Goal: Task Accomplishment & Management: Manage account settings

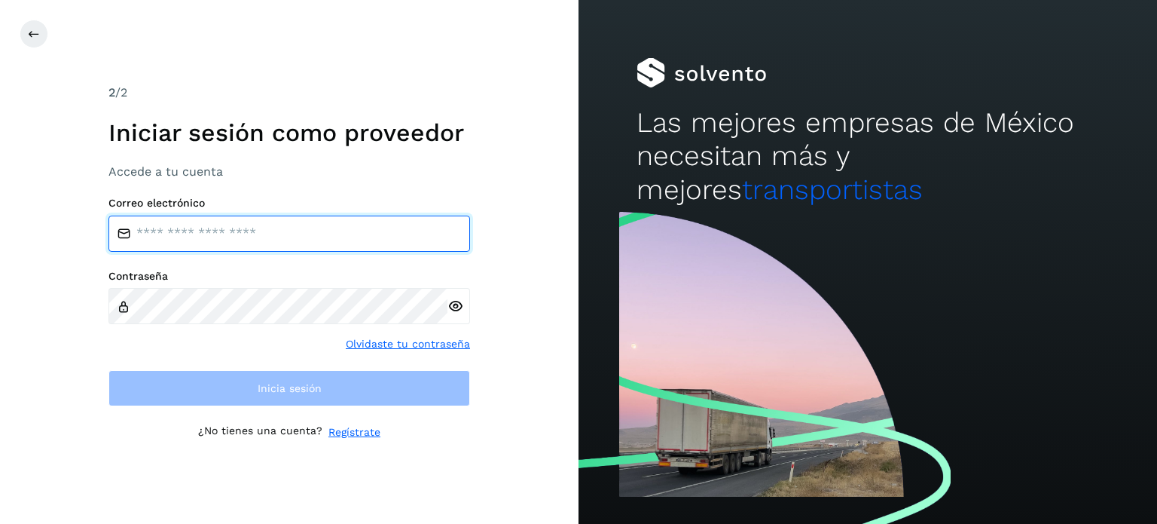
type input "**********"
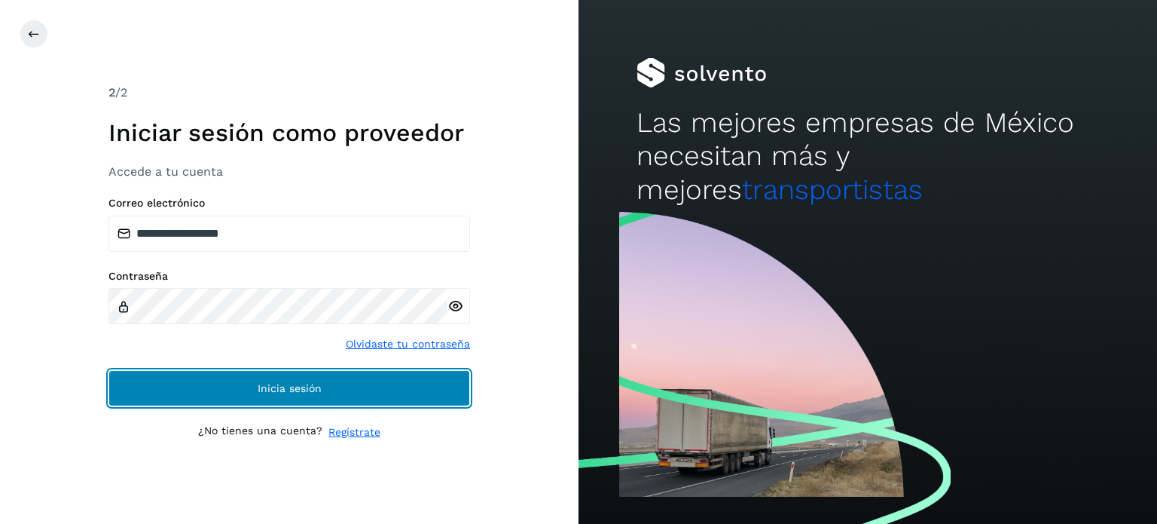
drag, startPoint x: 397, startPoint y: 386, endPoint x: 408, endPoint y: 385, distance: 11.3
click at [399, 386] on button "Inicia sesión" at bounding box center [290, 388] width 362 height 36
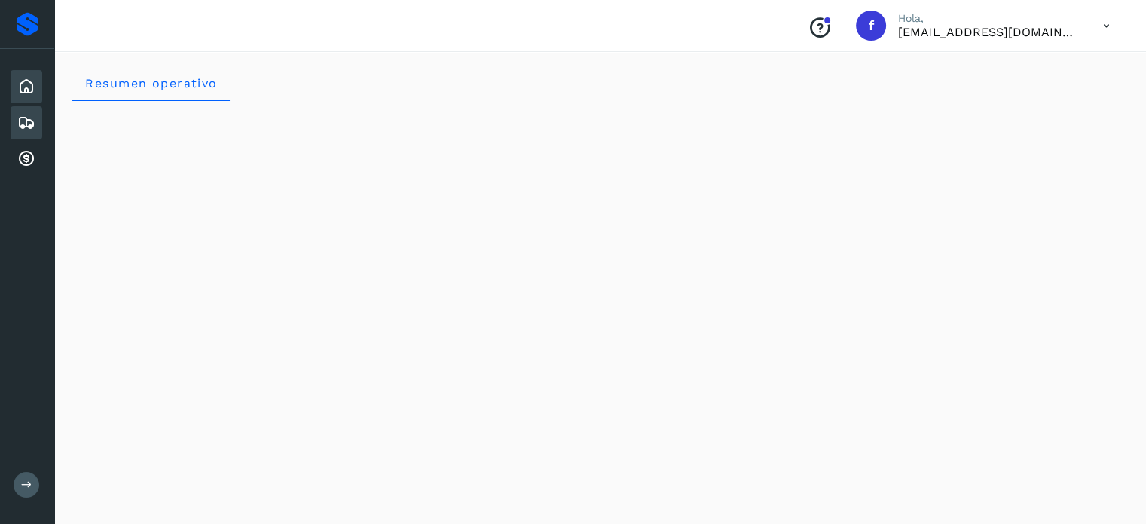
click at [30, 124] on icon at bounding box center [26, 123] width 18 height 18
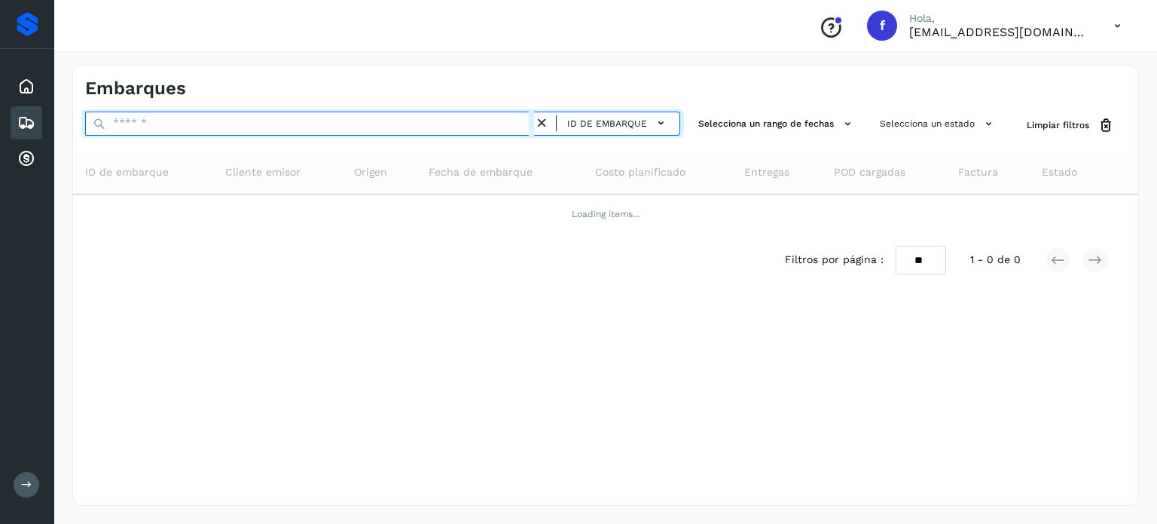
click at [176, 126] on input "text" at bounding box center [309, 124] width 449 height 24
paste input "**********"
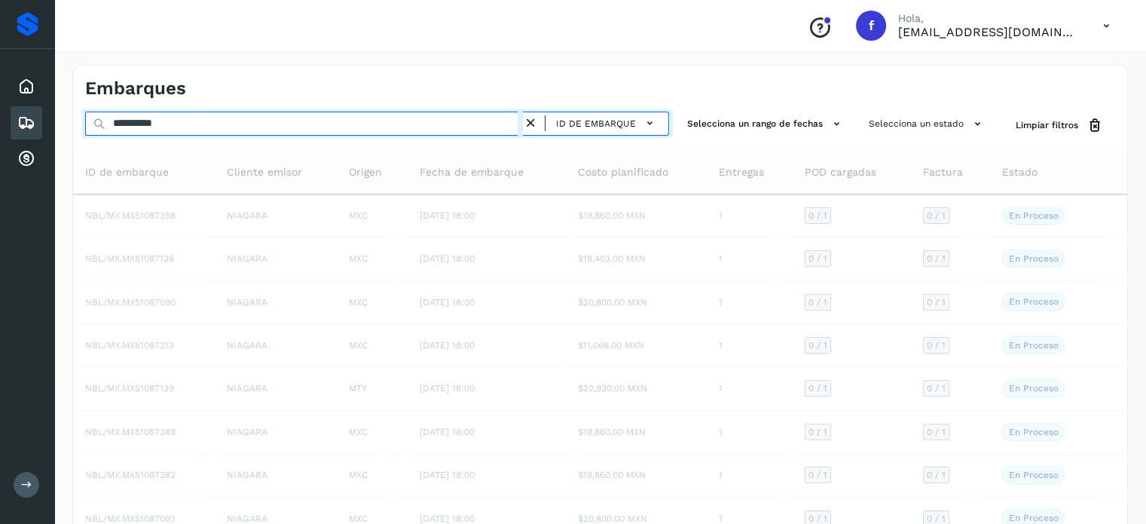
type input "**********"
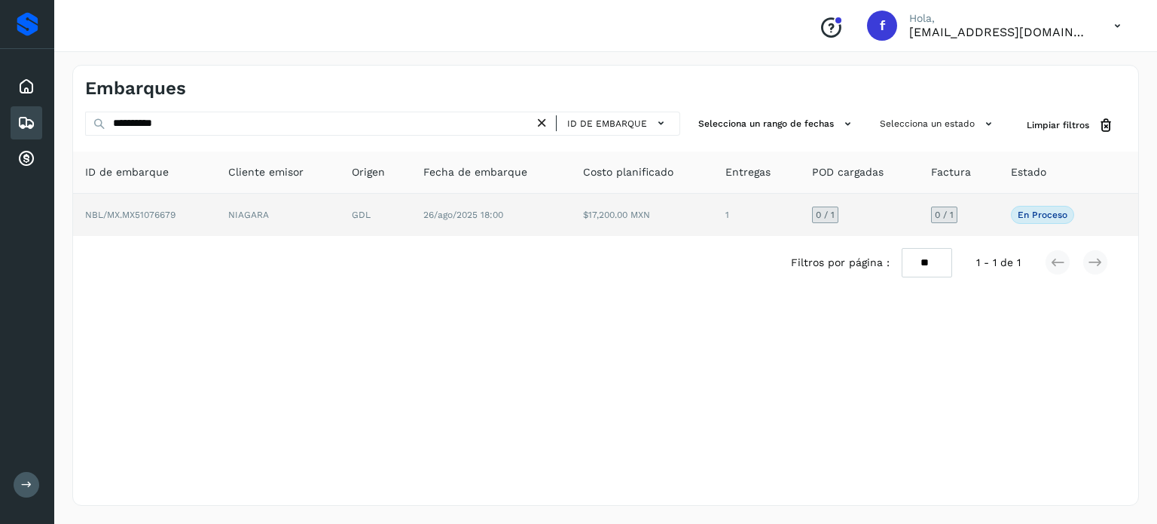
click at [497, 218] on span "26/ago/2025 18:00" at bounding box center [463, 214] width 80 height 11
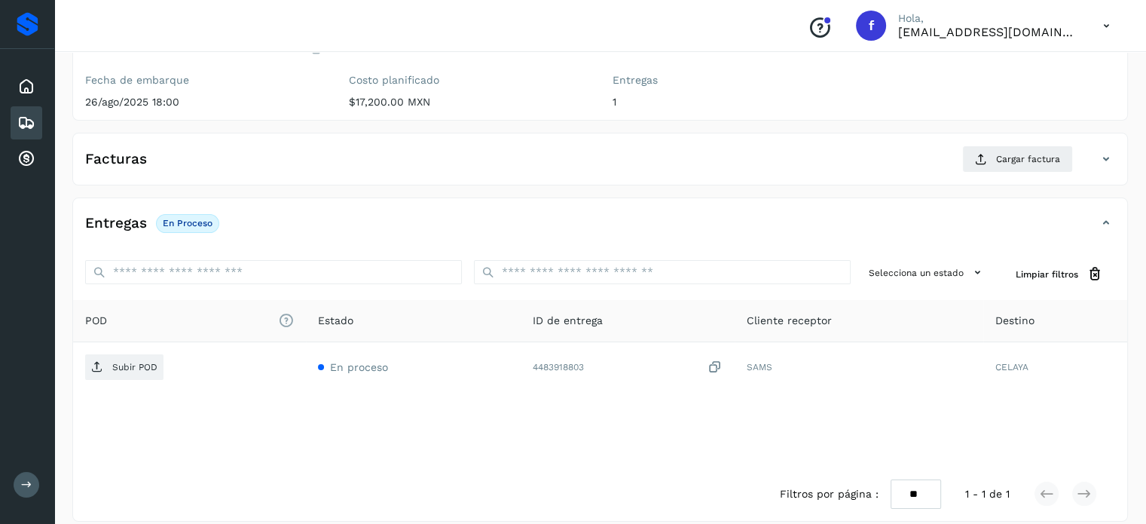
scroll to position [191, 0]
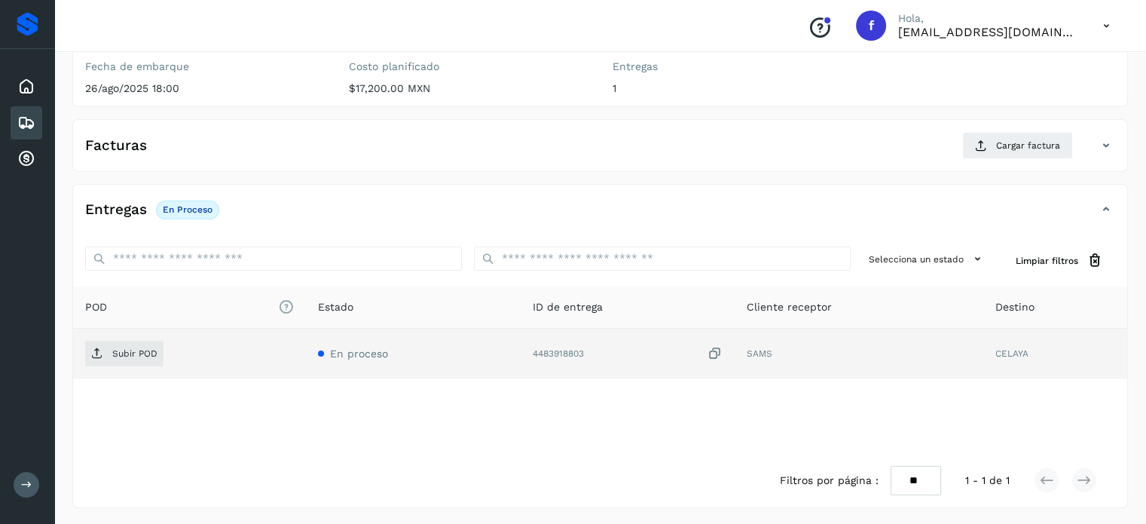
click at [715, 353] on icon at bounding box center [715, 354] width 15 height 16
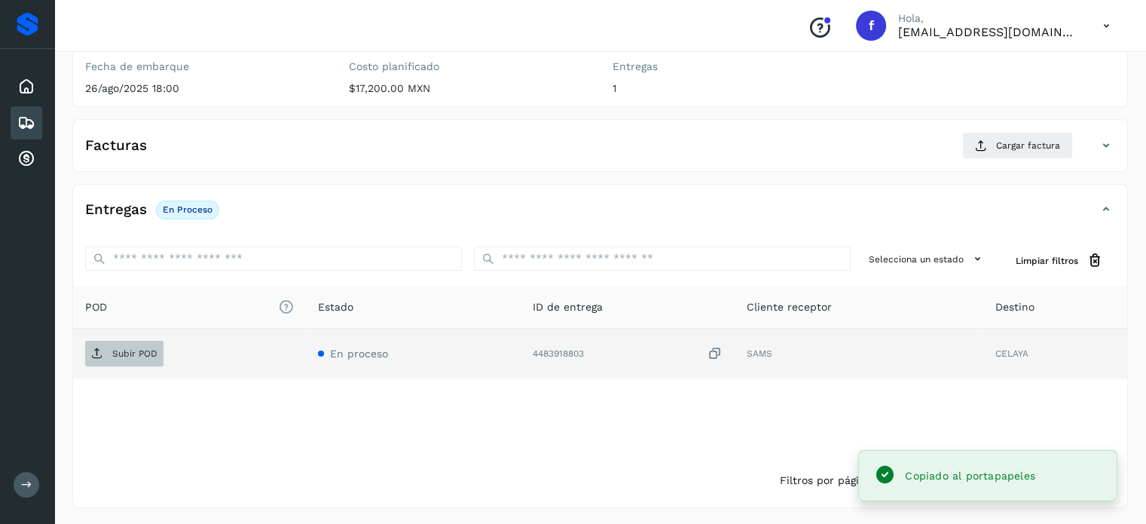
click at [130, 355] on p "Subir POD" at bounding box center [134, 353] width 45 height 11
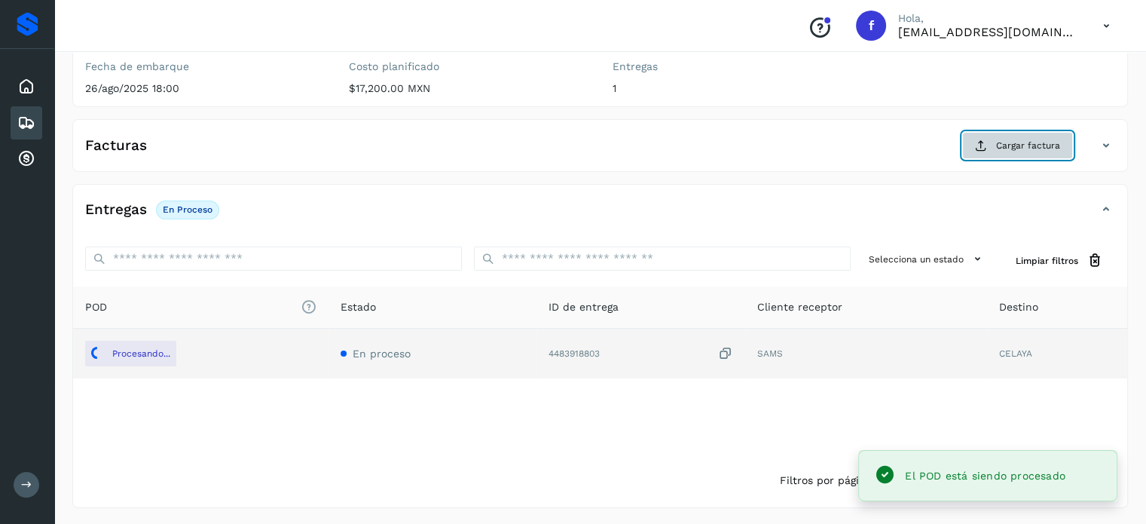
click at [1040, 146] on span "Cargar factura" at bounding box center [1028, 146] width 64 height 14
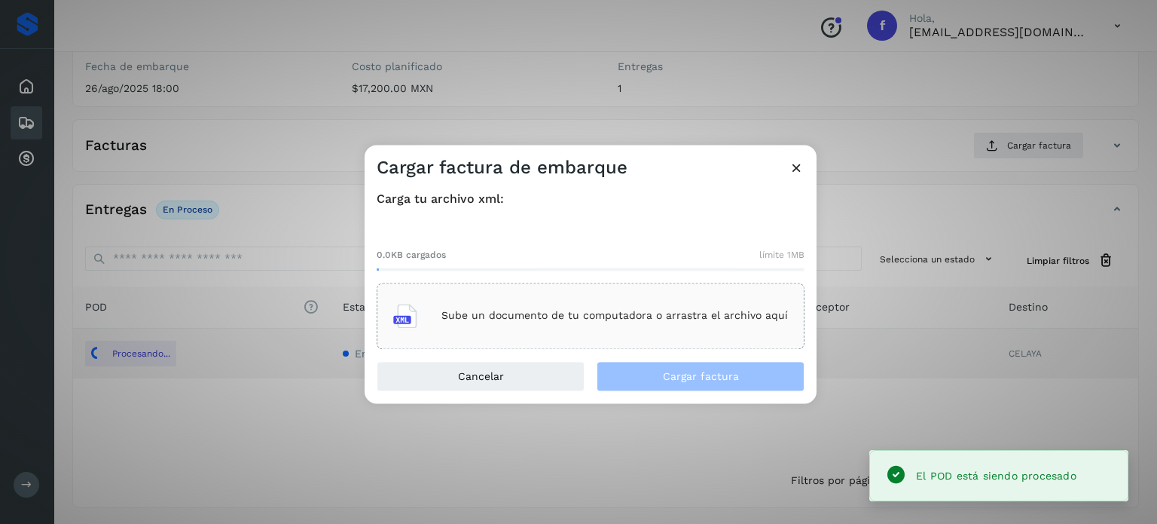
click at [613, 326] on div "Sube un documento de tu computadora o arrastra el archivo aquí" at bounding box center [590, 315] width 395 height 41
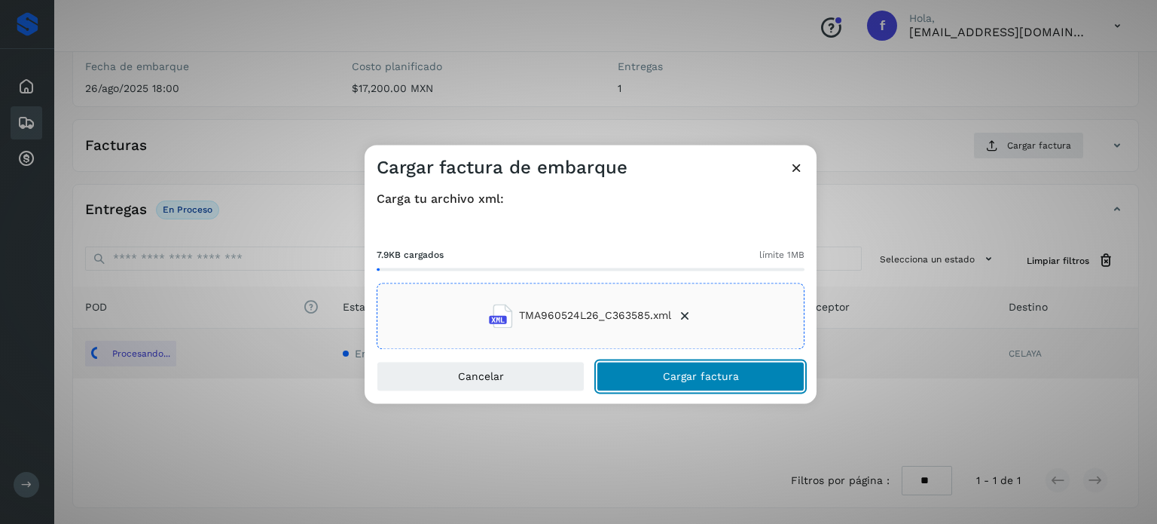
click at [652, 376] on button "Cargar factura" at bounding box center [701, 376] width 208 height 30
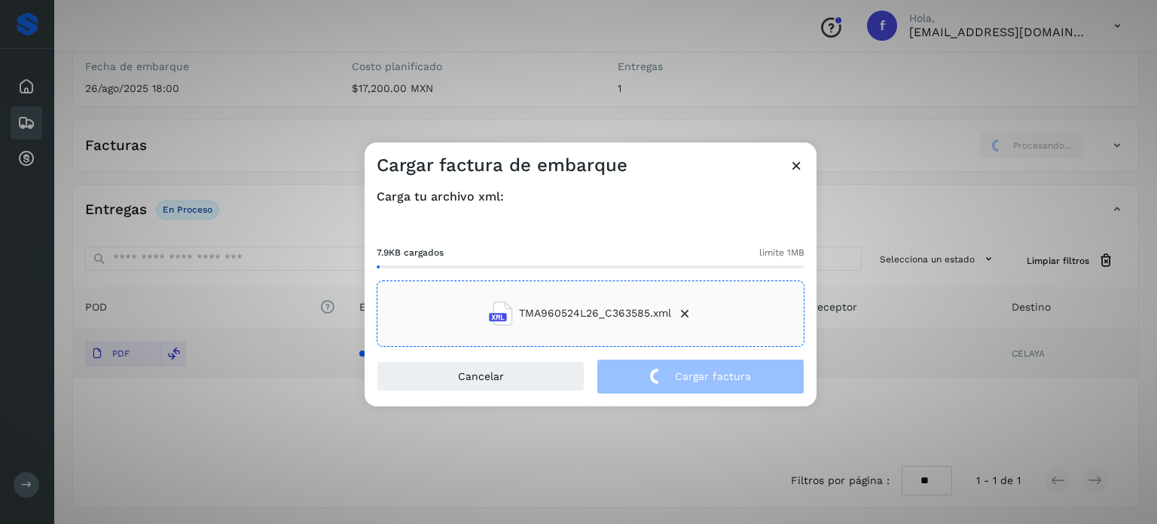
click at [304, 102] on div "Cargar factura de embarque Carga tu archivo xml: 7.9KB cargados límite 1MB TMA9…" at bounding box center [578, 262] width 1157 height 524
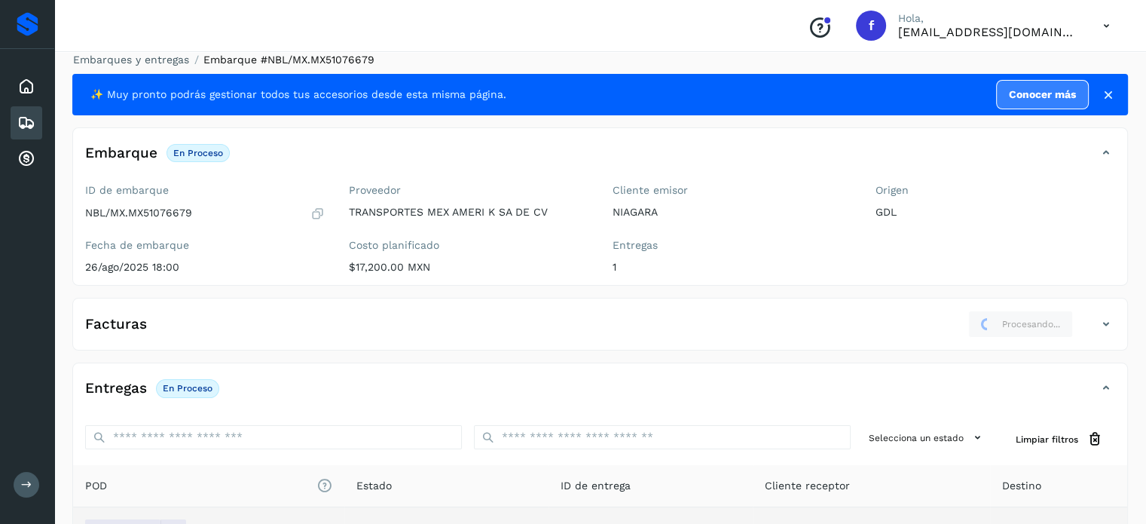
scroll to position [0, 0]
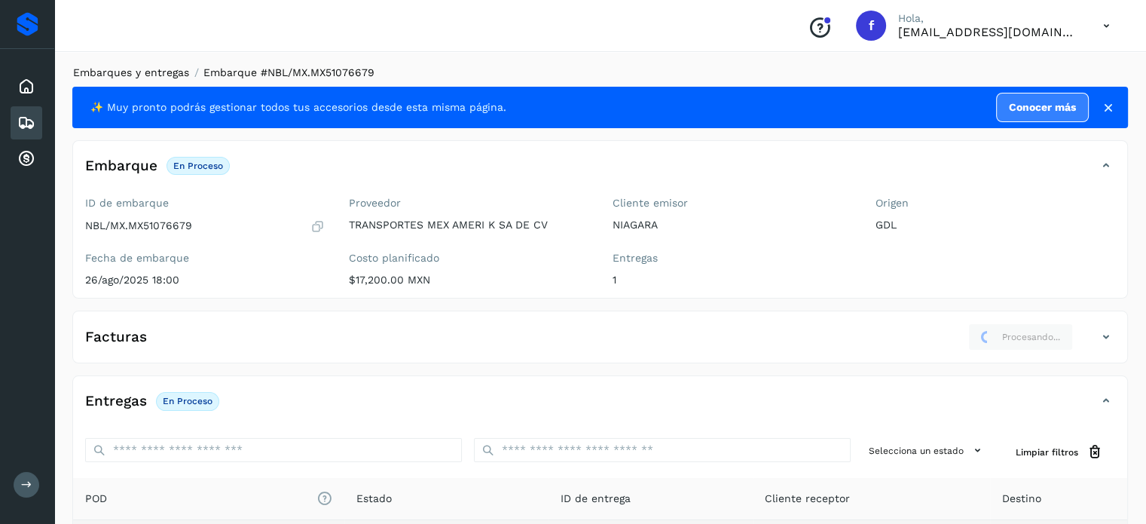
click at [136, 76] on link "Embarques y entregas" at bounding box center [131, 72] width 116 height 12
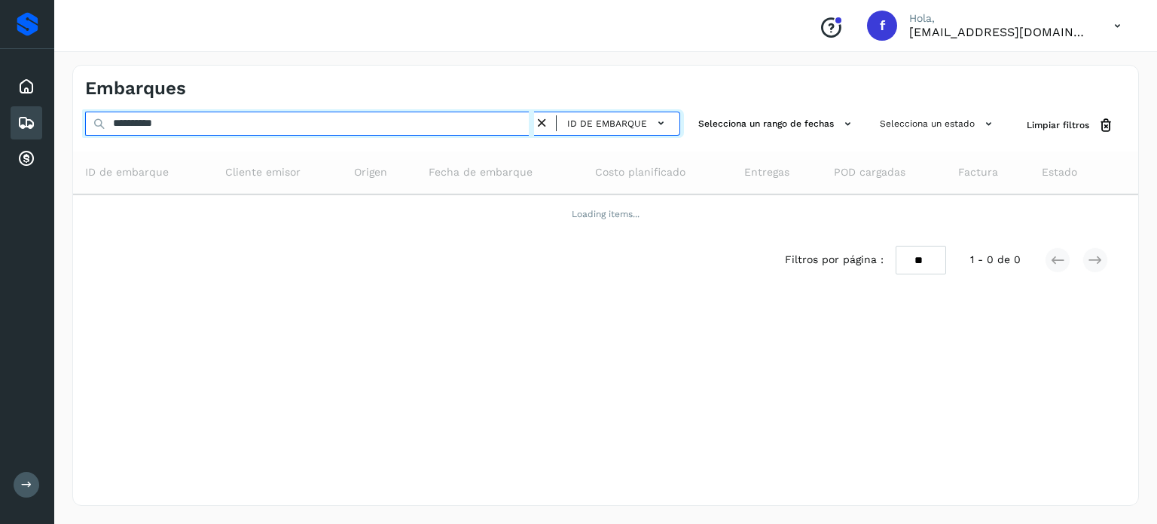
click at [151, 118] on input "**********" at bounding box center [309, 124] width 449 height 24
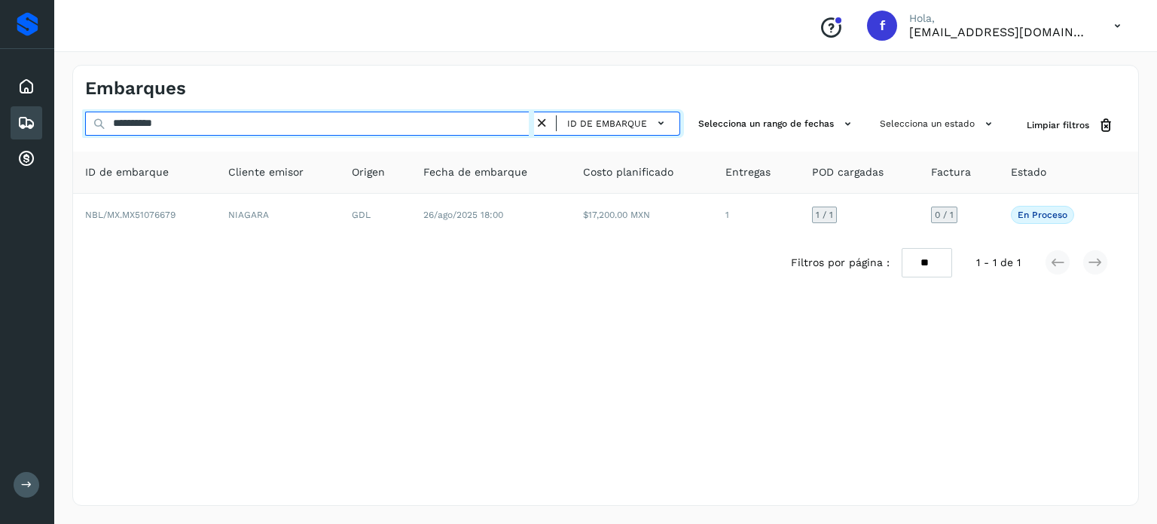
click at [151, 118] on input "**********" at bounding box center [309, 124] width 449 height 24
paste input "text"
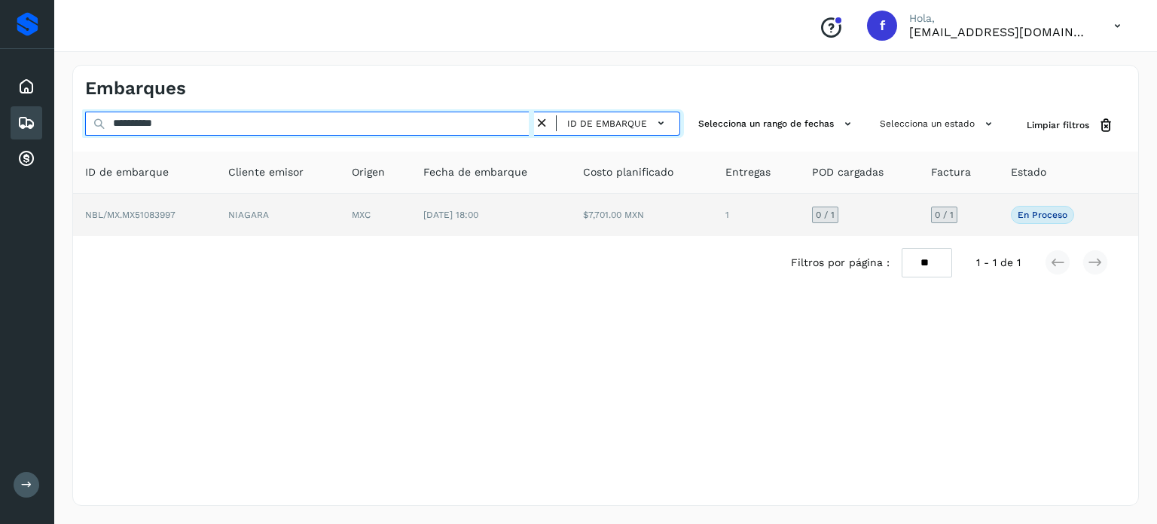
type input "**********"
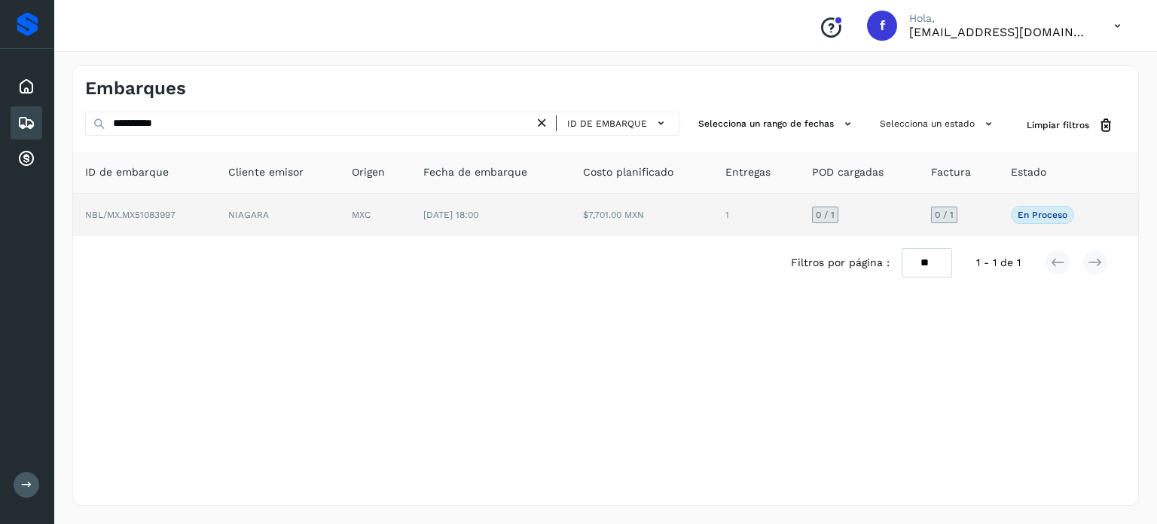
click at [434, 214] on span "[DATE] 18:00" at bounding box center [450, 214] width 55 height 11
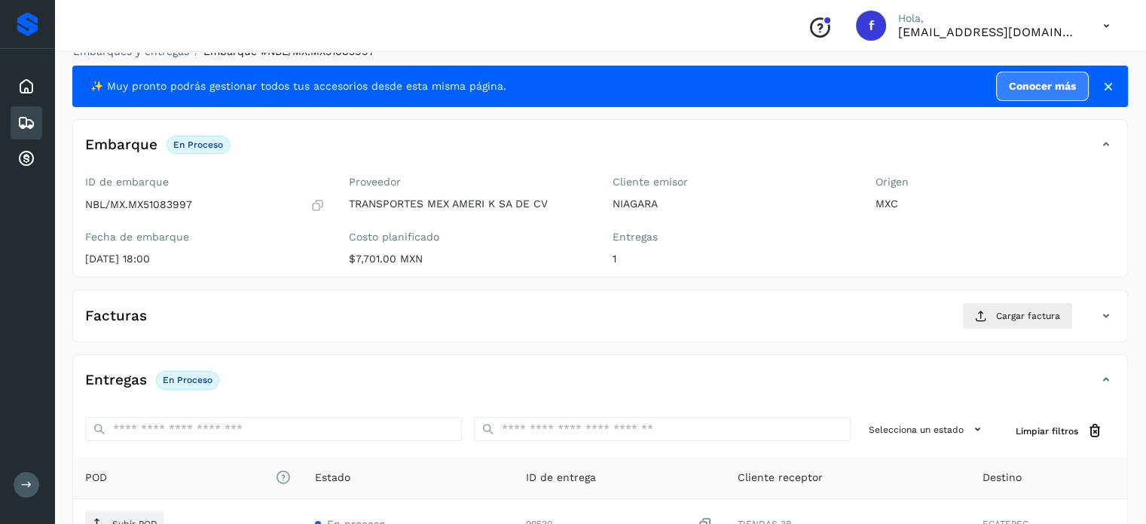
scroll to position [191, 0]
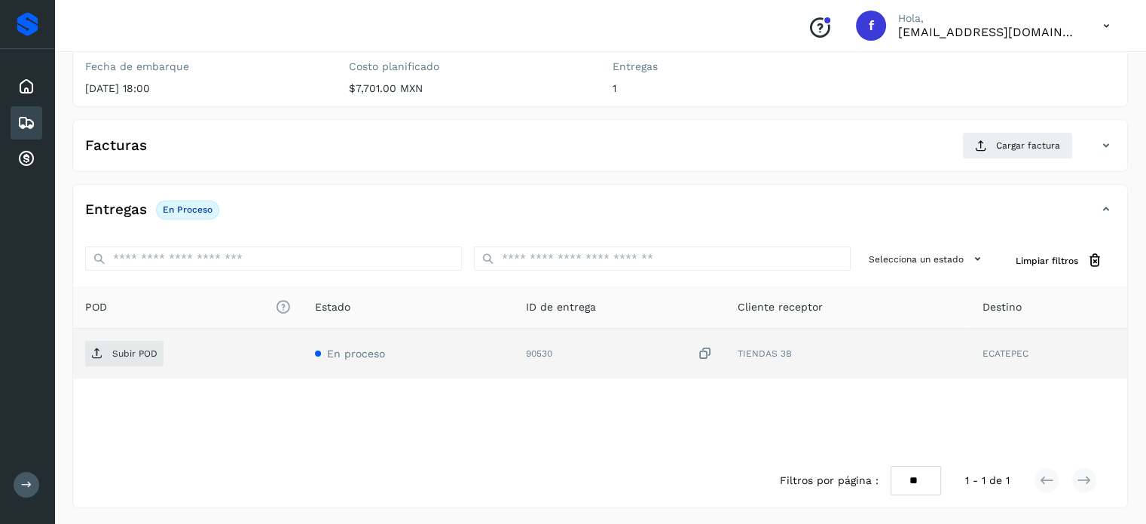
click at [707, 351] on icon at bounding box center [705, 354] width 15 height 16
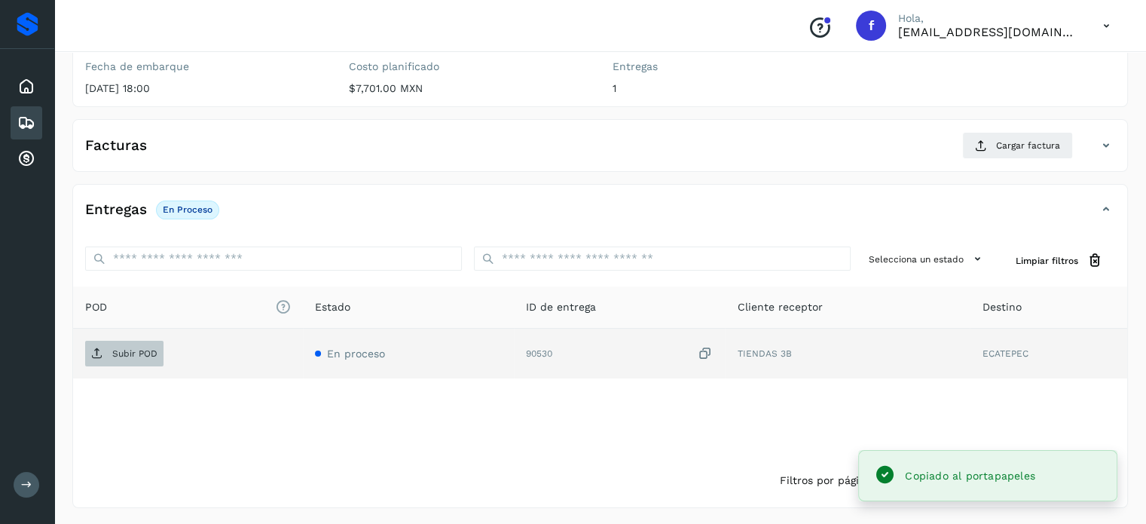
click at [128, 362] on span "Subir POD" at bounding box center [124, 353] width 78 height 24
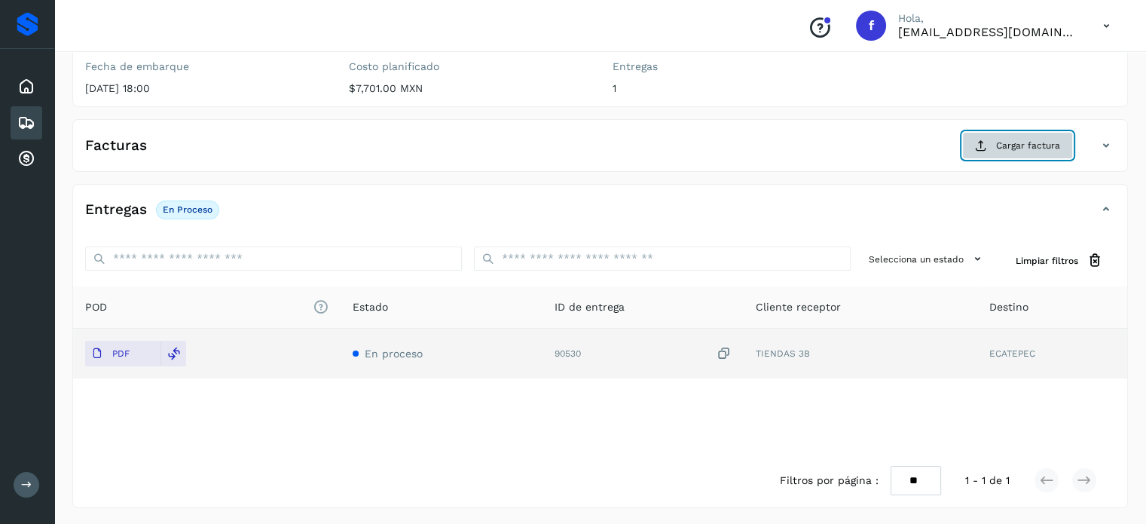
click at [1019, 146] on span "Cargar factura" at bounding box center [1028, 146] width 64 height 14
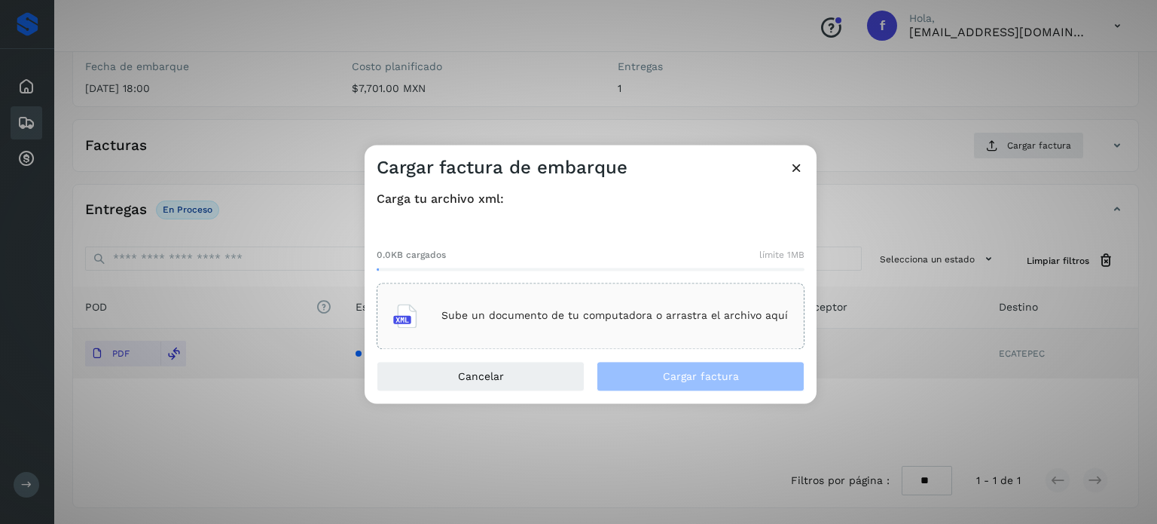
click at [518, 295] on div "Sube un documento de tu computadora o arrastra el archivo aquí" at bounding box center [590, 315] width 395 height 41
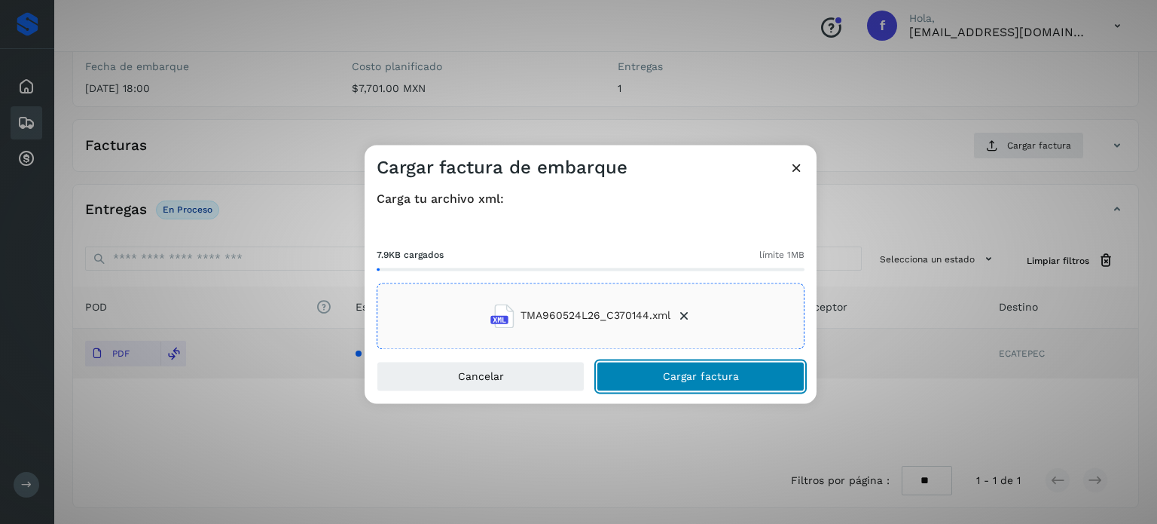
click at [666, 376] on span "Cargar factura" at bounding box center [701, 376] width 76 height 11
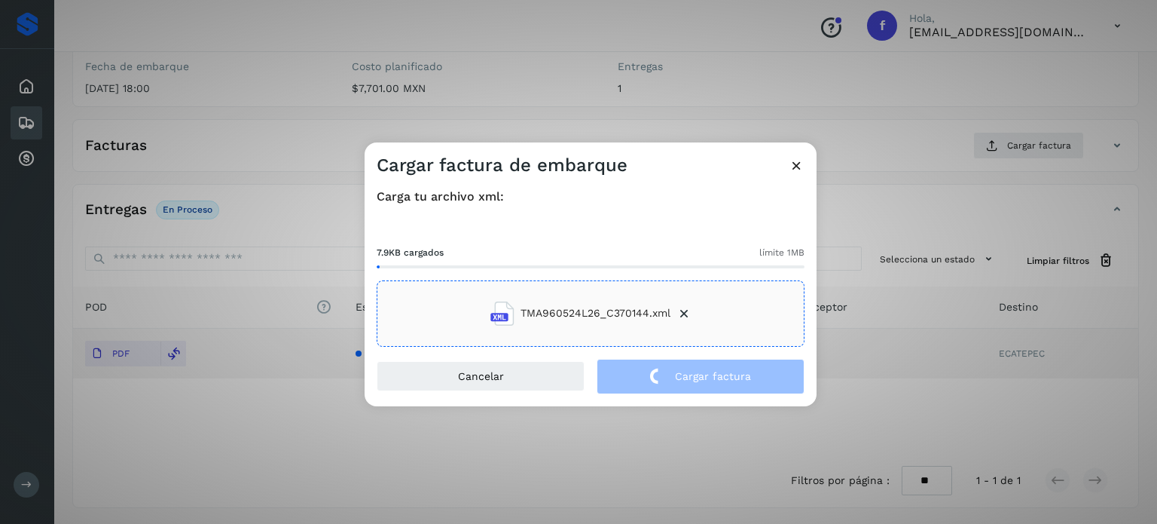
click at [301, 113] on div "Cargar factura de embarque Carga tu archivo xml: 7.9KB cargados límite 1MB TMA9…" at bounding box center [578, 262] width 1157 height 524
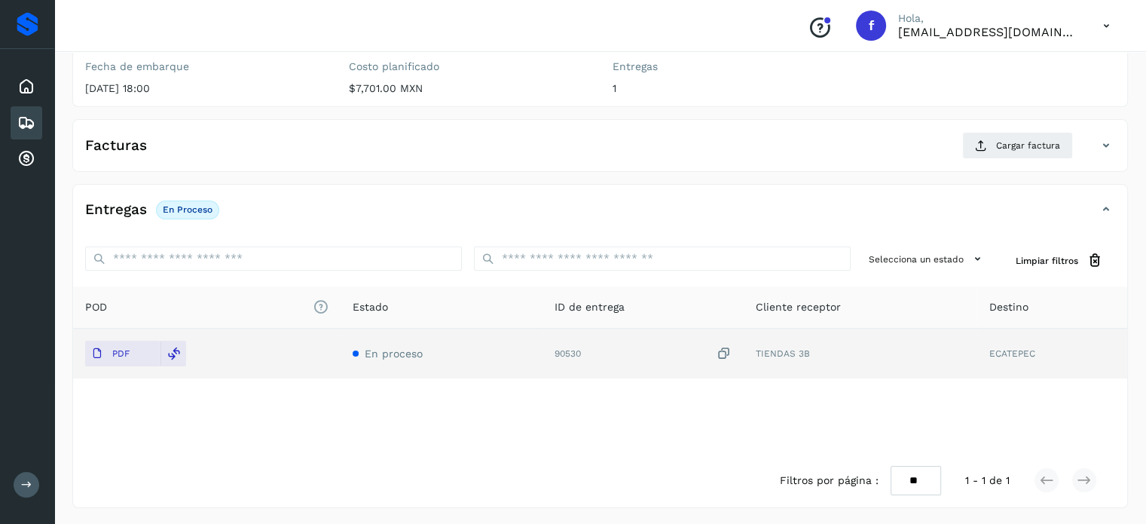
scroll to position [0, 0]
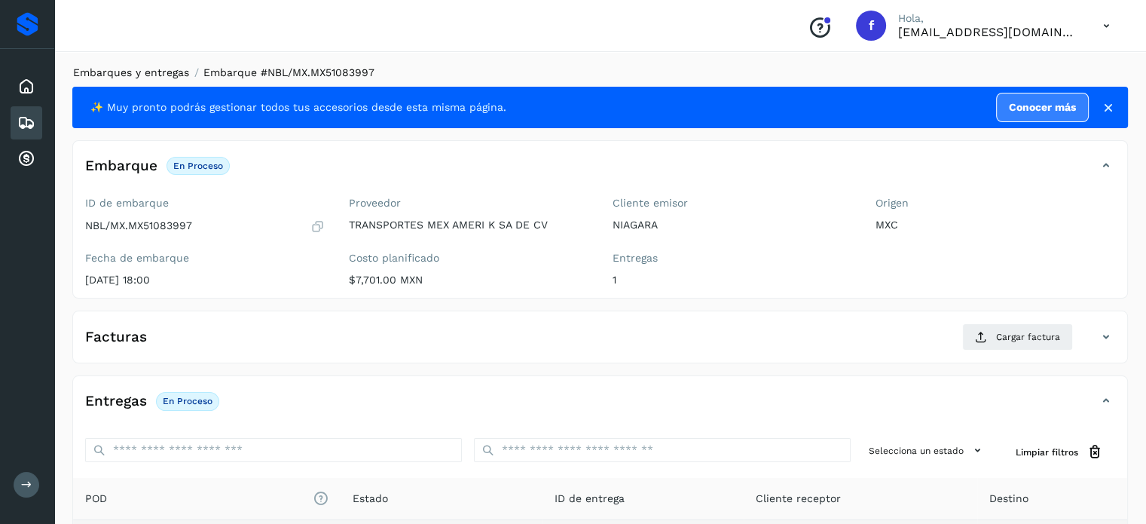
click at [154, 71] on link "Embarques y entregas" at bounding box center [131, 72] width 116 height 12
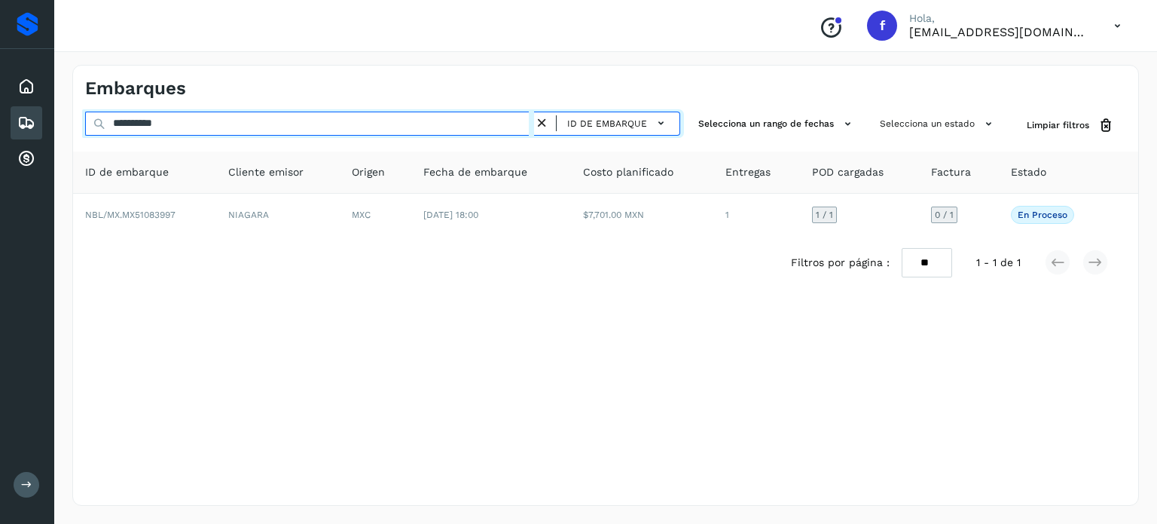
click at [164, 116] on input "**********" at bounding box center [309, 124] width 449 height 24
paste input "text"
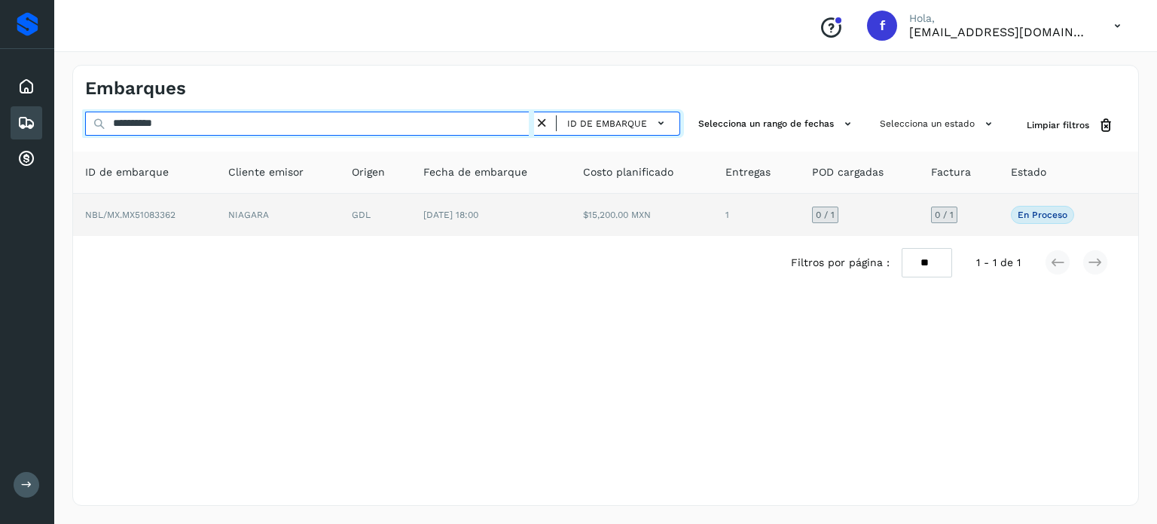
type input "**********"
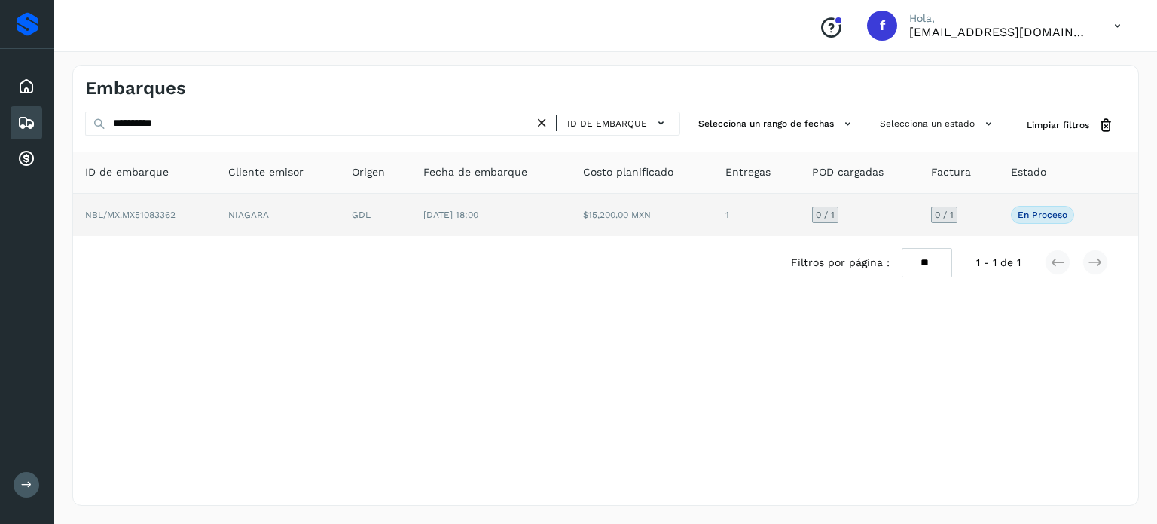
click at [488, 197] on td "[DATE] 18:00" at bounding box center [491, 215] width 160 height 42
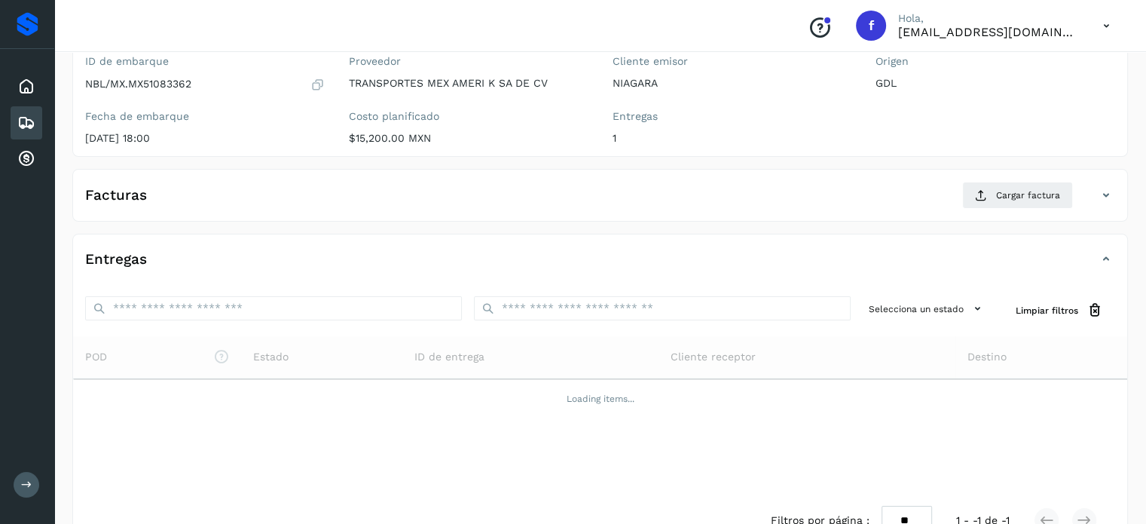
scroll to position [182, 0]
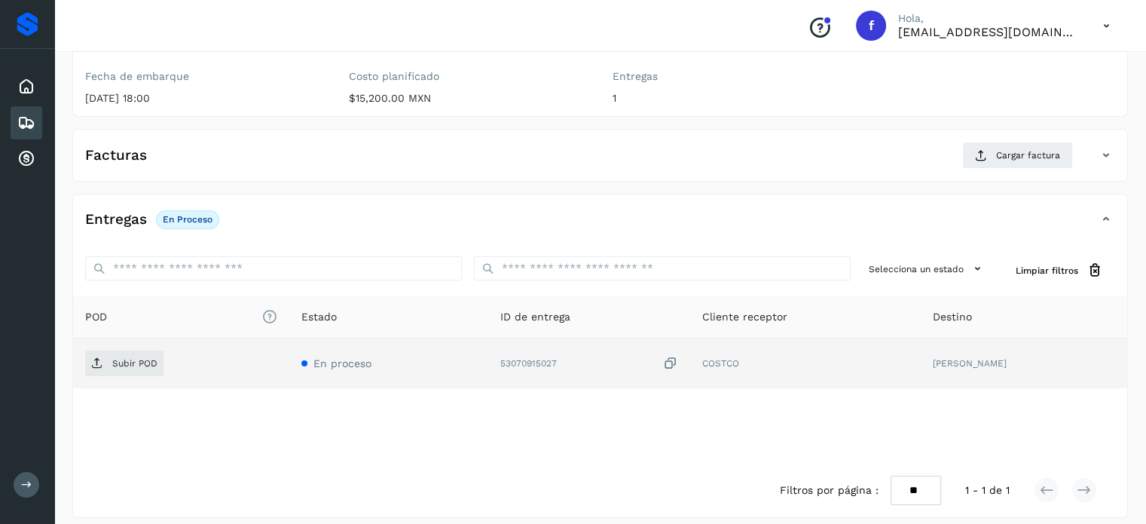
click at [678, 362] on icon at bounding box center [670, 364] width 15 height 16
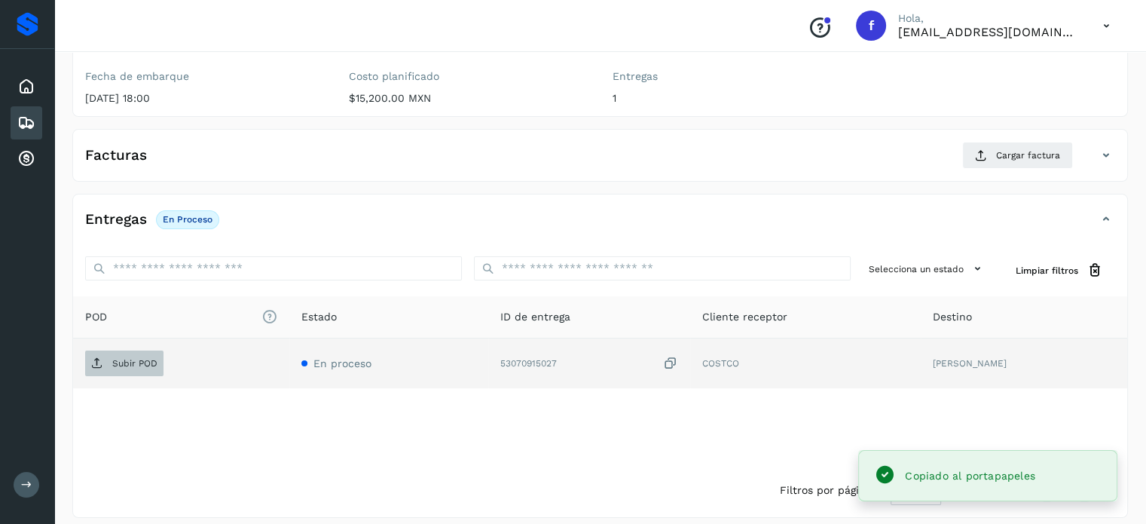
click at [154, 364] on p "Subir POD" at bounding box center [134, 363] width 45 height 11
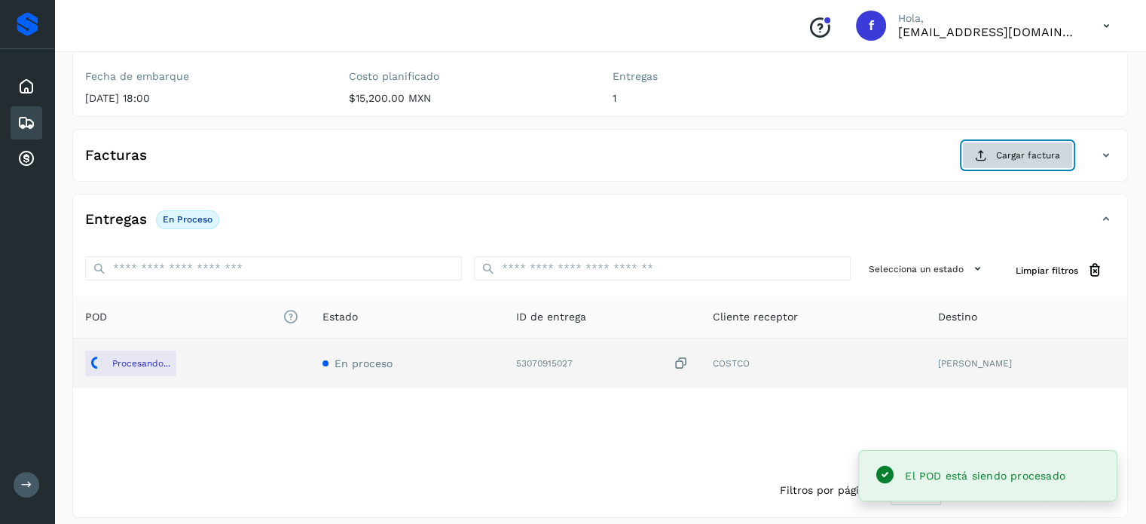
click at [992, 164] on button "Cargar factura" at bounding box center [1017, 155] width 111 height 27
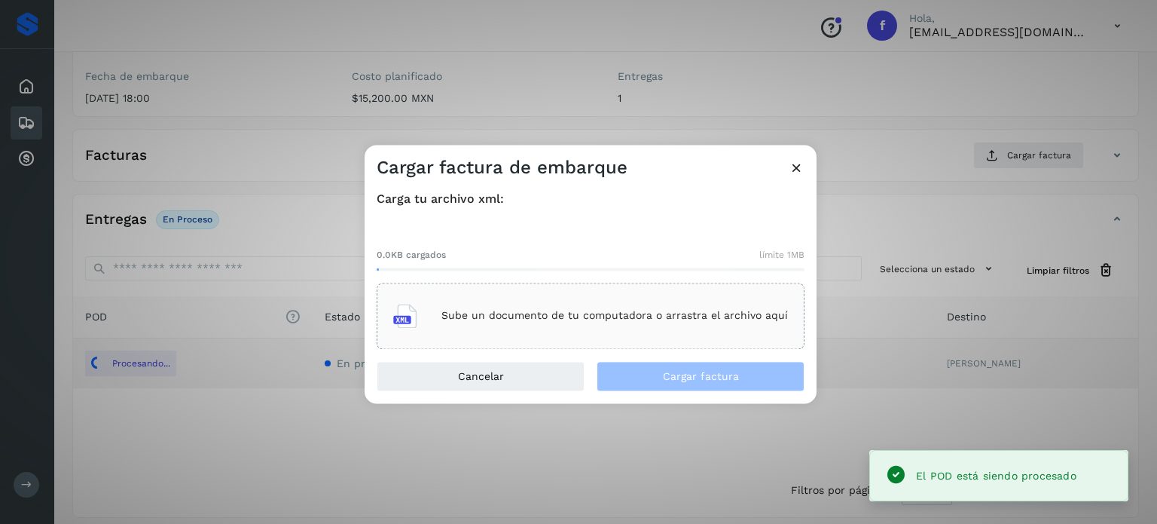
click at [598, 325] on div "Sube un documento de tu computadora o arrastra el archivo aquí" at bounding box center [590, 315] width 395 height 41
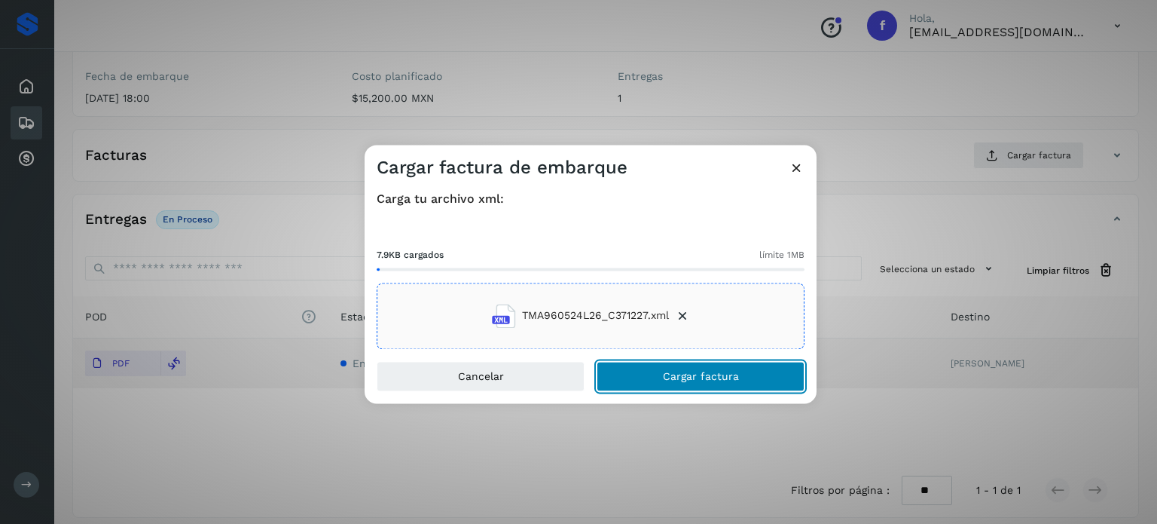
drag, startPoint x: 661, startPoint y: 376, endPoint x: 654, endPoint y: 326, distance: 50.2
click at [660, 376] on button "Cargar factura" at bounding box center [701, 376] width 208 height 30
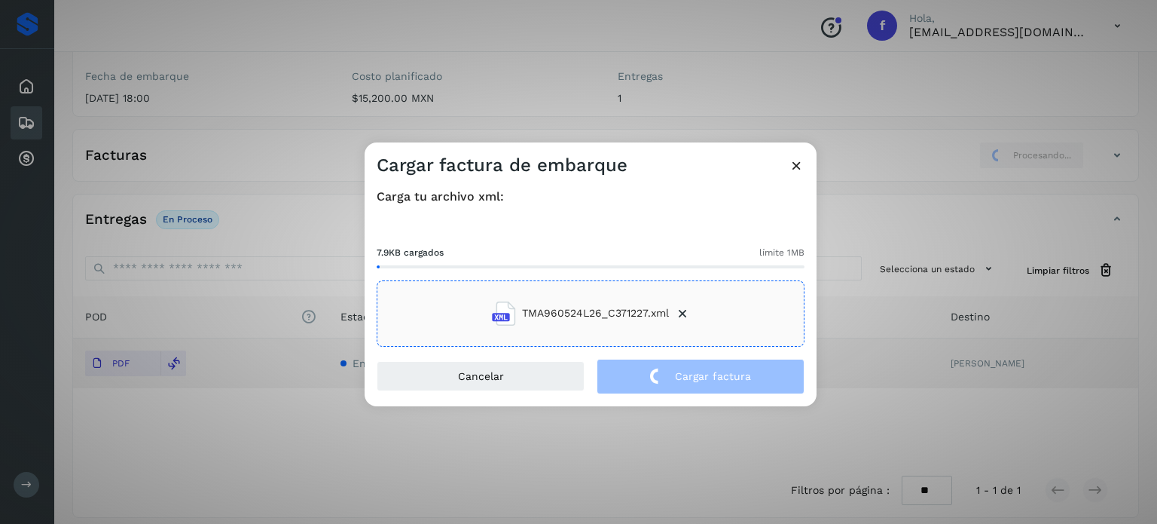
click at [286, 38] on div "Cargar factura de embarque Carga tu archivo xml: 7.9KB cargados límite 1MB TMA9…" at bounding box center [578, 262] width 1157 height 524
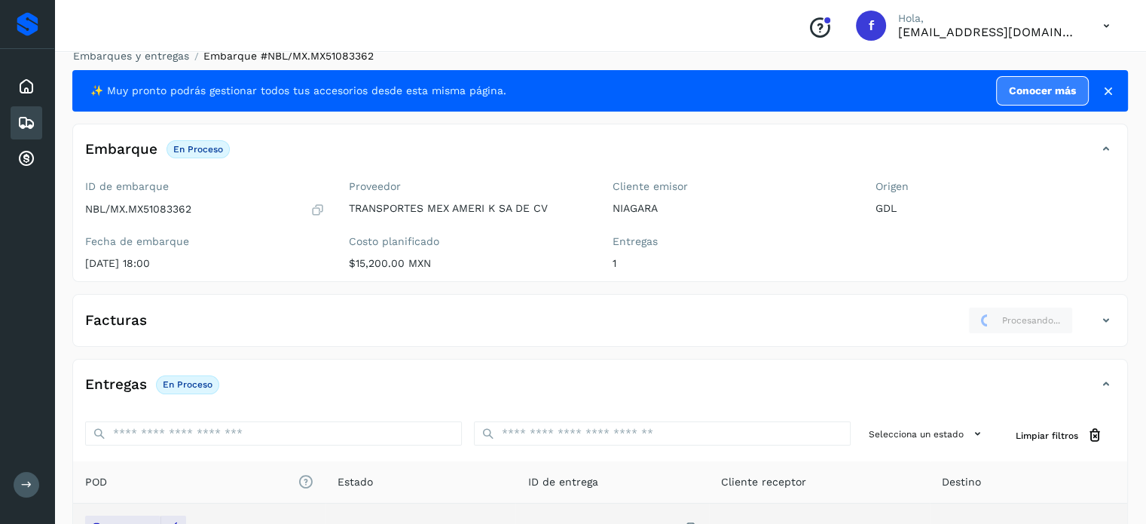
scroll to position [0, 0]
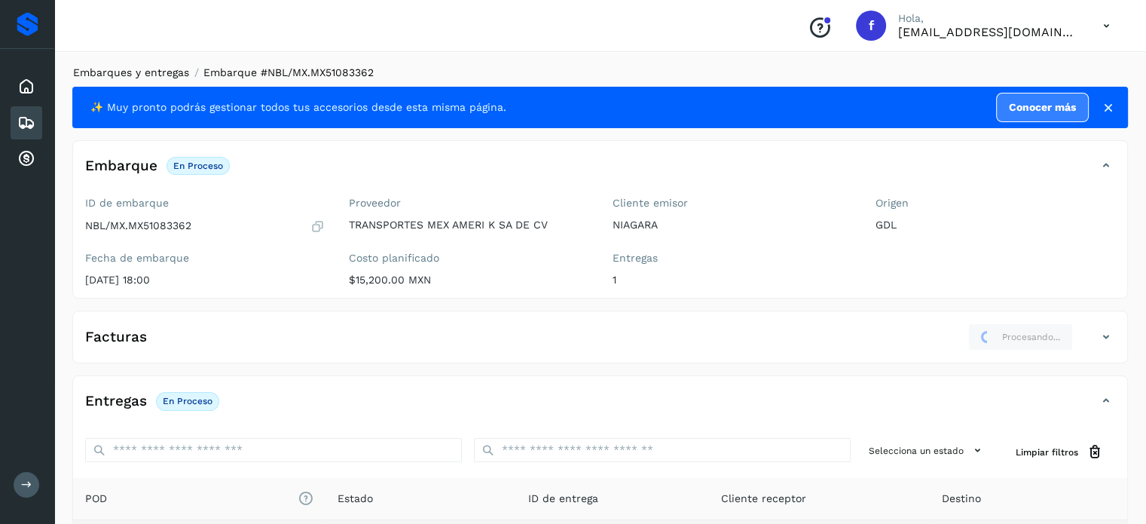
click at [127, 72] on link "Embarques y entregas" at bounding box center [131, 72] width 116 height 12
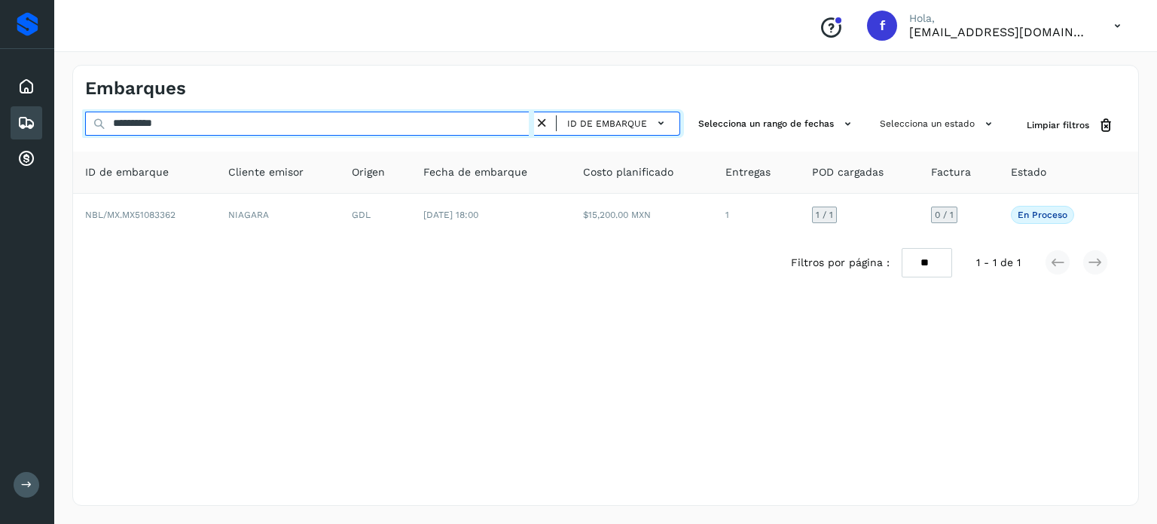
click at [154, 121] on input "**********" at bounding box center [309, 124] width 449 height 24
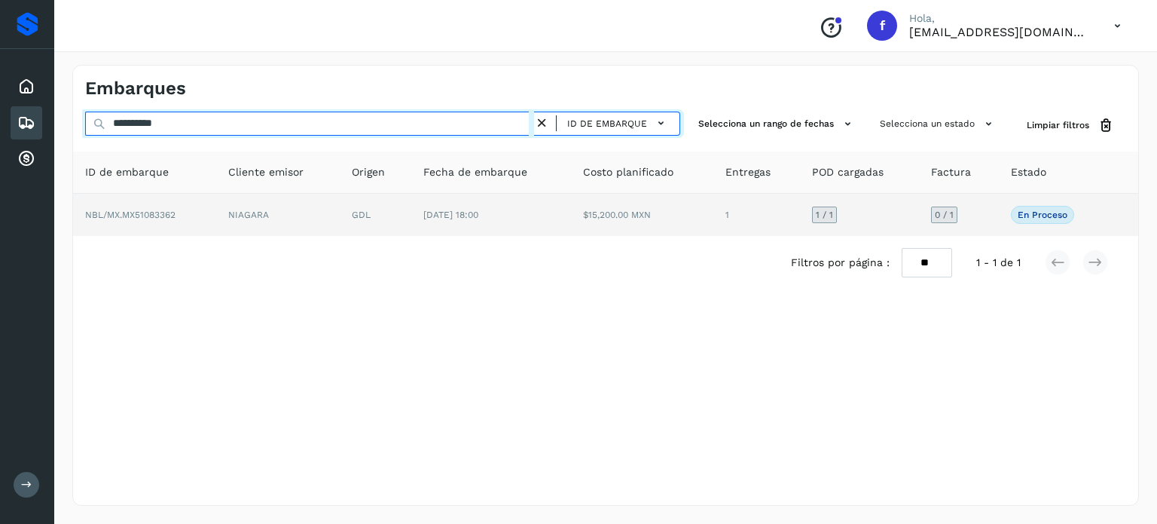
paste input "text"
type input "**********"
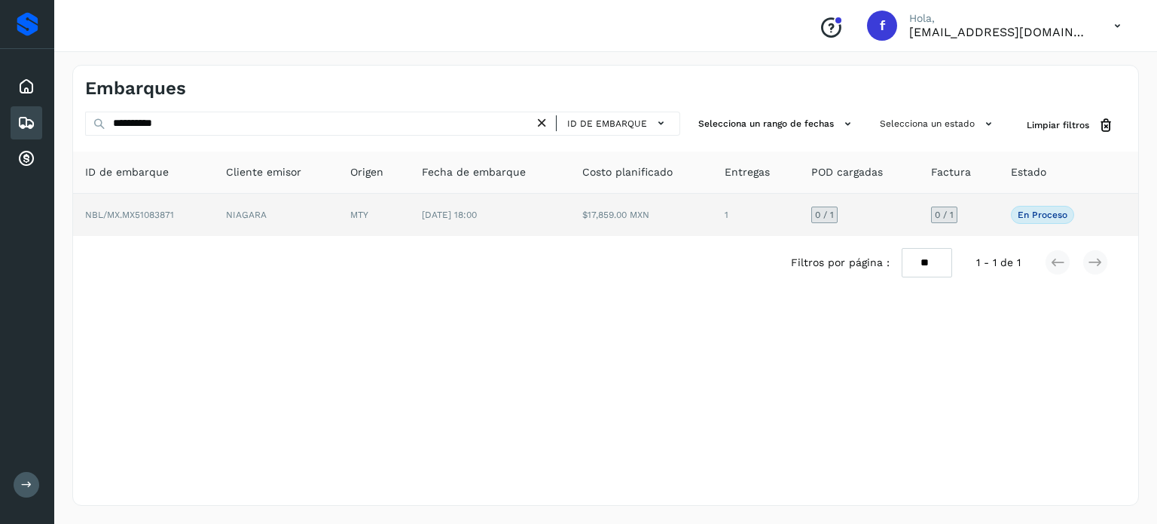
click at [488, 219] on td "[DATE] 18:00" at bounding box center [490, 215] width 160 height 42
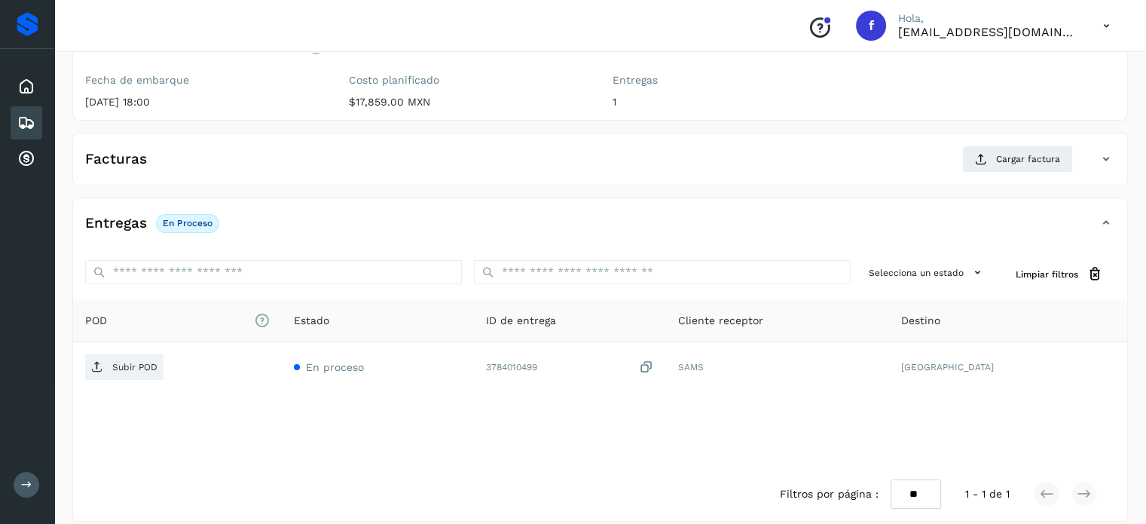
scroll to position [191, 0]
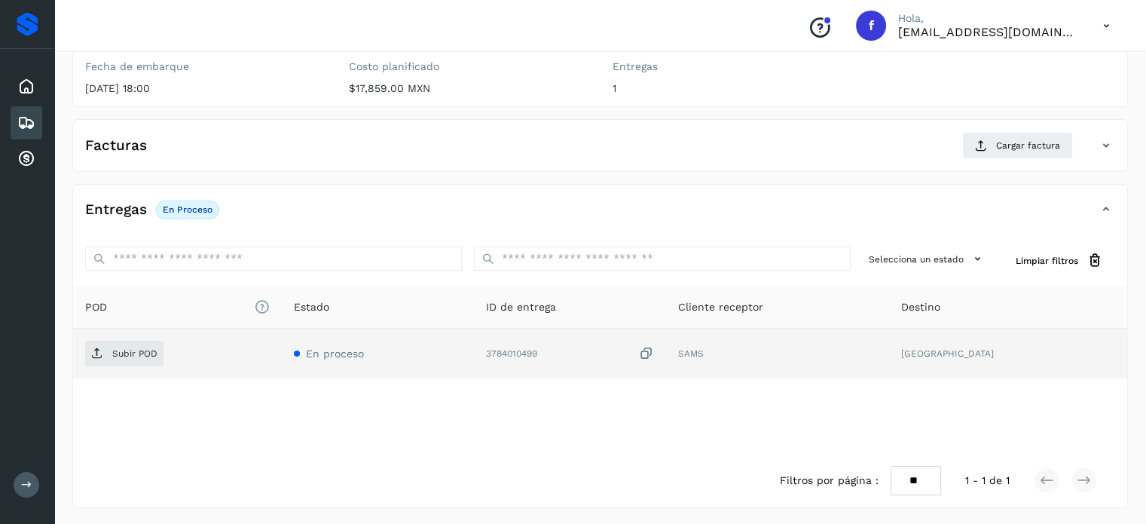
click at [654, 353] on icon at bounding box center [646, 354] width 15 height 16
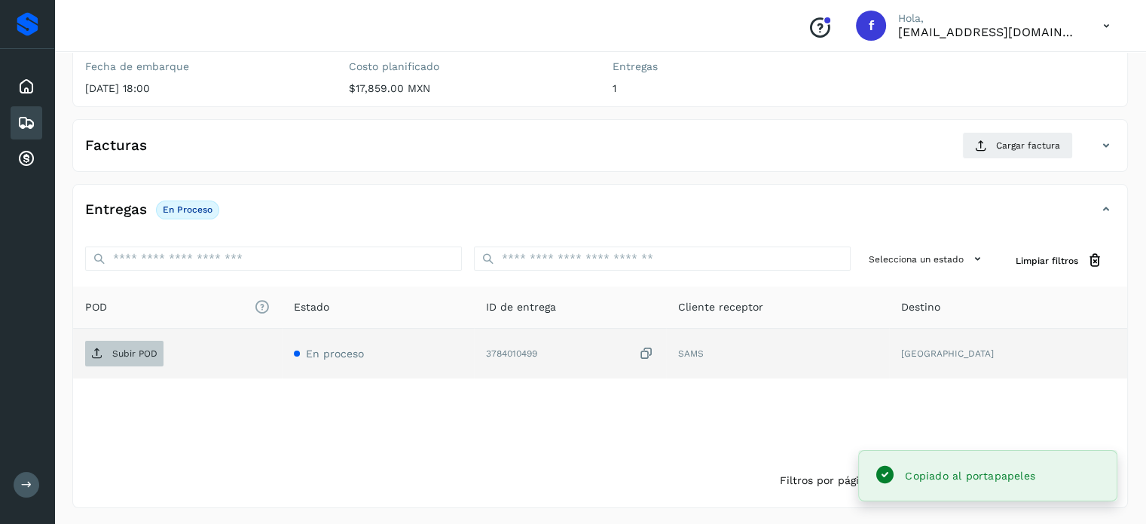
click at [109, 347] on span "Subir POD" at bounding box center [124, 353] width 78 height 24
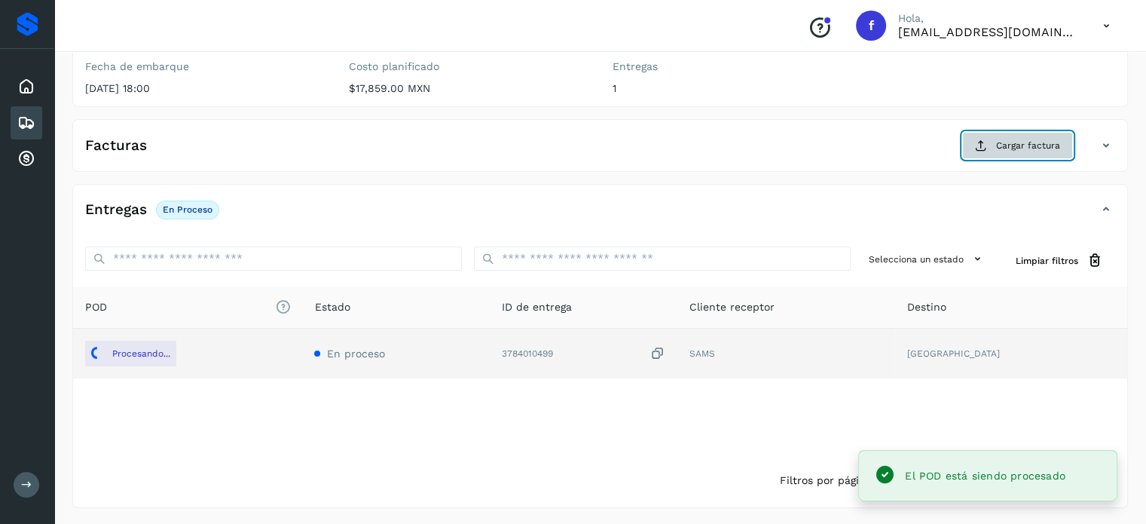
click at [996, 141] on button "Cargar factura" at bounding box center [1017, 145] width 111 height 27
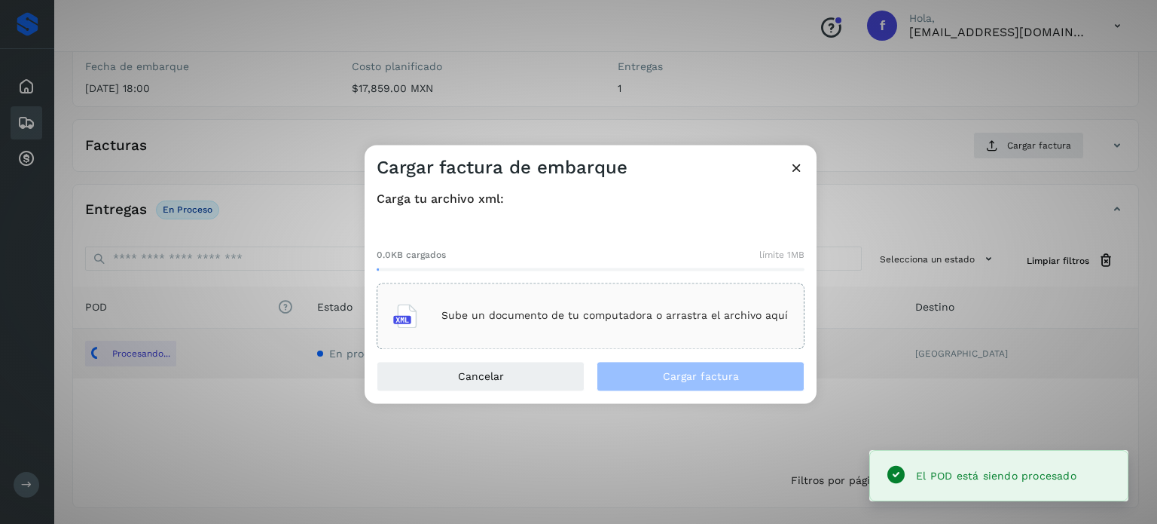
click at [594, 311] on p "Sube un documento de tu computadora o arrastra el archivo aquí" at bounding box center [615, 316] width 347 height 13
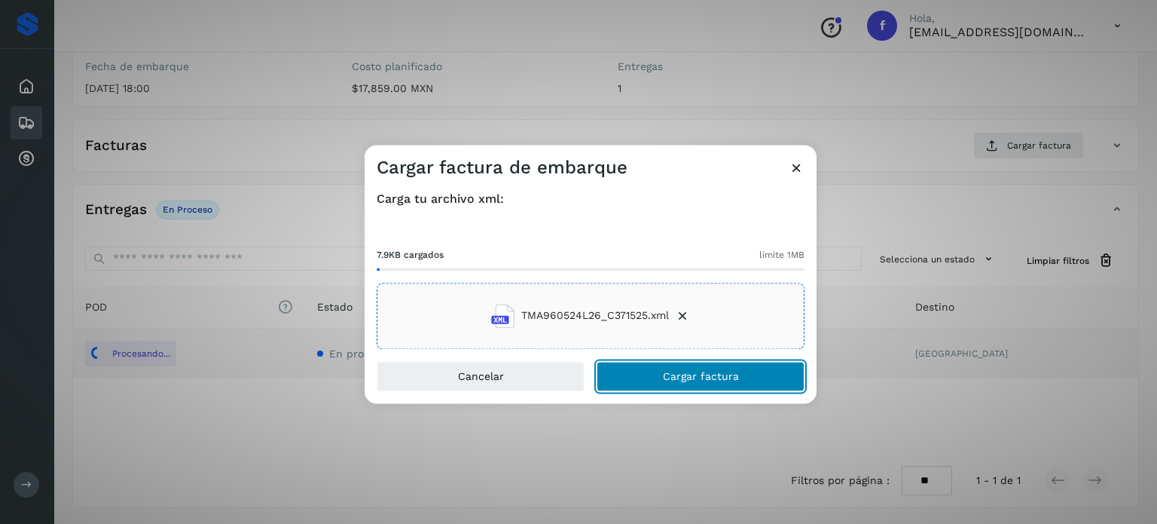
click at [646, 377] on button "Cargar factura" at bounding box center [701, 376] width 208 height 30
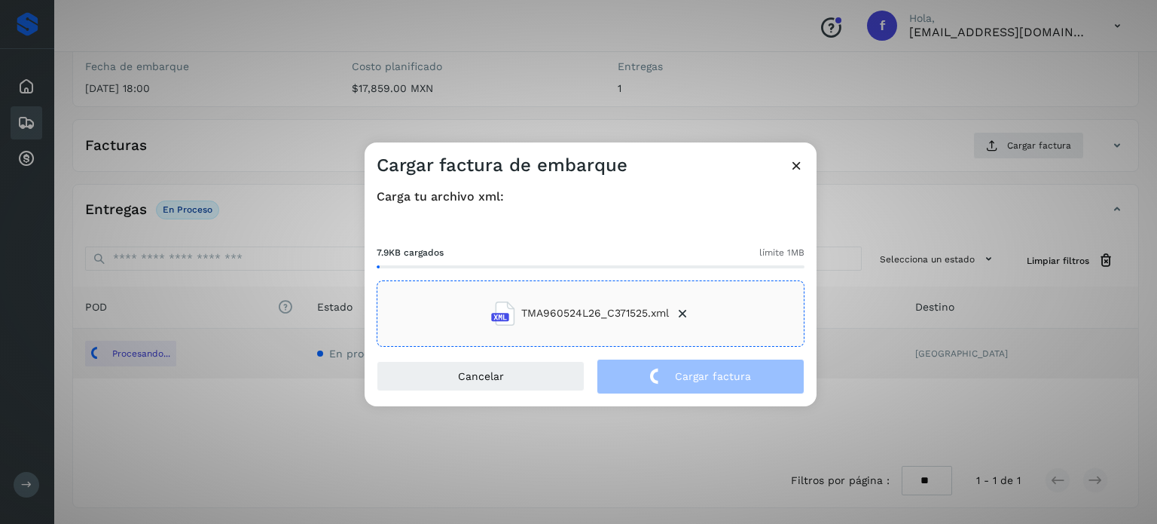
click at [302, 114] on div "Cargar factura de embarque Carga tu archivo xml: 7.9KB cargados límite 1MB TMA9…" at bounding box center [578, 262] width 1157 height 524
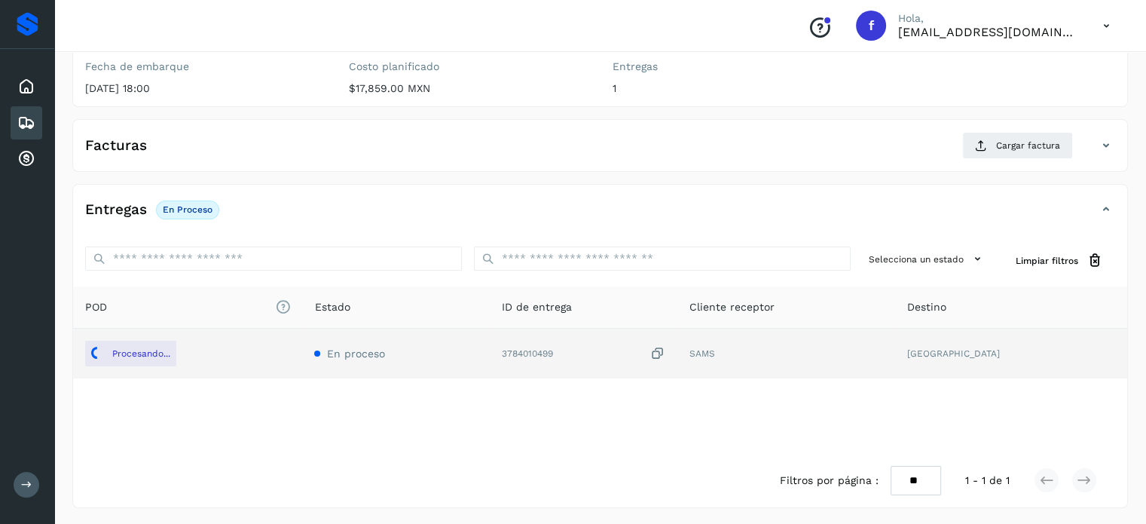
scroll to position [0, 0]
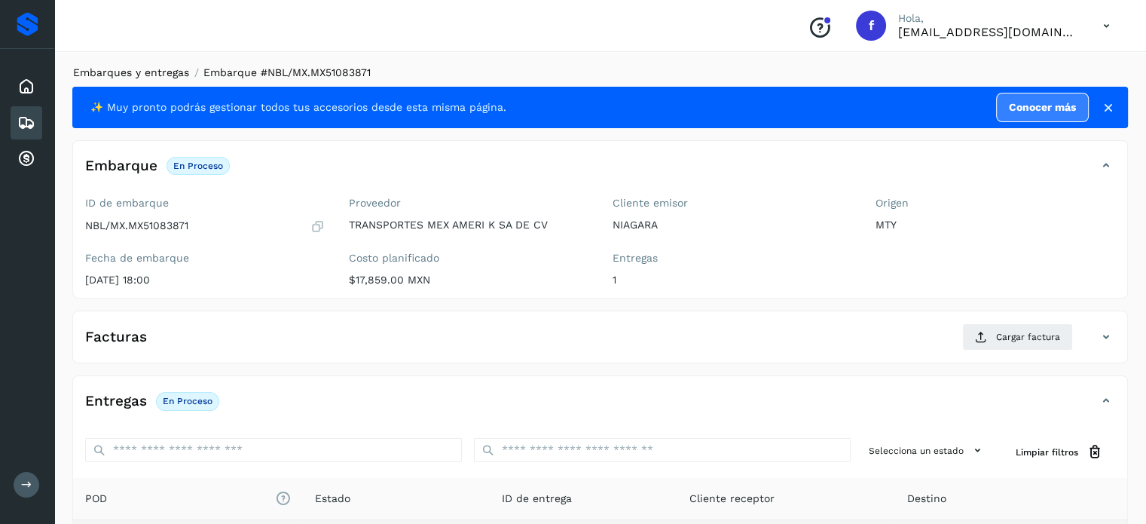
click at [130, 69] on link "Embarques y entregas" at bounding box center [131, 72] width 116 height 12
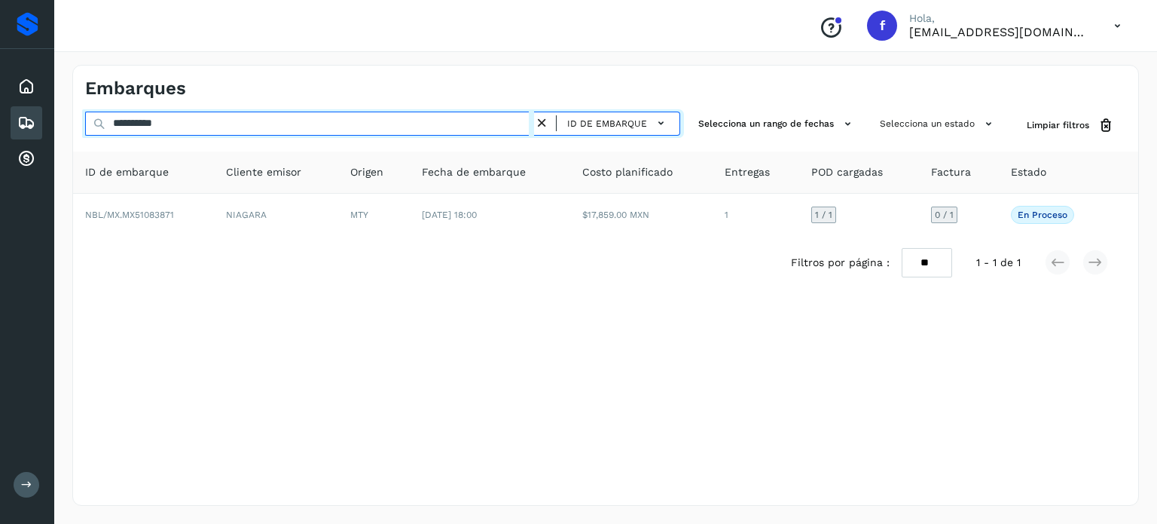
click at [145, 128] on input "**********" at bounding box center [309, 124] width 449 height 24
paste input "text"
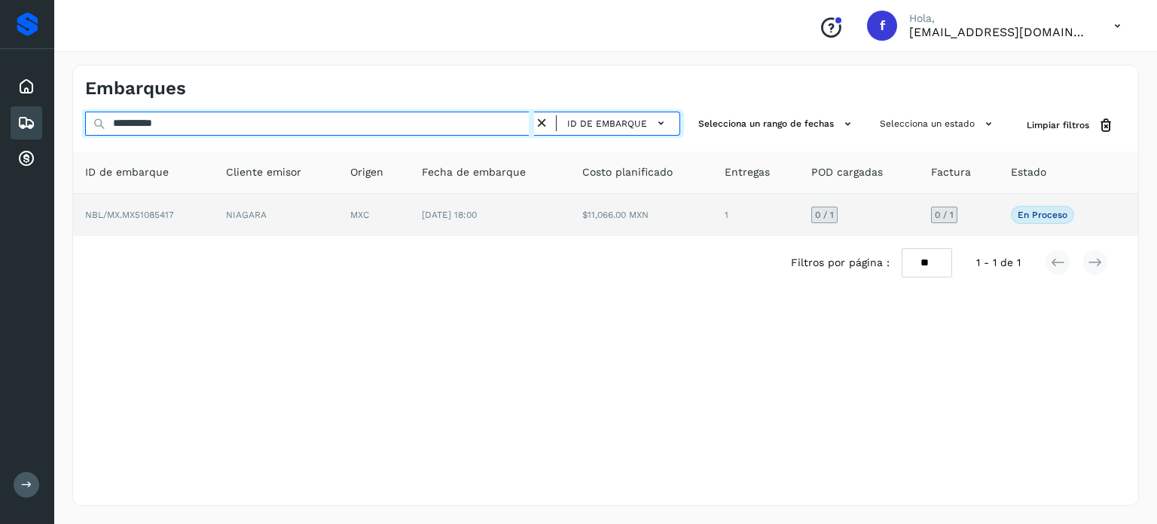
type input "**********"
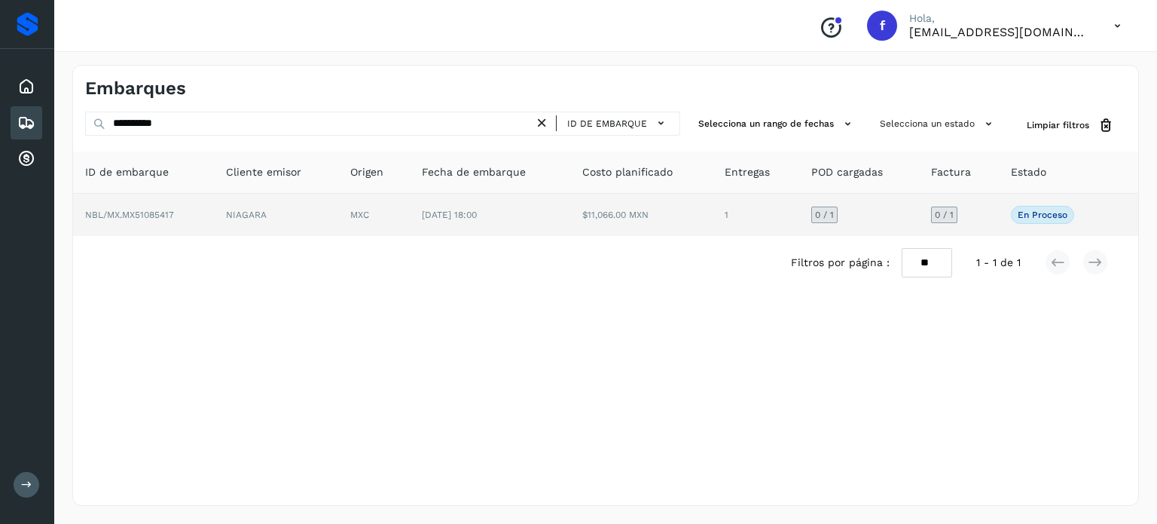
click at [389, 225] on td "MXC" at bounding box center [374, 215] width 72 height 42
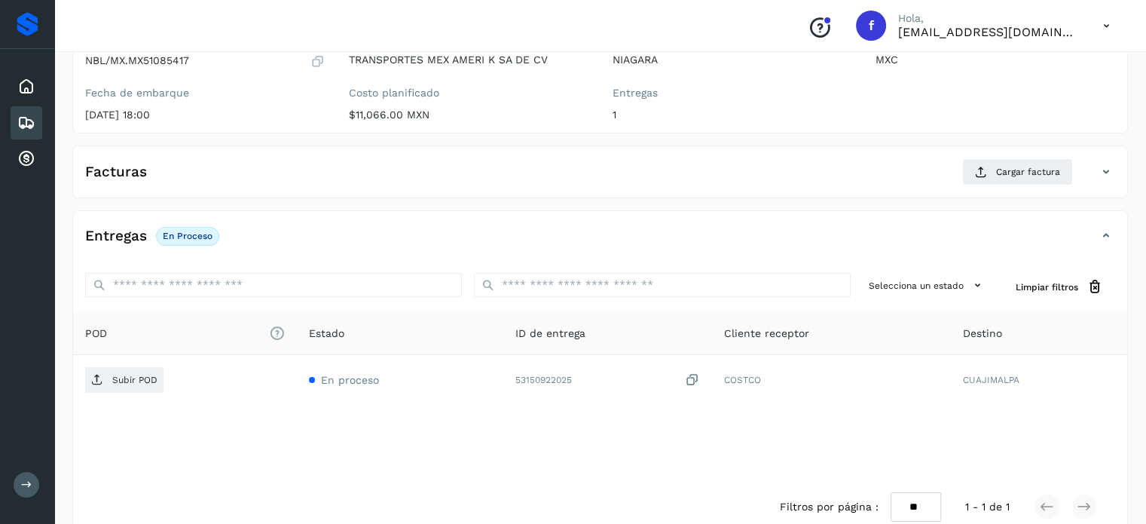
scroll to position [182, 0]
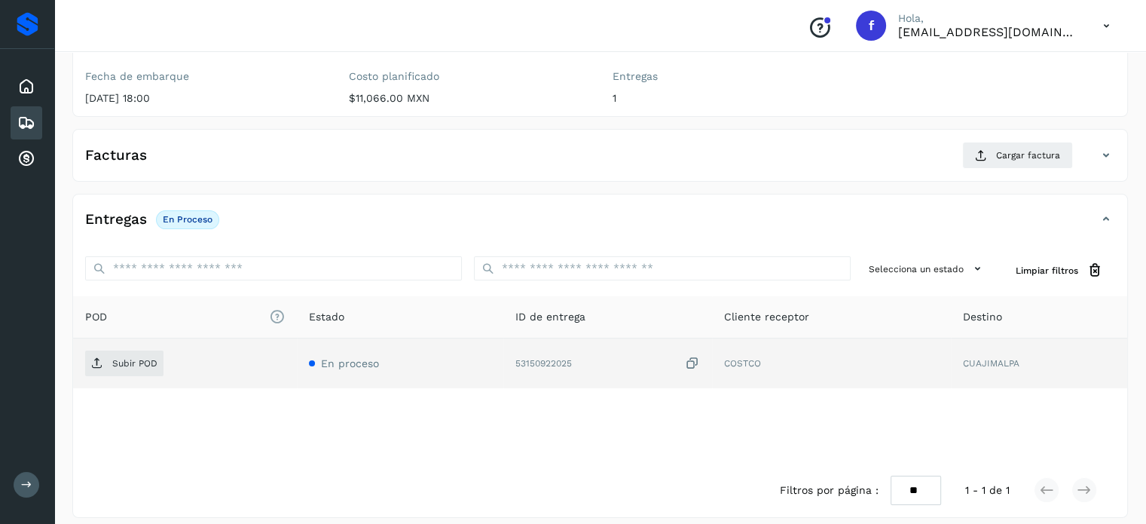
drag, startPoint x: 695, startPoint y: 359, endPoint x: 660, endPoint y: 363, distance: 35.6
click at [694, 359] on icon at bounding box center [692, 364] width 15 height 16
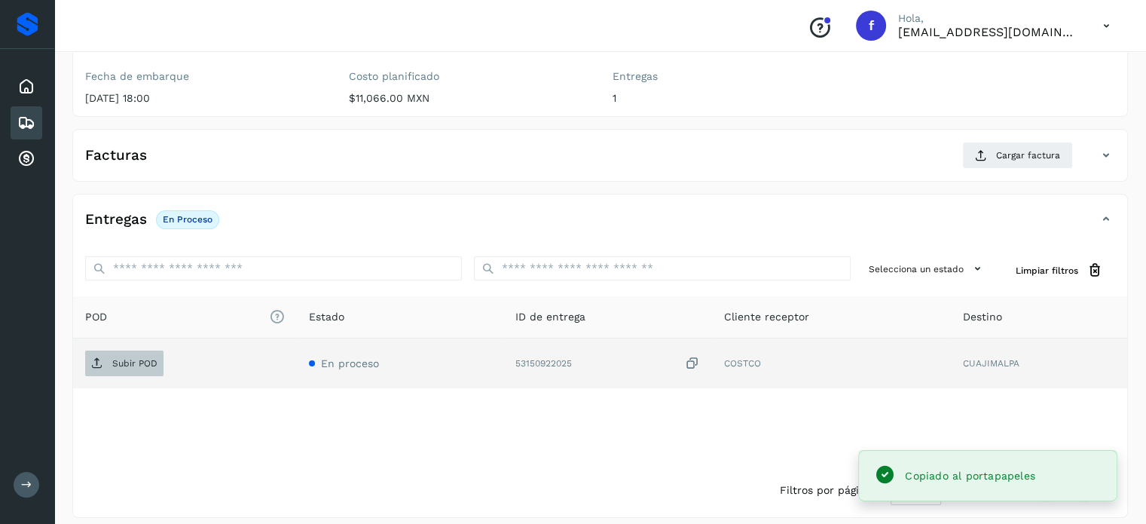
click at [105, 367] on span "Subir POD" at bounding box center [124, 363] width 78 height 24
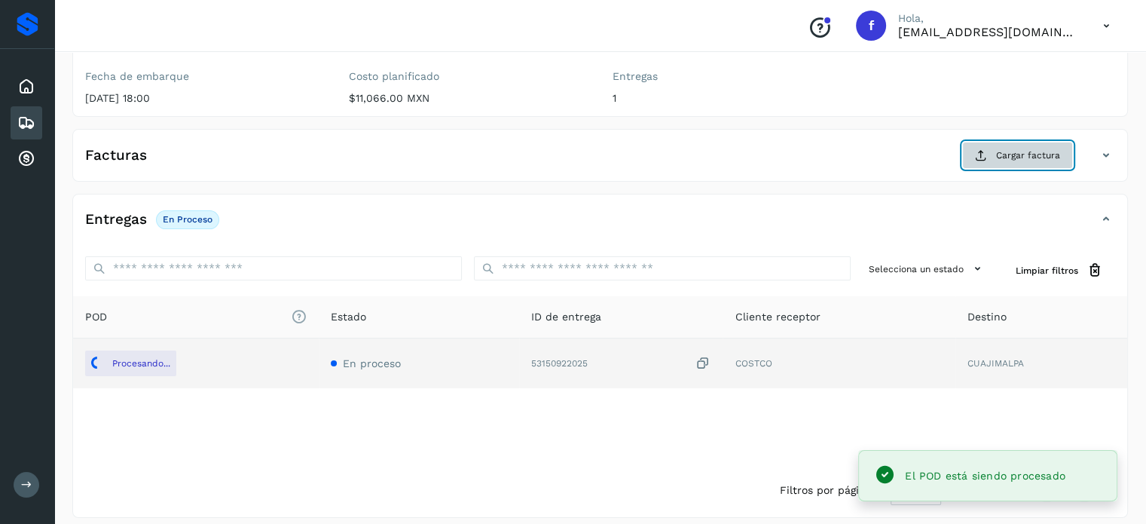
click at [1007, 152] on span "Cargar factura" at bounding box center [1028, 155] width 64 height 14
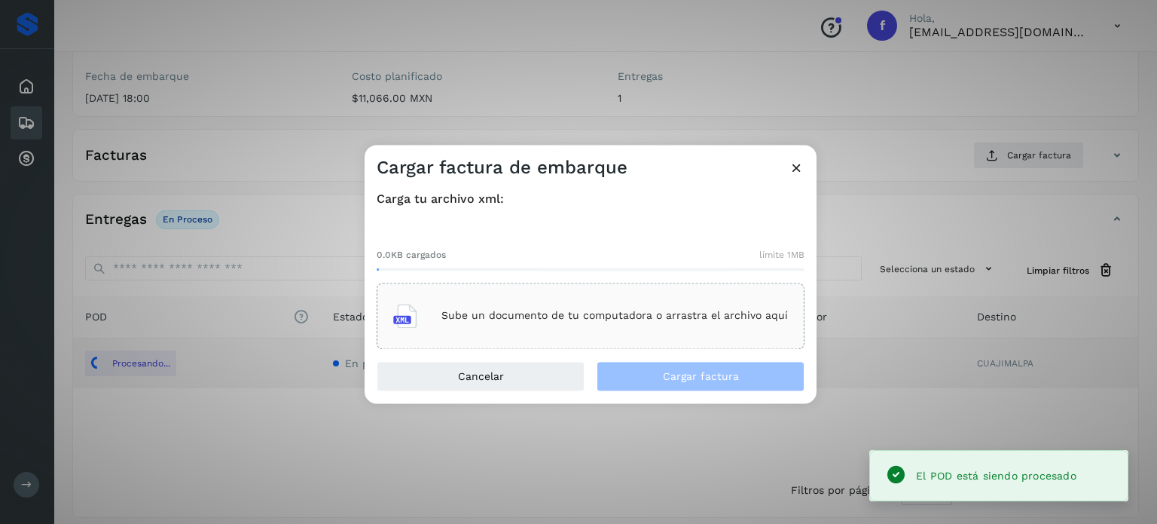
click at [601, 311] on p "Sube un documento de tu computadora o arrastra el archivo aquí" at bounding box center [615, 316] width 347 height 13
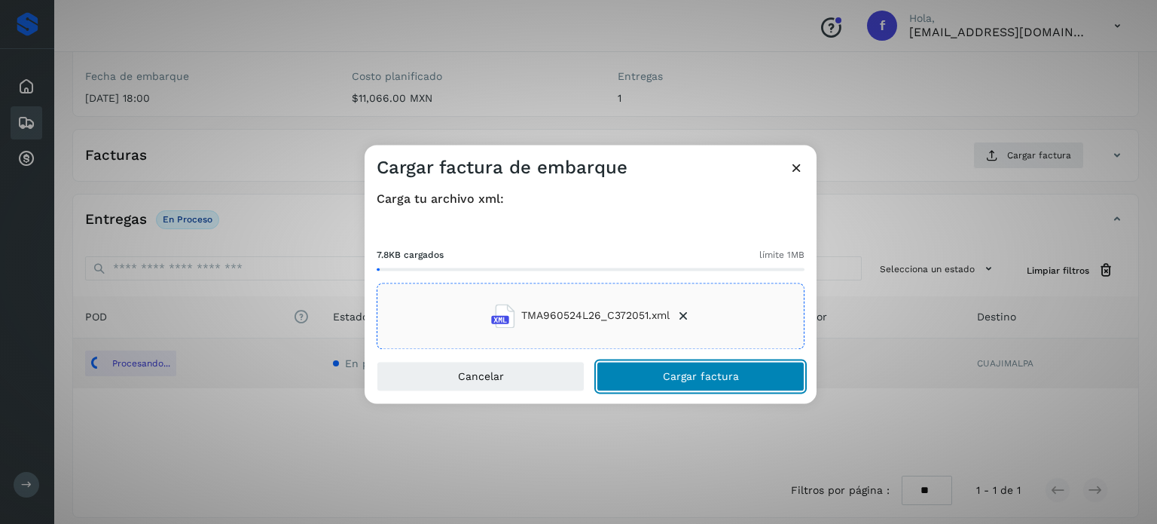
click at [695, 382] on button "Cargar factura" at bounding box center [701, 376] width 208 height 30
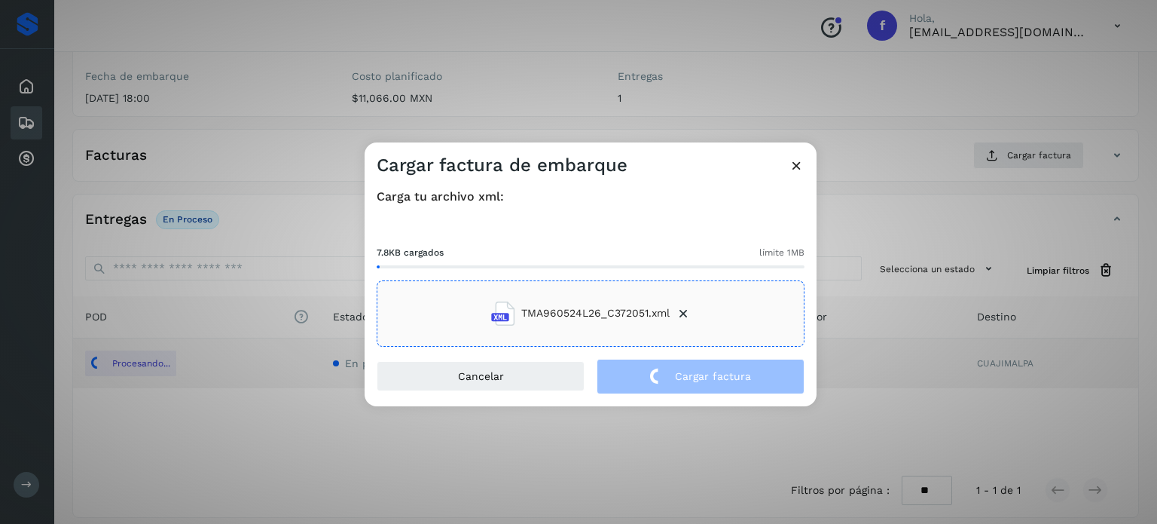
click at [316, 83] on div "Cargar factura de embarque Carga tu archivo xml: 7.8KB cargados límite 1MB TMA9…" at bounding box center [578, 262] width 1157 height 524
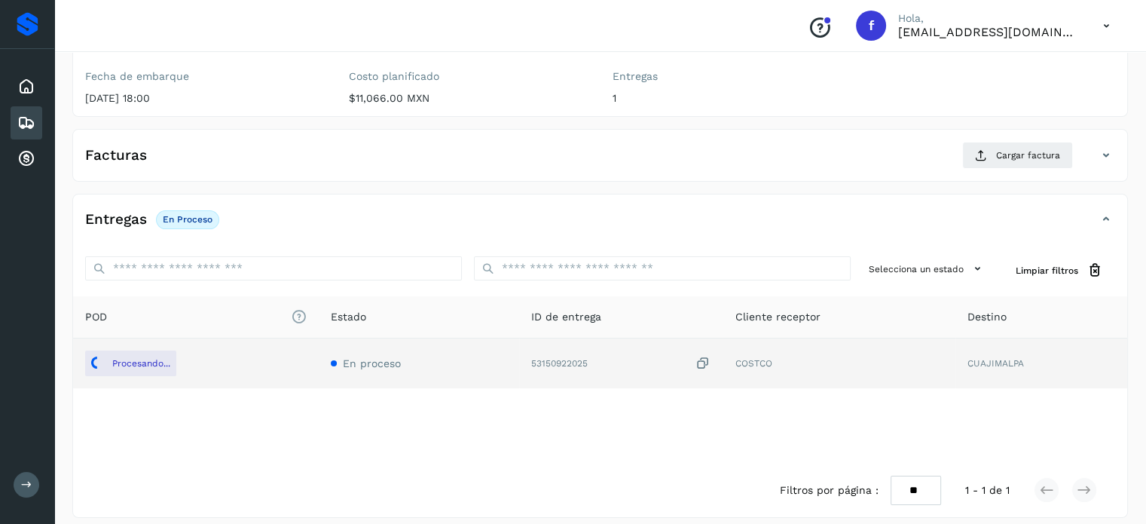
scroll to position [0, 0]
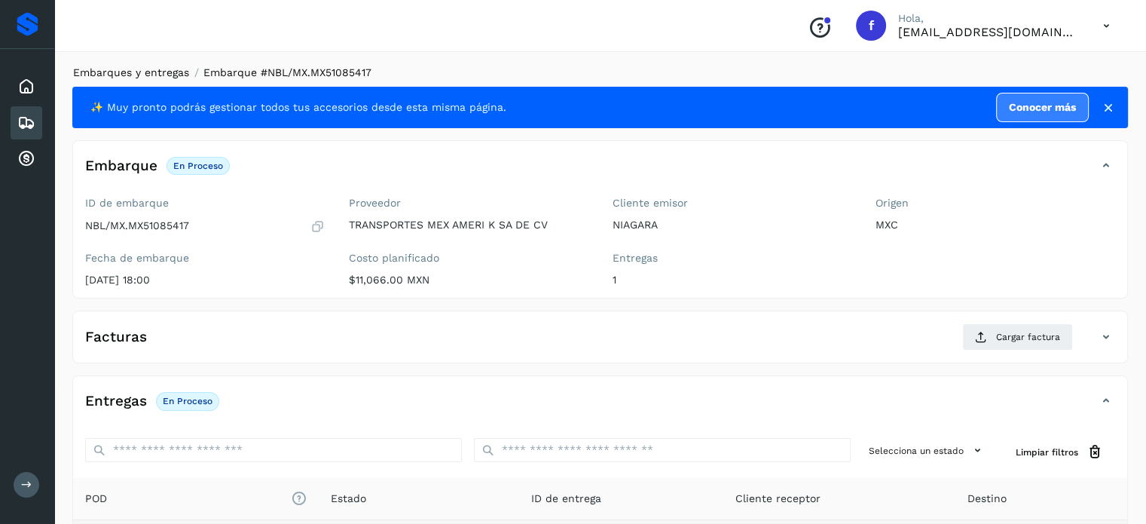
click at [166, 75] on link "Embarques y entregas" at bounding box center [131, 72] width 116 height 12
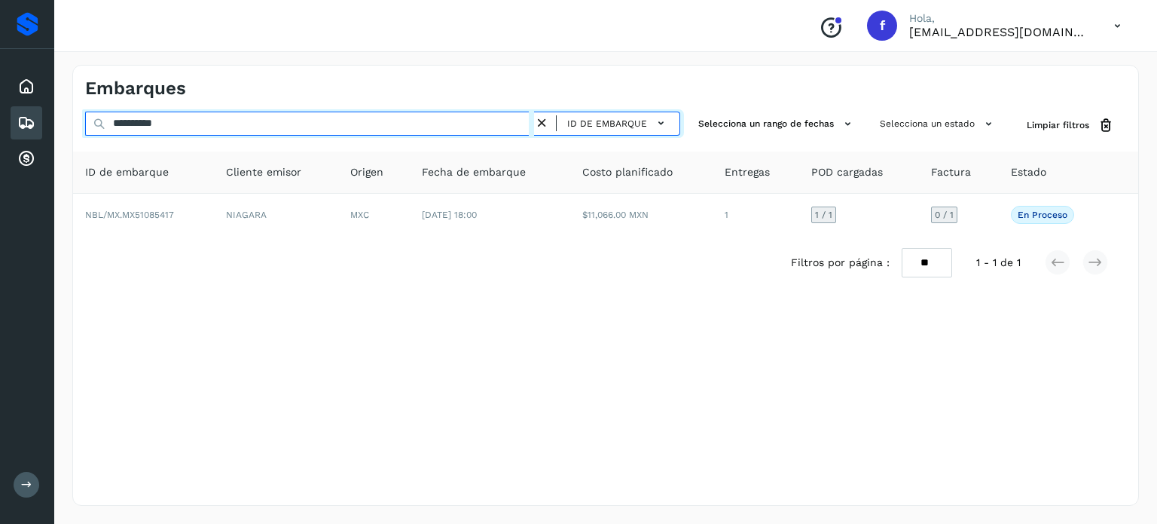
click at [153, 119] on input "**********" at bounding box center [309, 124] width 449 height 24
paste input "text"
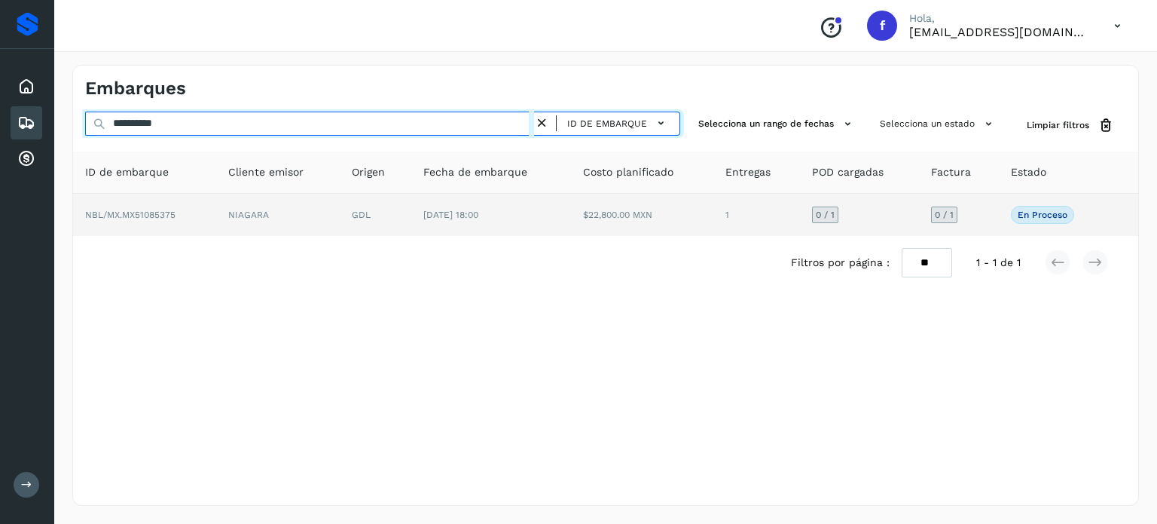
type input "**********"
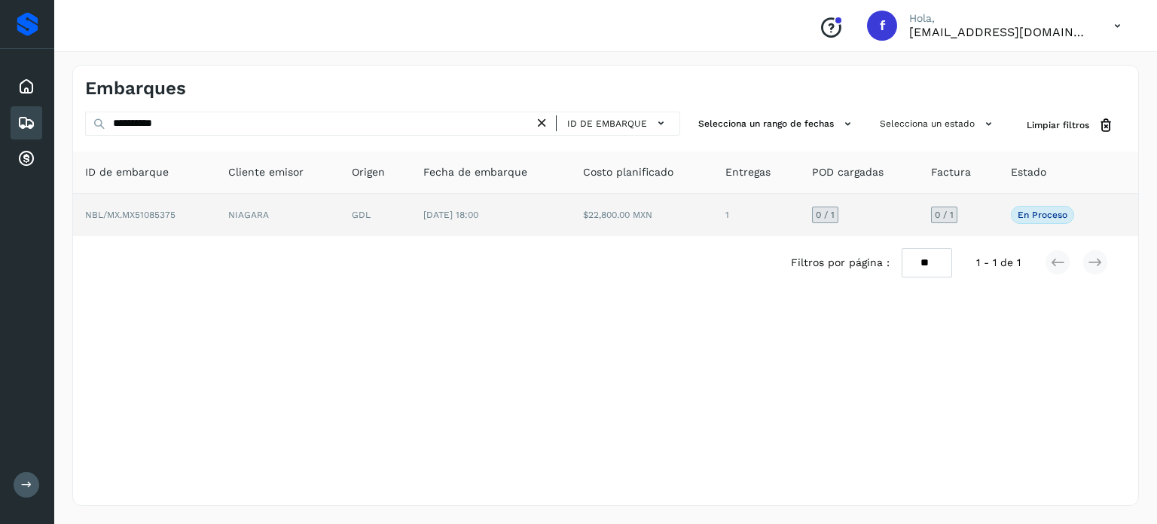
click at [604, 219] on td "$22,800.00 MXN" at bounding box center [642, 215] width 143 height 42
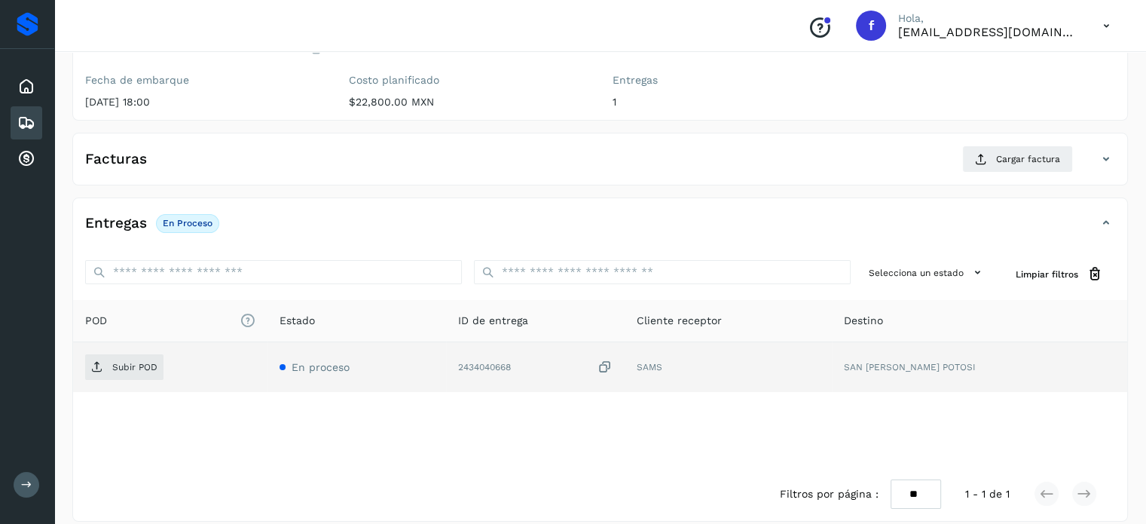
scroll to position [191, 0]
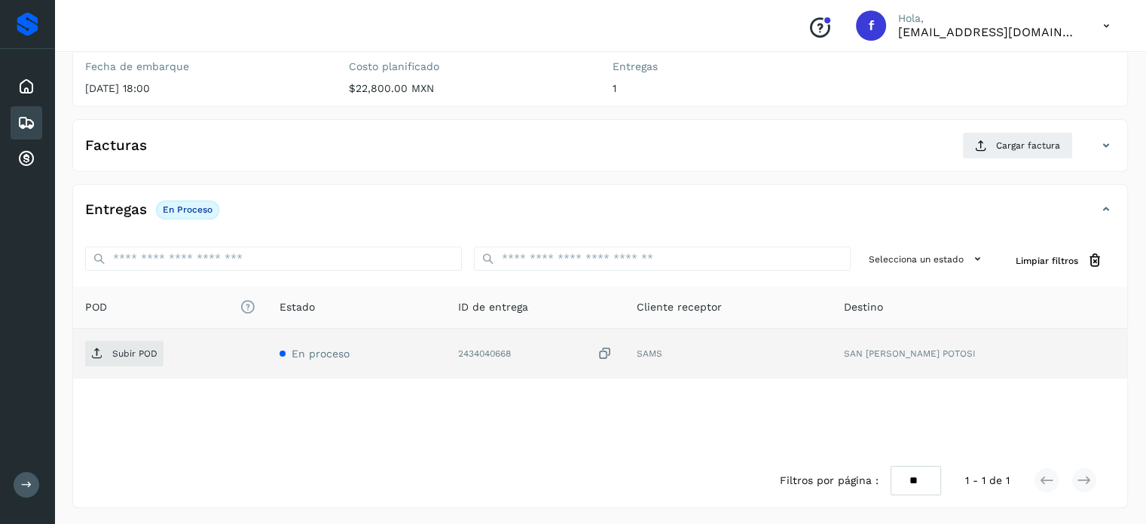
click at [613, 352] on icon at bounding box center [605, 354] width 15 height 16
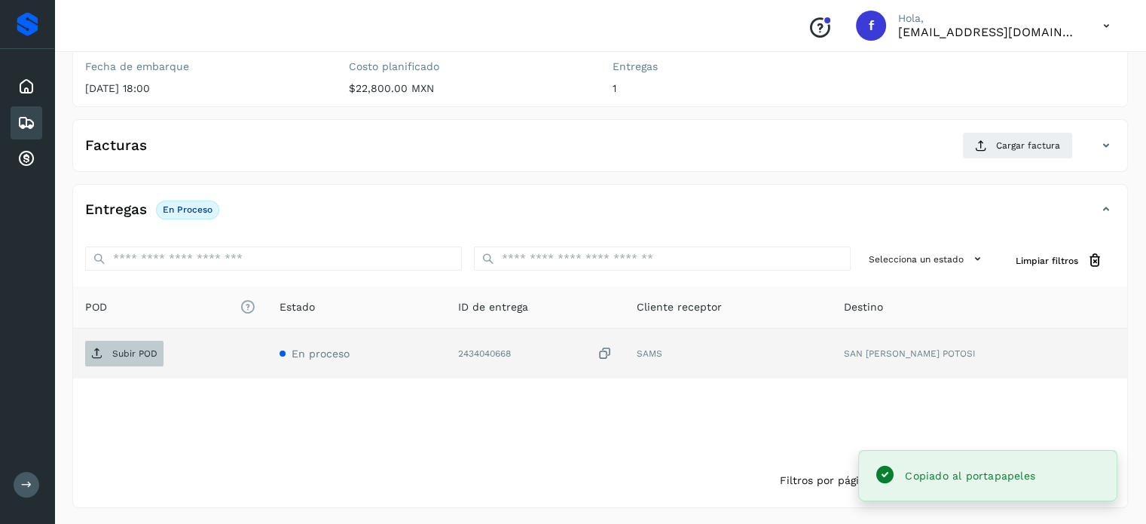
click at [121, 362] on span "Subir POD" at bounding box center [124, 353] width 78 height 24
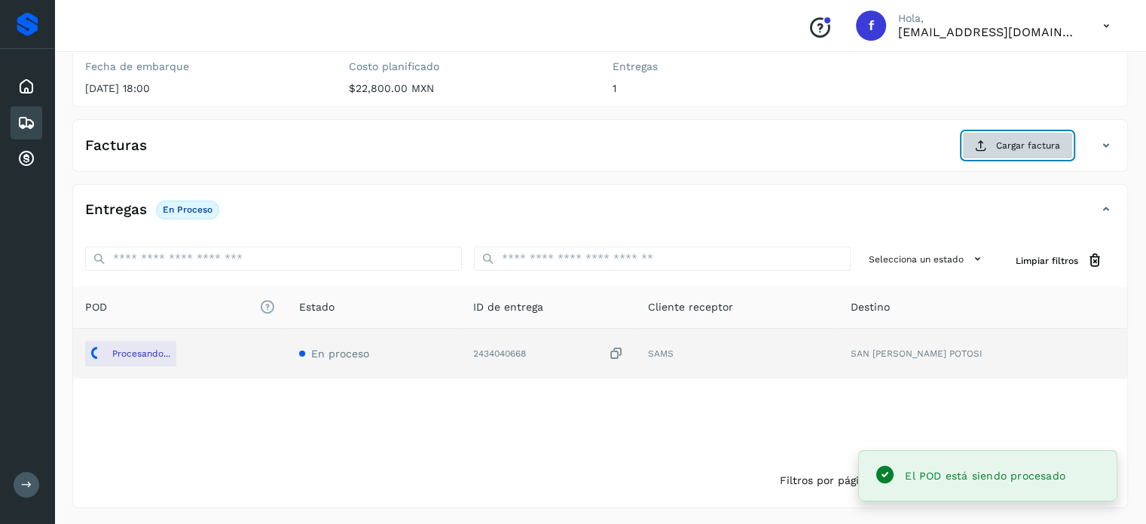
click at [1016, 144] on span "Cargar factura" at bounding box center [1028, 146] width 64 height 14
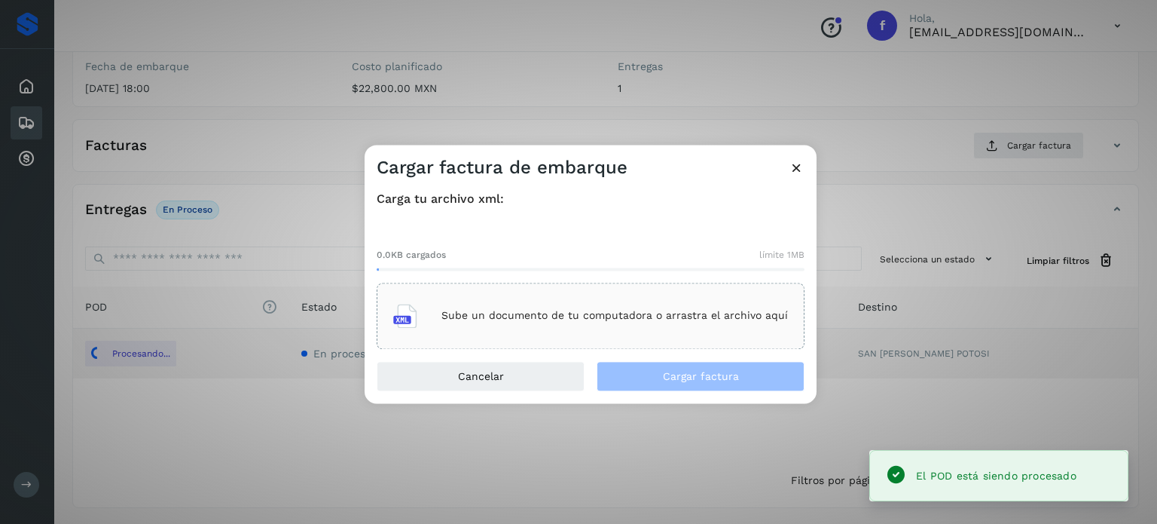
click at [645, 322] on div "Sube un documento de tu computadora o arrastra el archivo aquí" at bounding box center [590, 315] width 395 height 41
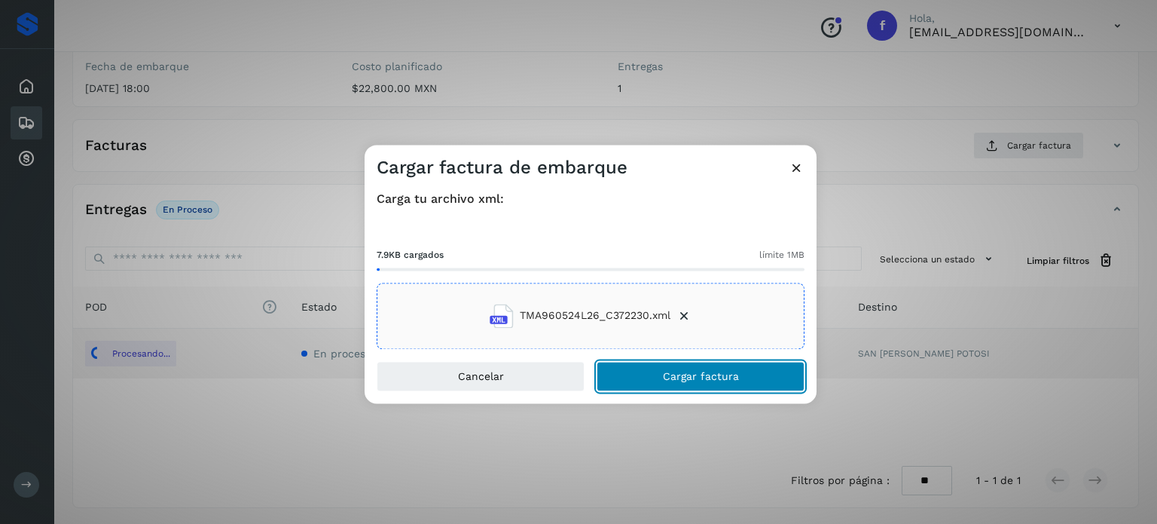
click at [693, 379] on span "Cargar factura" at bounding box center [701, 376] width 76 height 11
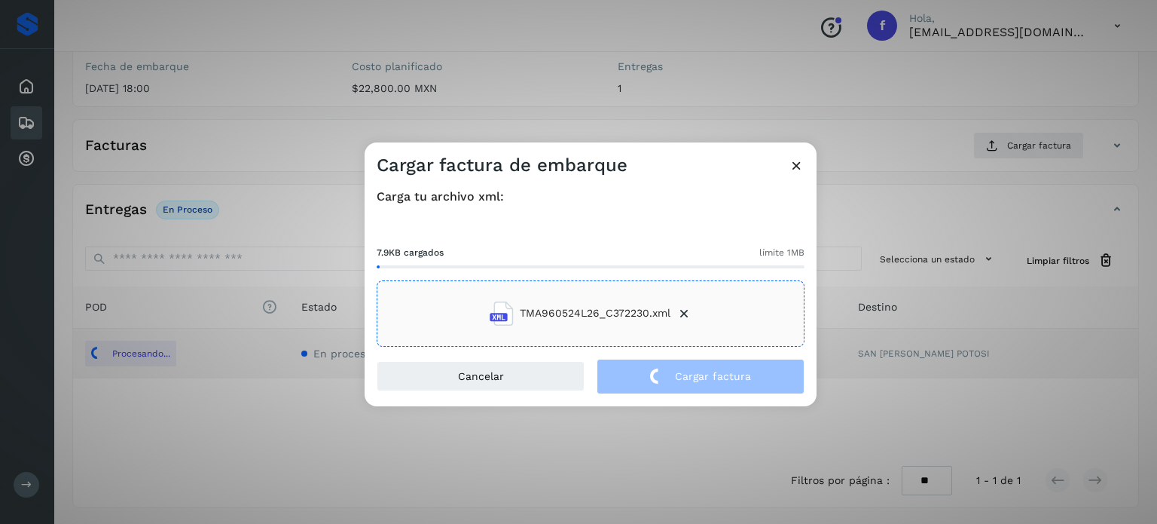
click at [196, 107] on div "Cargar factura de embarque Carga tu archivo xml: 7.9KB cargados límite 1MB TMA9…" at bounding box center [578, 262] width 1157 height 524
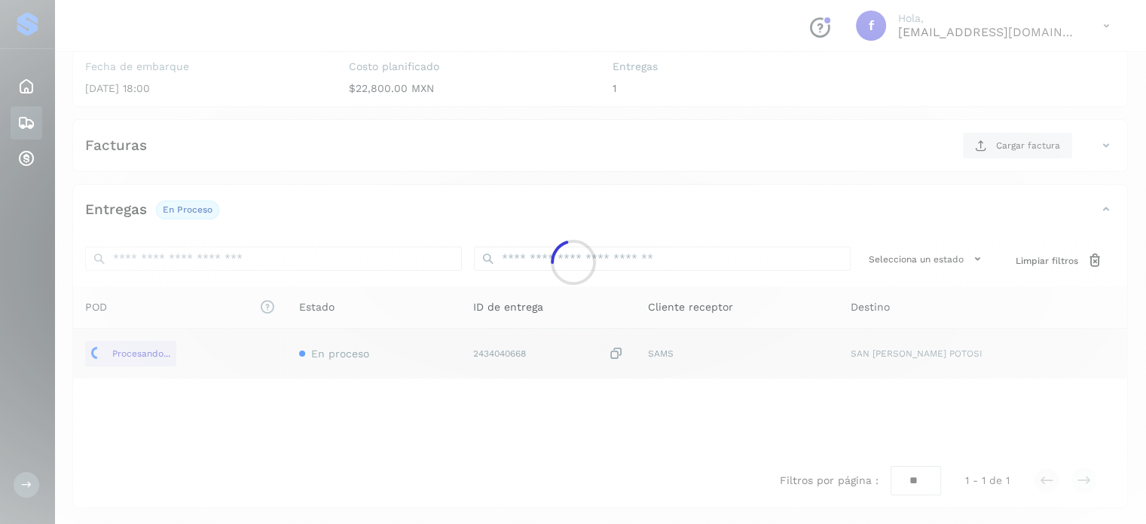
scroll to position [0, 0]
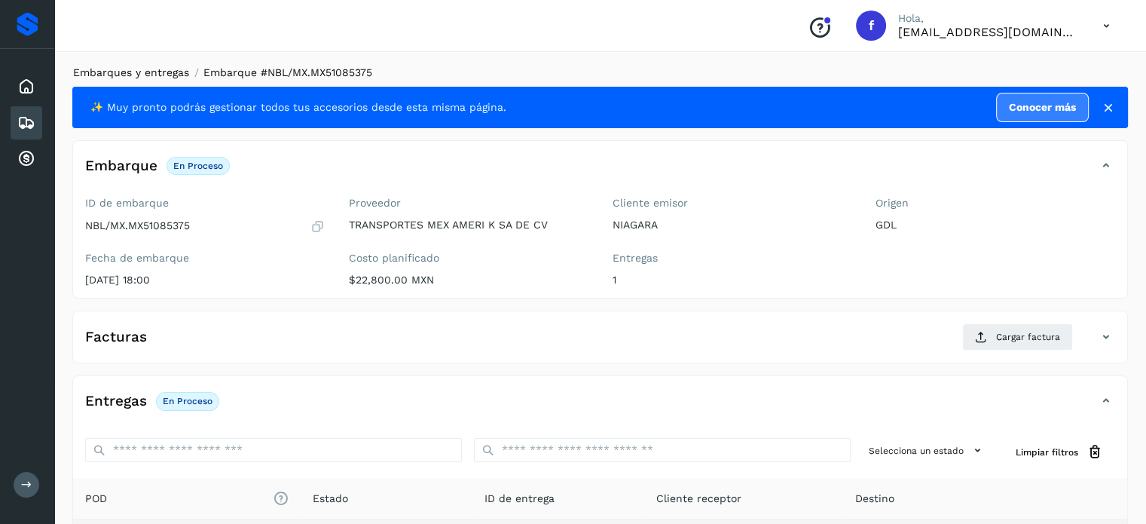
click at [158, 75] on link "Embarques y entregas" at bounding box center [131, 72] width 116 height 12
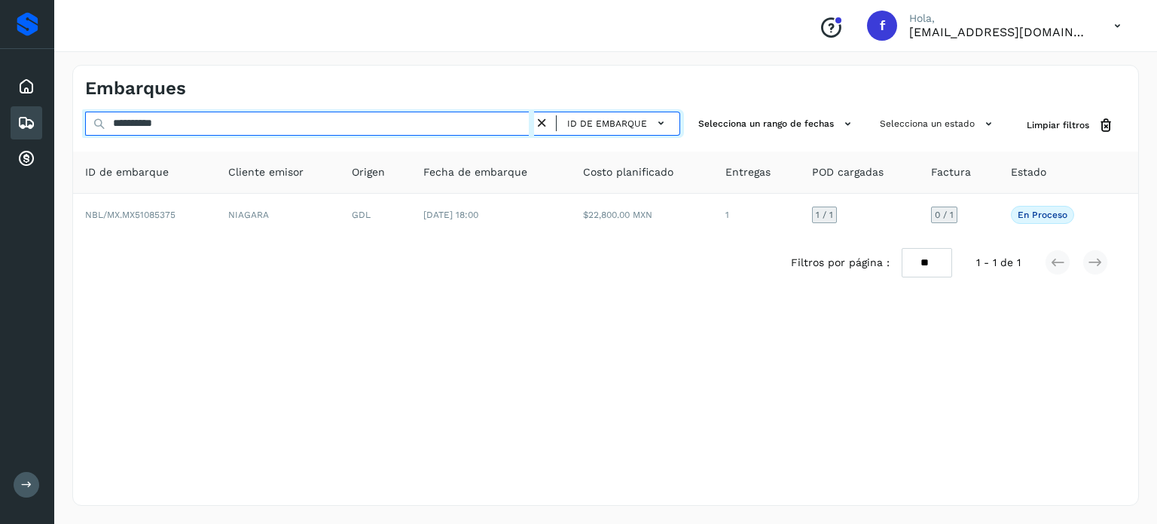
click at [151, 126] on input "**********" at bounding box center [309, 124] width 449 height 24
paste input "text"
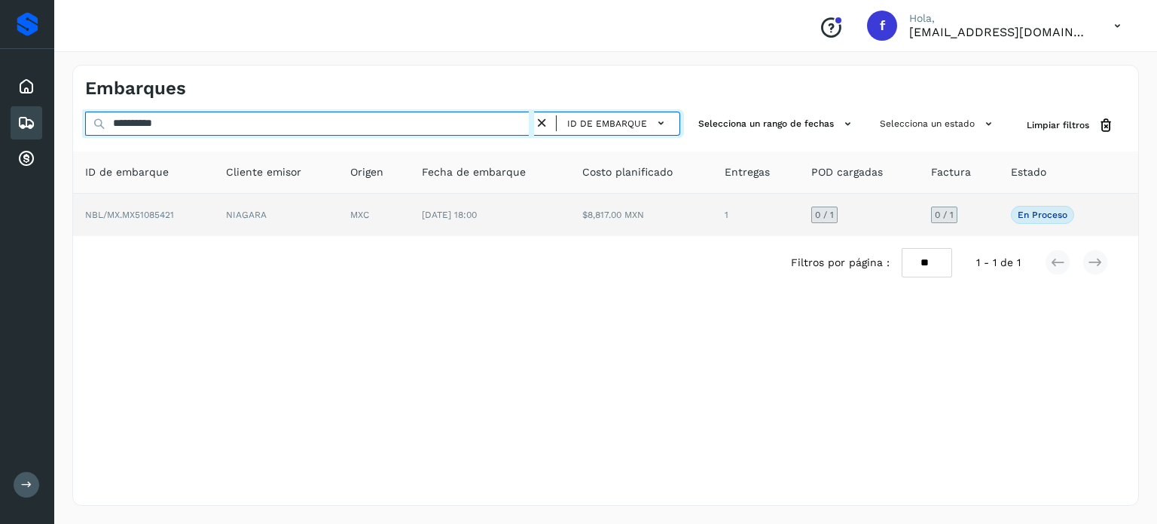
type input "**********"
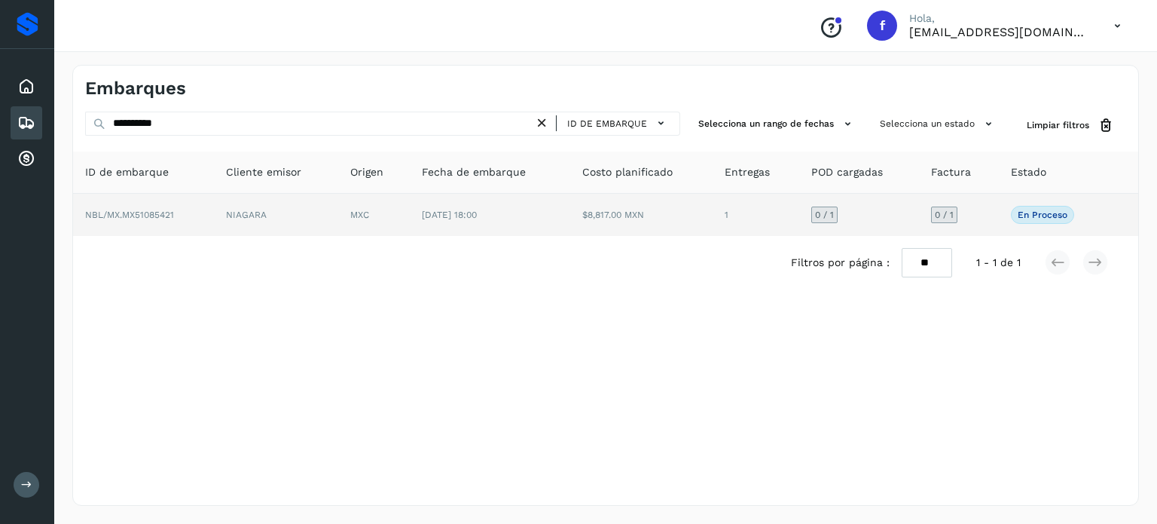
click at [685, 219] on td "$8,817.00 MXN" at bounding box center [641, 215] width 143 height 42
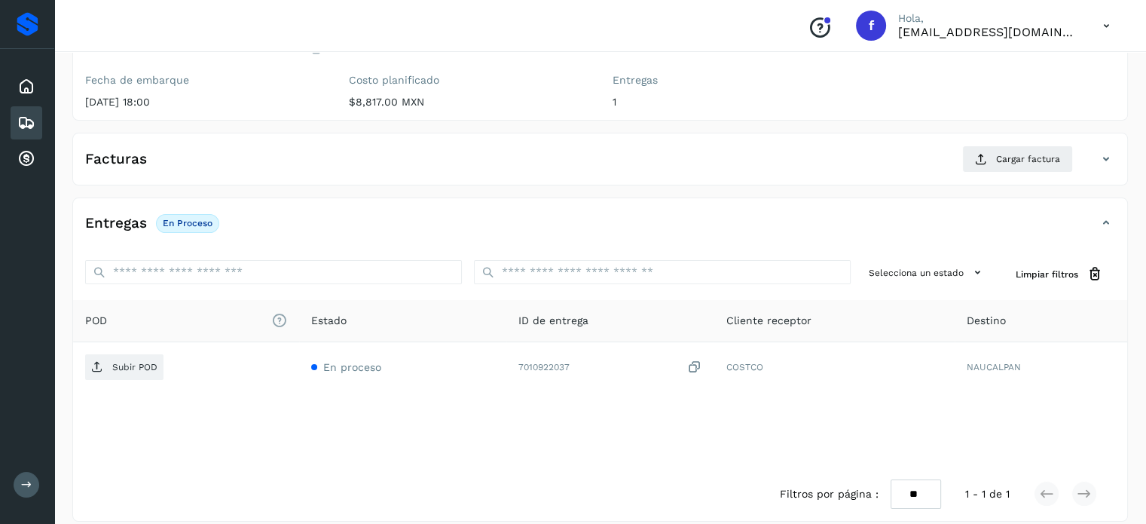
scroll to position [191, 0]
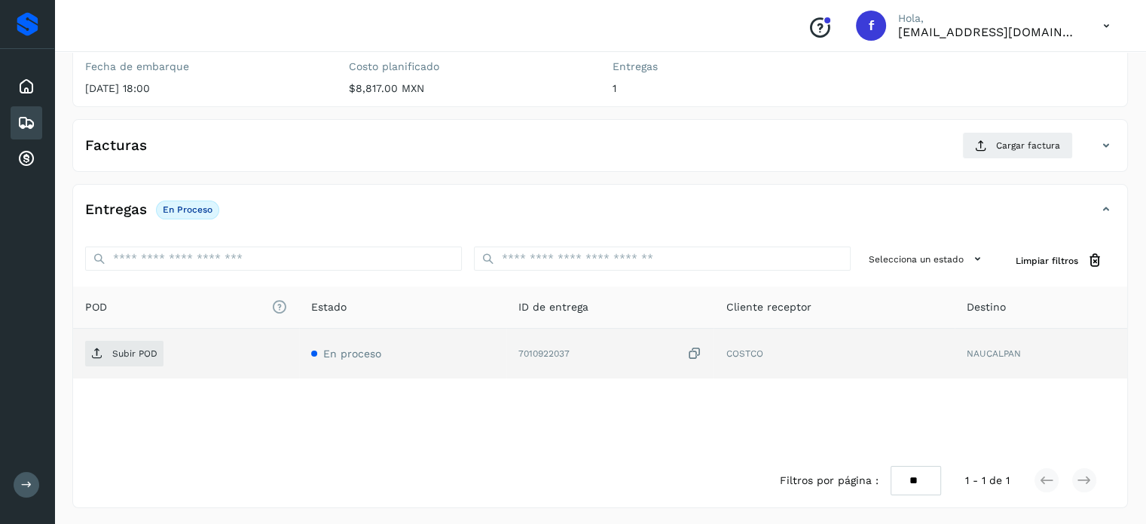
click at [695, 355] on icon at bounding box center [693, 354] width 15 height 16
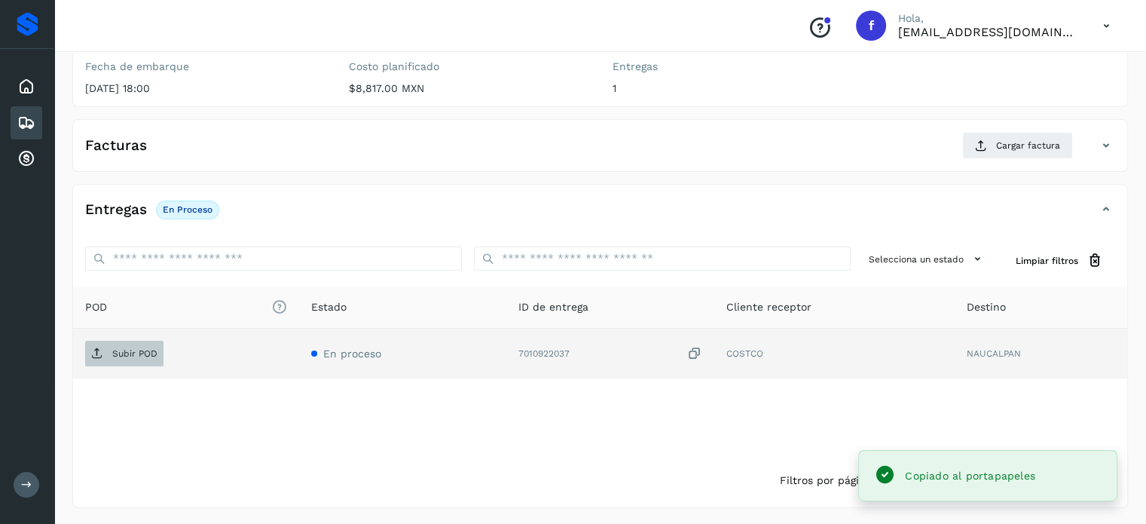
click at [130, 354] on p "Subir POD" at bounding box center [134, 353] width 45 height 11
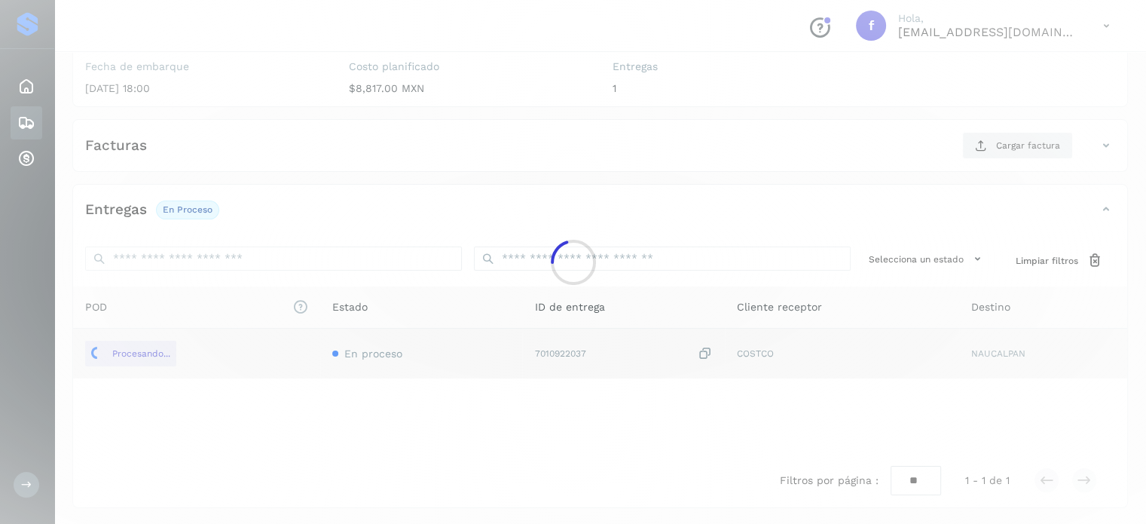
click at [487, 96] on div at bounding box center [573, 262] width 1146 height 524
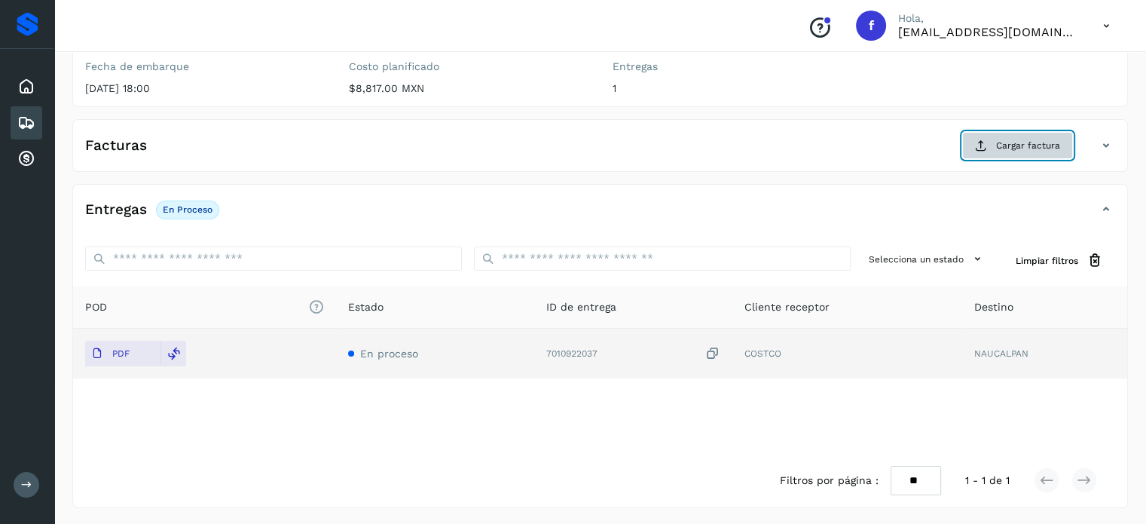
click at [1029, 141] on span "Cargar factura" at bounding box center [1028, 146] width 64 height 14
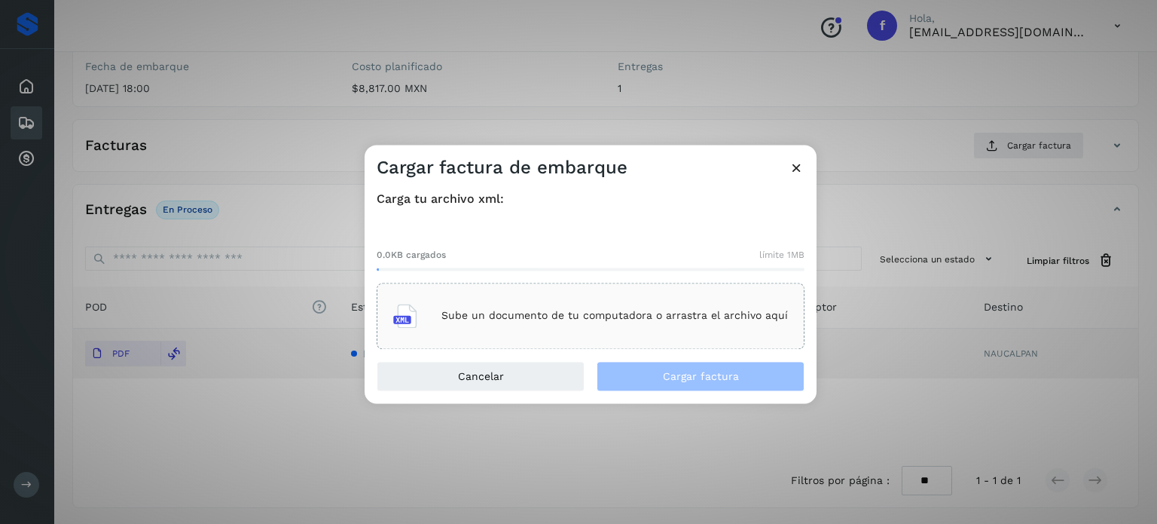
click at [685, 328] on div "Sube un documento de tu computadora o arrastra el archivo aquí" at bounding box center [590, 315] width 395 height 41
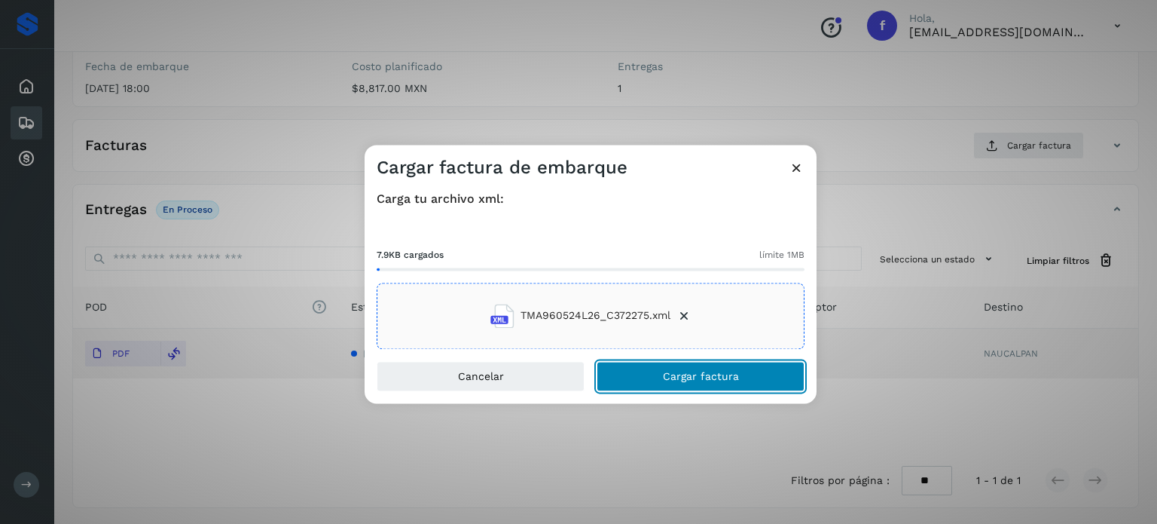
click at [662, 377] on button "Cargar factura" at bounding box center [701, 376] width 208 height 30
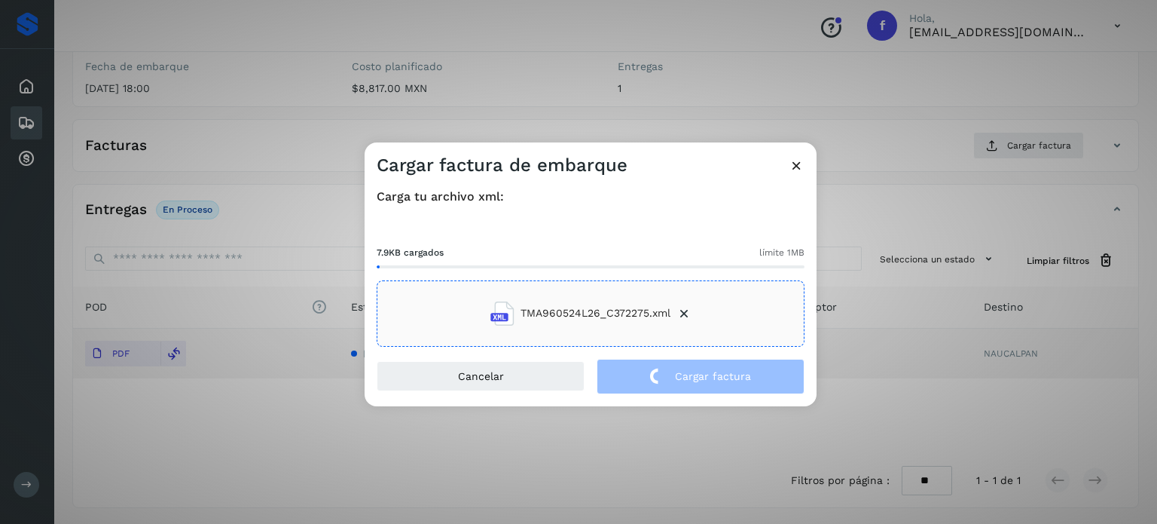
click at [401, 48] on div "Cargar factura de embarque Carga tu archivo xml: 7.9KB cargados límite 1MB TMA9…" at bounding box center [578, 262] width 1157 height 524
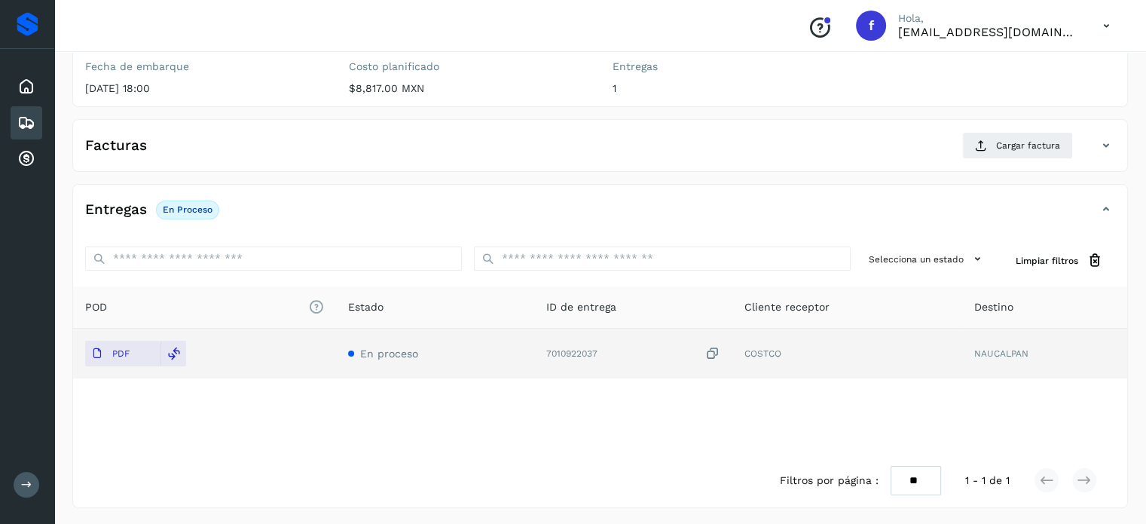
scroll to position [0, 0]
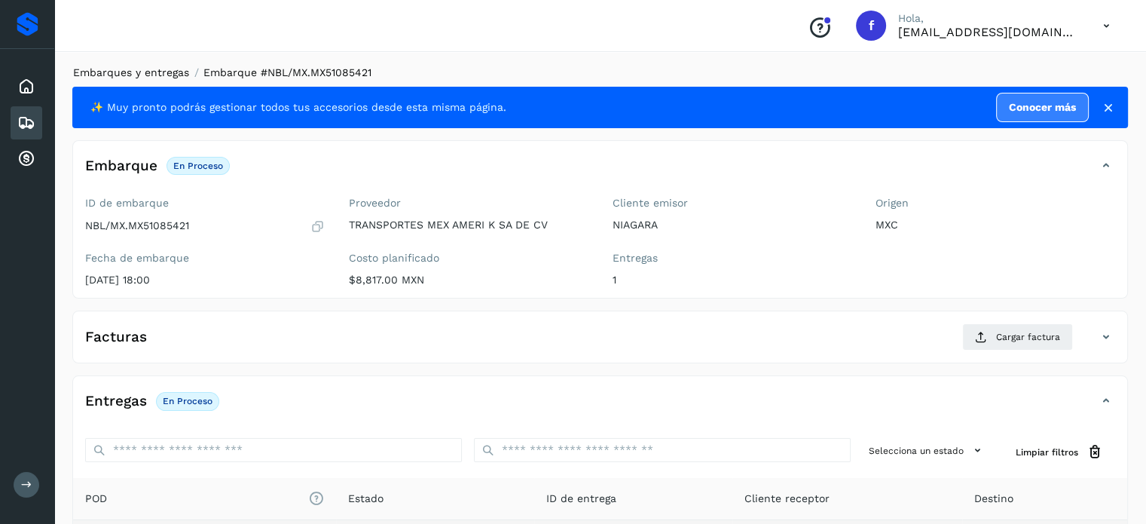
click at [157, 67] on link "Embarques y entregas" at bounding box center [131, 72] width 116 height 12
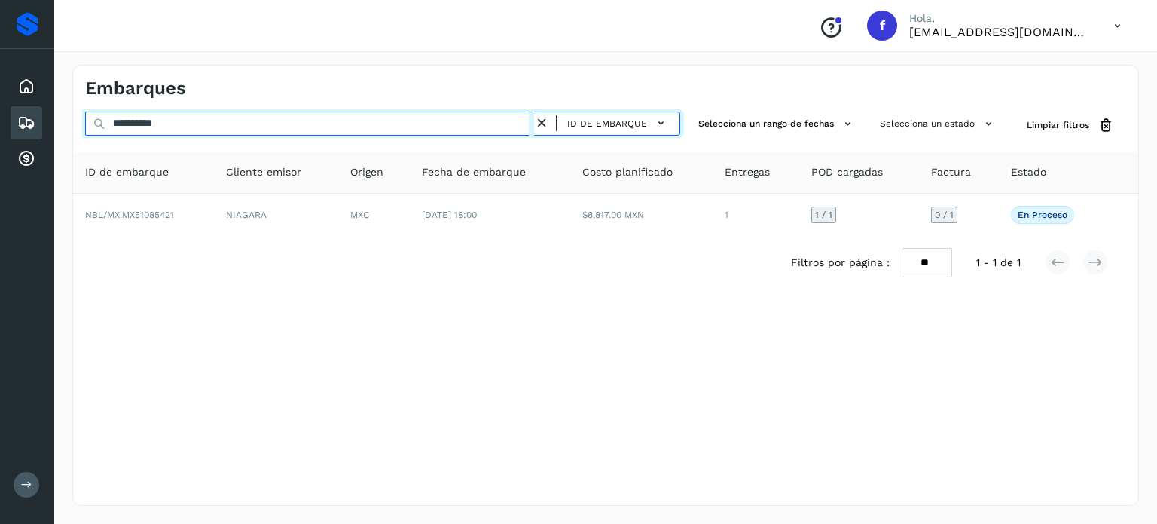
click at [148, 123] on input "**********" at bounding box center [309, 124] width 449 height 24
paste input "text"
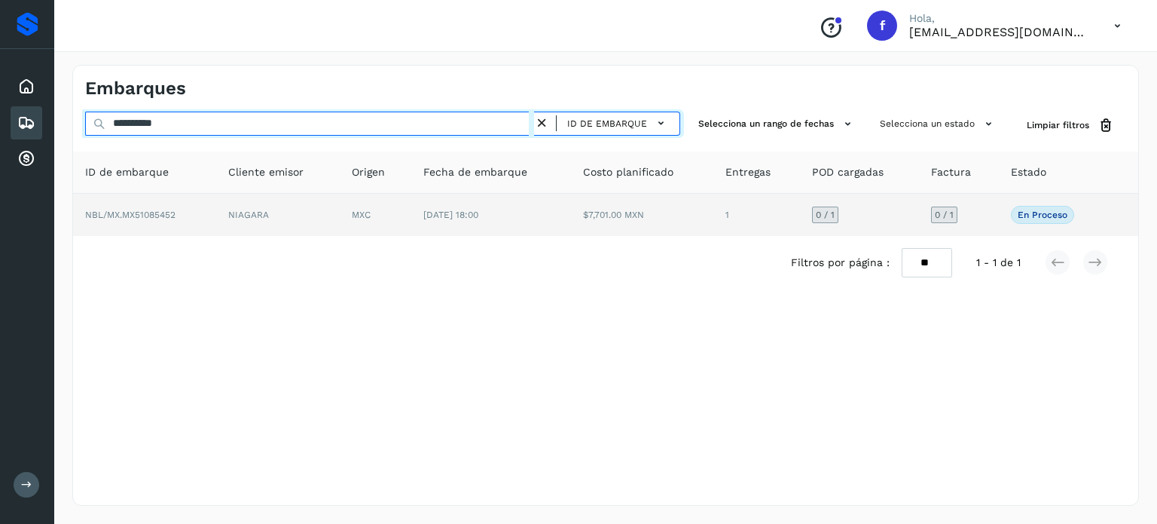
type input "**********"
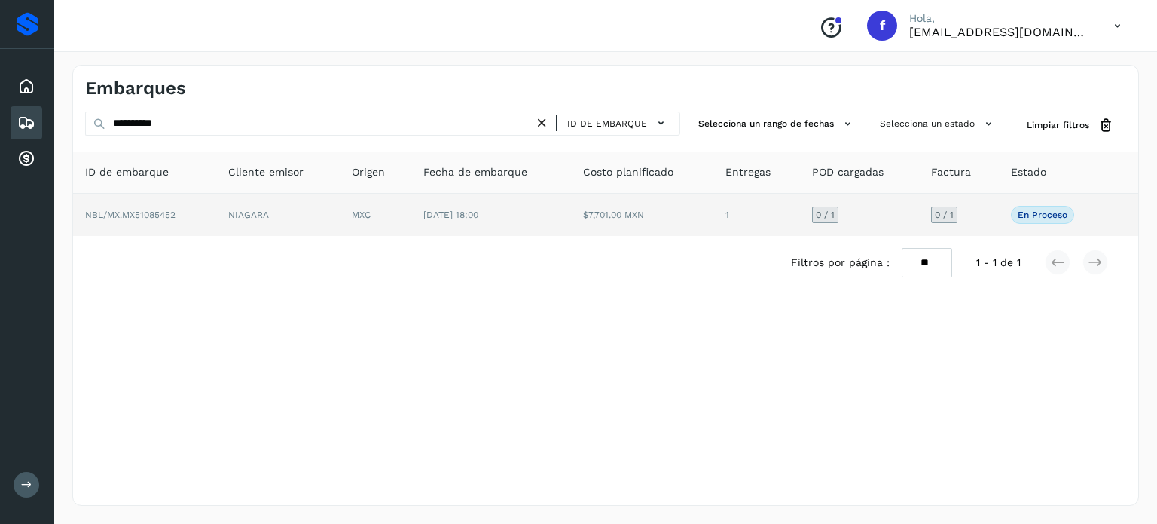
click at [502, 231] on td "[DATE] 18:00" at bounding box center [491, 215] width 160 height 42
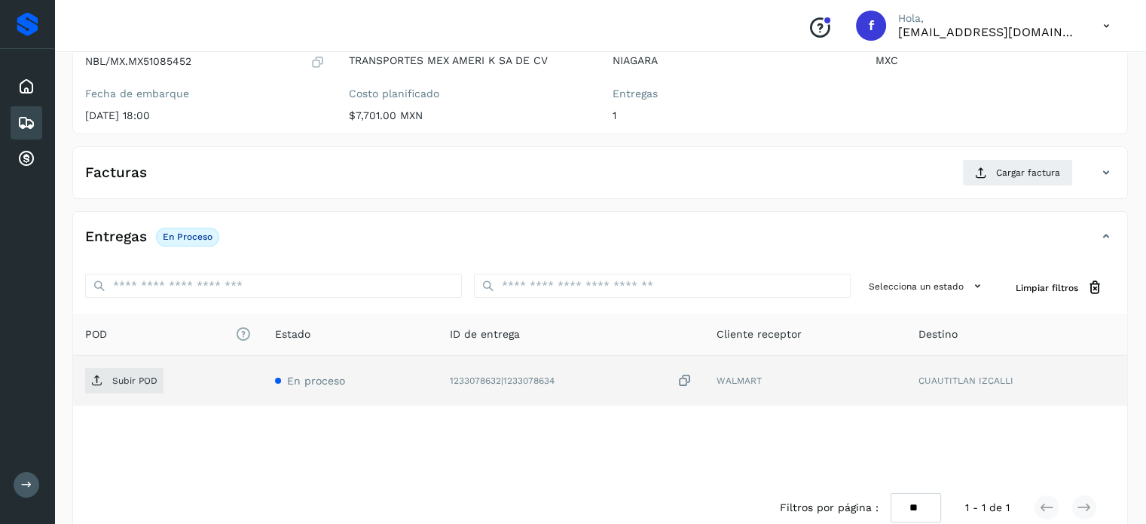
scroll to position [182, 0]
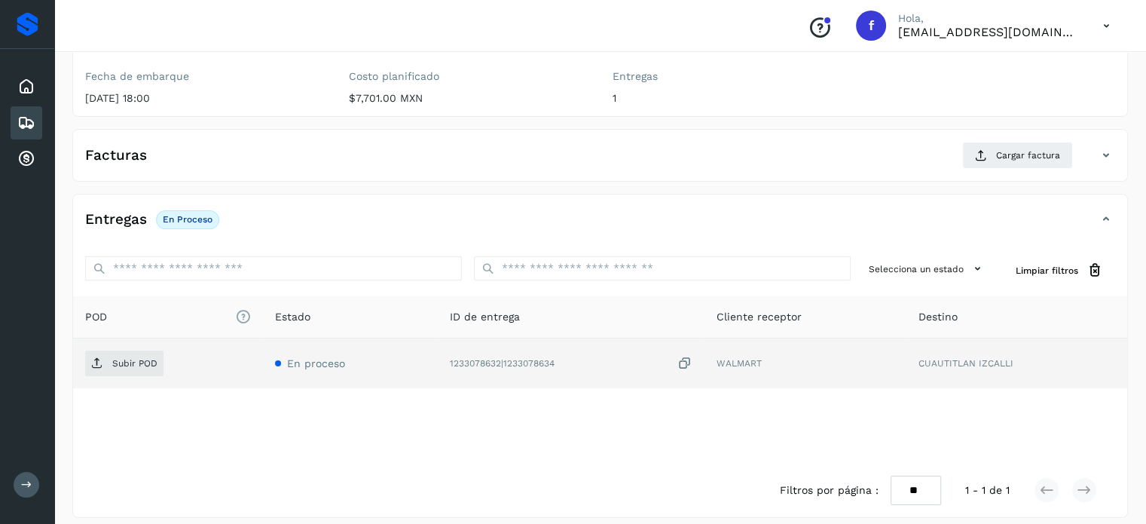
click at [687, 362] on icon at bounding box center [684, 364] width 15 height 16
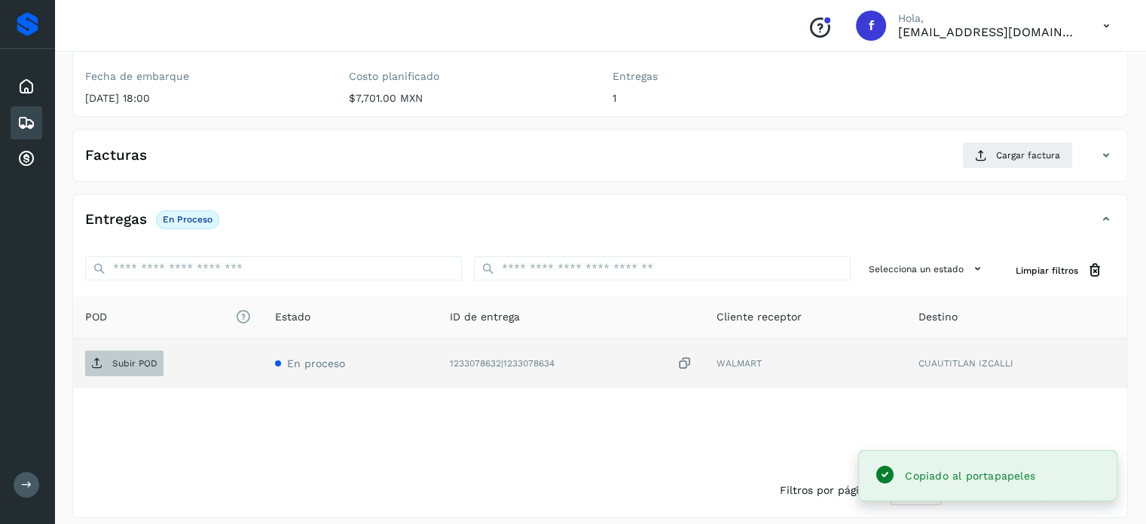
click at [136, 352] on span "Subir POD" at bounding box center [124, 363] width 78 height 24
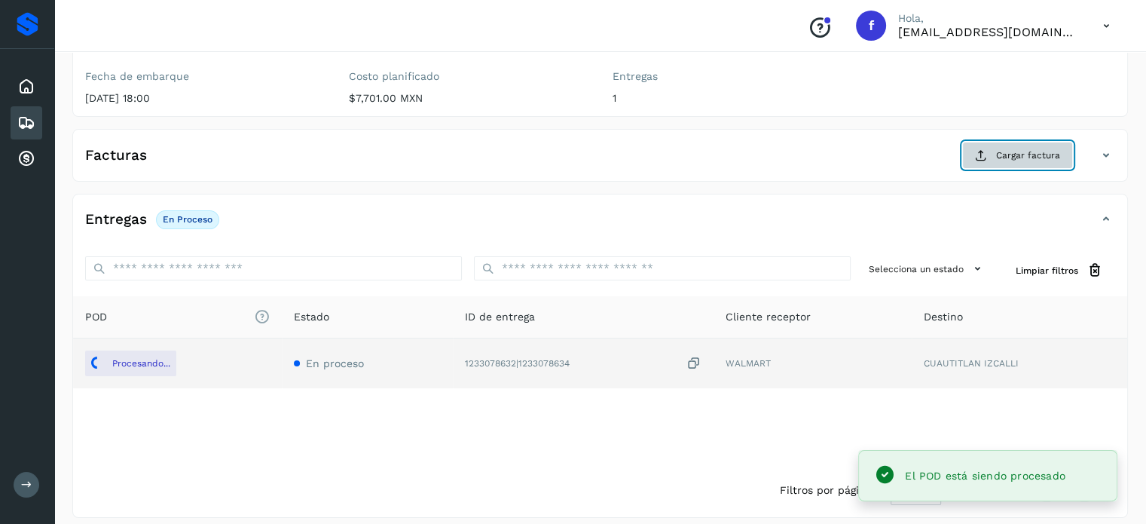
click at [1033, 157] on span "Cargar factura" at bounding box center [1028, 155] width 64 height 14
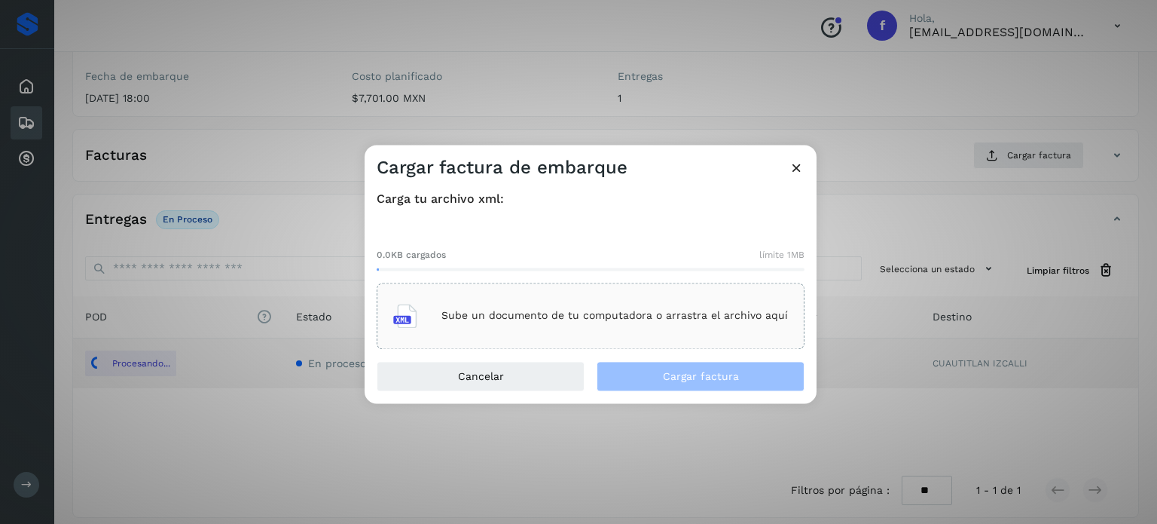
click at [570, 340] on div "Sube un documento de tu computadora o arrastra el archivo aquí" at bounding box center [591, 316] width 428 height 66
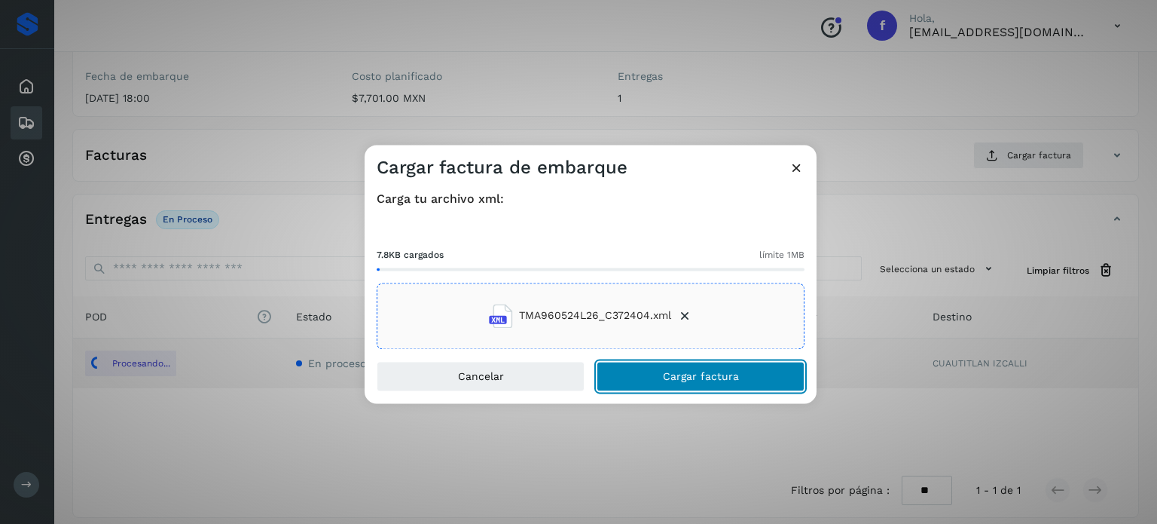
click at [660, 370] on button "Cargar factura" at bounding box center [701, 376] width 208 height 30
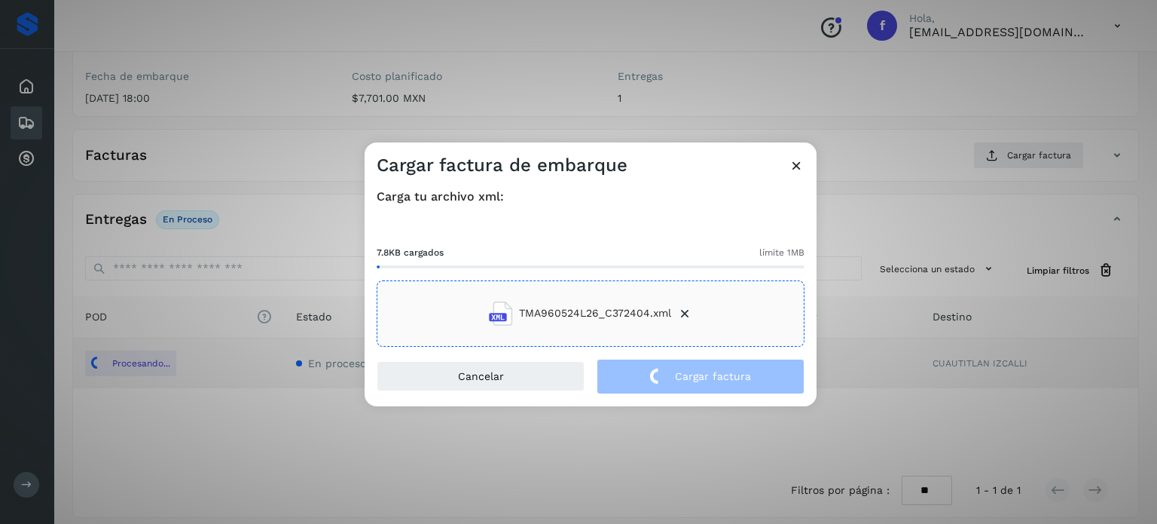
click at [229, 111] on div "Cargar factura de embarque Carga tu archivo xml: 7.8KB cargados límite 1MB TMA9…" at bounding box center [578, 262] width 1157 height 524
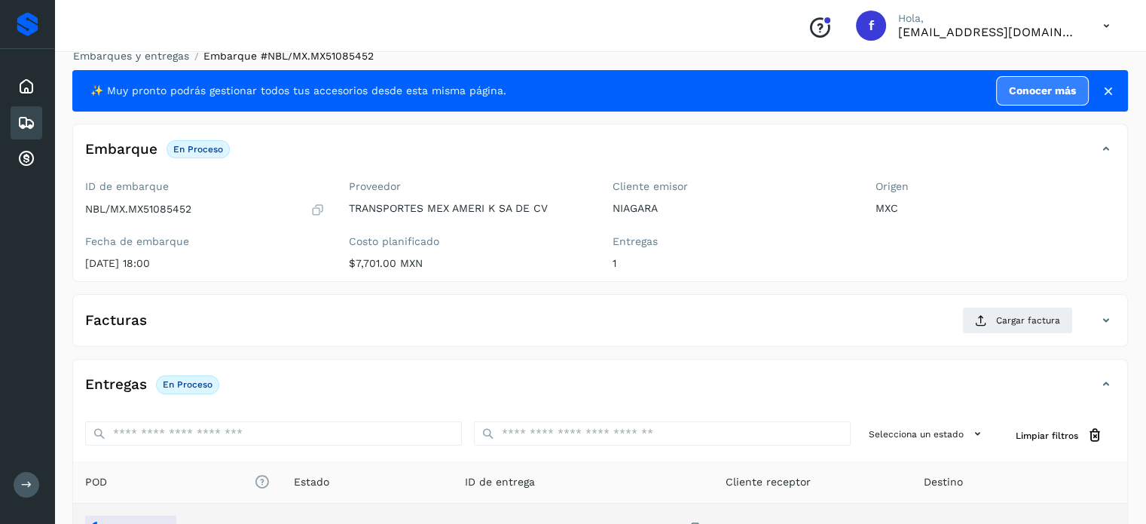
scroll to position [0, 0]
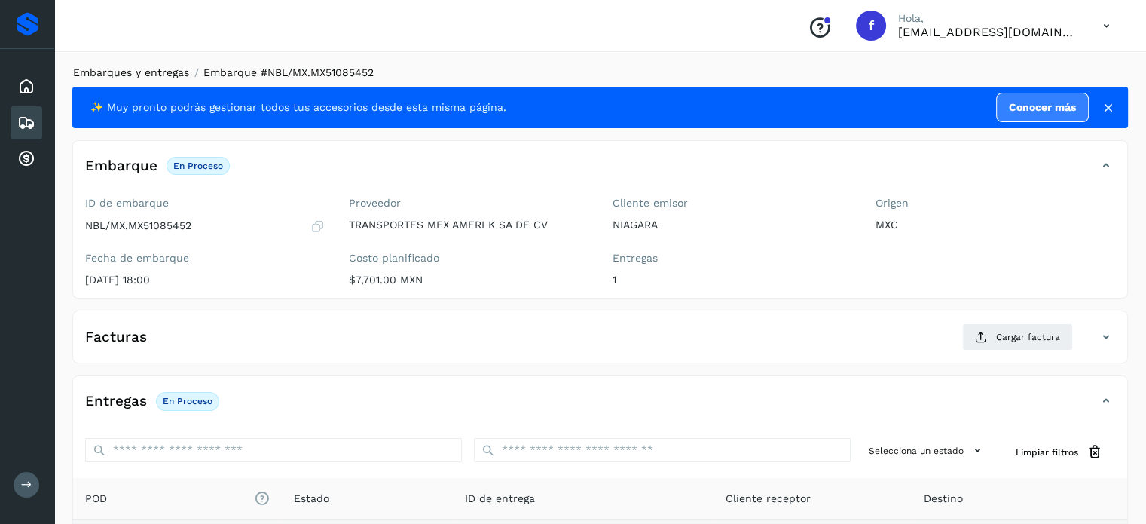
click at [152, 74] on link "Embarques y entregas" at bounding box center [131, 72] width 116 height 12
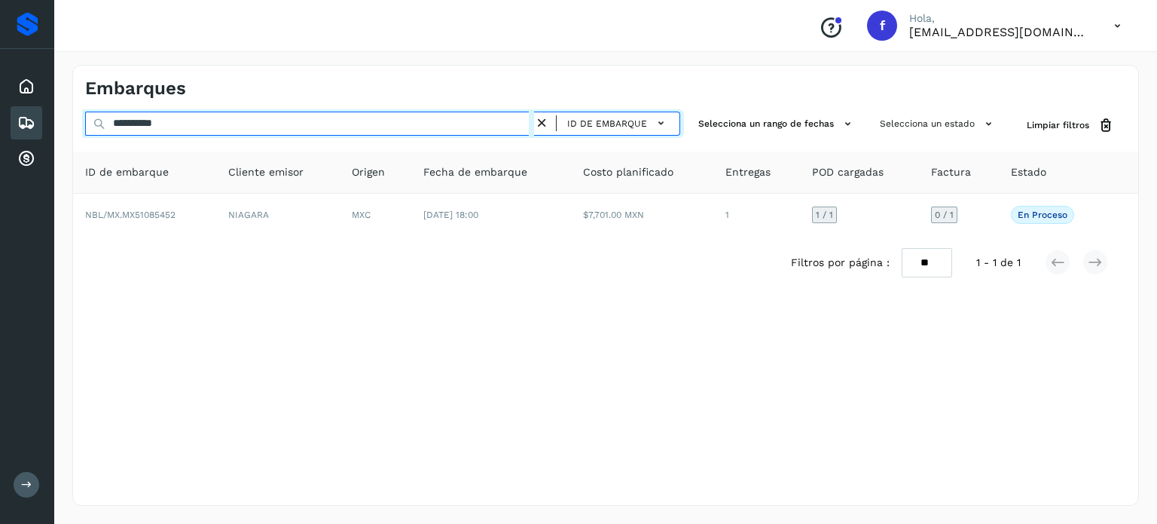
click at [169, 120] on input "**********" at bounding box center [309, 124] width 449 height 24
paste input "text"
type input "**********"
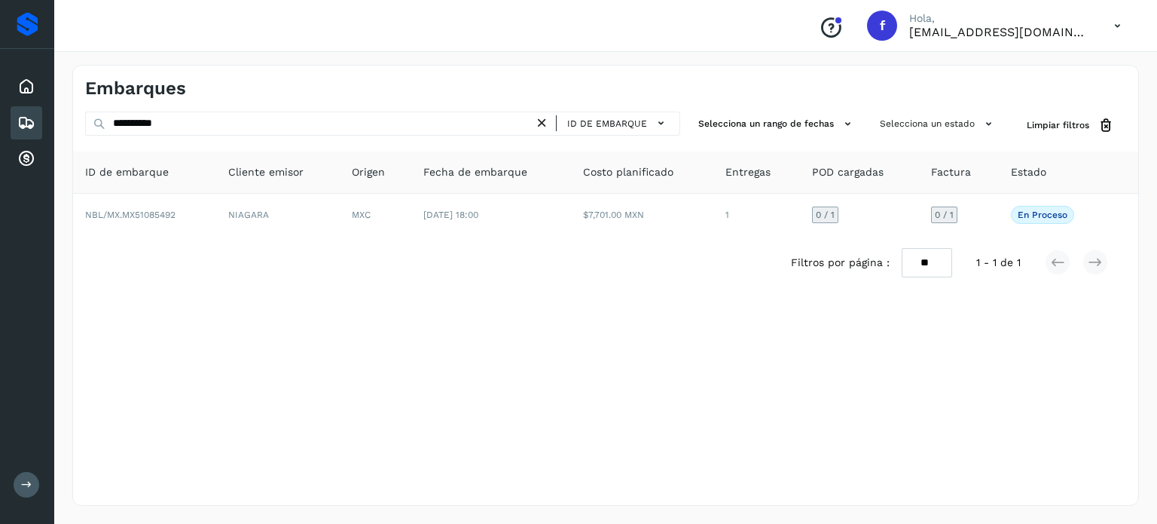
click at [562, 239] on div "ID de embarque Cliente emisor Origen Fecha de embarque Costo planificado Entreg…" at bounding box center [605, 220] width 1065 height 138
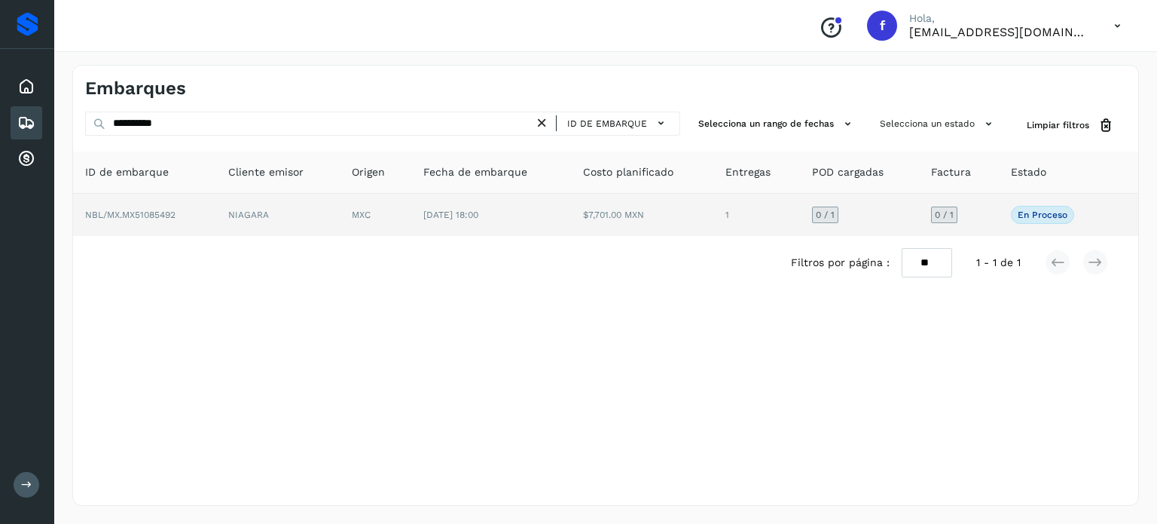
click at [684, 215] on td "$7,701.00 MXN" at bounding box center [642, 215] width 143 height 42
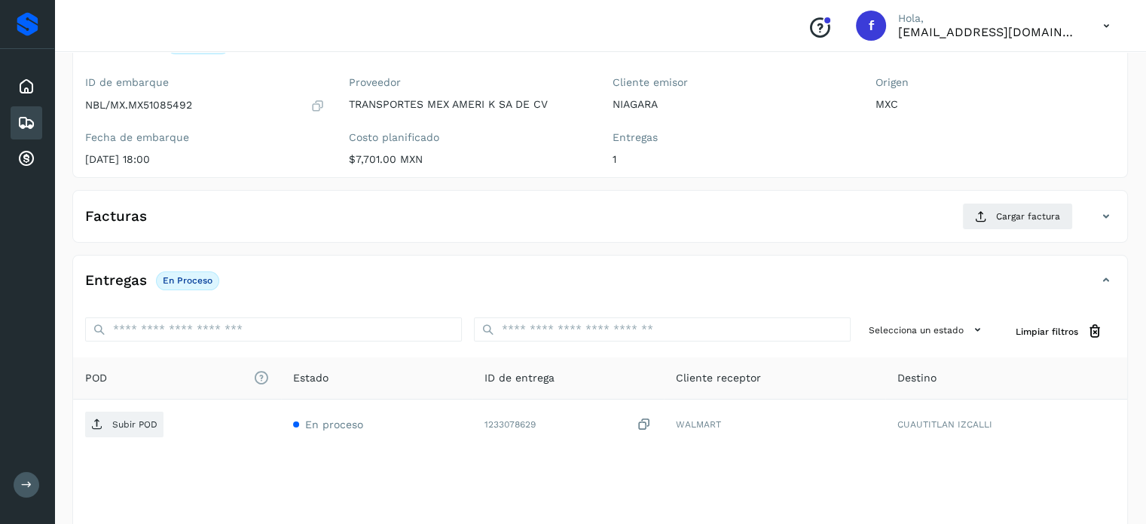
scroll to position [191, 0]
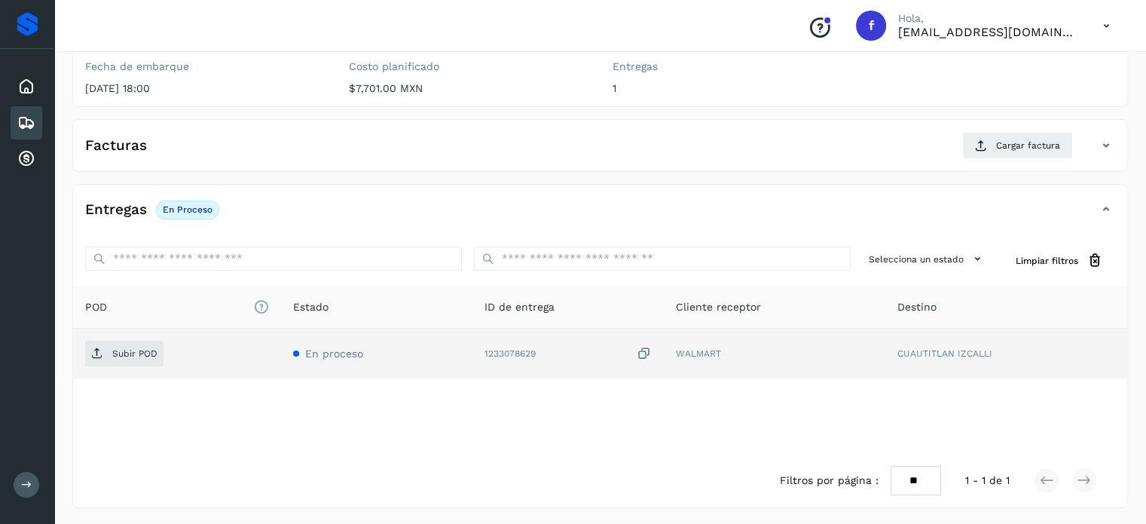
click at [646, 353] on icon at bounding box center [644, 354] width 15 height 16
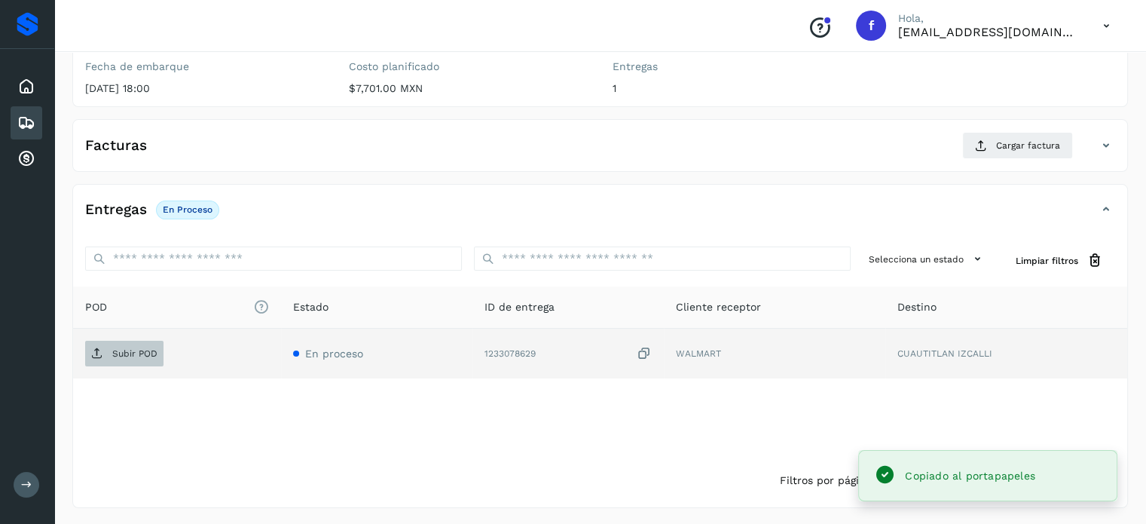
click at [119, 350] on p "Subir POD" at bounding box center [134, 353] width 45 height 11
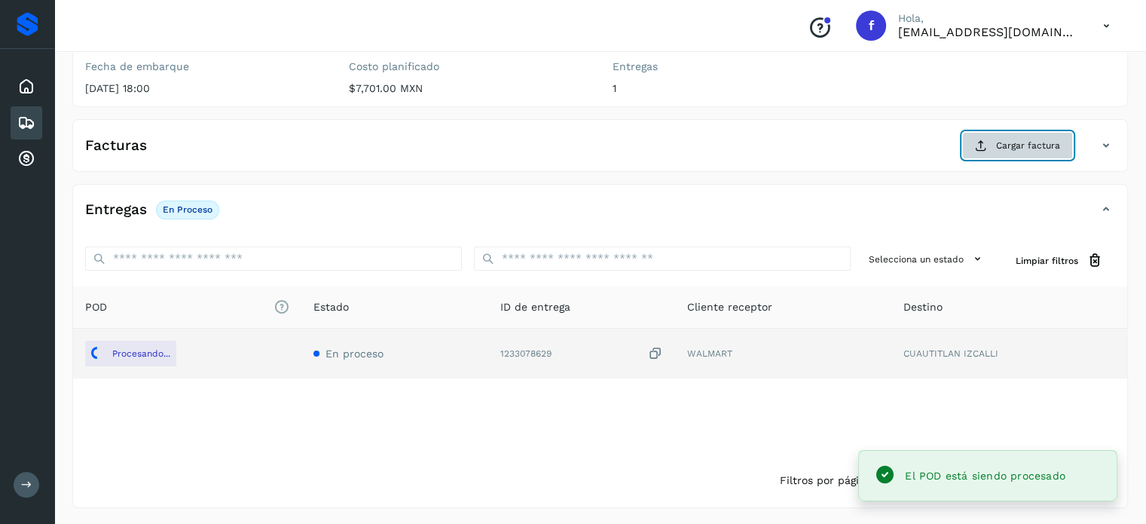
click at [1003, 140] on span "Cargar factura" at bounding box center [1028, 146] width 64 height 14
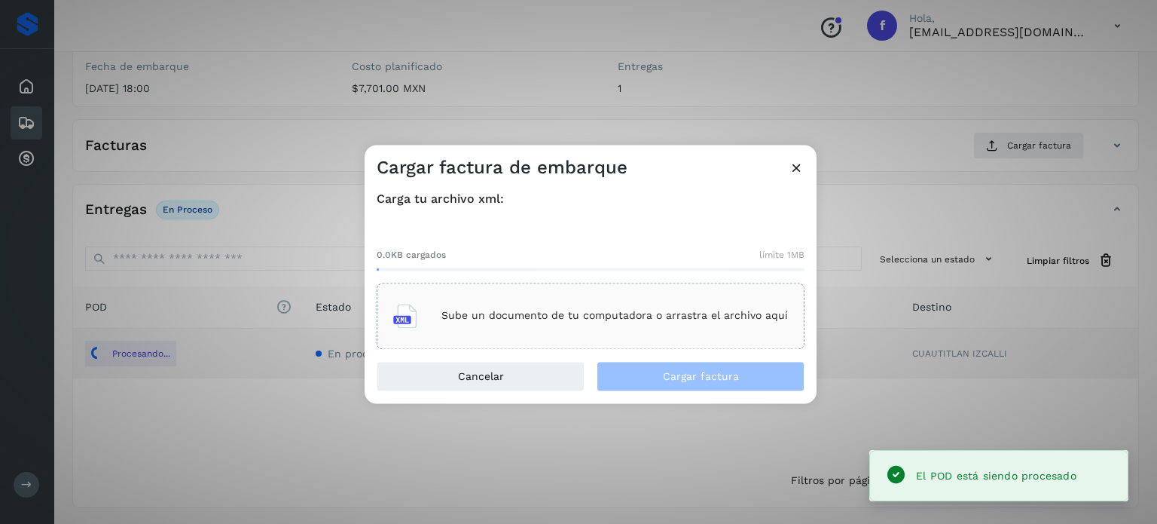
click at [619, 320] on p "Sube un documento de tu computadora o arrastra el archivo aquí" at bounding box center [615, 316] width 347 height 13
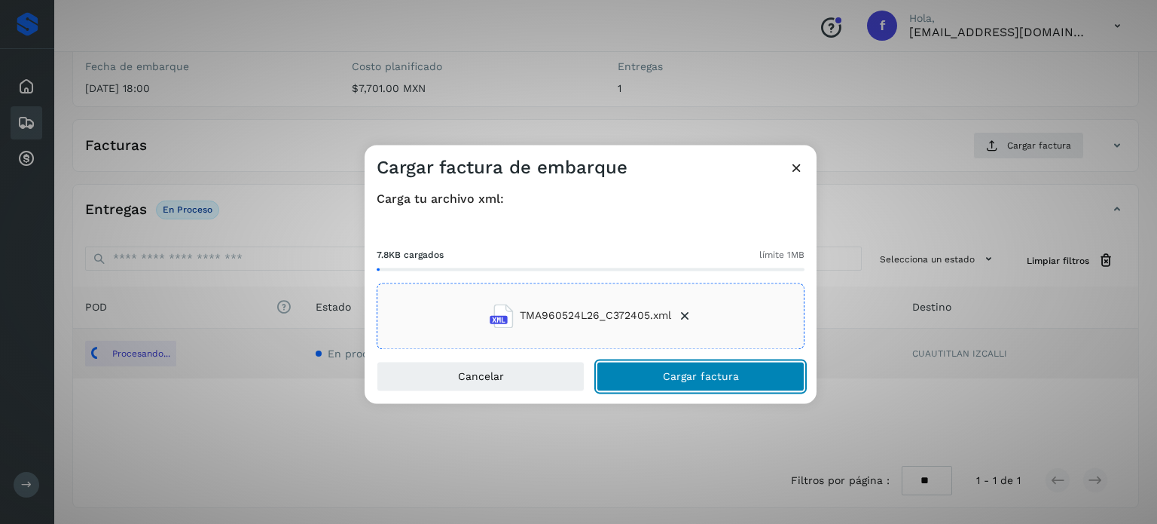
click at [663, 382] on button "Cargar factura" at bounding box center [701, 376] width 208 height 30
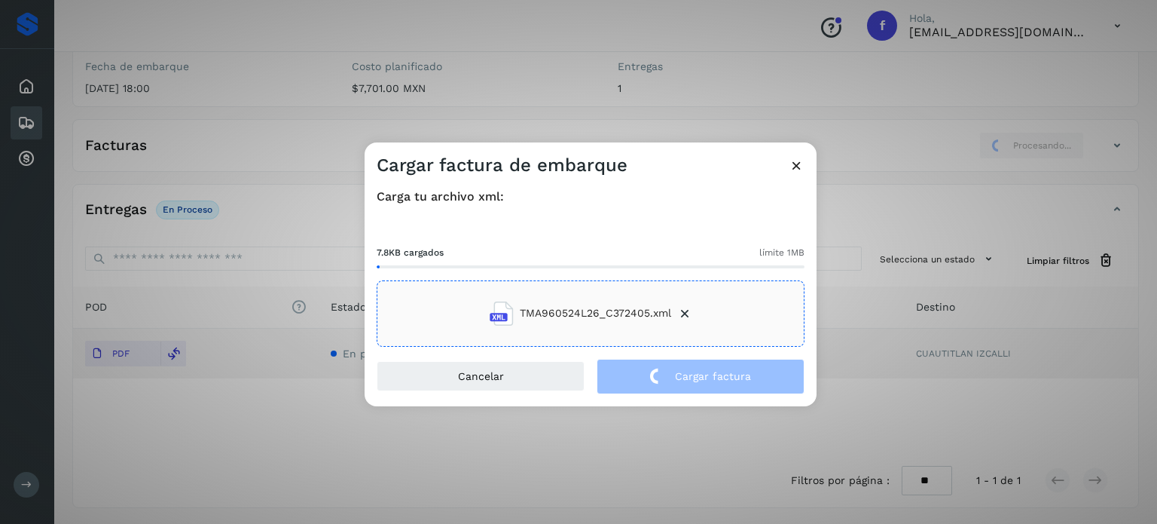
click at [231, 139] on div "Cargar factura de embarque Carga tu archivo xml: 7.8KB cargados límite 1MB TMA9…" at bounding box center [578, 262] width 1157 height 524
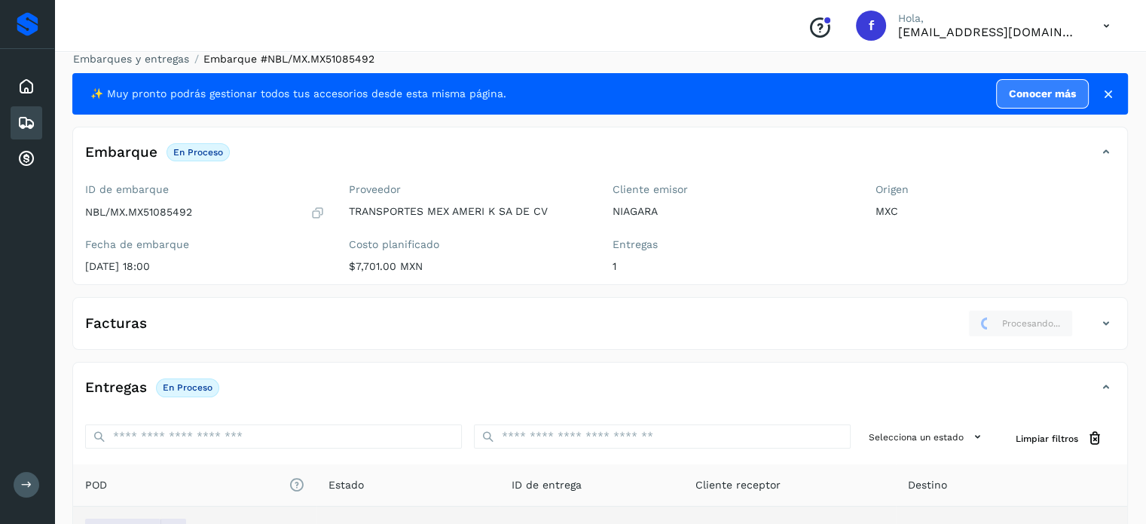
scroll to position [0, 0]
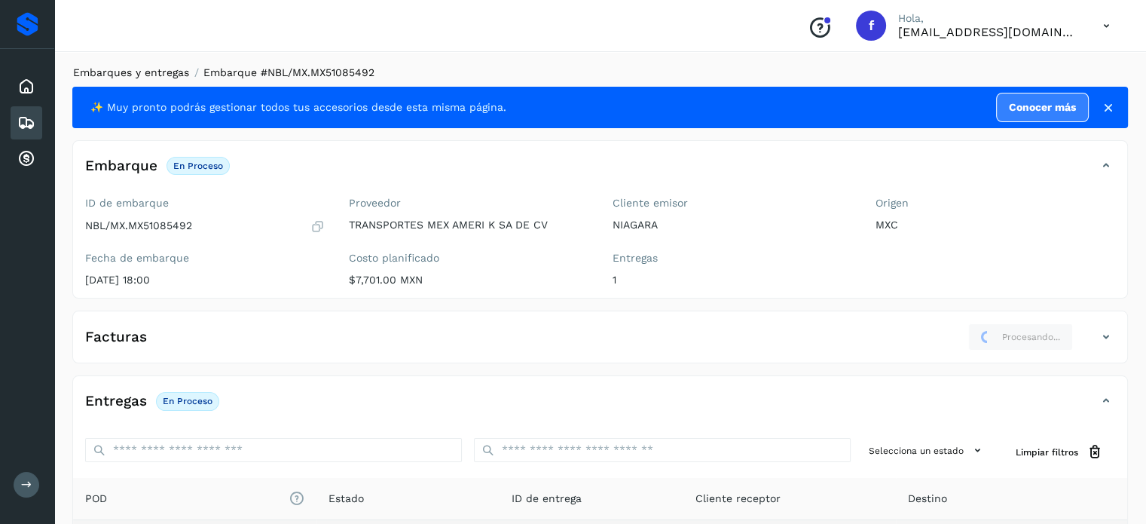
click at [151, 72] on link "Embarques y entregas" at bounding box center [131, 72] width 116 height 12
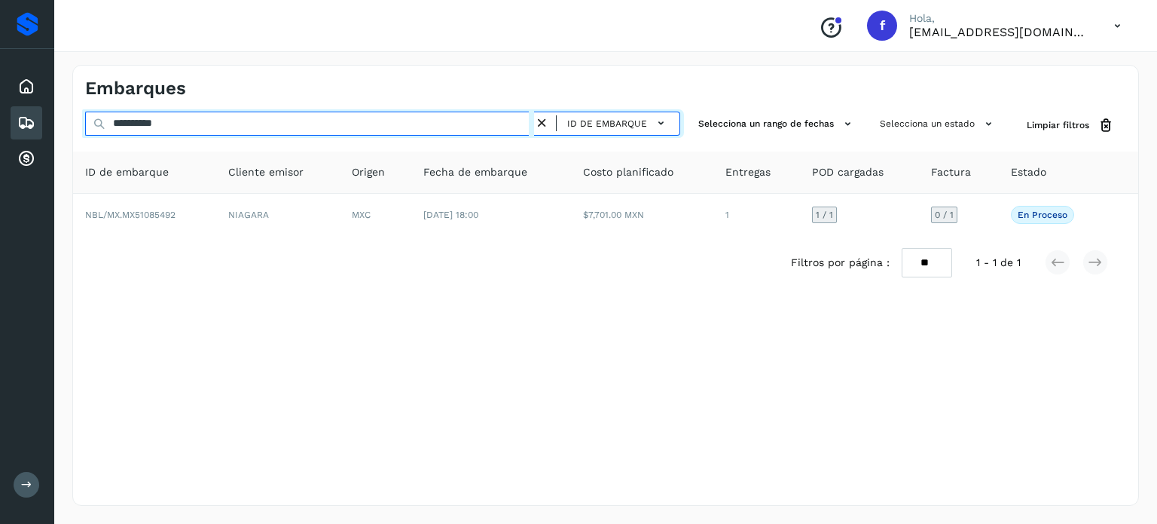
click at [163, 120] on input "**********" at bounding box center [309, 124] width 449 height 24
paste input "text"
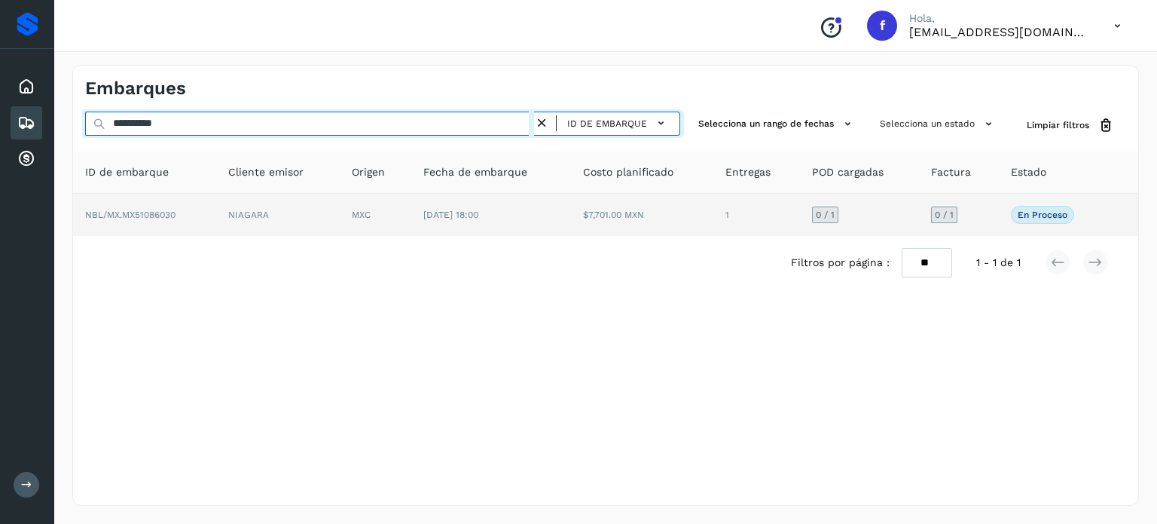
type input "**********"
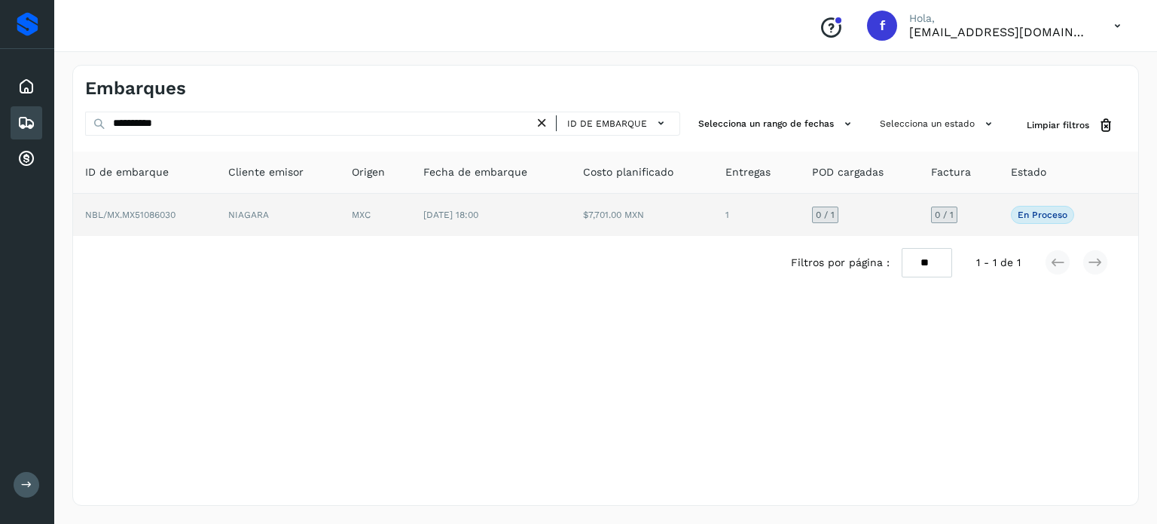
click at [646, 228] on td "$7,701.00 MXN" at bounding box center [642, 215] width 143 height 42
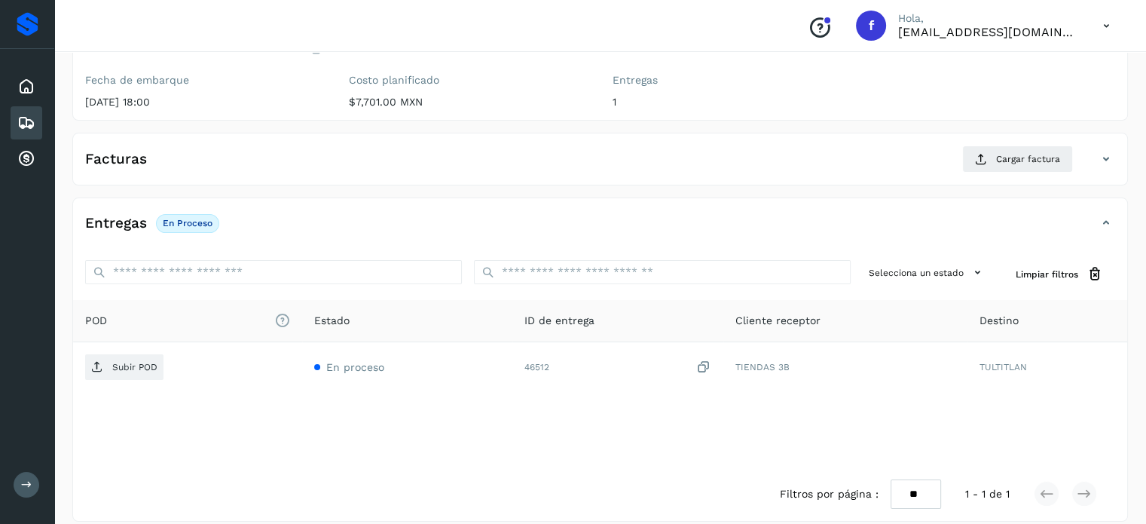
scroll to position [191, 0]
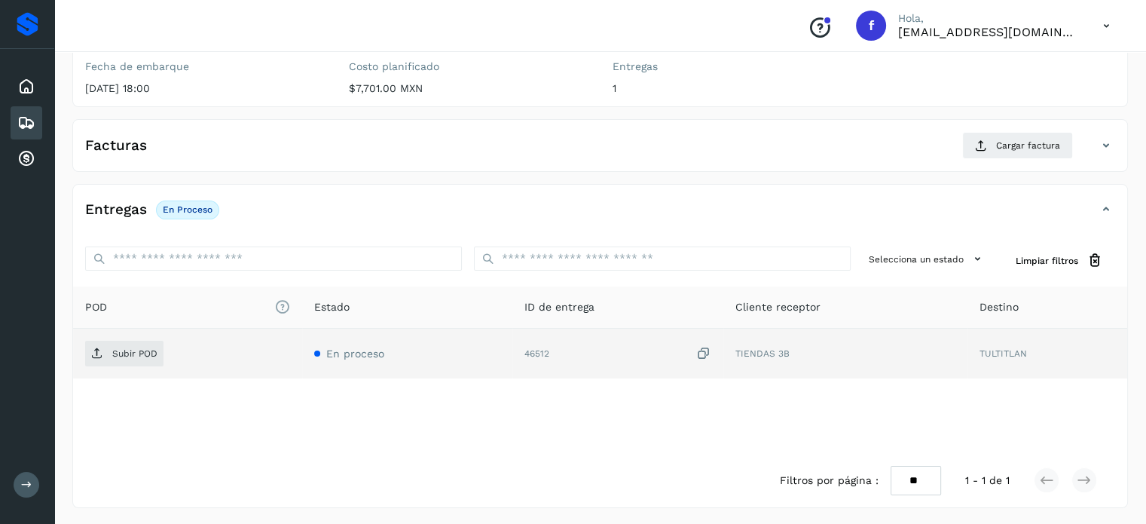
click at [702, 355] on icon at bounding box center [703, 354] width 15 height 16
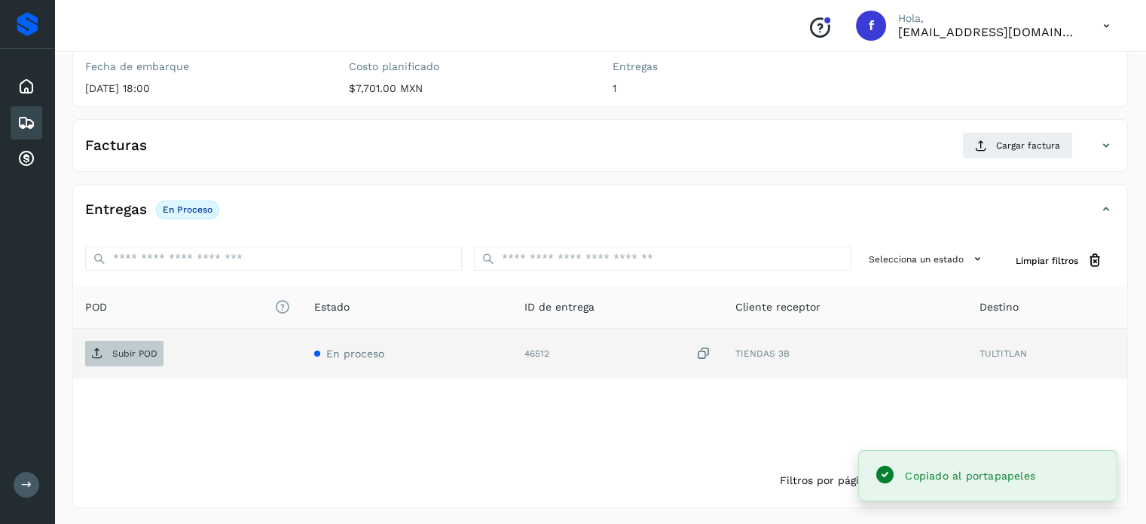
click at [160, 353] on span "Subir POD" at bounding box center [124, 353] width 78 height 24
click at [1014, 129] on div "Facturas Cargar factura Aún no has subido ninguna factura" at bounding box center [600, 145] width 1056 height 53
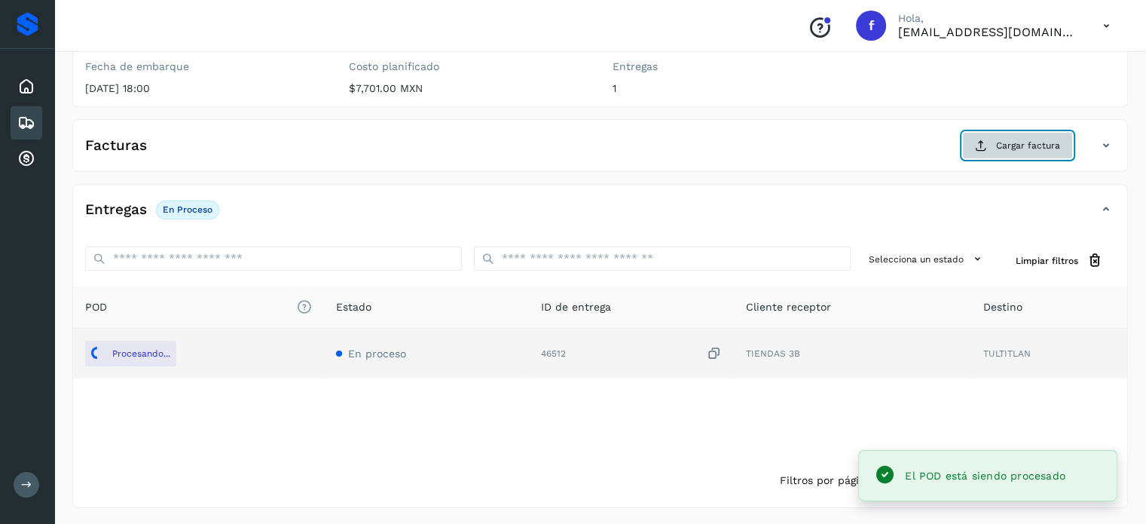
click at [1015, 142] on span "Cargar factura" at bounding box center [1028, 146] width 64 height 14
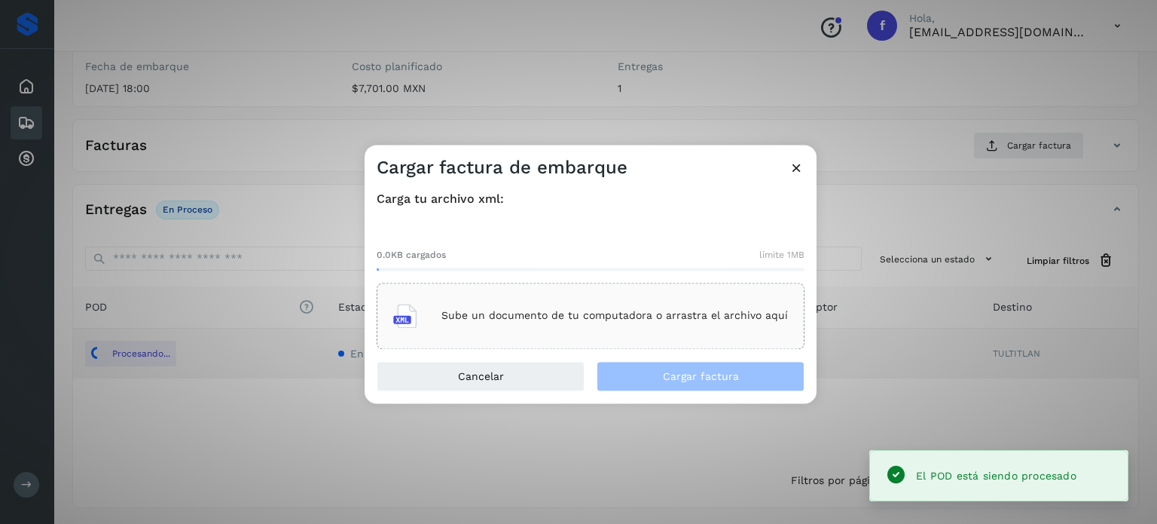
click at [624, 332] on div "Sube un documento de tu computadora o arrastra el archivo aquí" at bounding box center [590, 315] width 395 height 41
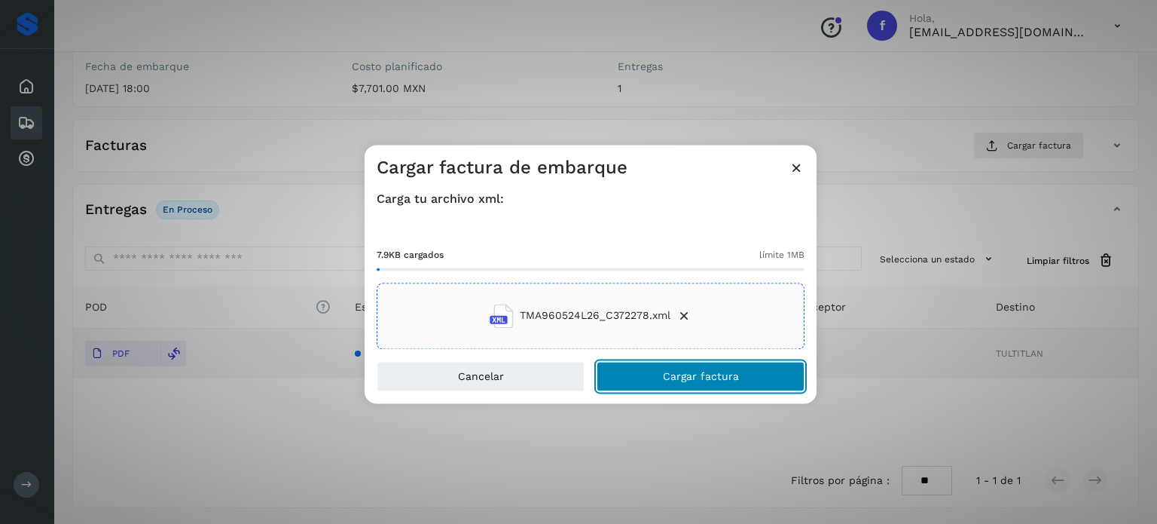
click at [649, 368] on button "Cargar factura" at bounding box center [701, 376] width 208 height 30
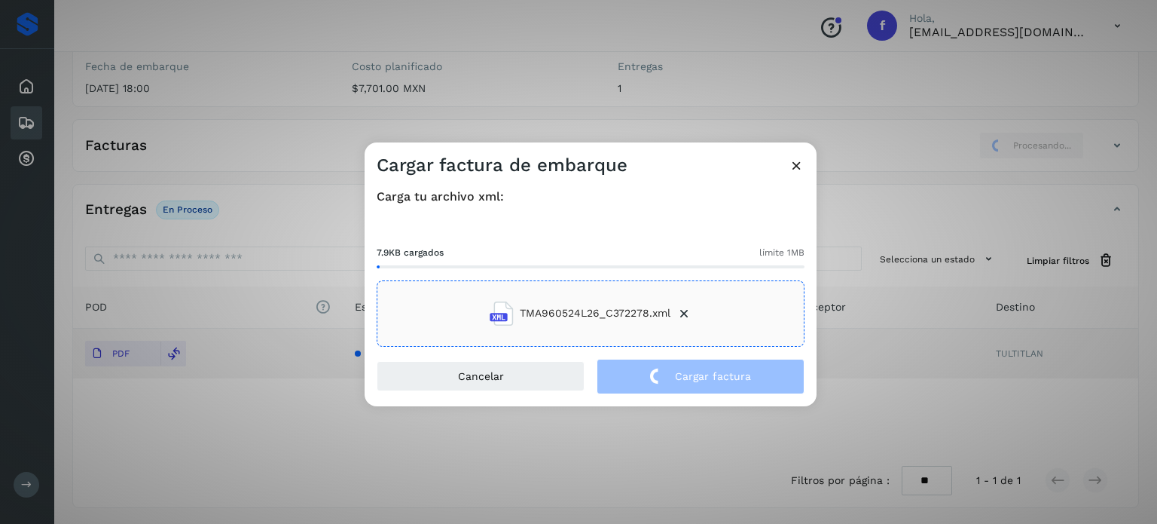
click at [199, 105] on div "Cargar factura de embarque Carga tu archivo xml: 7.9KB cargados límite 1MB TMA9…" at bounding box center [578, 262] width 1157 height 524
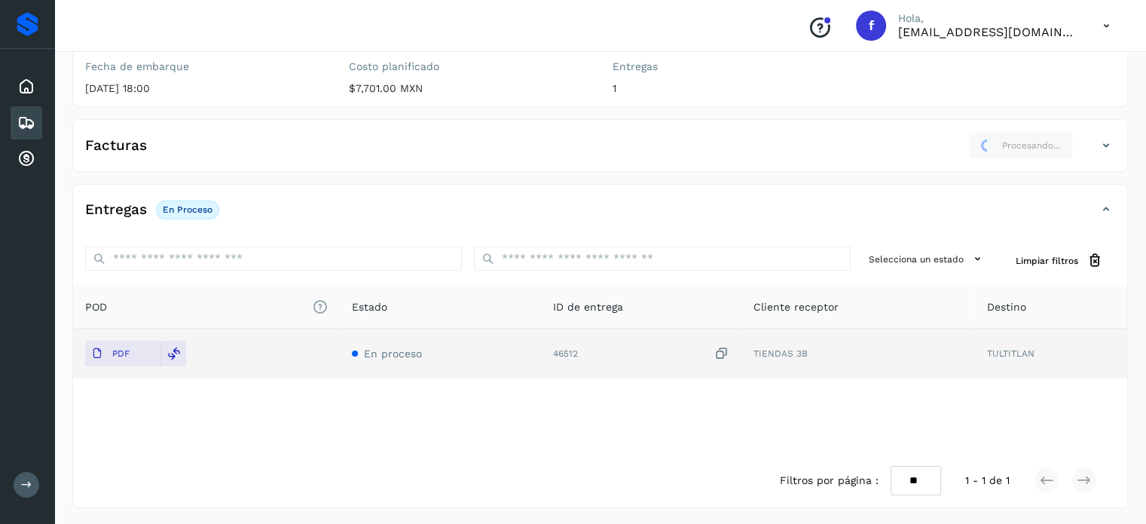
scroll to position [0, 0]
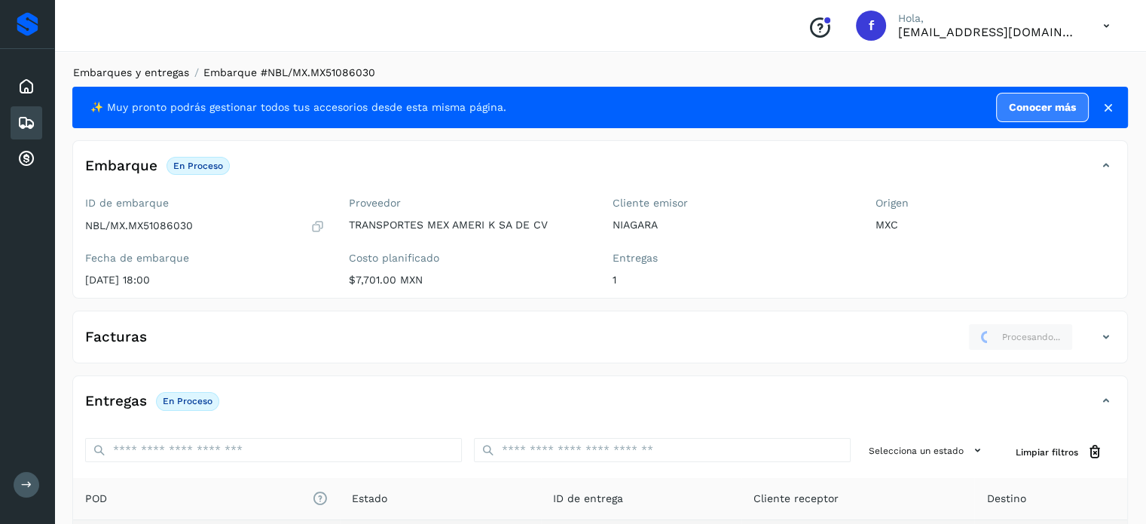
click at [157, 78] on link "Embarques y entregas" at bounding box center [131, 72] width 116 height 12
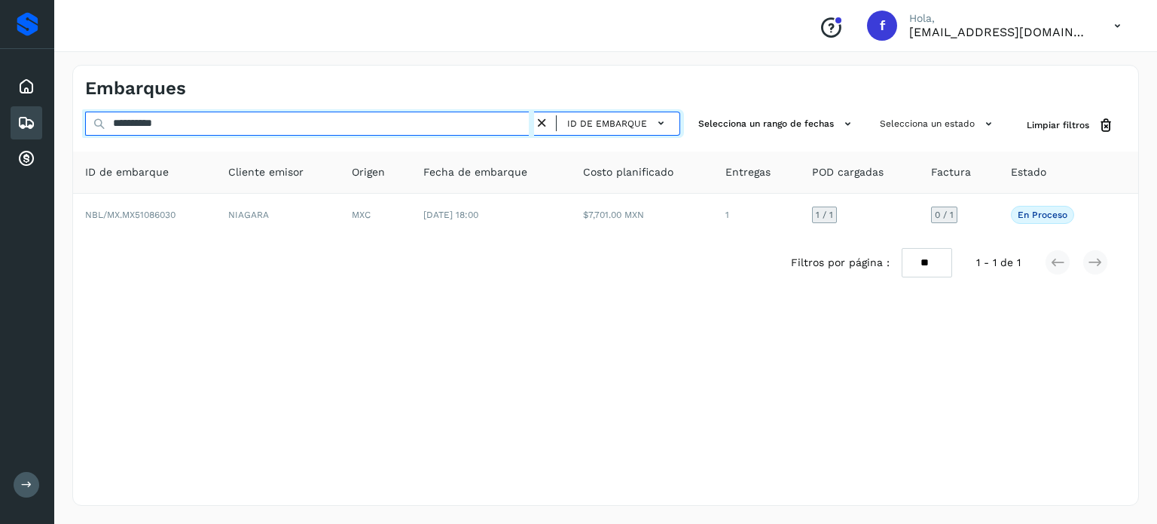
click at [175, 125] on input "**********" at bounding box center [309, 124] width 449 height 24
paste input "text"
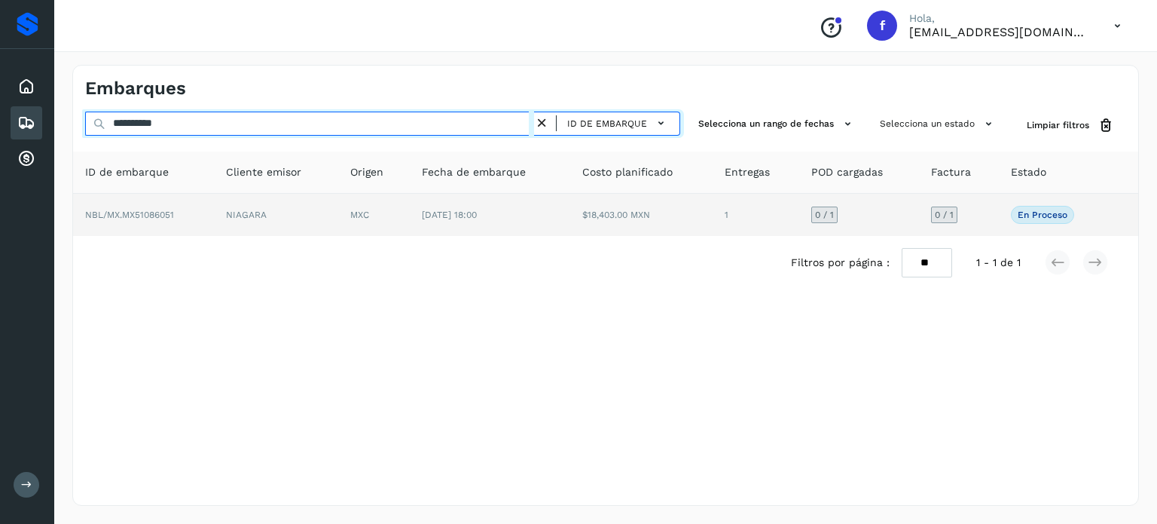
type input "**********"
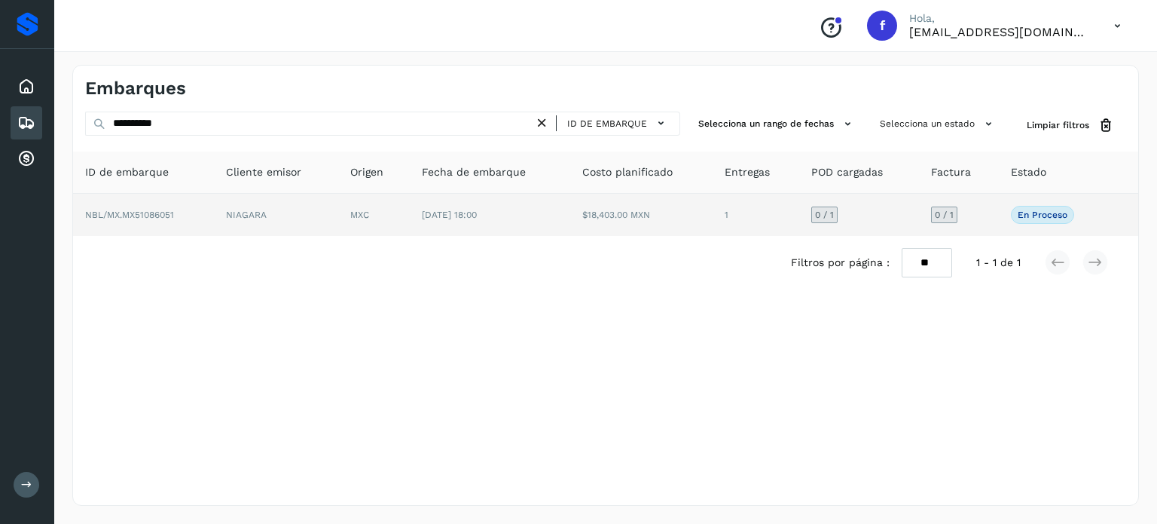
click at [652, 229] on td "$18,403.00 MXN" at bounding box center [641, 215] width 143 height 42
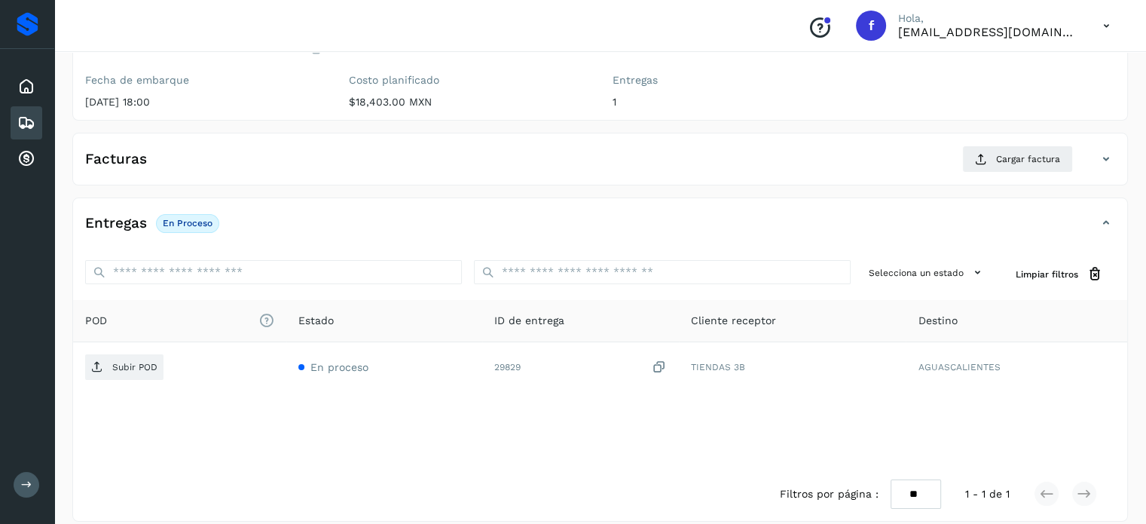
scroll to position [191, 0]
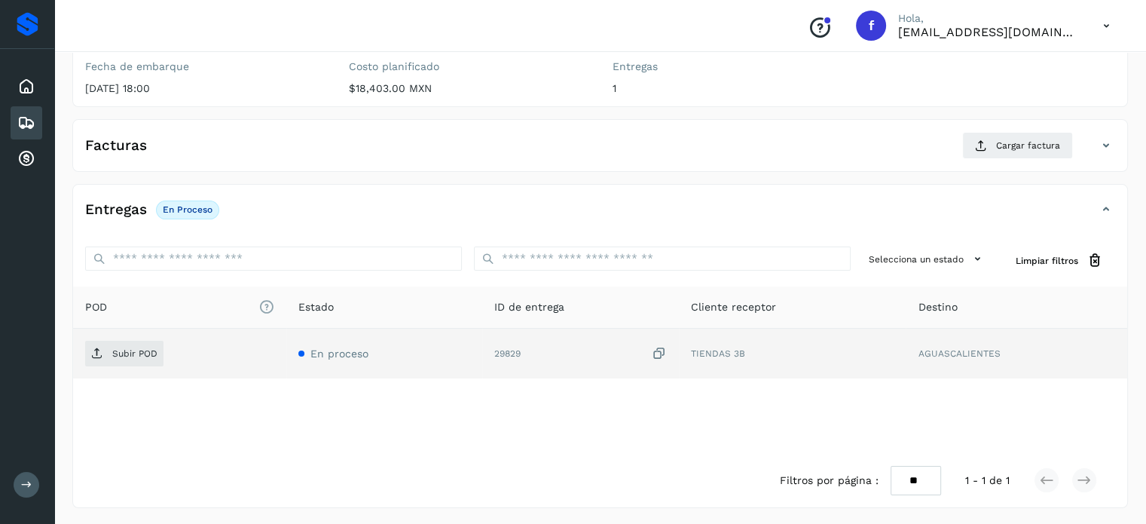
click at [662, 351] on icon at bounding box center [659, 354] width 15 height 16
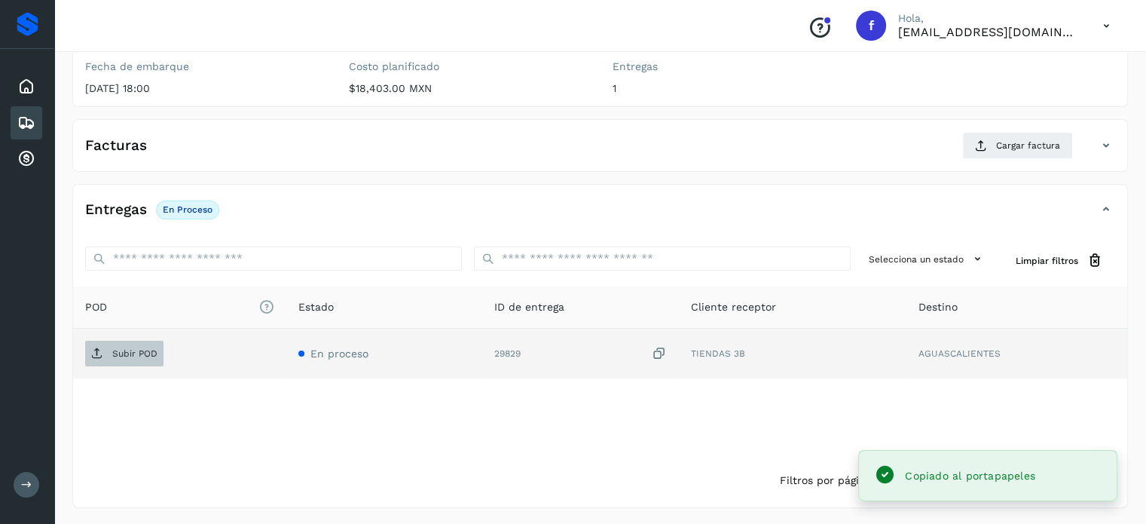
click at [122, 356] on p "Subir POD" at bounding box center [134, 353] width 45 height 11
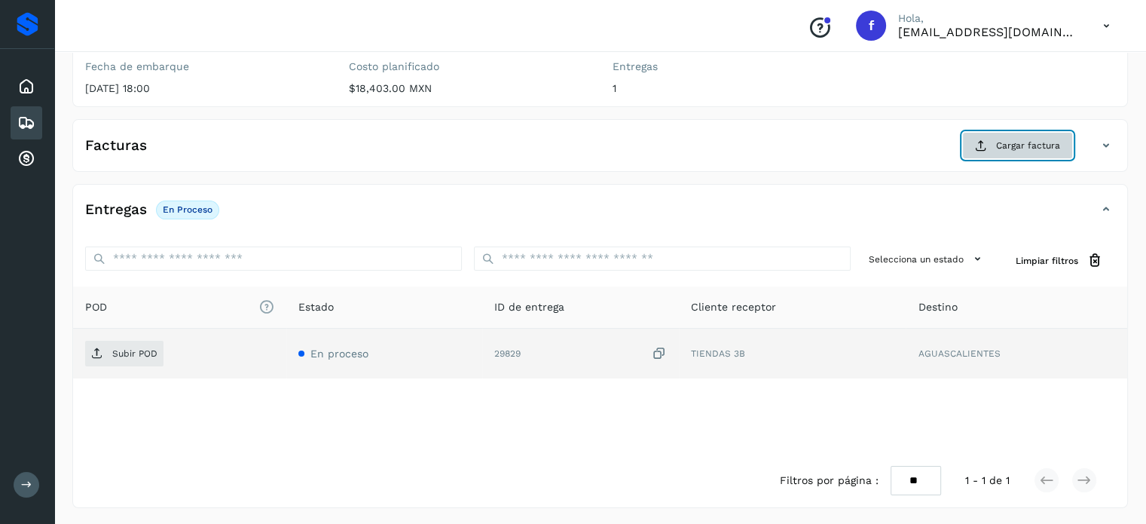
click at [1011, 144] on span "Cargar factura" at bounding box center [1028, 146] width 64 height 14
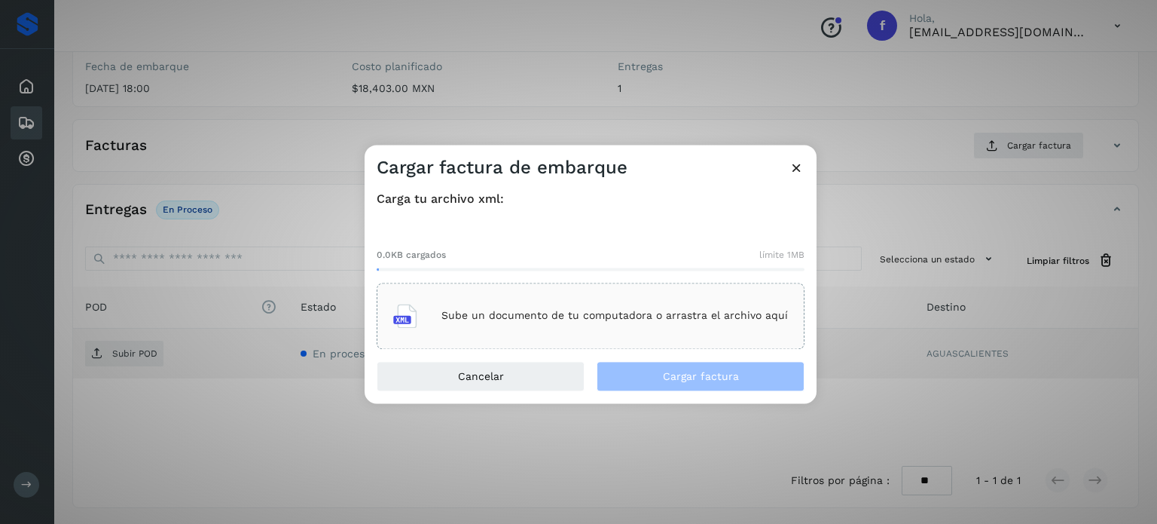
click at [543, 296] on div "Sube un documento de tu computadora o arrastra el archivo aquí" at bounding box center [590, 315] width 395 height 41
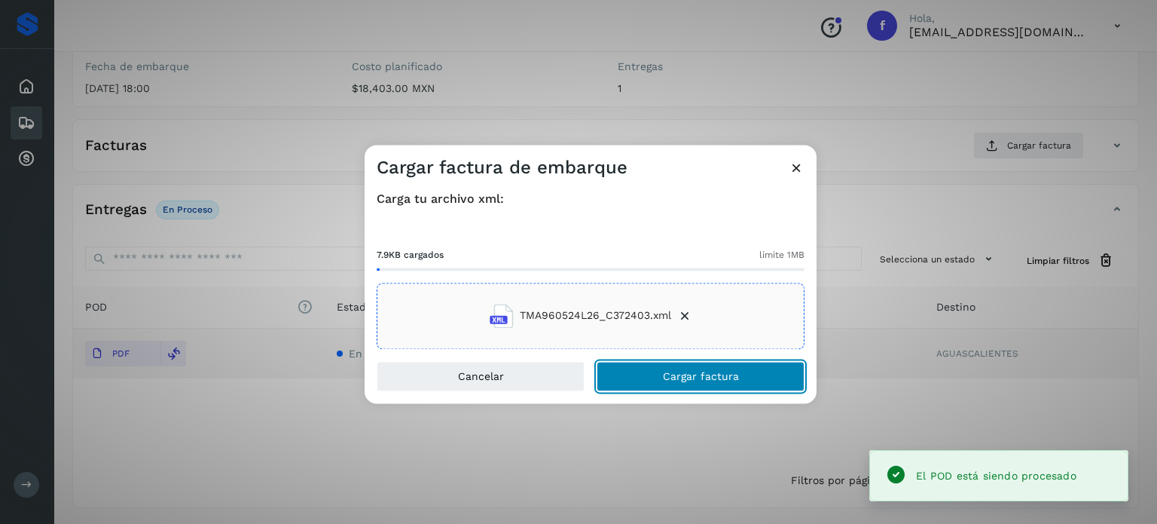
click at [671, 367] on button "Cargar factura" at bounding box center [701, 376] width 208 height 30
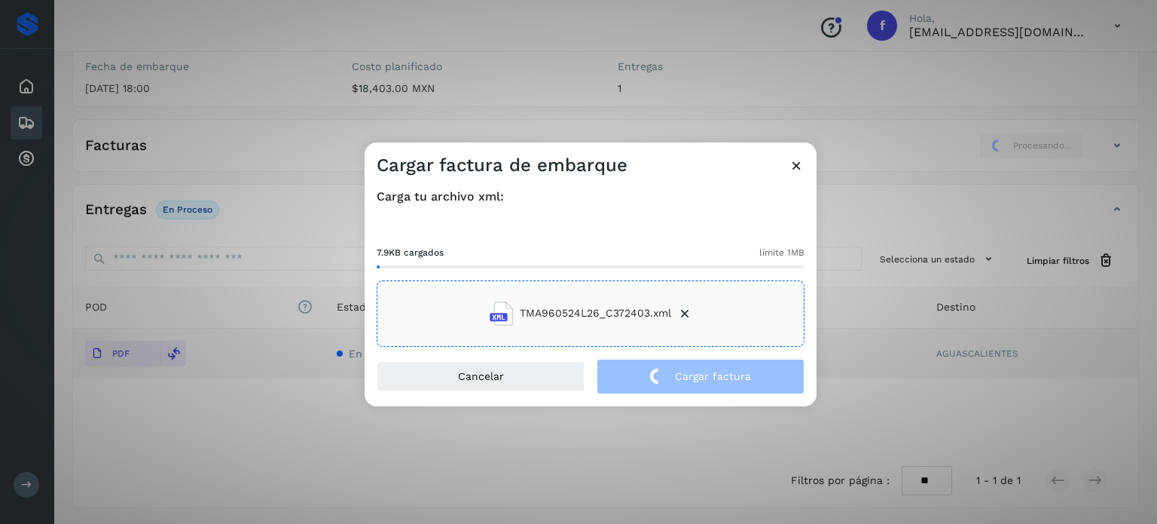
click at [257, 90] on div "Cargar factura de embarque Carga tu archivo xml: 7.9KB cargados límite 1MB TMA9…" at bounding box center [578, 262] width 1157 height 524
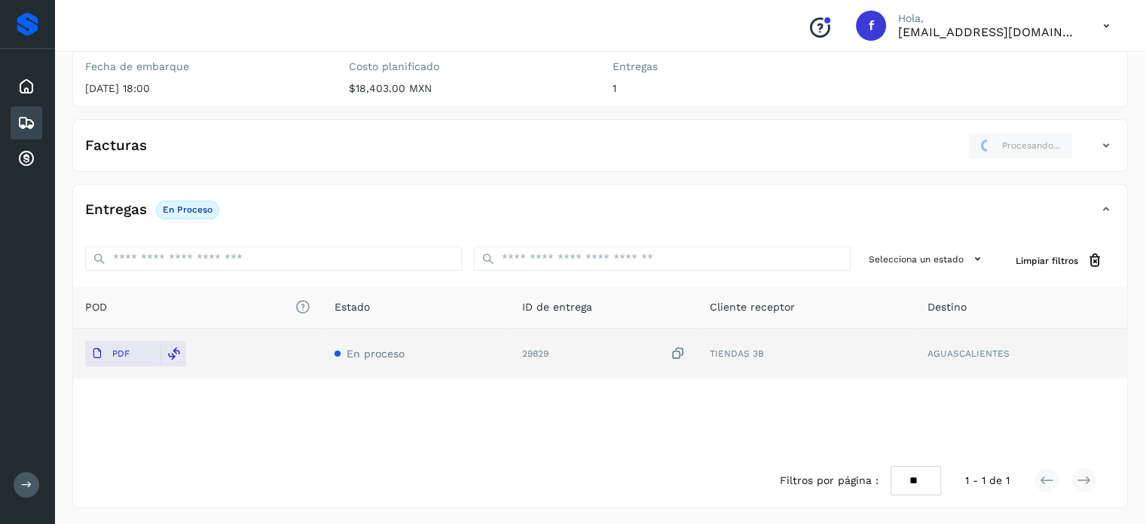
scroll to position [0, 0]
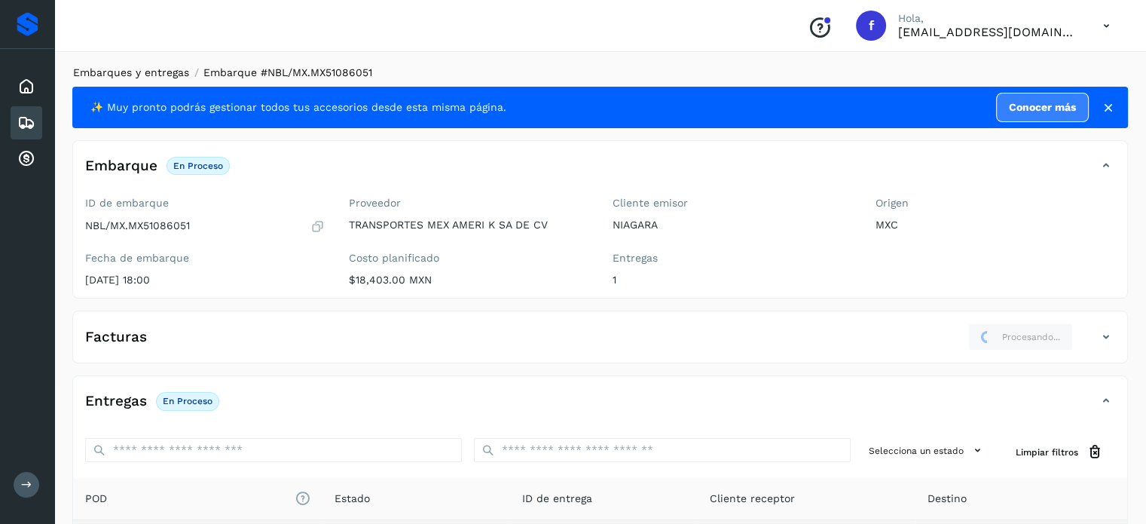
drag, startPoint x: 154, startPoint y: 63, endPoint x: 153, endPoint y: 73, distance: 10.6
click at [153, 63] on div "Embarques y entregas Embarque #NBL/MX.MX51086051 ✨ Muy pronto podrás gestionar …" at bounding box center [600, 382] width 1092 height 671
click at [153, 74] on link "Embarques y entregas" at bounding box center [131, 72] width 116 height 12
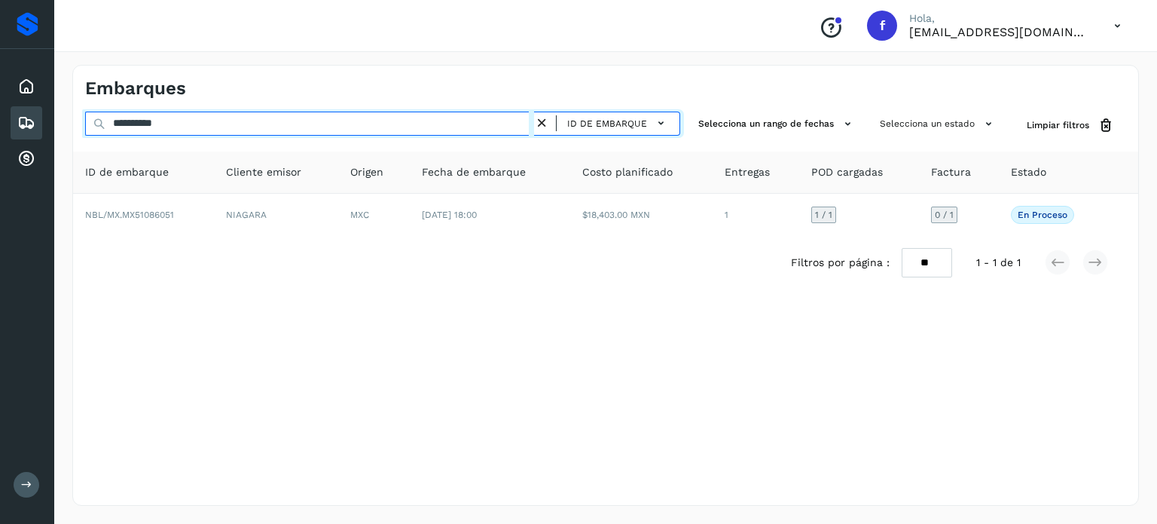
click at [160, 127] on input "**********" at bounding box center [309, 124] width 449 height 24
paste input "text"
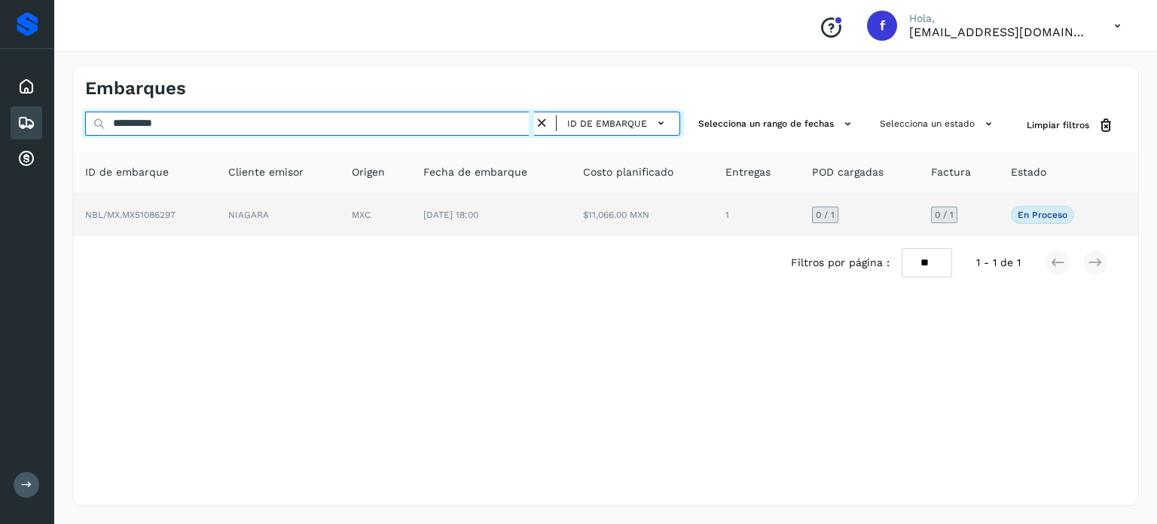
type input "**********"
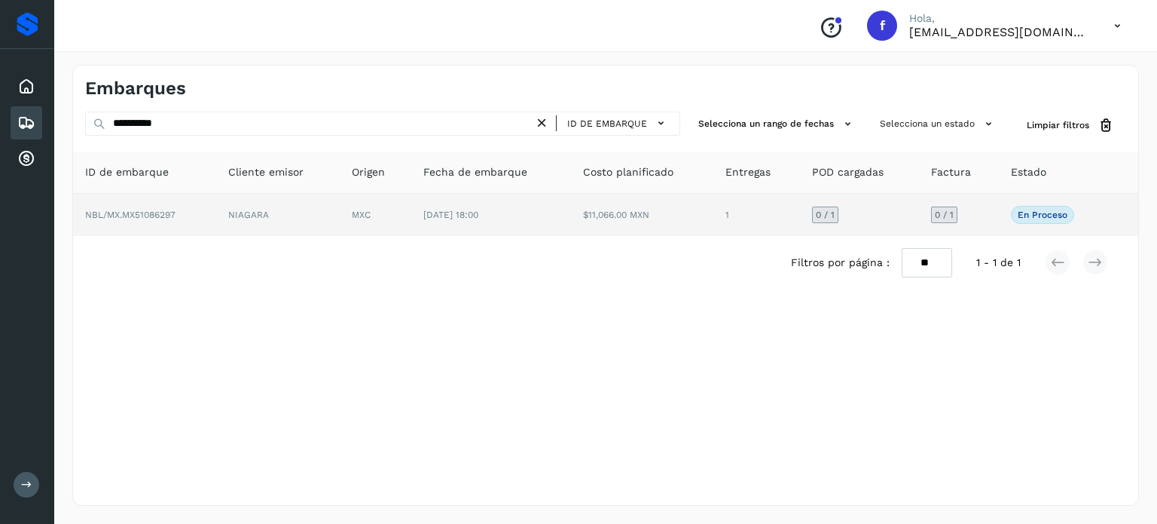
click at [515, 226] on td "[DATE] 18:00" at bounding box center [491, 215] width 160 height 42
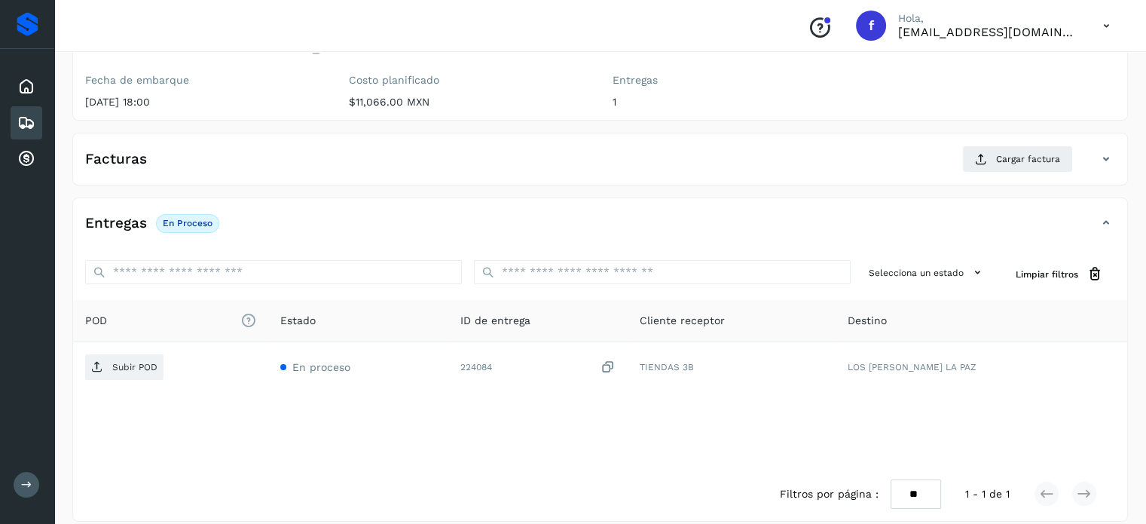
scroll to position [191, 0]
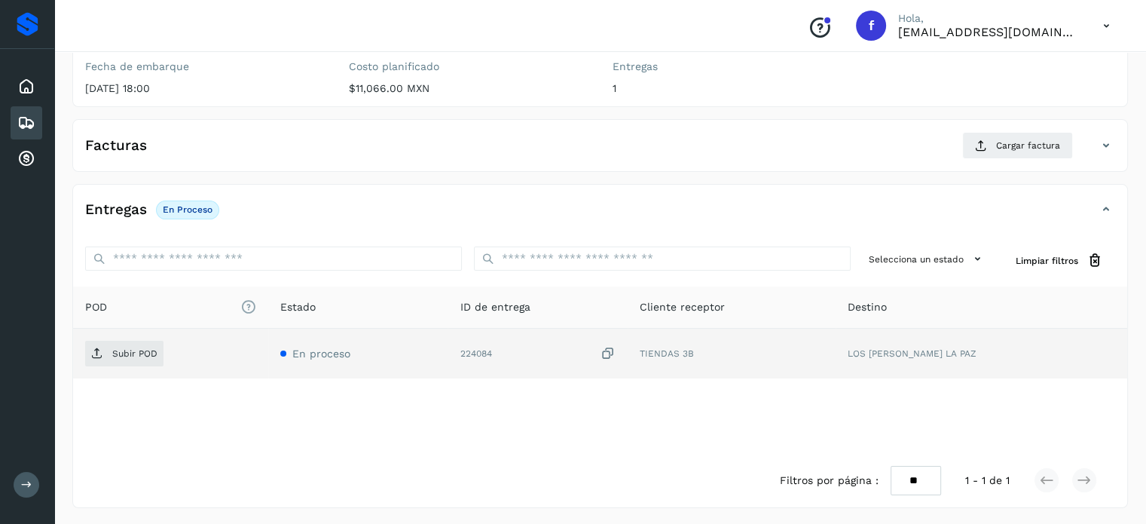
click at [616, 349] on icon at bounding box center [608, 354] width 15 height 16
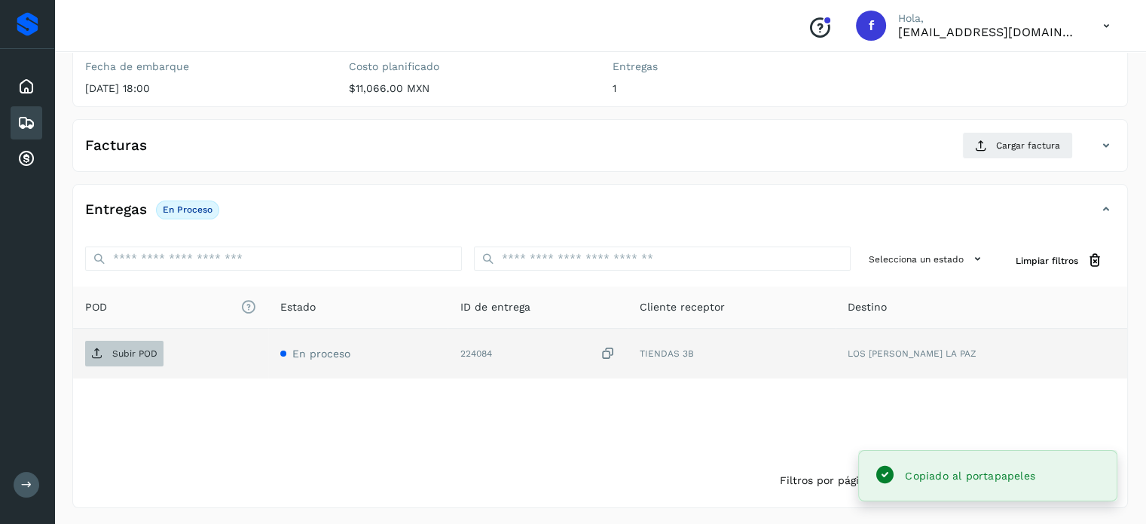
click at [109, 361] on span "Subir POD" at bounding box center [124, 353] width 78 height 24
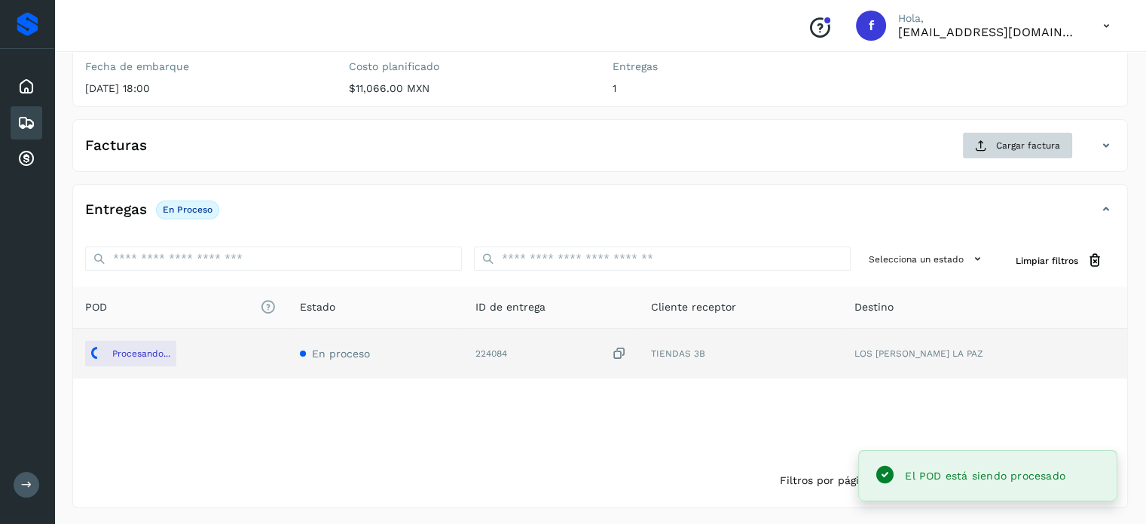
click at [961, 132] on div "Facturas Cargar factura" at bounding box center [585, 145] width 1024 height 27
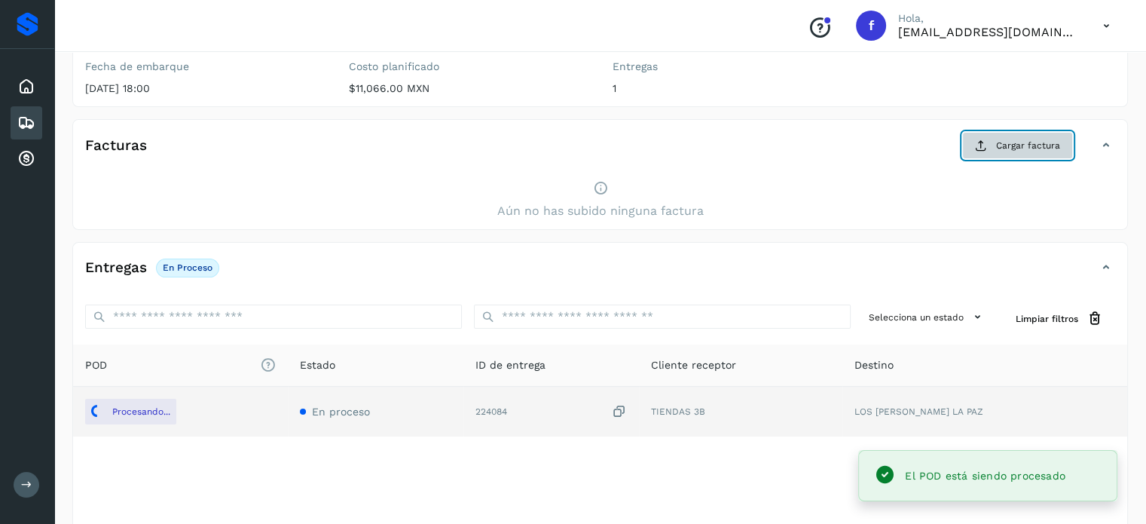
click at [986, 141] on icon at bounding box center [981, 145] width 12 height 12
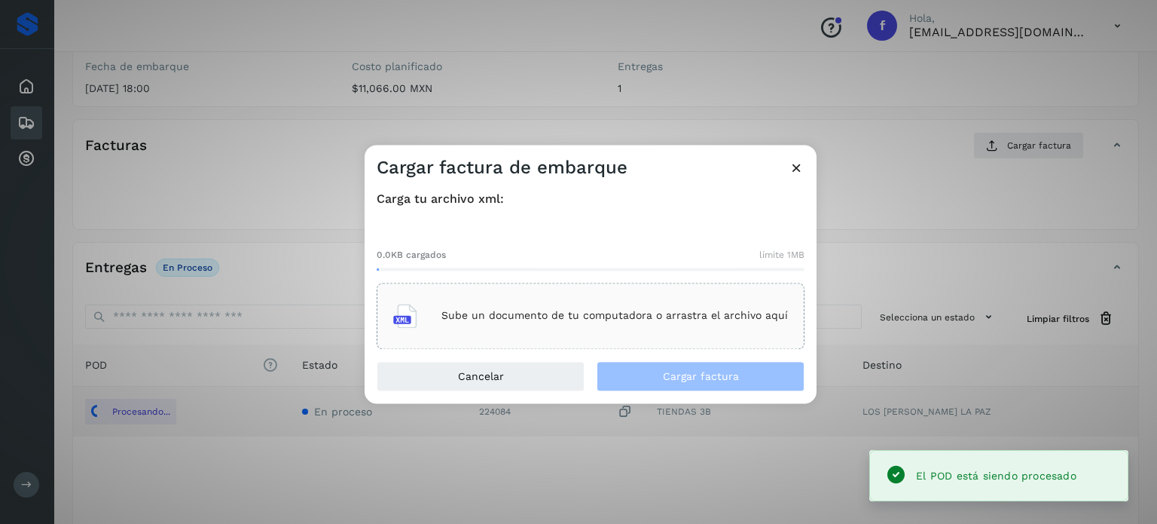
click at [506, 318] on p "Sube un documento de tu computadora o arrastra el archivo aquí" at bounding box center [615, 316] width 347 height 13
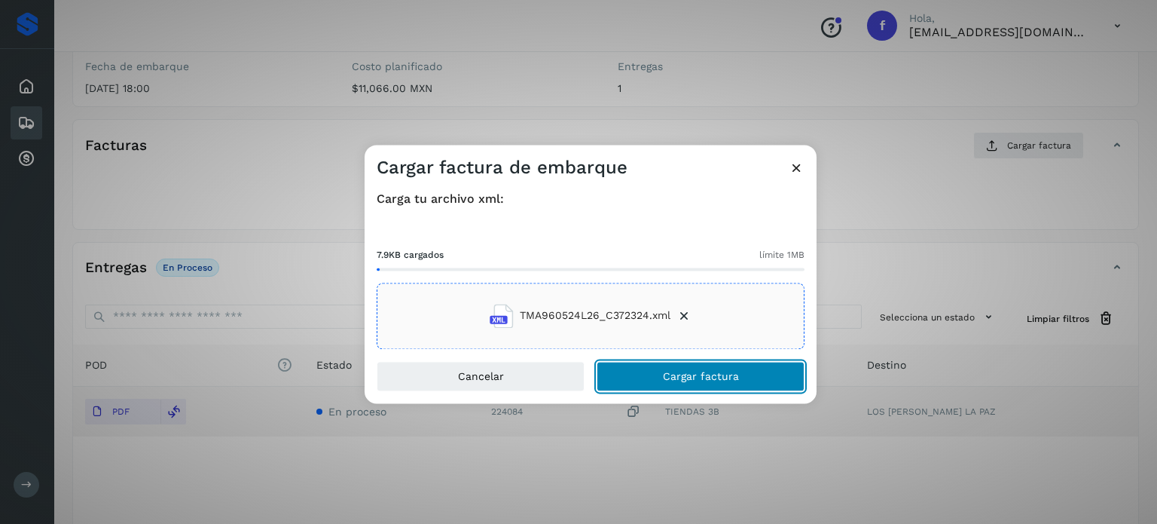
drag, startPoint x: 692, startPoint y: 373, endPoint x: 677, endPoint y: 347, distance: 30.4
click at [690, 374] on span "Cargar factura" at bounding box center [701, 376] width 76 height 11
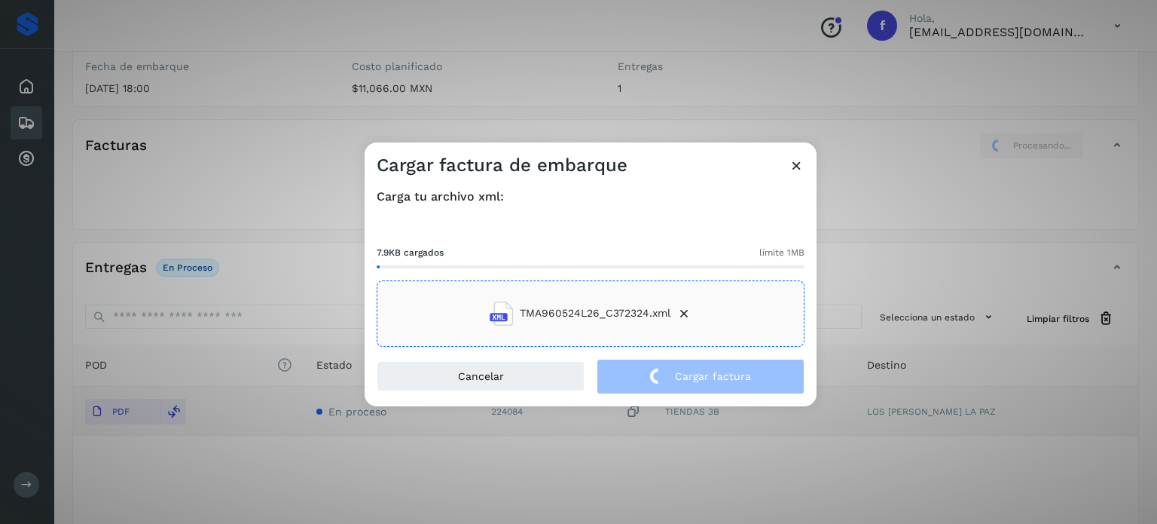
click at [278, 142] on div "Cargar factura de embarque Carga tu archivo xml: 7.9KB cargados límite 1MB TMA9…" at bounding box center [578, 262] width 1157 height 524
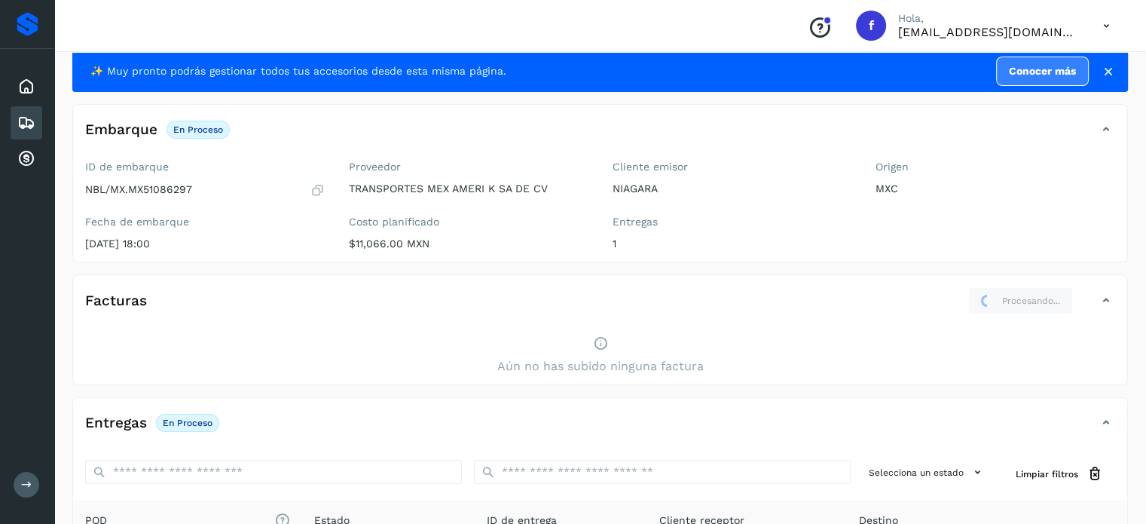
scroll to position [0, 0]
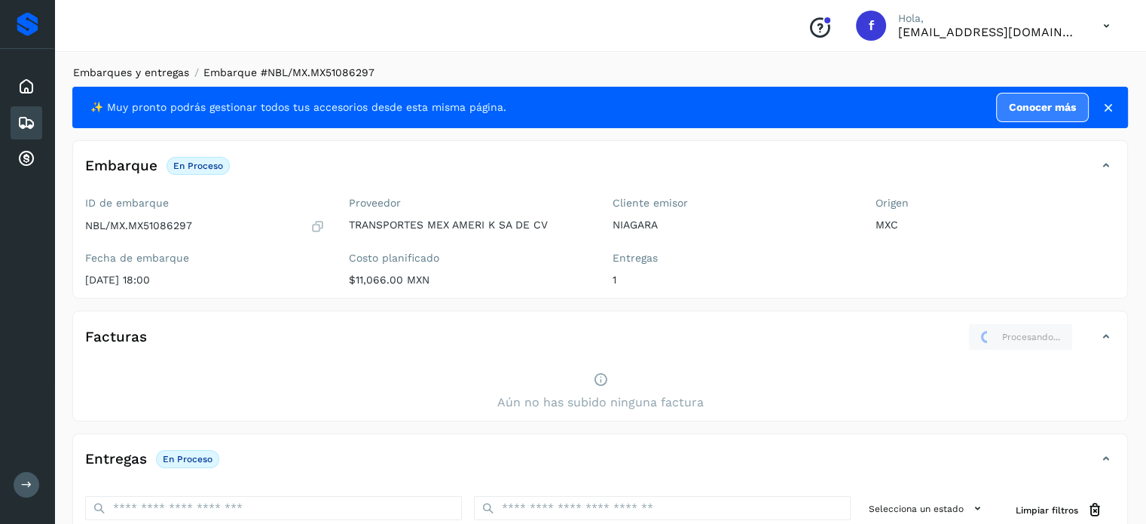
click at [159, 75] on link "Embarques y entregas" at bounding box center [131, 72] width 116 height 12
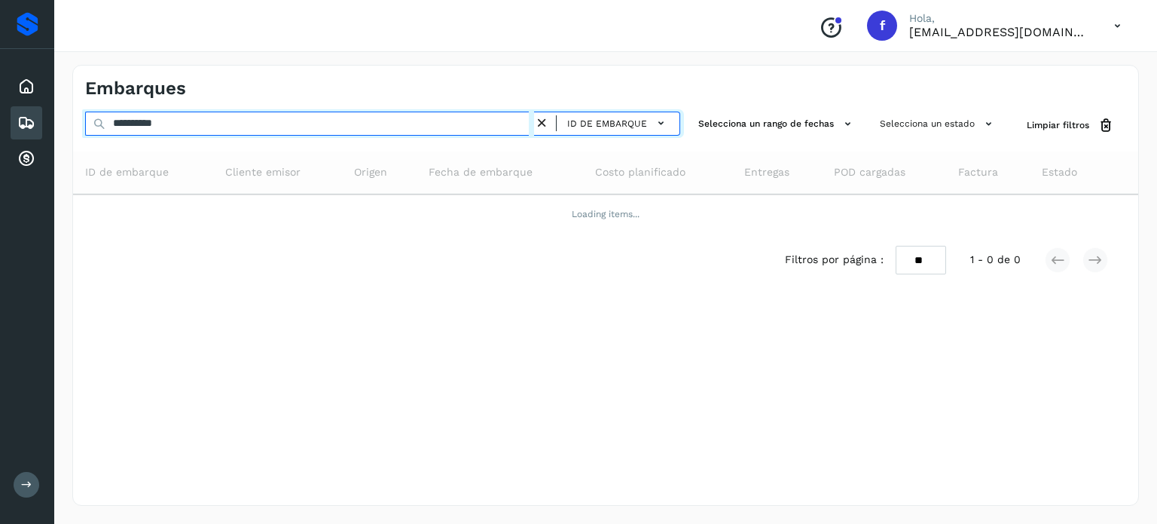
click at [169, 128] on input "**********" at bounding box center [309, 124] width 449 height 24
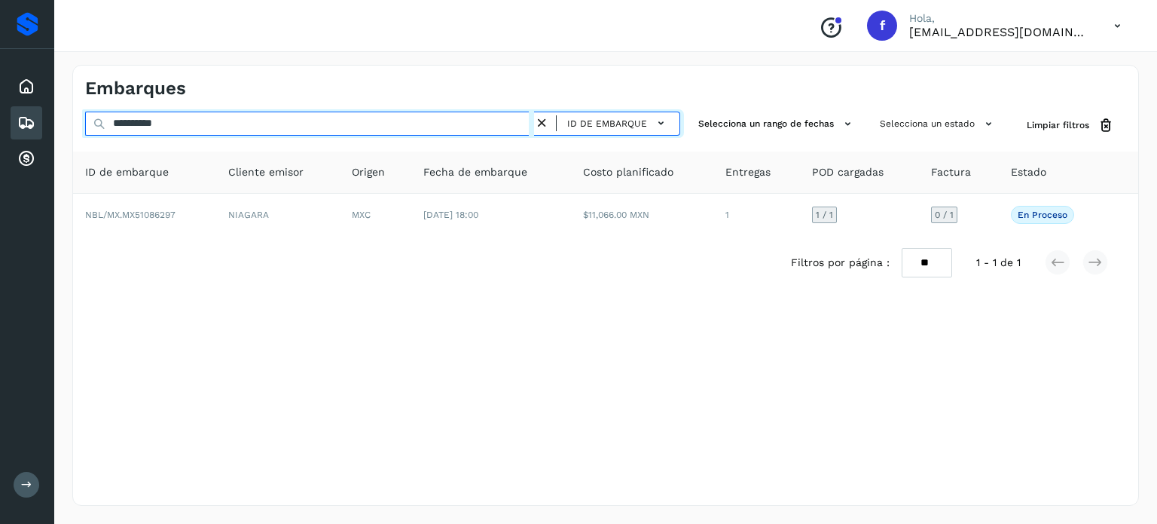
click at [169, 128] on input "**********" at bounding box center [309, 124] width 449 height 24
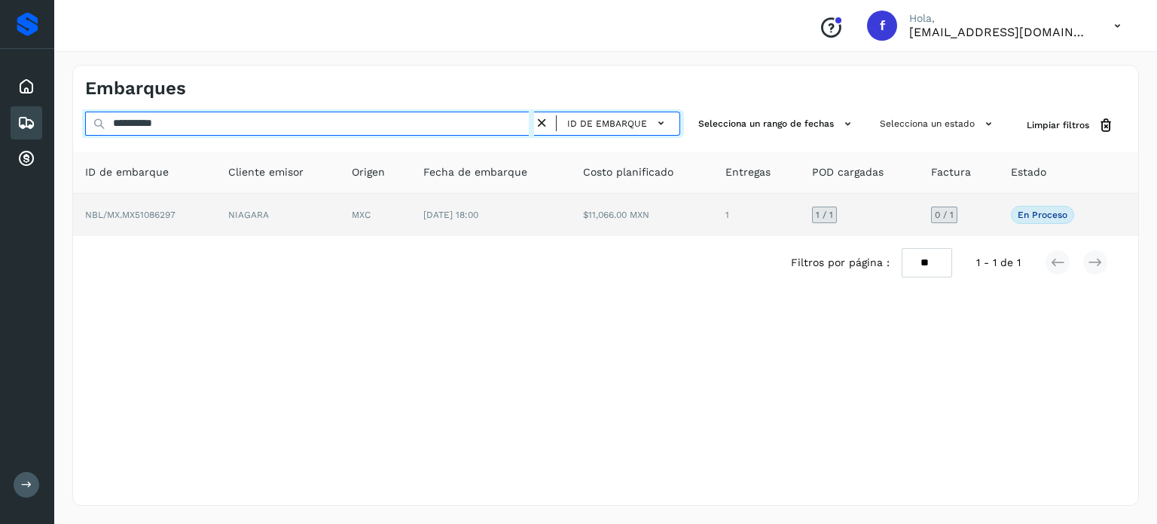
paste input "text"
type input "**********"
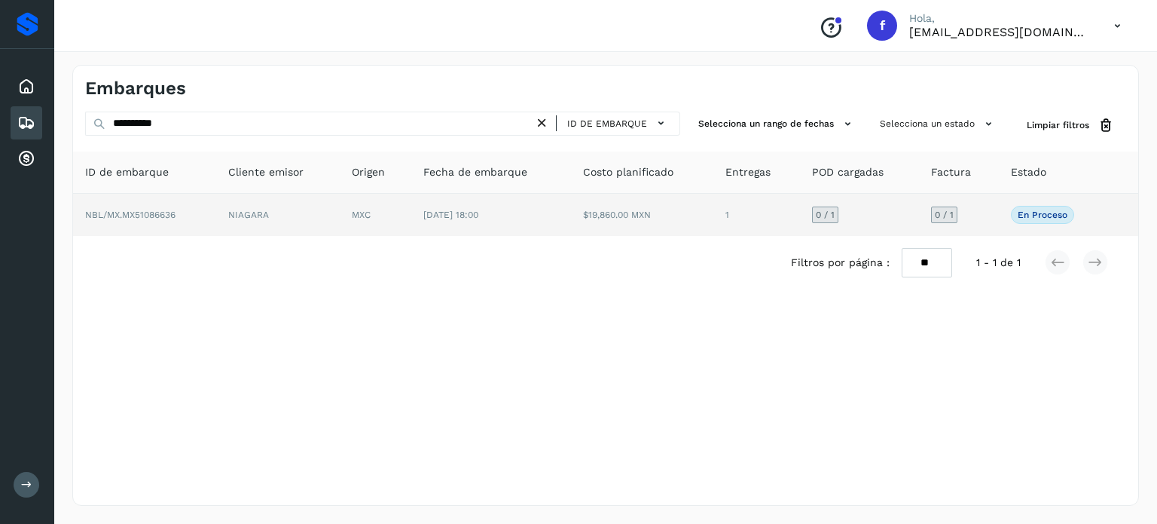
click at [586, 207] on td "$19,860.00 MXN" at bounding box center [642, 215] width 143 height 42
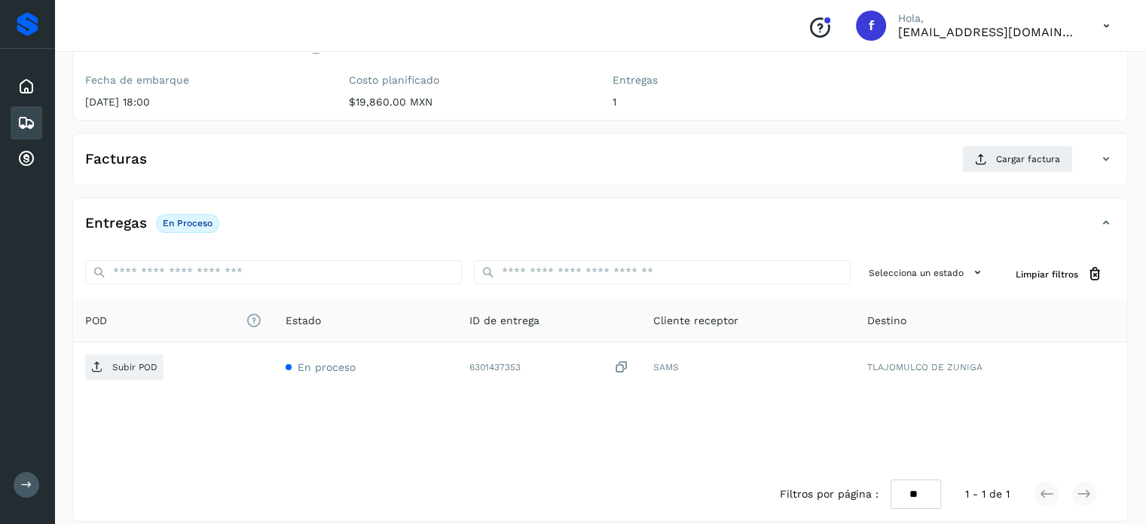
scroll to position [182, 0]
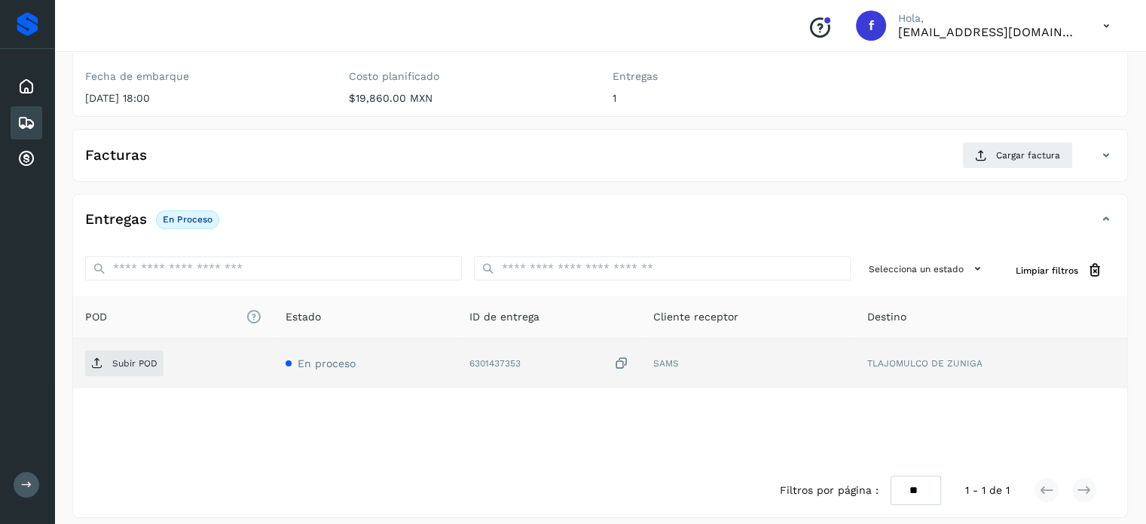
click at [624, 361] on icon at bounding box center [621, 364] width 15 height 16
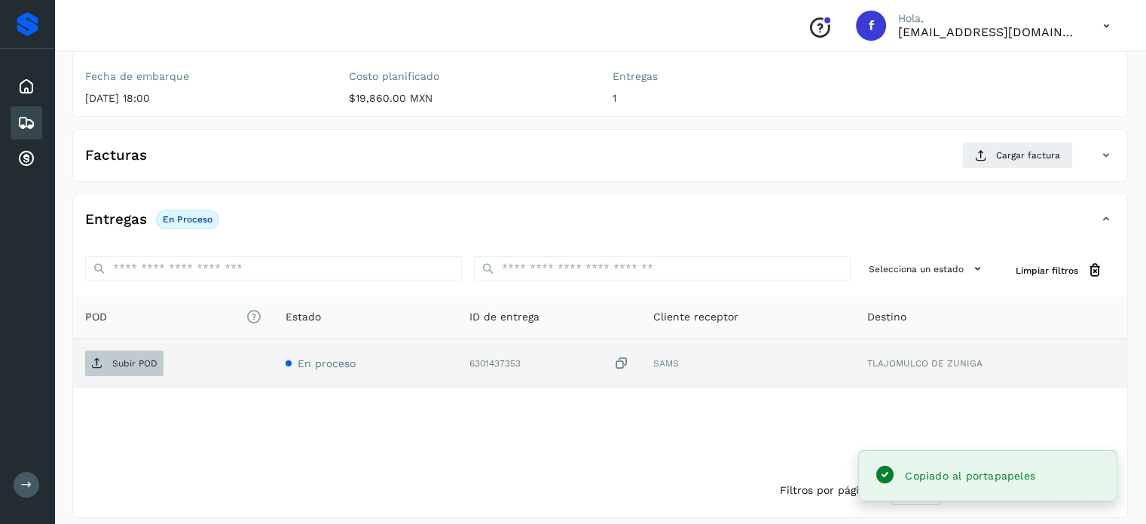
click at [130, 367] on span "Subir POD" at bounding box center [124, 363] width 78 height 24
click at [1007, 171] on div "Facturas Cargar factura" at bounding box center [600, 161] width 1054 height 39
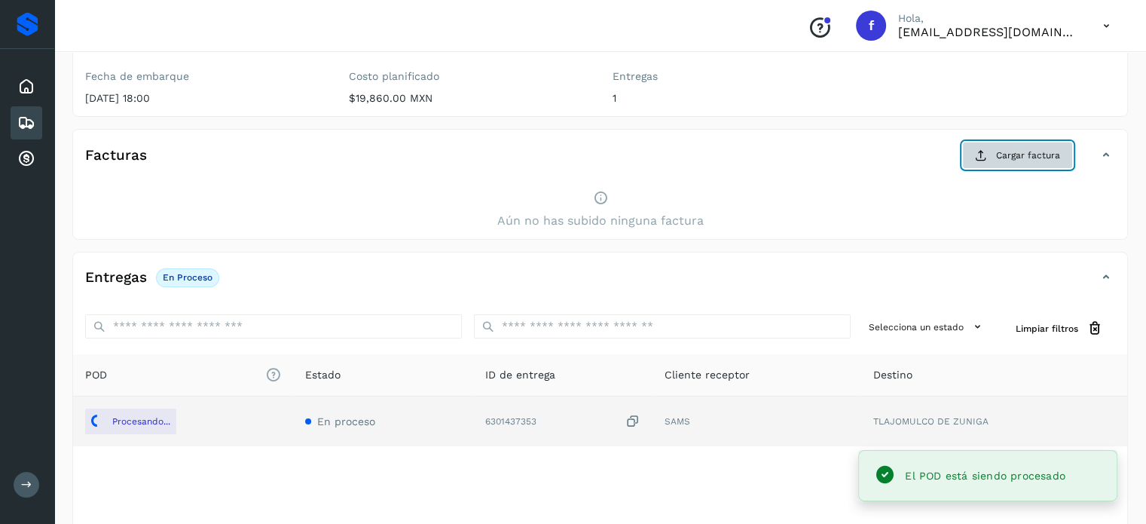
click at [1004, 161] on button "Cargar factura" at bounding box center [1017, 155] width 111 height 27
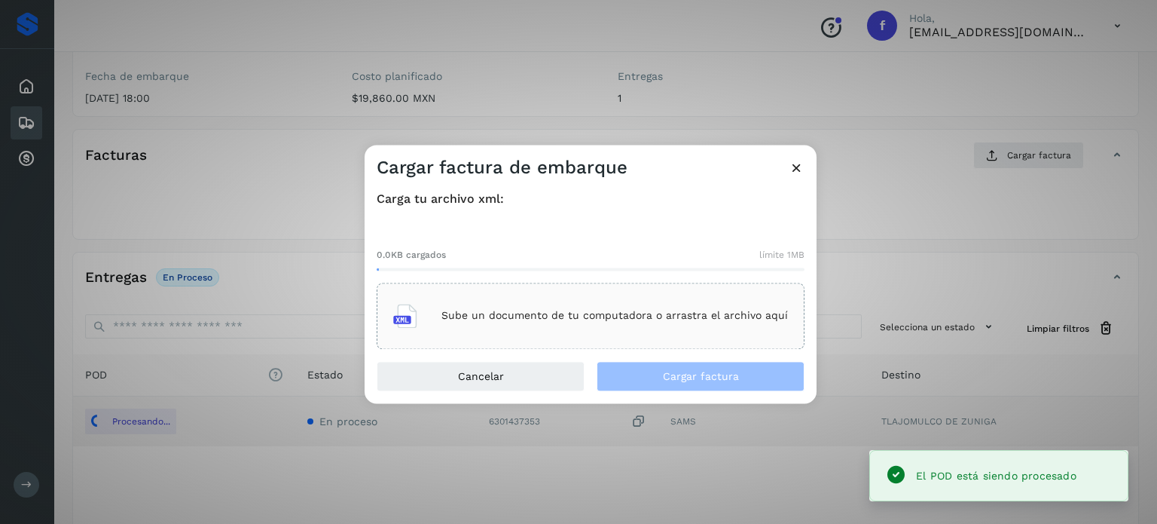
click at [613, 316] on p "Sube un documento de tu computadora o arrastra el archivo aquí" at bounding box center [615, 316] width 347 height 13
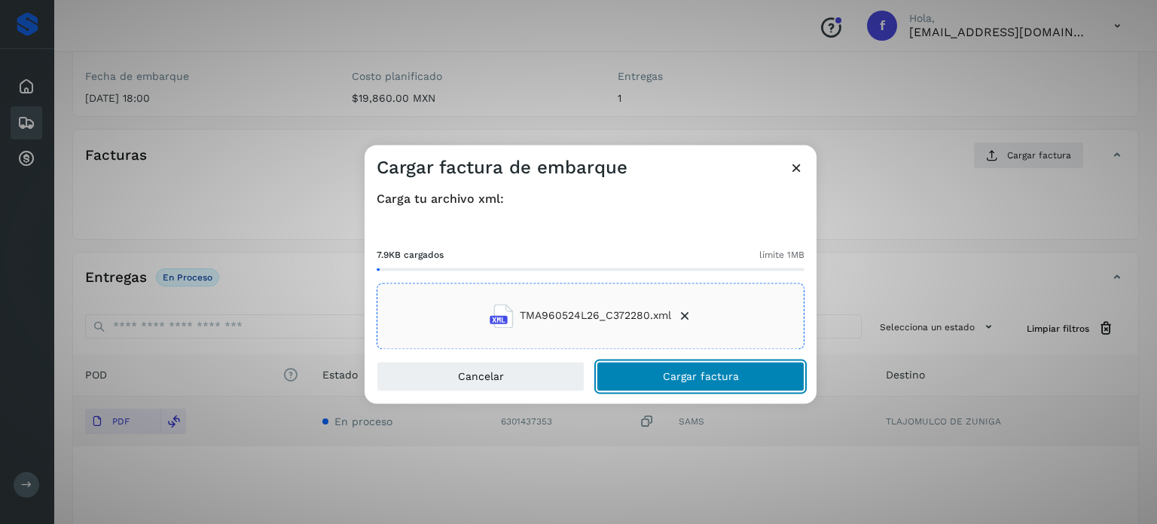
click at [665, 378] on span "Cargar factura" at bounding box center [701, 376] width 76 height 11
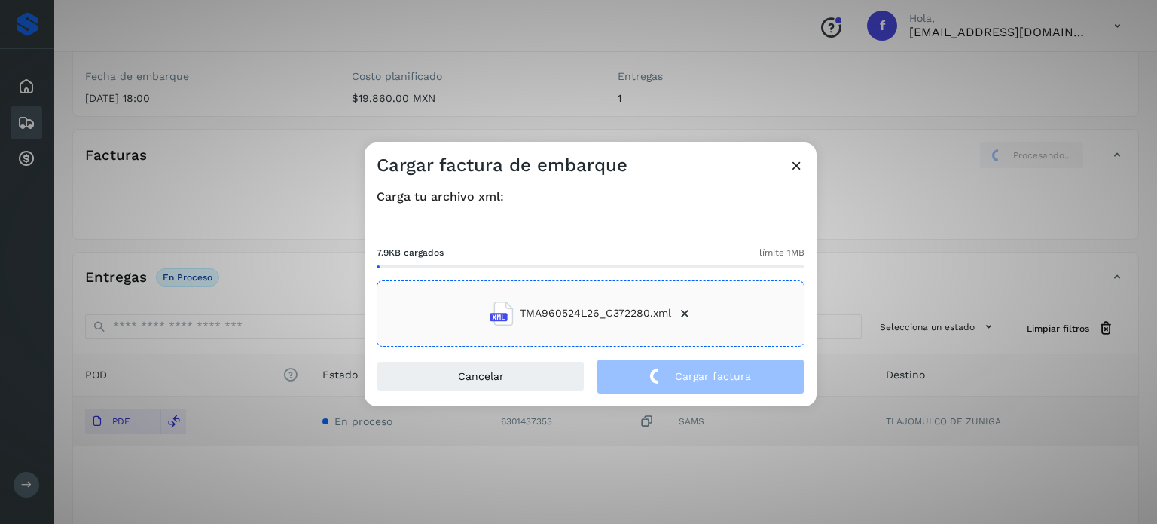
click at [255, 86] on div "Cargar factura de embarque Carga tu archivo xml: 7.9KB cargados límite 1MB TMA9…" at bounding box center [578, 262] width 1157 height 524
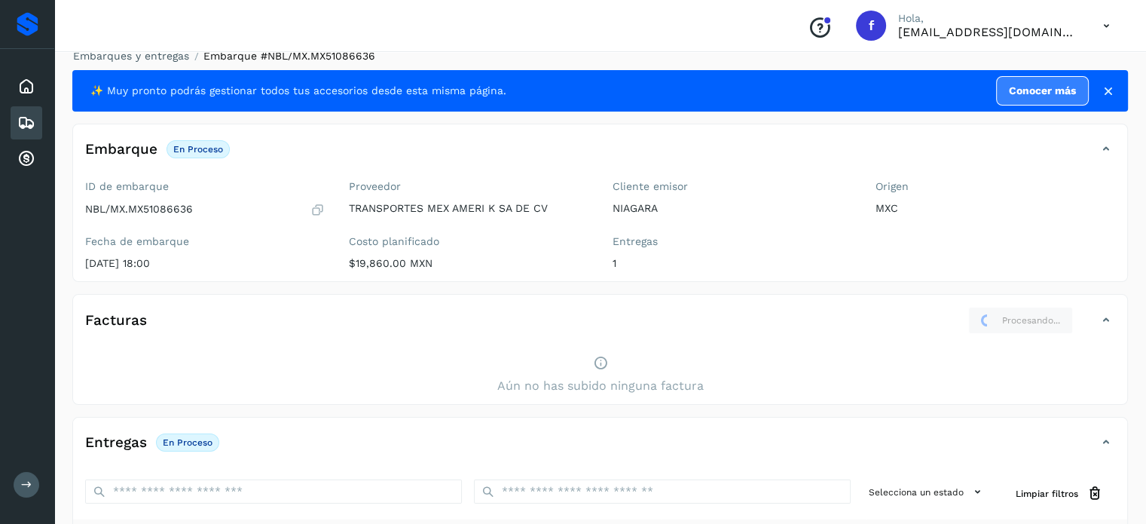
scroll to position [0, 0]
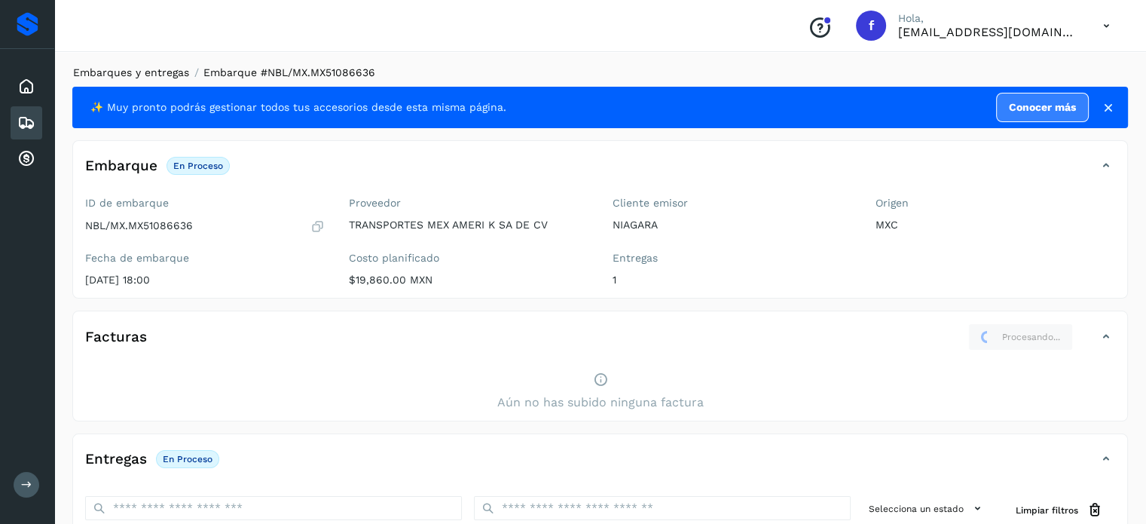
click at [176, 75] on link "Embarques y entregas" at bounding box center [131, 72] width 116 height 12
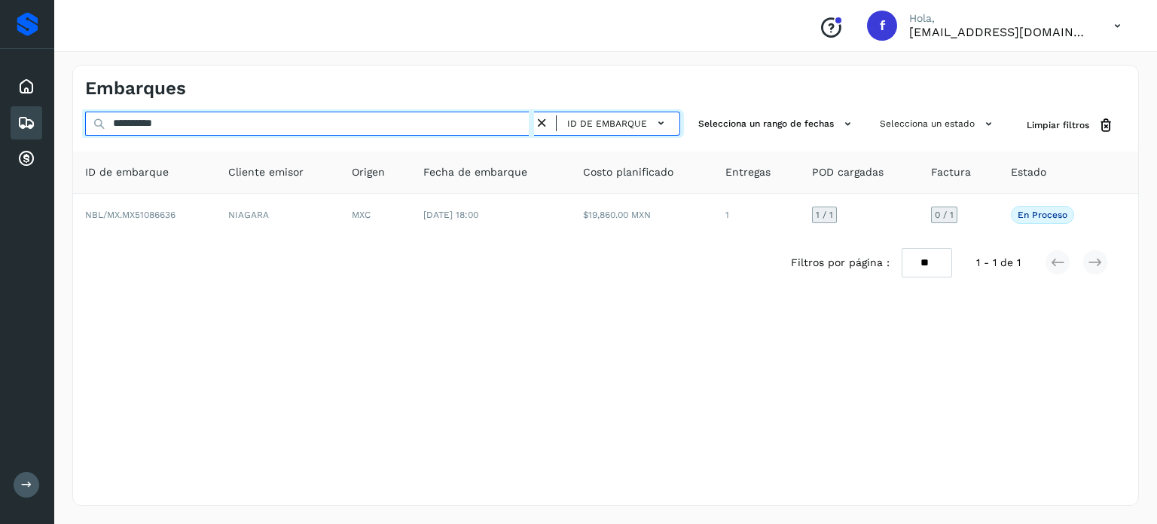
click at [171, 118] on input "**********" at bounding box center [309, 124] width 449 height 24
paste input "text"
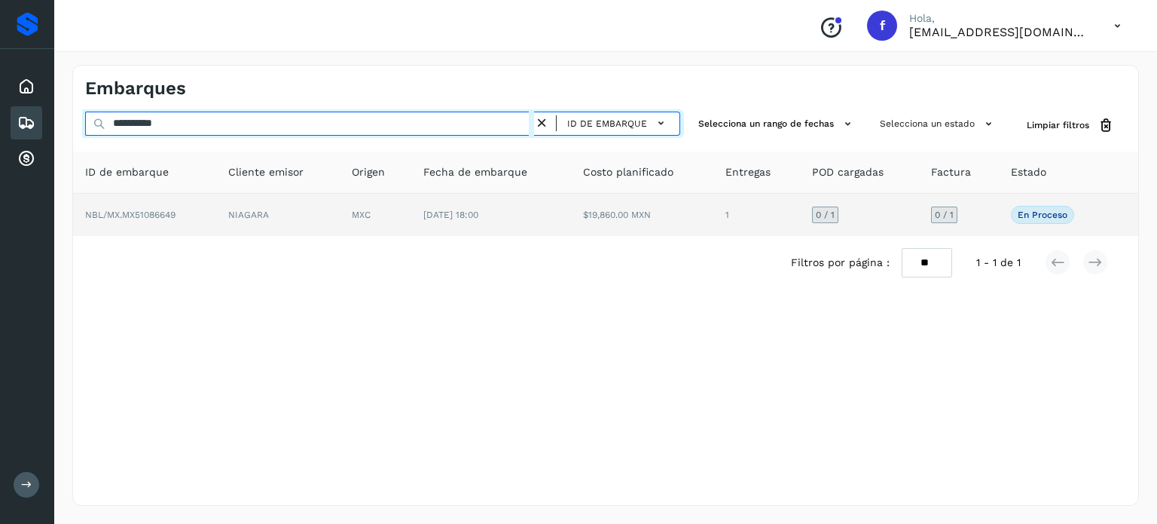
type input "**********"
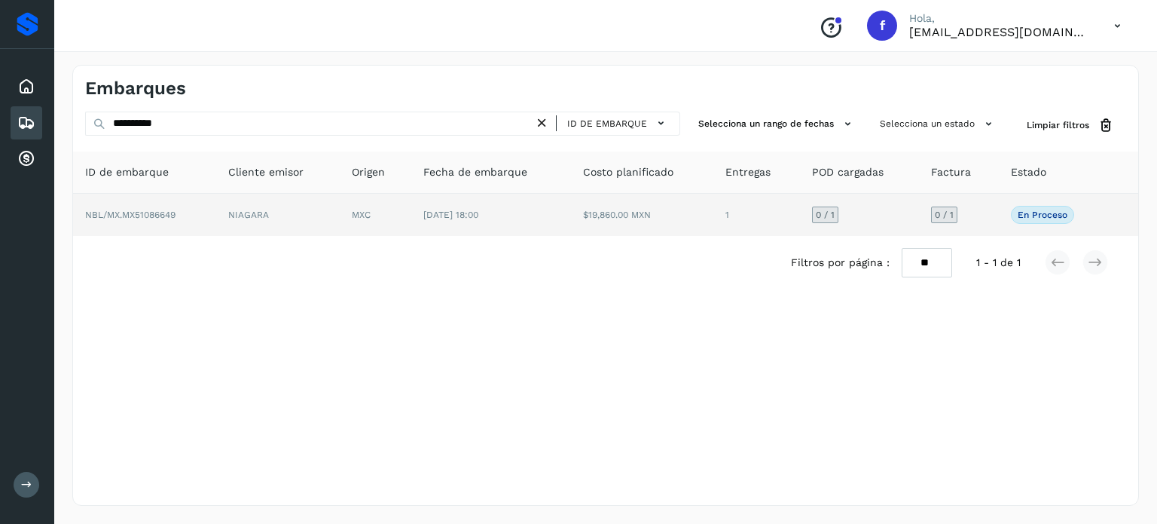
click at [651, 218] on td "$19,860.00 MXN" at bounding box center [642, 215] width 143 height 42
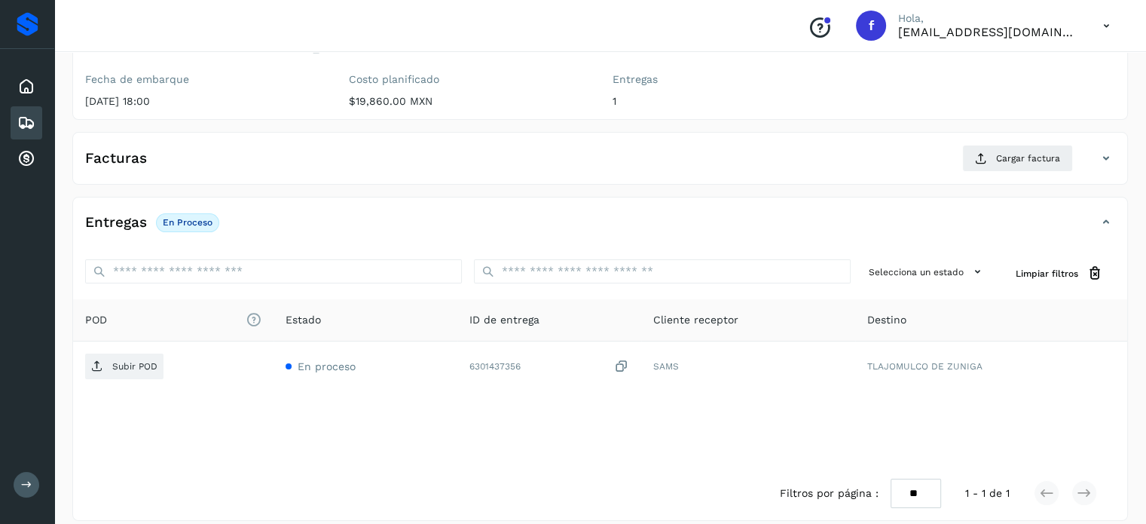
scroll to position [191, 0]
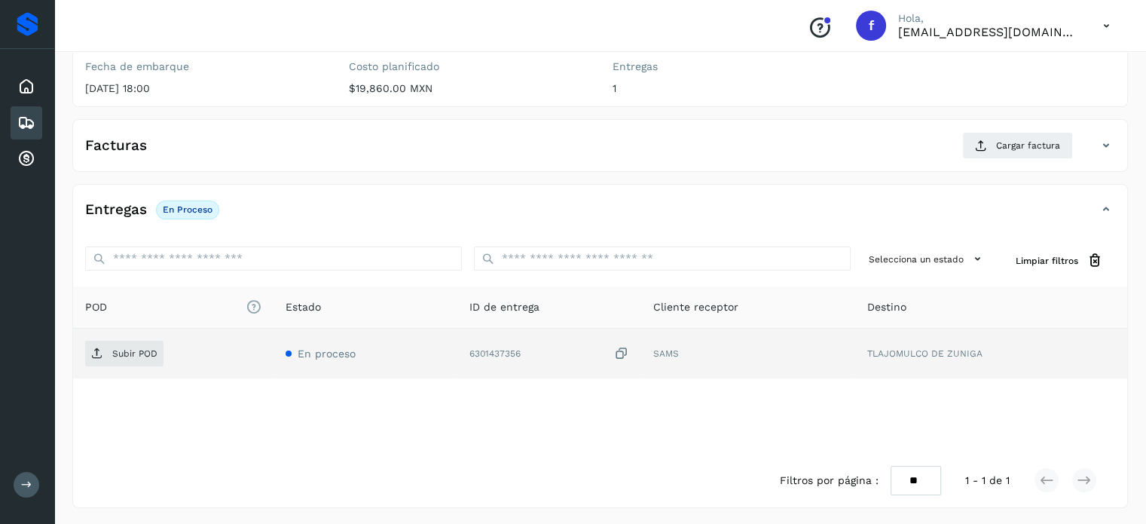
click at [624, 353] on icon at bounding box center [621, 354] width 15 height 16
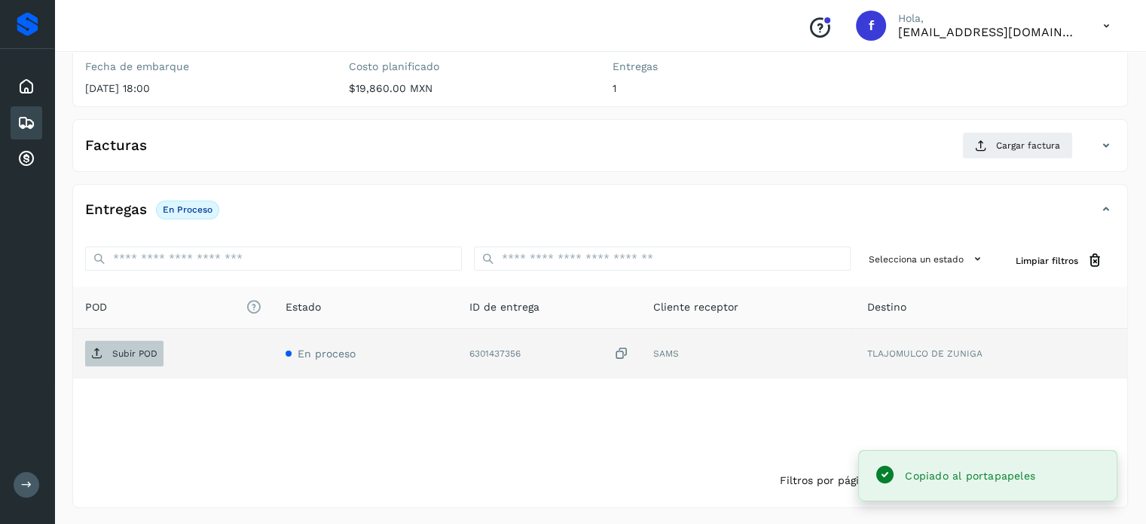
click at [133, 359] on span "Subir POD" at bounding box center [124, 353] width 78 height 24
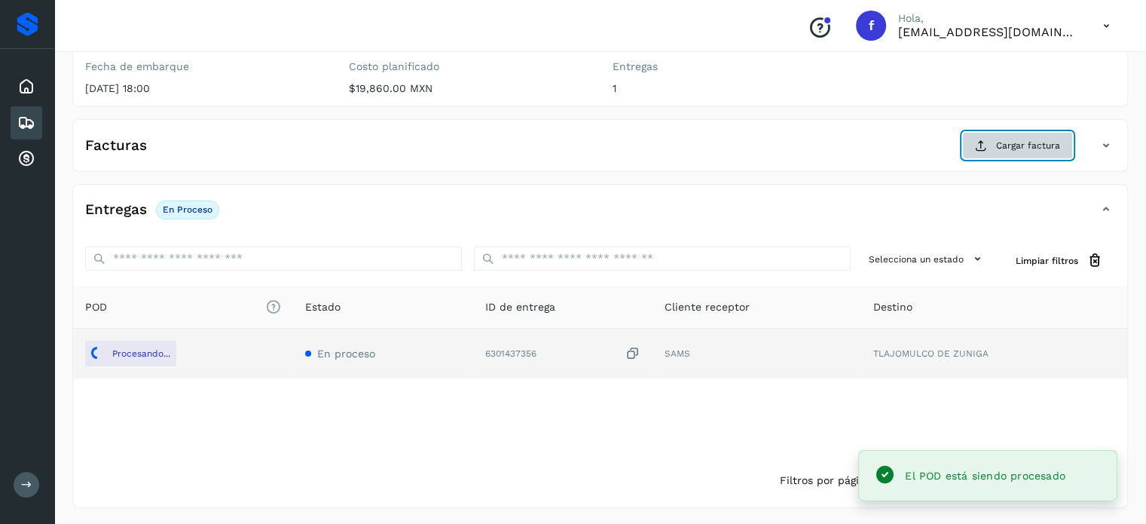
click at [994, 151] on button "Cargar factura" at bounding box center [1017, 145] width 111 height 27
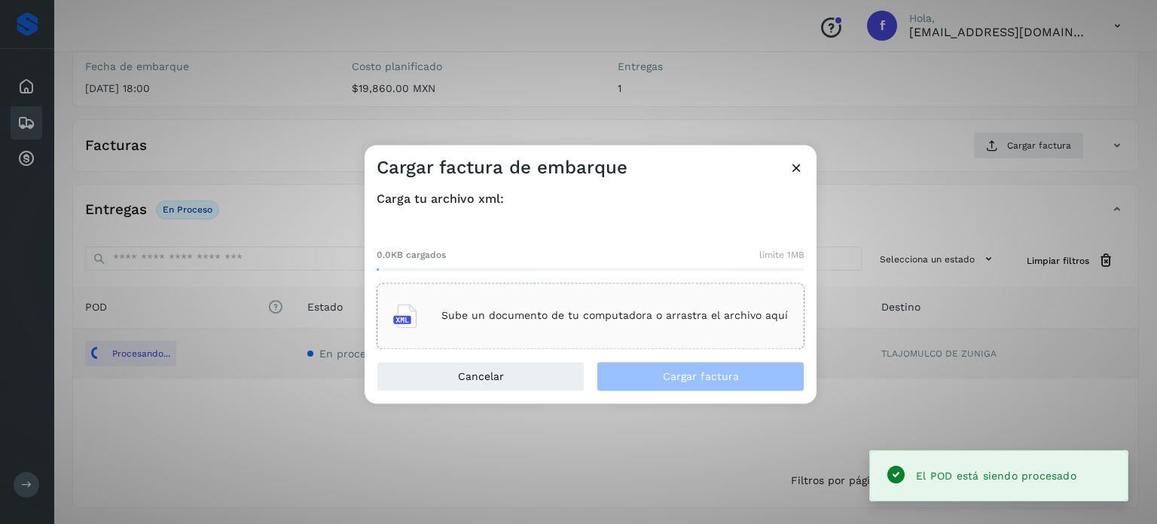
click at [660, 316] on p "Sube un documento de tu computadora o arrastra el archivo aquí" at bounding box center [615, 316] width 347 height 13
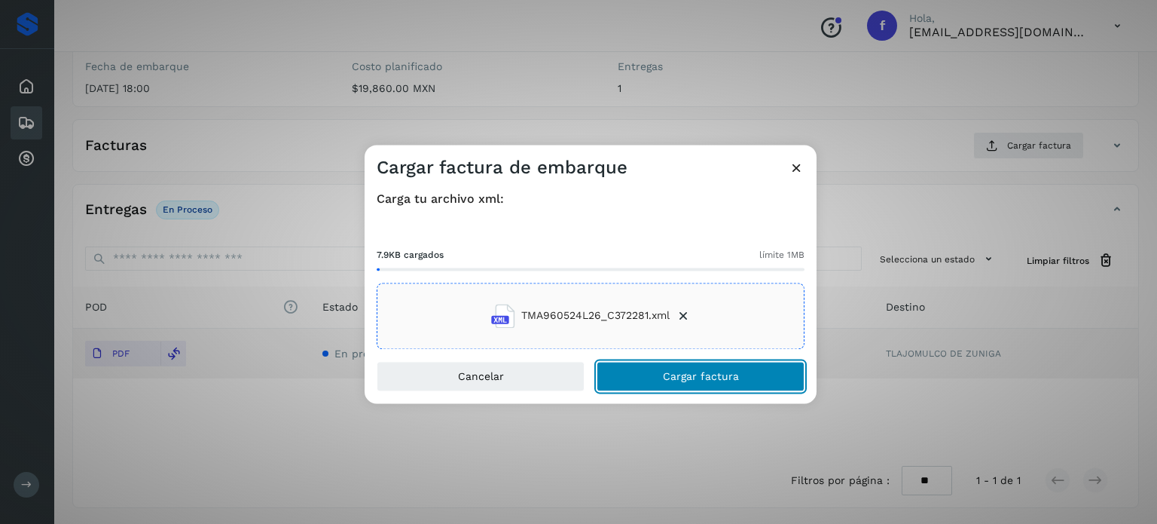
click at [684, 372] on span "Cargar factura" at bounding box center [701, 376] width 76 height 11
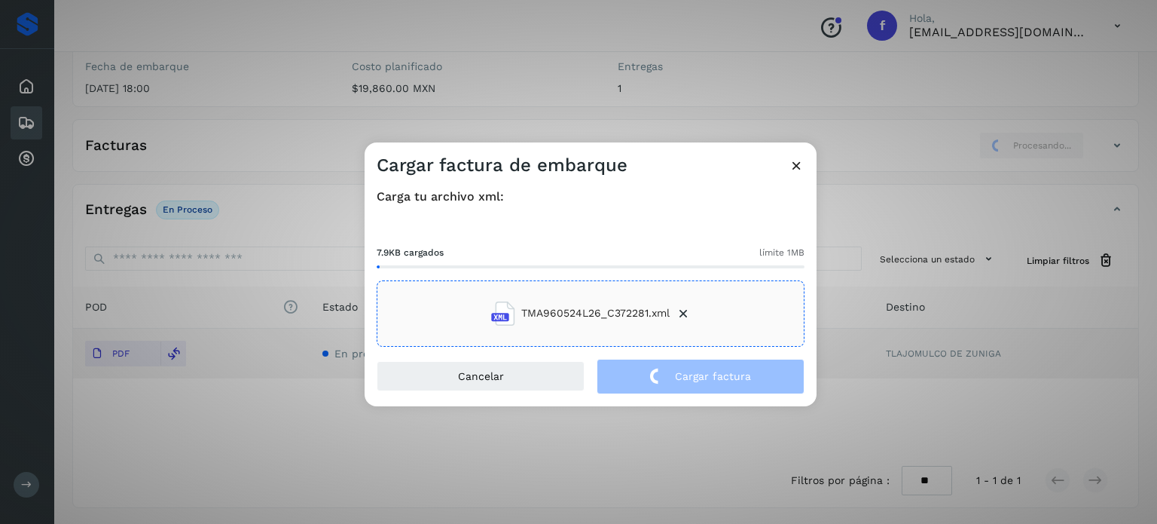
drag, startPoint x: 197, startPoint y: 153, endPoint x: 214, endPoint y: 160, distance: 18.6
click at [214, 160] on div "Cargar factura de embarque Carga tu archivo xml: 7.9KB cargados límite 1MB TMA9…" at bounding box center [578, 262] width 1157 height 524
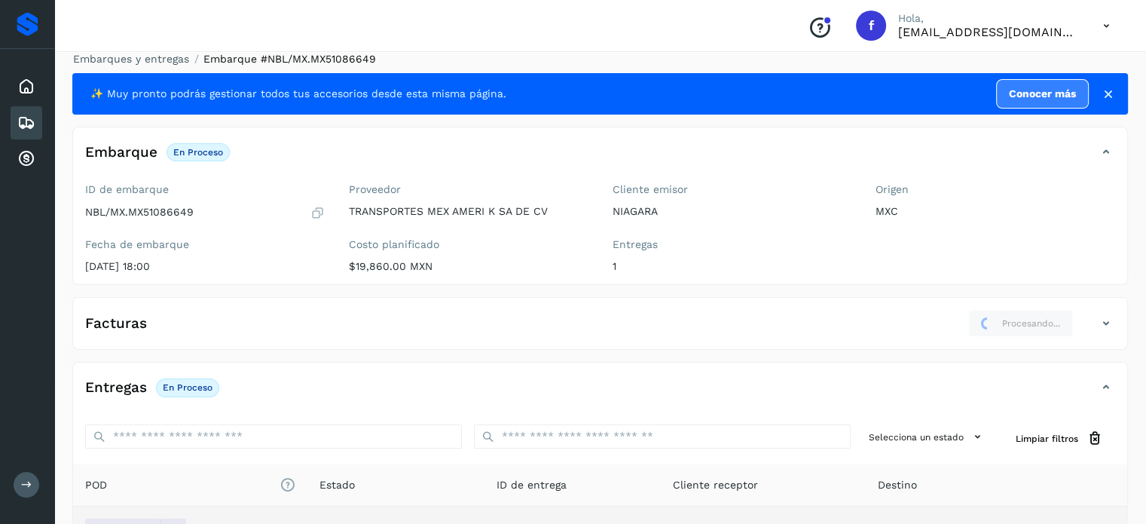
scroll to position [0, 0]
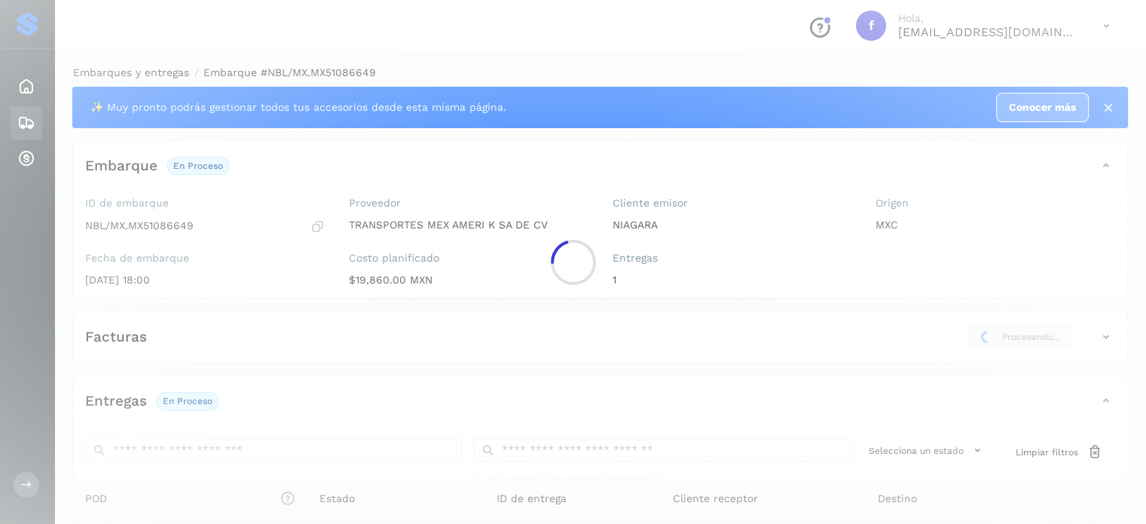
click at [145, 75] on main "Proveedores Inicio Embarques Cuentas por cobrar Salir Conoce nuestros beneficio…" at bounding box center [573, 358] width 1146 height 717
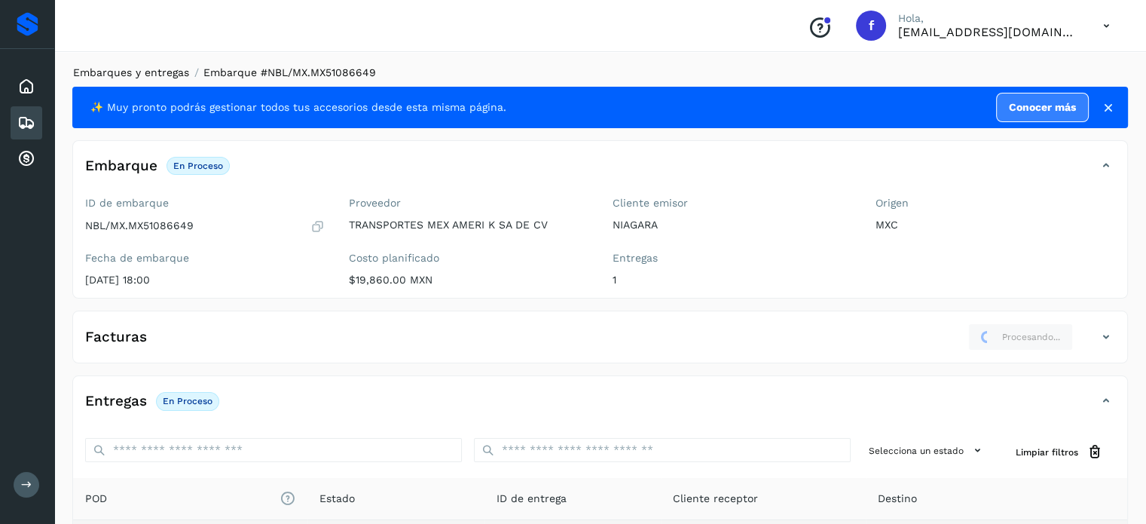
click at [167, 75] on link "Embarques y entregas" at bounding box center [131, 72] width 116 height 12
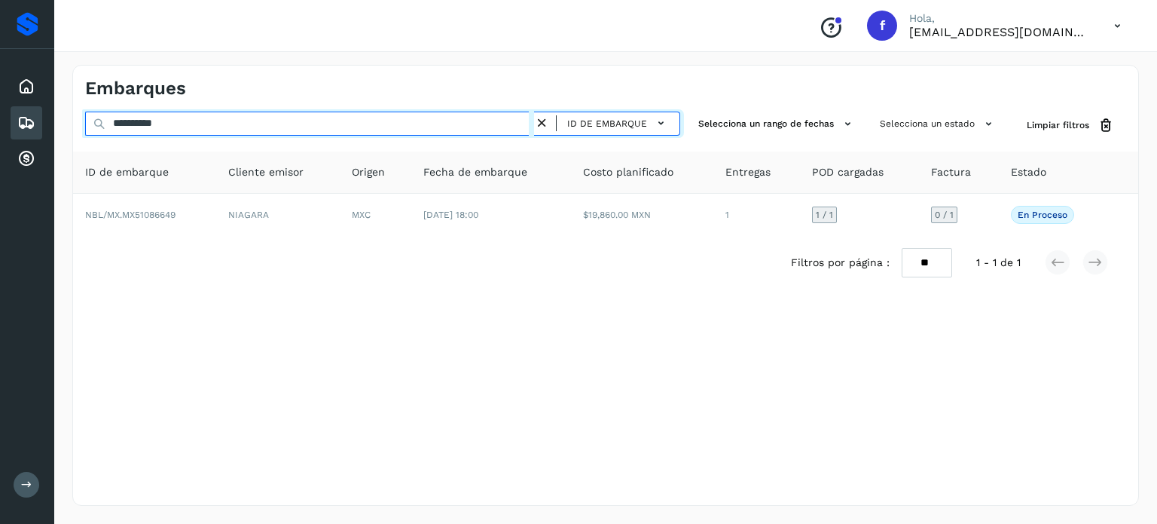
click at [156, 126] on input "**********" at bounding box center [309, 124] width 449 height 24
paste input "text"
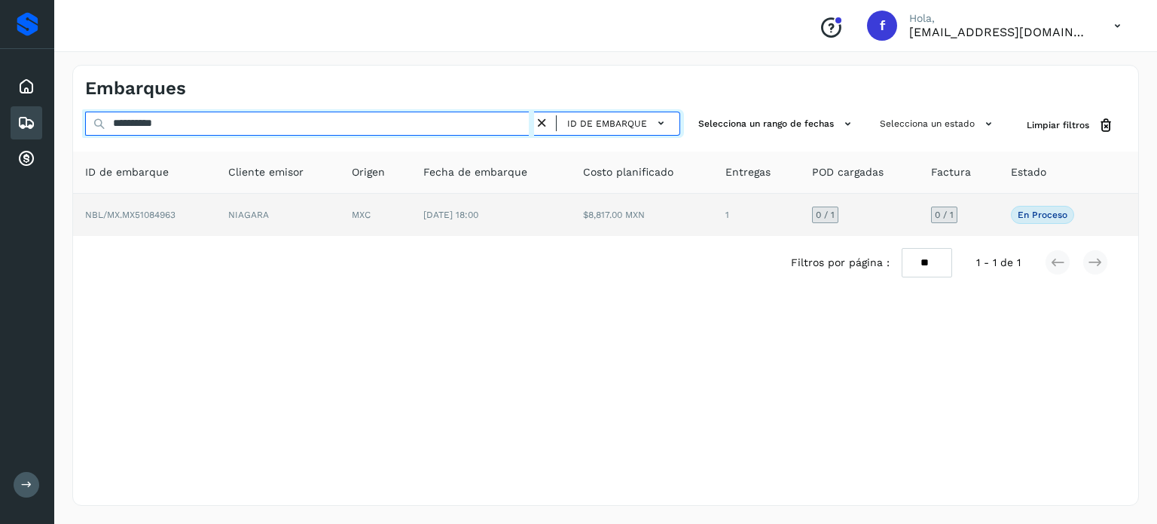
type input "**********"
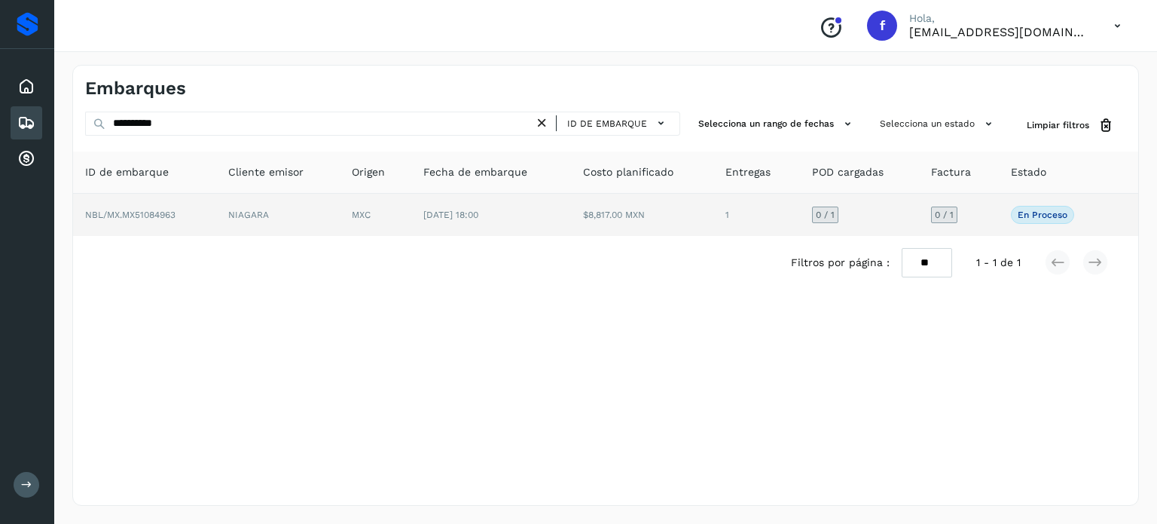
click at [478, 212] on span "[DATE] 18:00" at bounding box center [450, 214] width 55 height 11
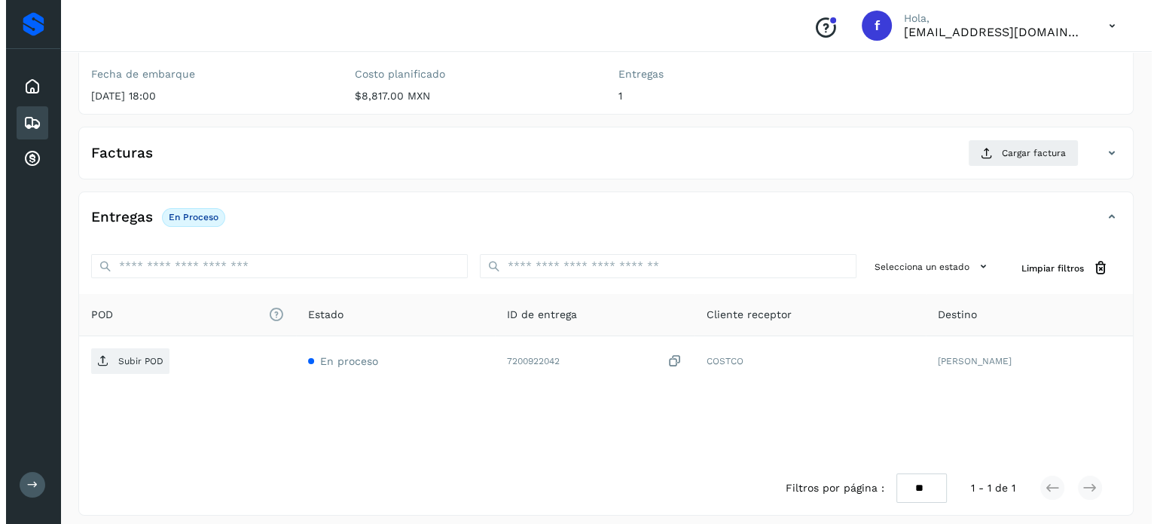
scroll to position [191, 0]
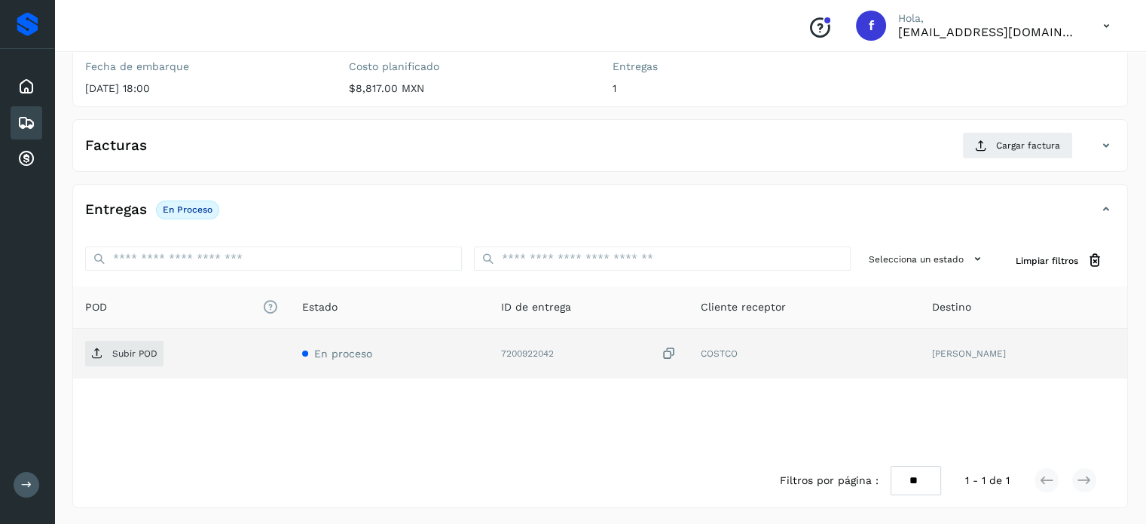
click at [664, 356] on icon at bounding box center [669, 354] width 15 height 16
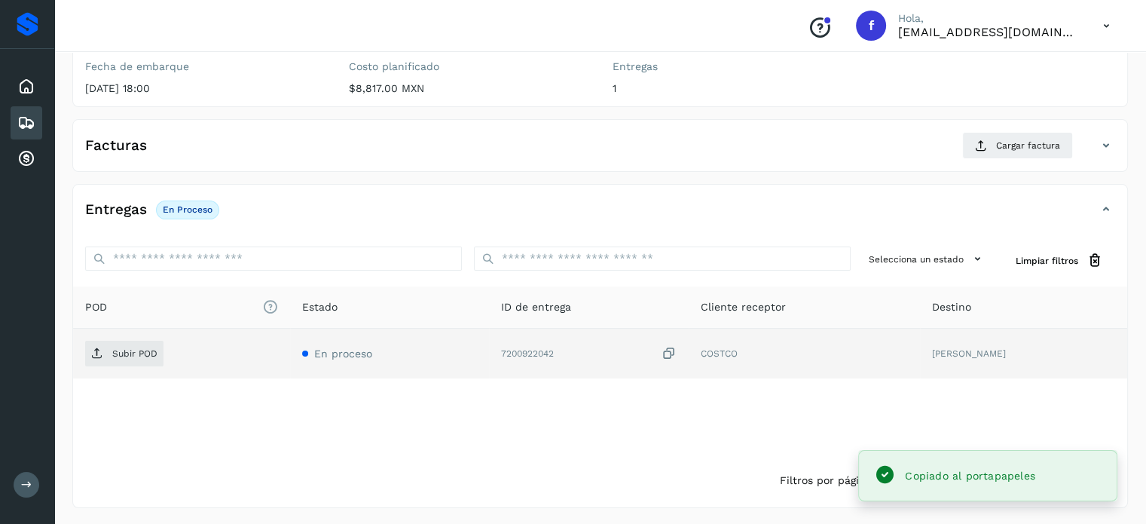
click at [168, 355] on div "Subir POD" at bounding box center [181, 354] width 193 height 26
click at [136, 352] on p "Subir POD" at bounding box center [134, 353] width 45 height 11
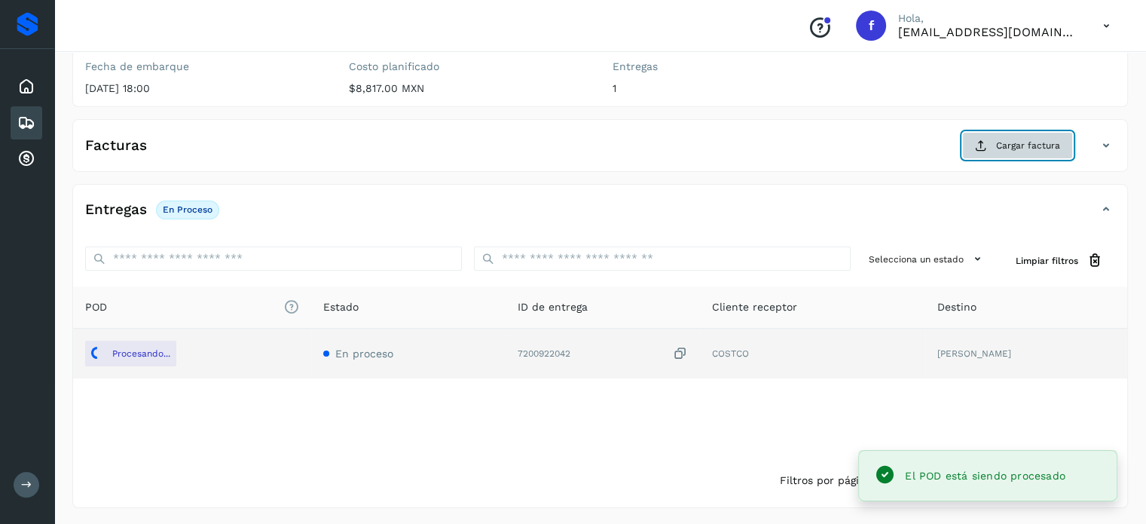
click at [1051, 141] on span "Cargar factura" at bounding box center [1028, 146] width 64 height 14
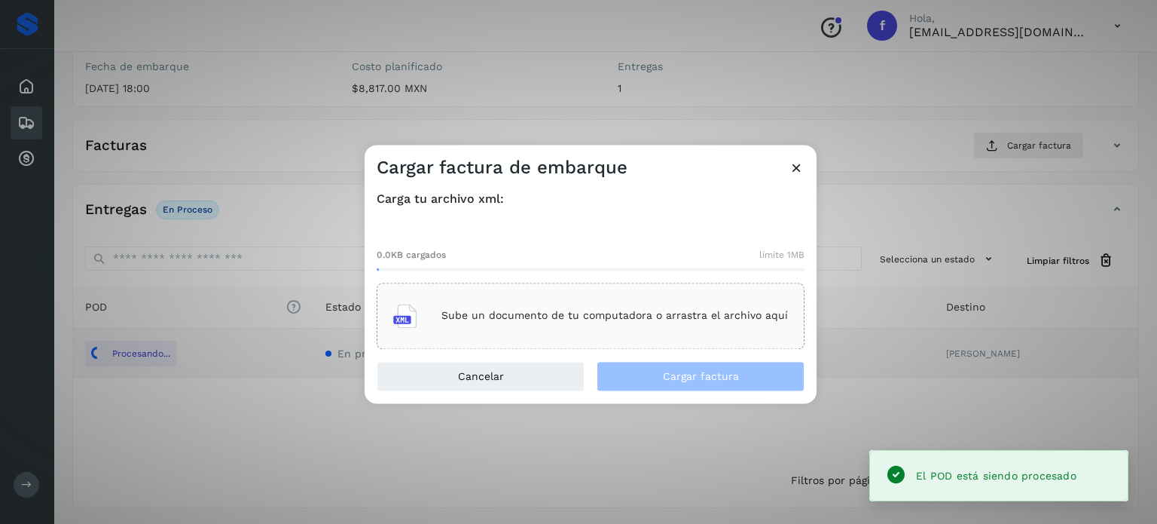
click at [631, 301] on div "Sube un documento de tu computadora o arrastra el archivo aquí" at bounding box center [590, 315] width 395 height 41
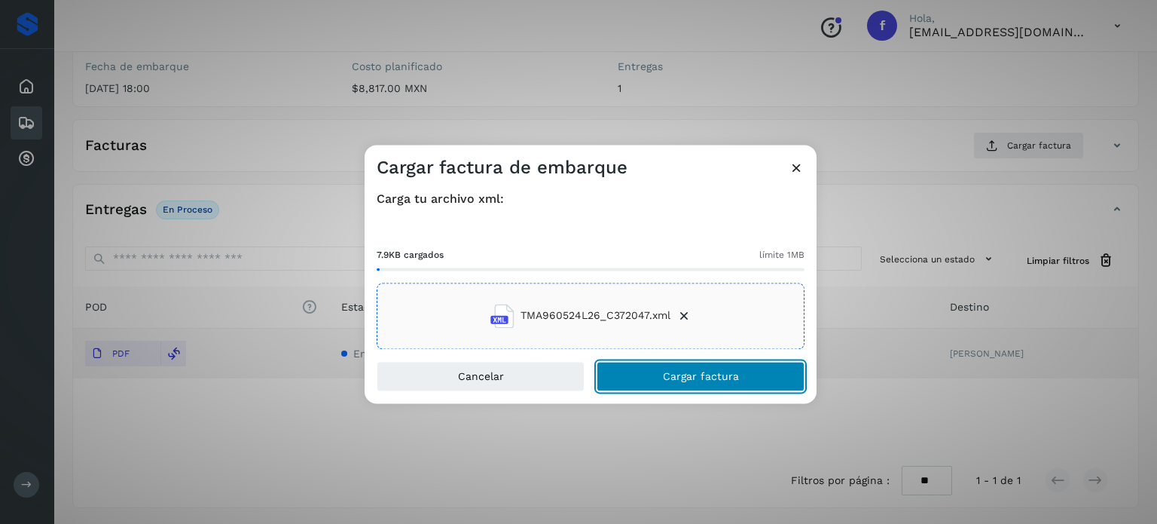
click at [675, 373] on span "Cargar factura" at bounding box center [701, 376] width 76 height 11
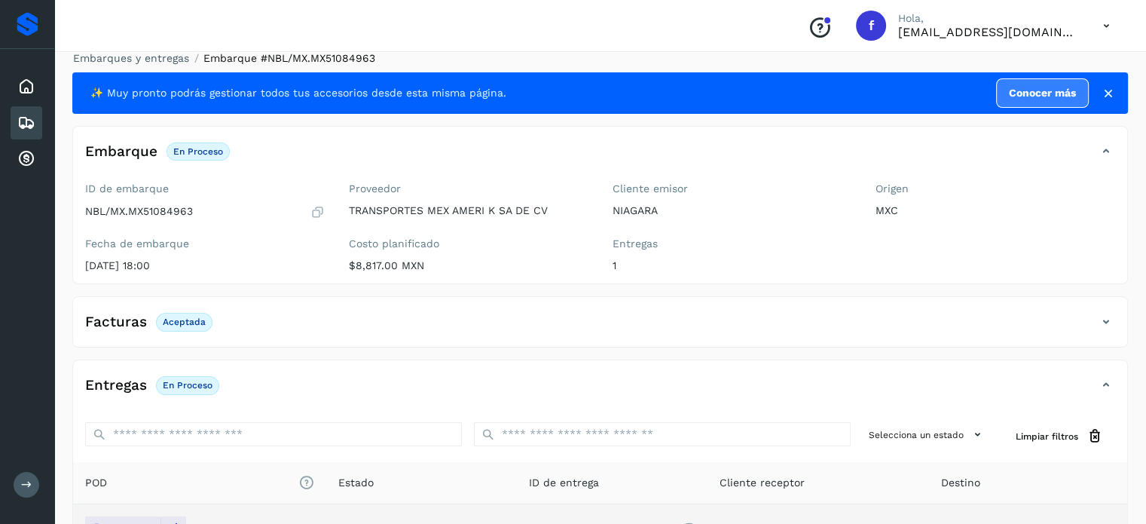
scroll to position [0, 0]
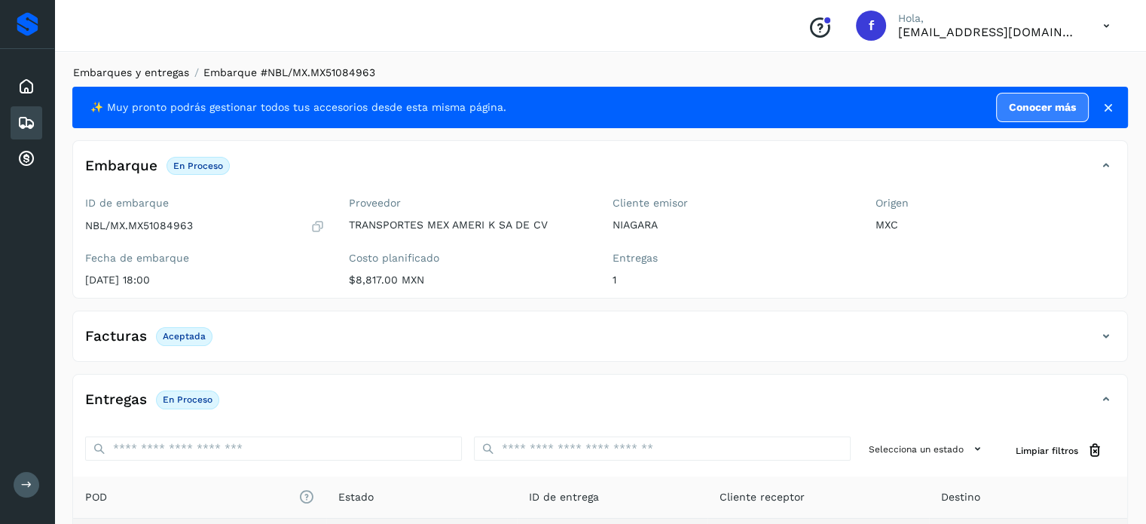
click at [148, 75] on link "Embarques y entregas" at bounding box center [131, 72] width 116 height 12
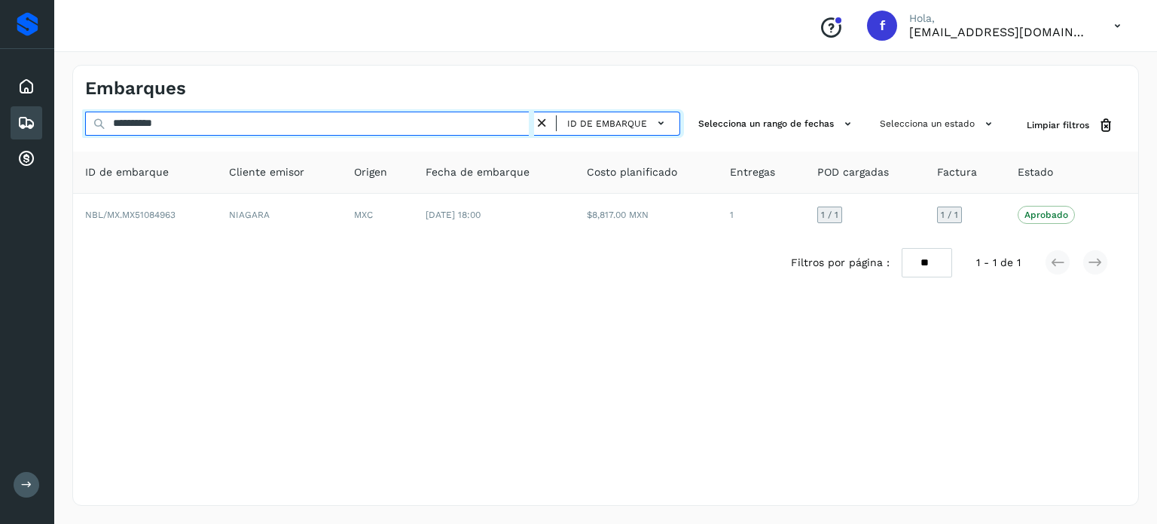
click at [157, 130] on input "**********" at bounding box center [309, 124] width 449 height 24
paste input "text"
click at [160, 126] on input "**********" at bounding box center [309, 124] width 449 height 24
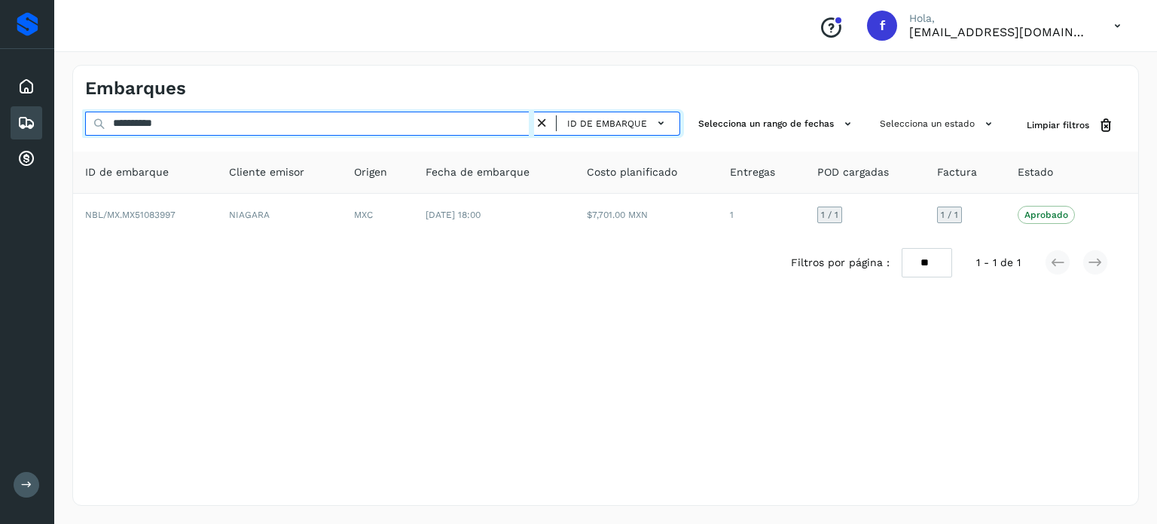
paste input "text"
click at [172, 121] on input "**********" at bounding box center [309, 124] width 449 height 24
paste input "text"
click at [181, 121] on input "**********" at bounding box center [309, 124] width 449 height 24
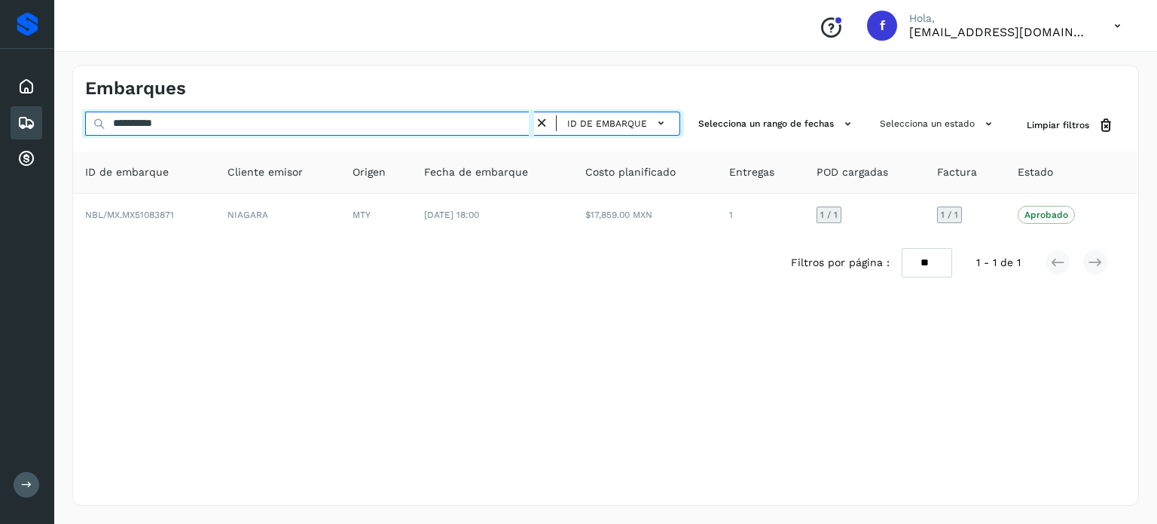
click at [181, 121] on input "**********" at bounding box center [309, 124] width 449 height 24
paste input "text"
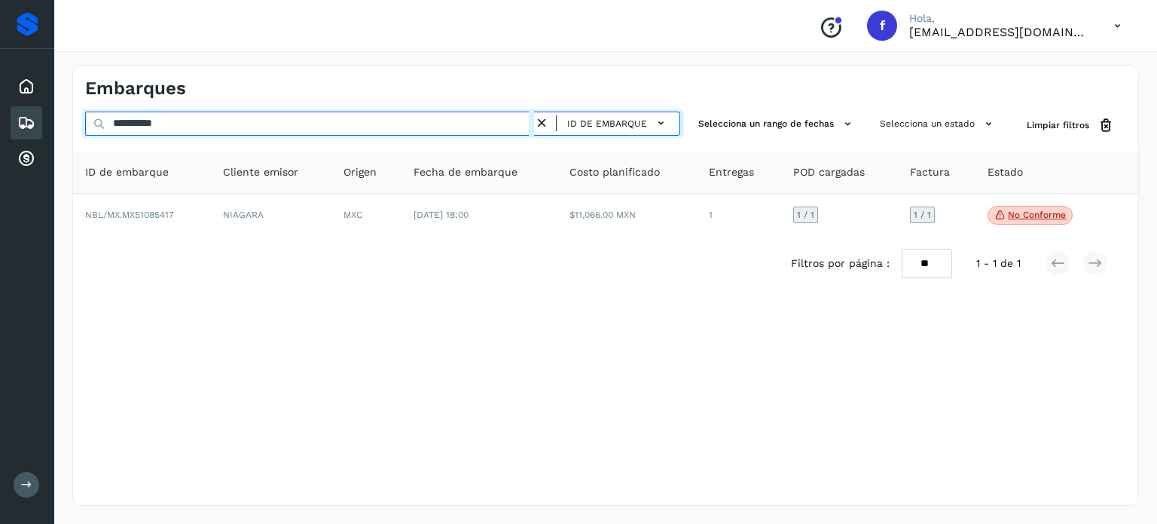
type input "**********"
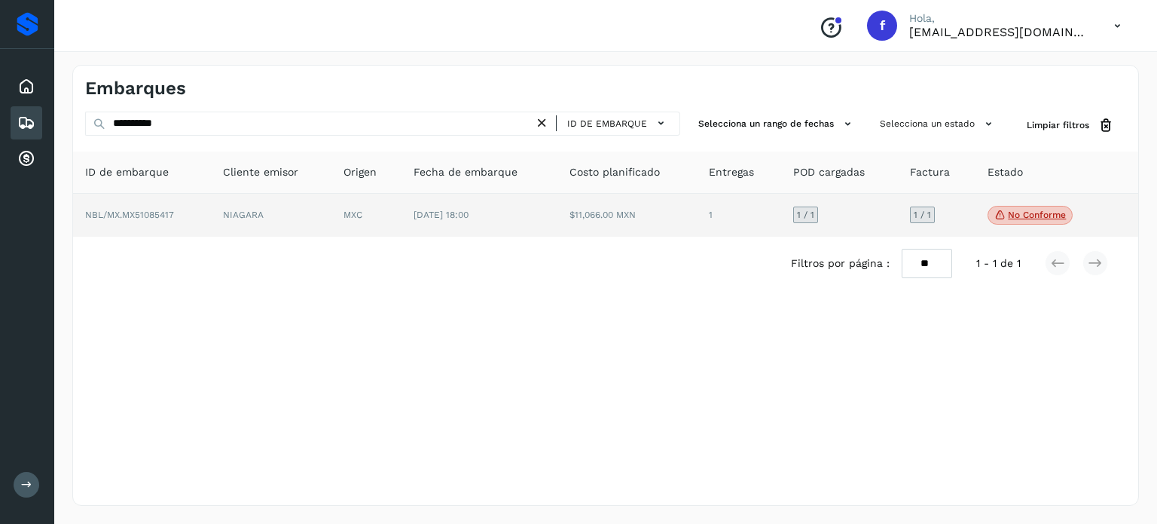
click at [579, 213] on td "$11,066.00 MXN" at bounding box center [627, 216] width 139 height 44
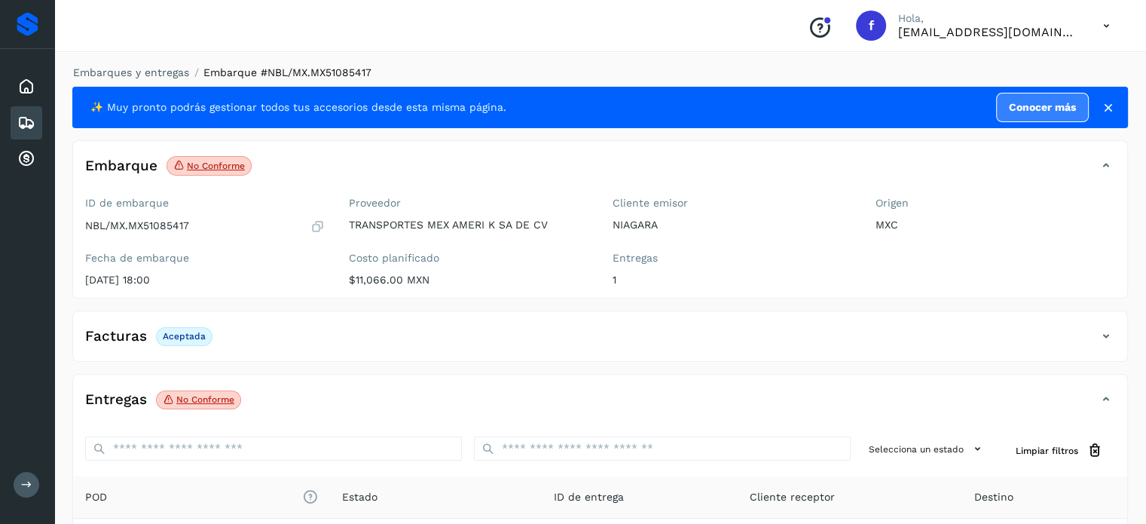
scroll to position [190, 0]
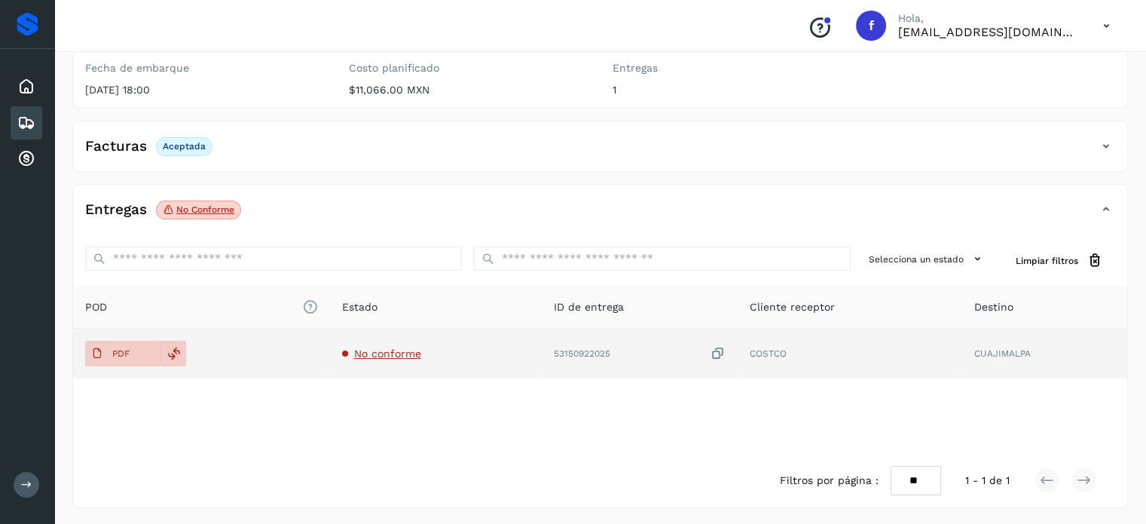
click at [412, 349] on span "No conforme" at bounding box center [387, 353] width 67 height 12
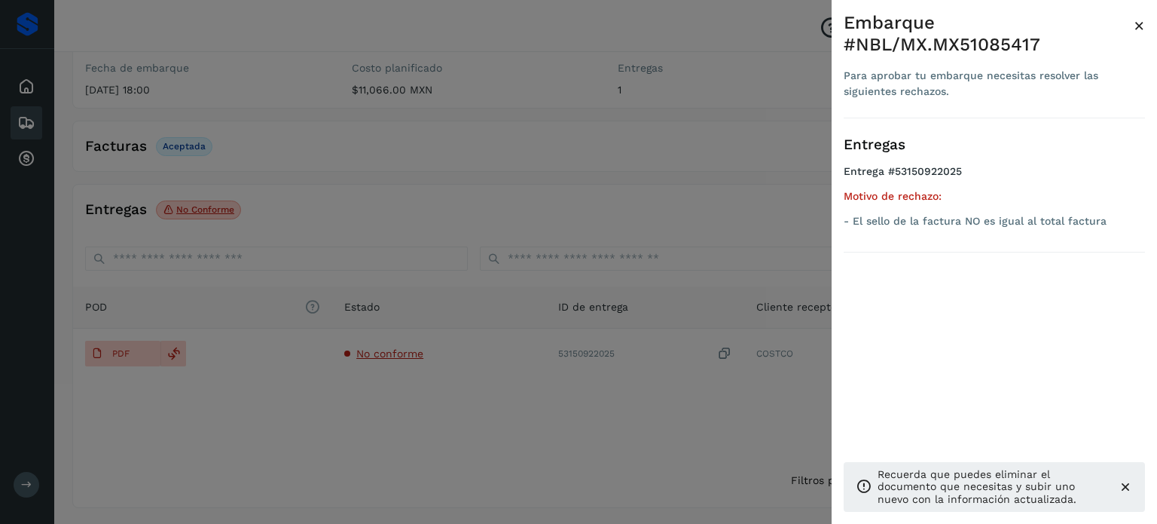
click at [1136, 25] on span "×" at bounding box center [1139, 25] width 11 height 21
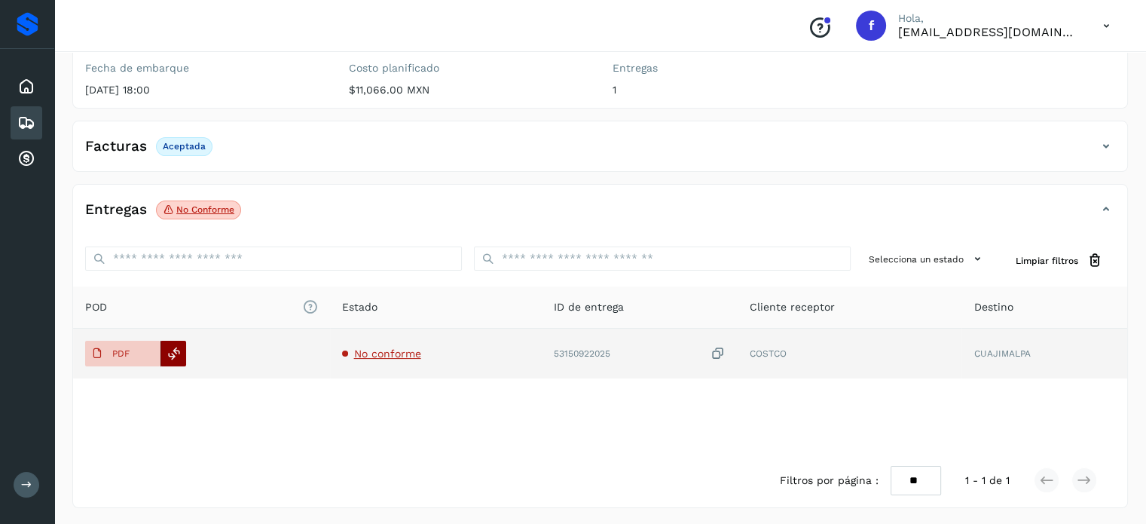
click at [169, 355] on icon at bounding box center [174, 354] width 14 height 14
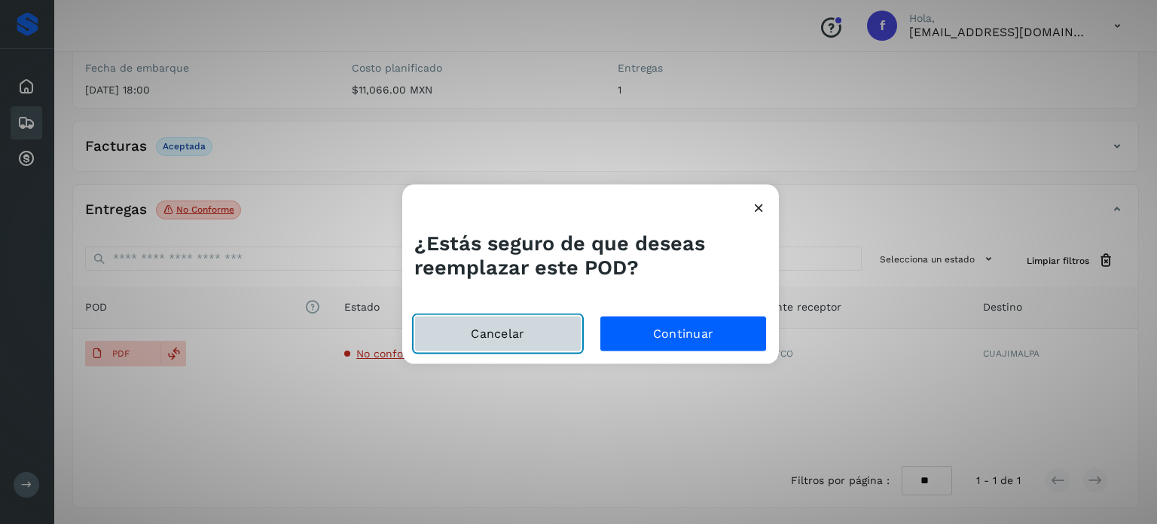
click at [469, 328] on button "Cancelar" at bounding box center [497, 334] width 167 height 36
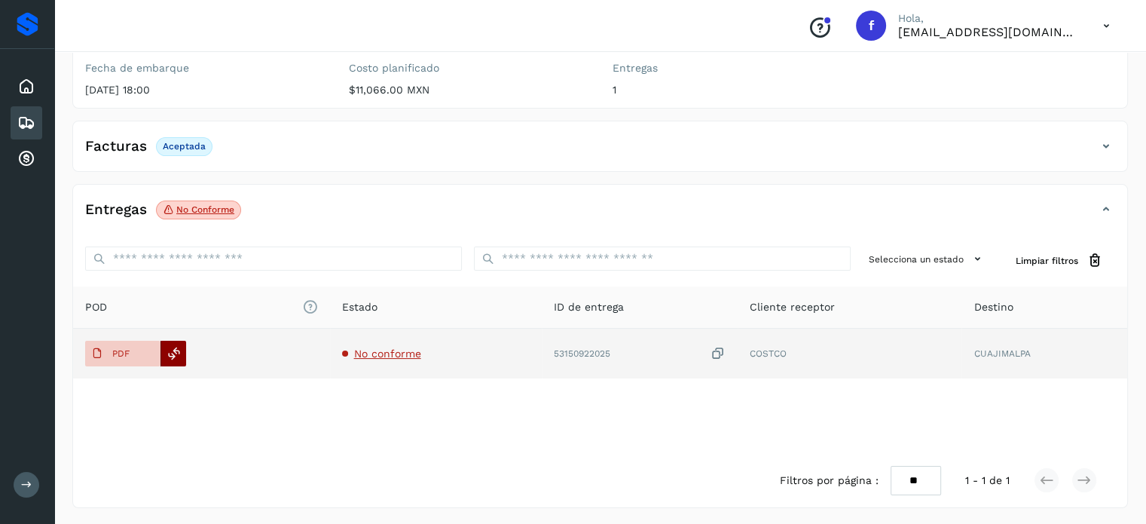
click at [172, 349] on icon at bounding box center [174, 354] width 14 height 14
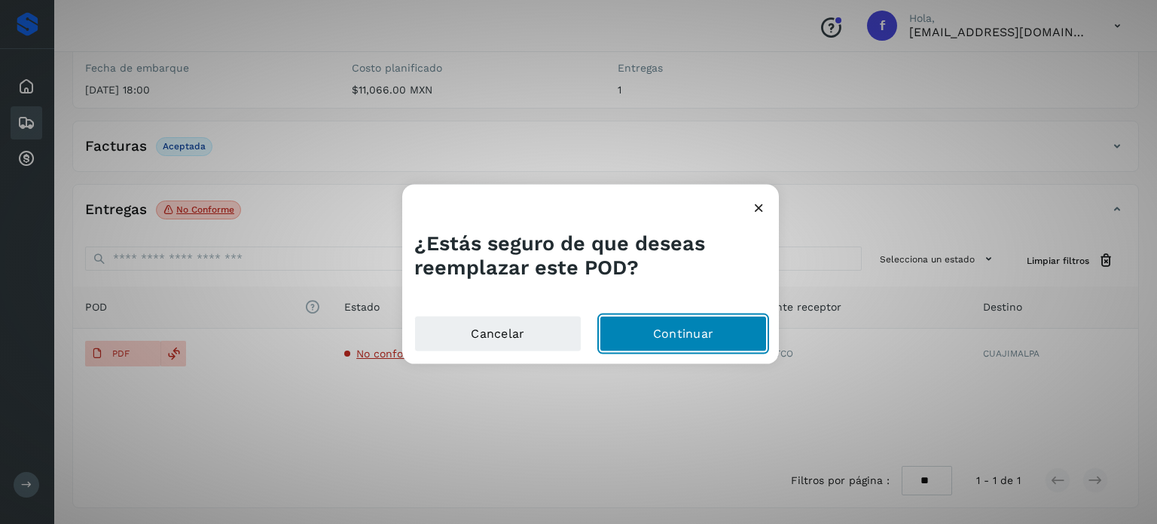
click at [662, 330] on button "Continuar" at bounding box center [683, 334] width 167 height 36
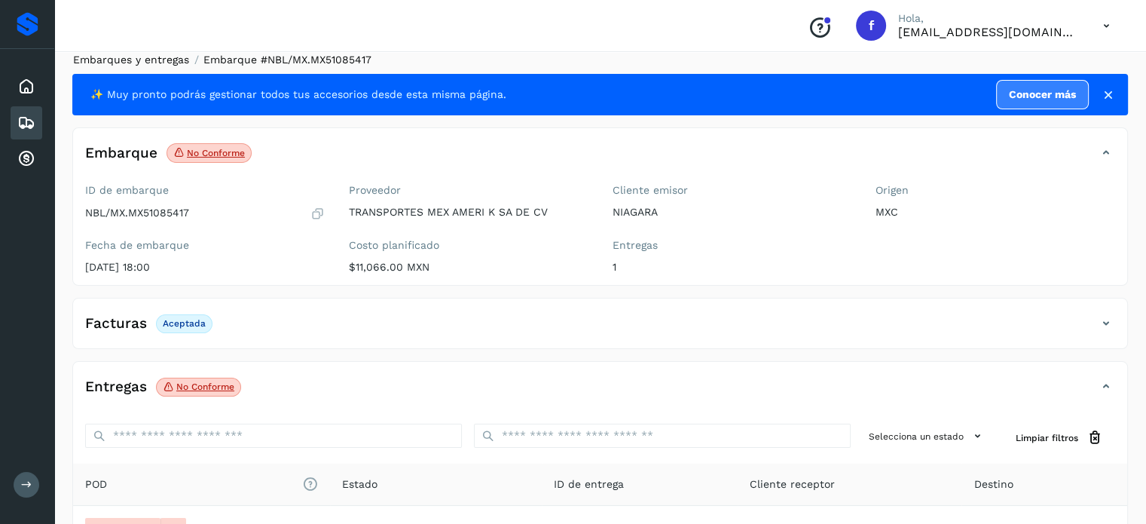
scroll to position [0, 0]
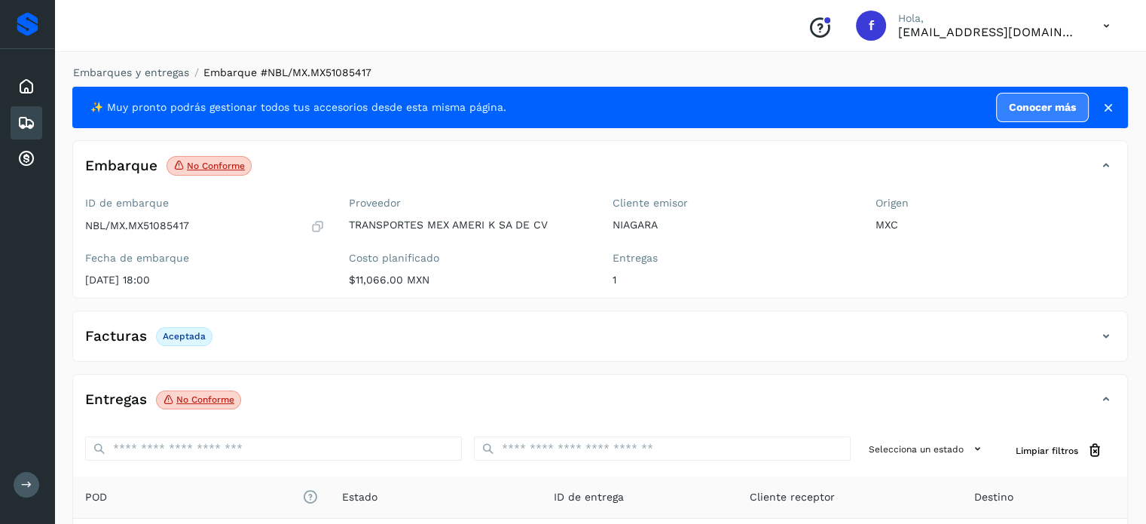
click at [120, 65] on li "Embarques y entregas" at bounding box center [126, 73] width 126 height 16
click at [134, 75] on link "Embarques y entregas" at bounding box center [131, 72] width 116 height 12
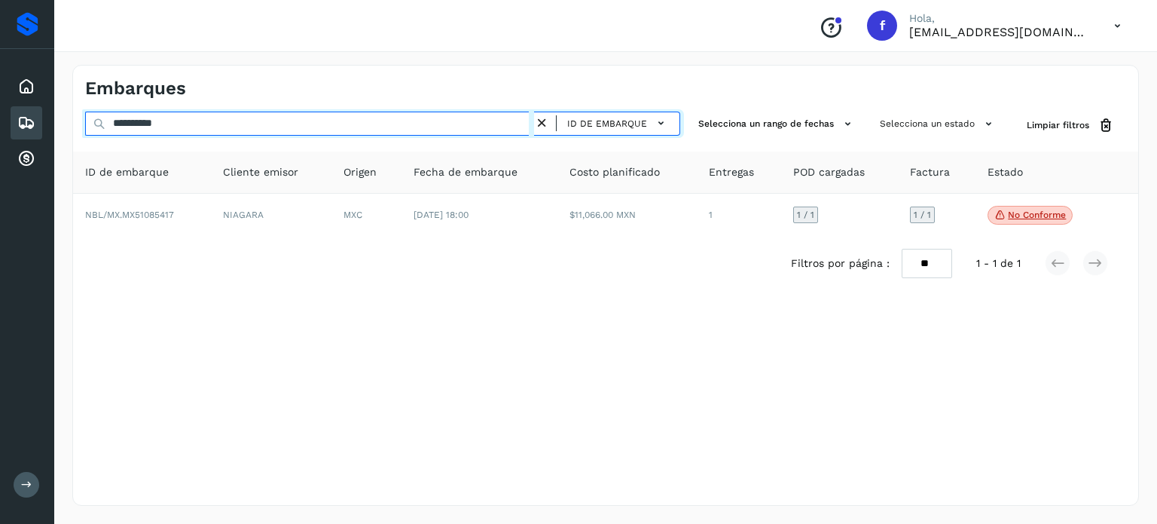
click at [154, 127] on input "**********" at bounding box center [309, 124] width 449 height 24
paste input "text"
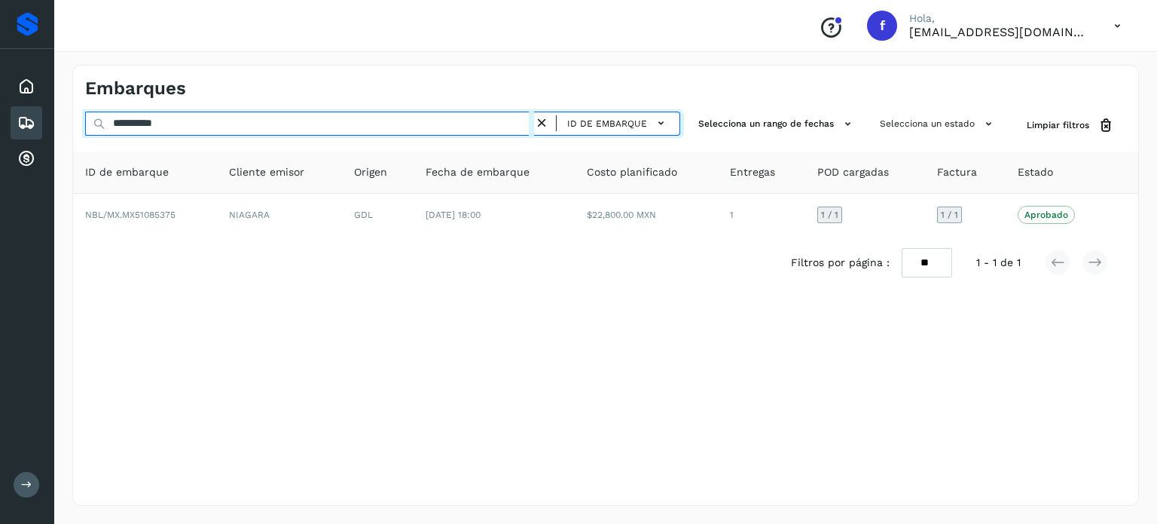
click at [154, 127] on input "**********" at bounding box center [309, 124] width 449 height 24
paste input "text"
click at [154, 127] on input "**********" at bounding box center [309, 124] width 449 height 24
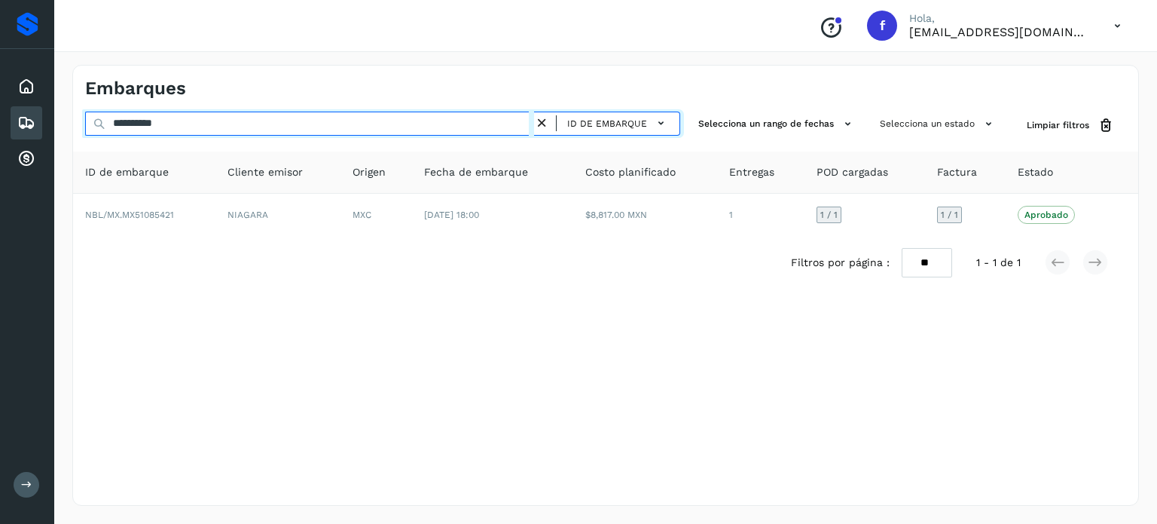
paste input "text"
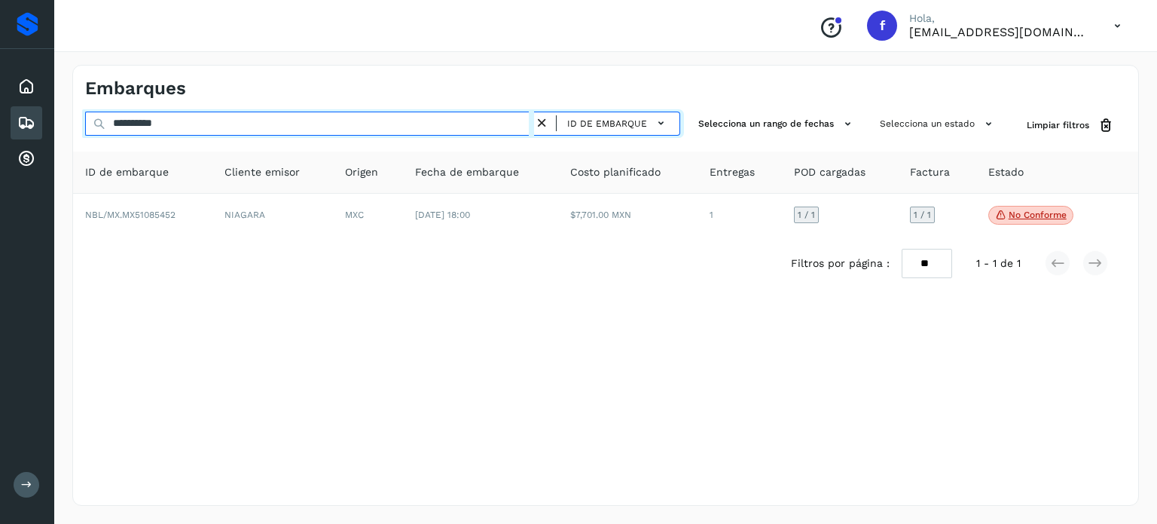
type input "**********"
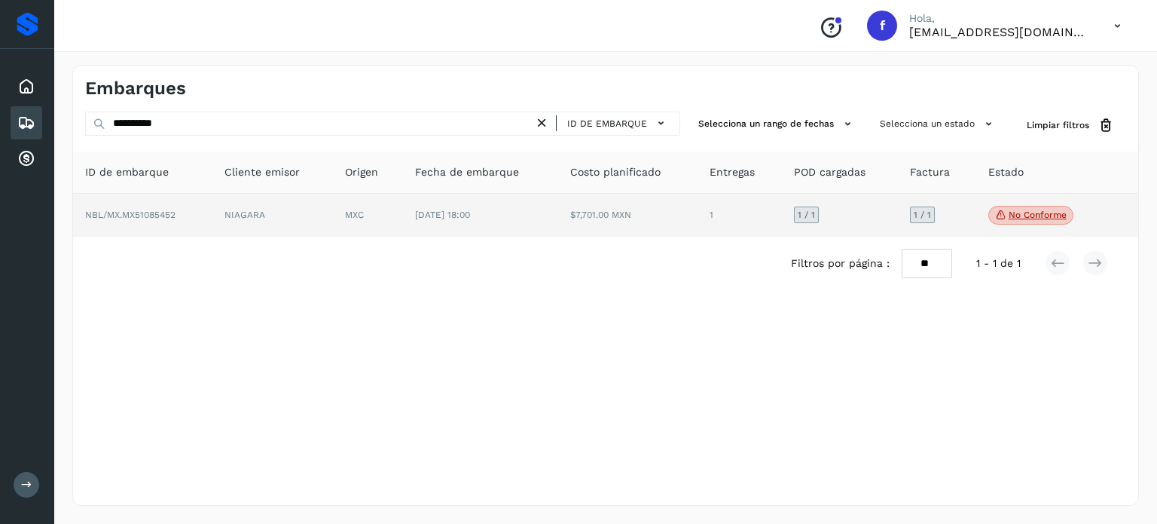
click at [437, 225] on td "[DATE] 18:00" at bounding box center [481, 216] width 156 height 44
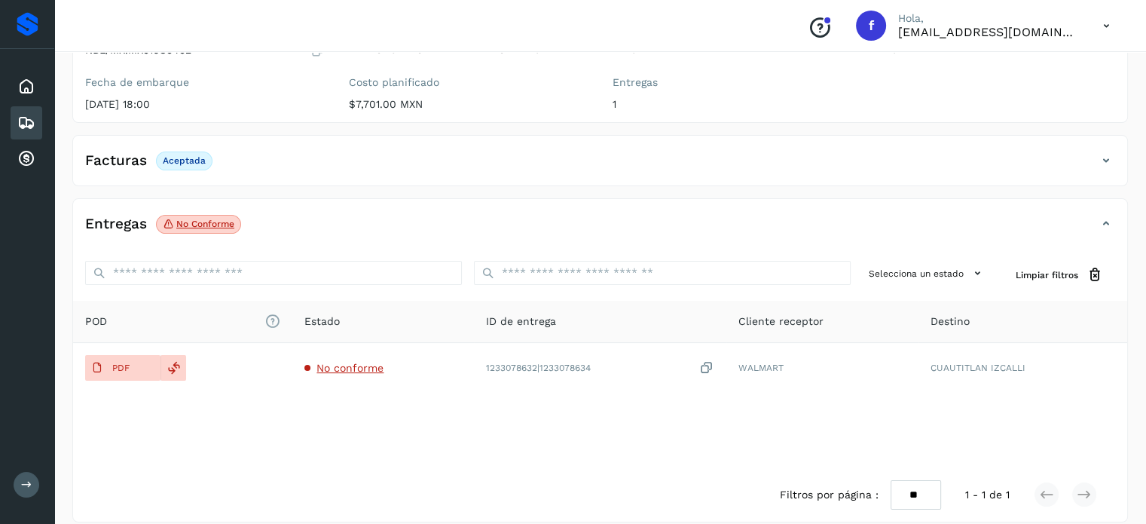
scroll to position [190, 0]
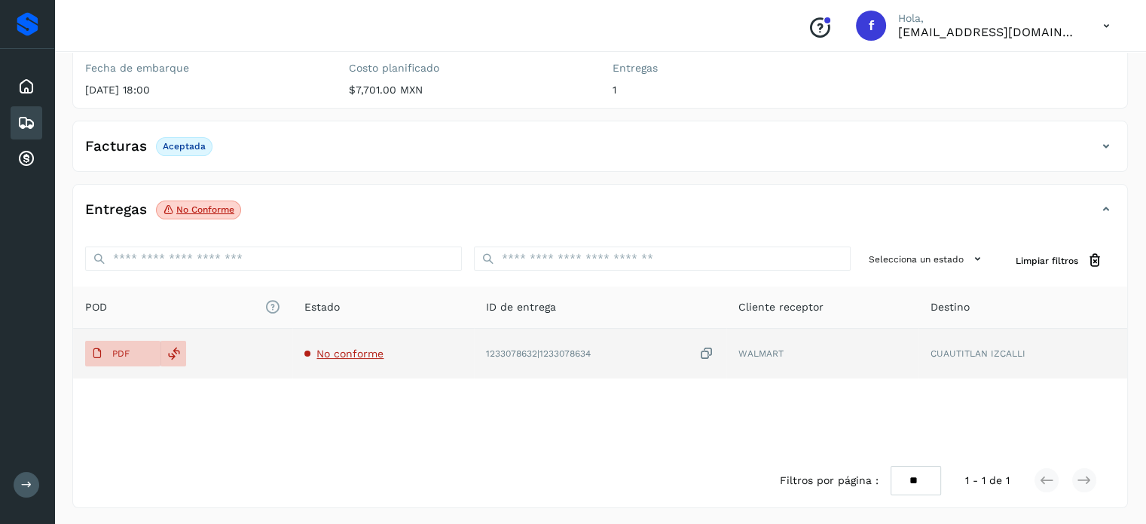
click at [351, 351] on span "No conforme" at bounding box center [349, 353] width 67 height 12
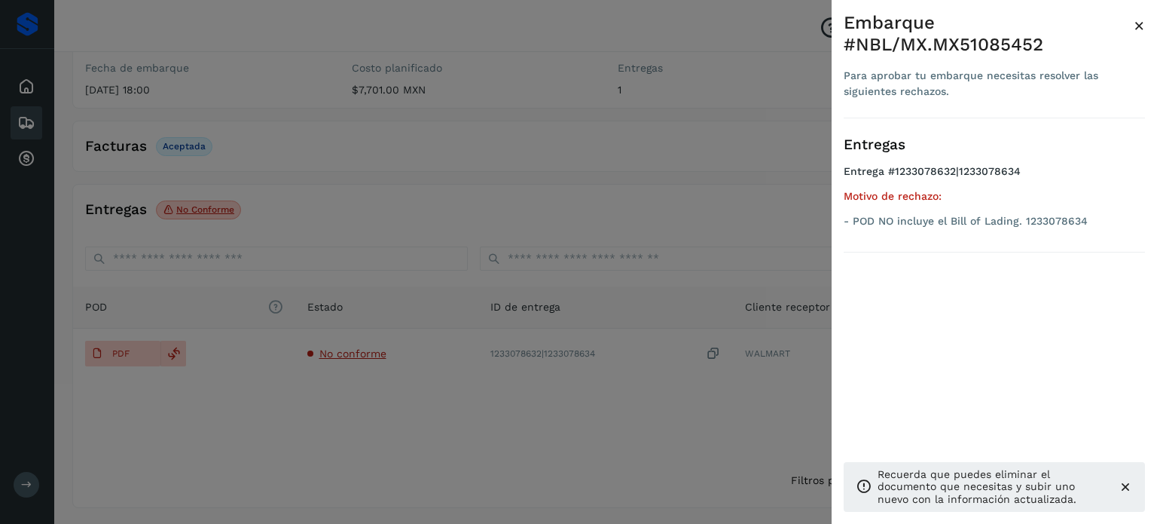
click at [1136, 24] on span "×" at bounding box center [1139, 25] width 11 height 21
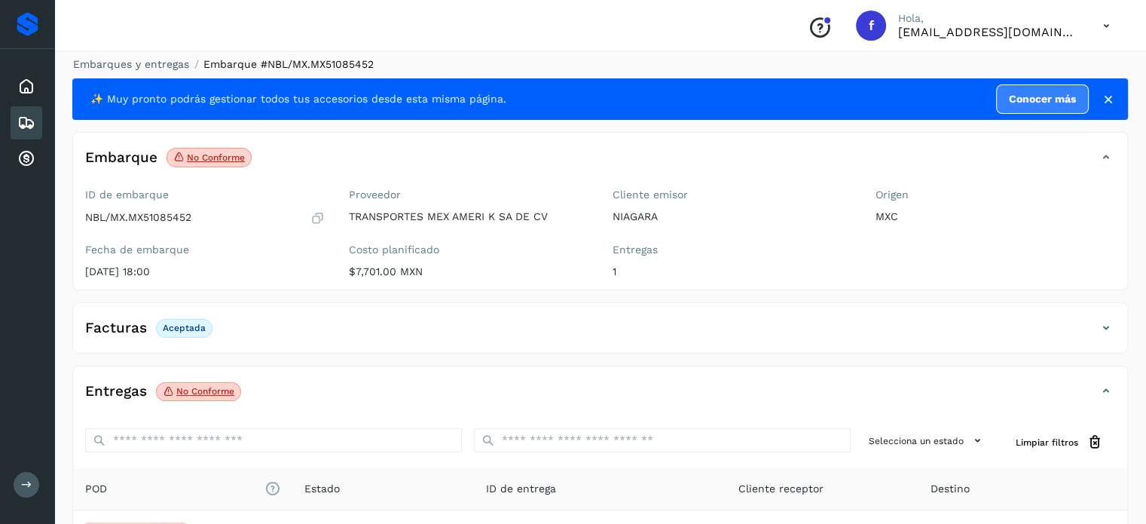
scroll to position [0, 0]
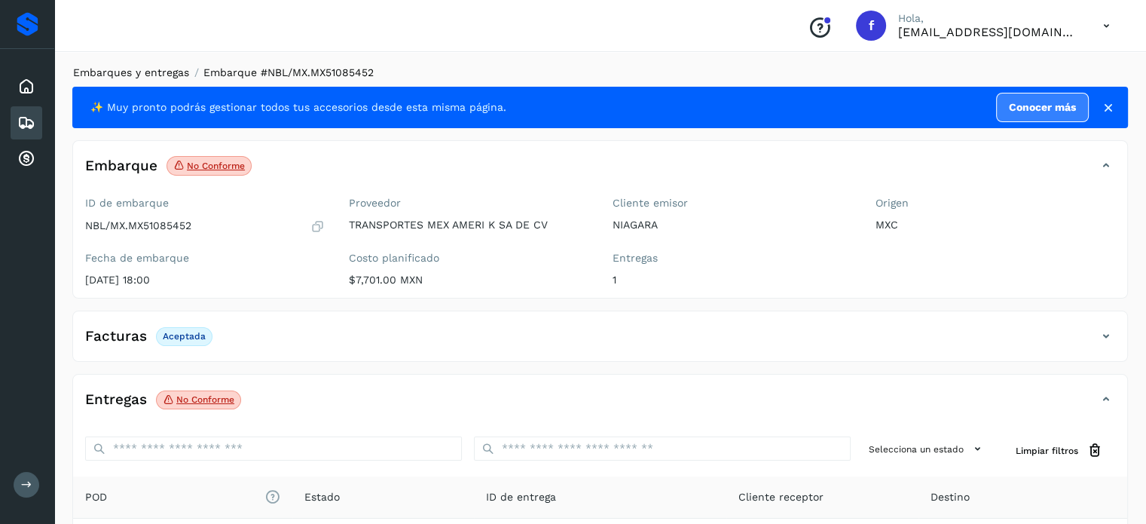
click at [133, 70] on link "Embarques y entregas" at bounding box center [131, 72] width 116 height 12
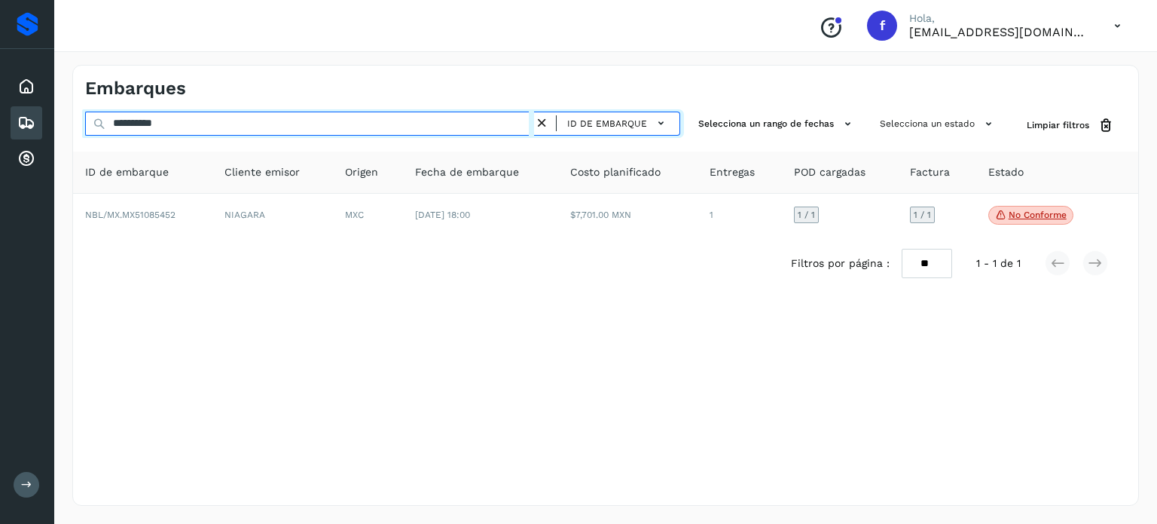
click at [160, 121] on input "**********" at bounding box center [309, 124] width 449 height 24
paste input "text"
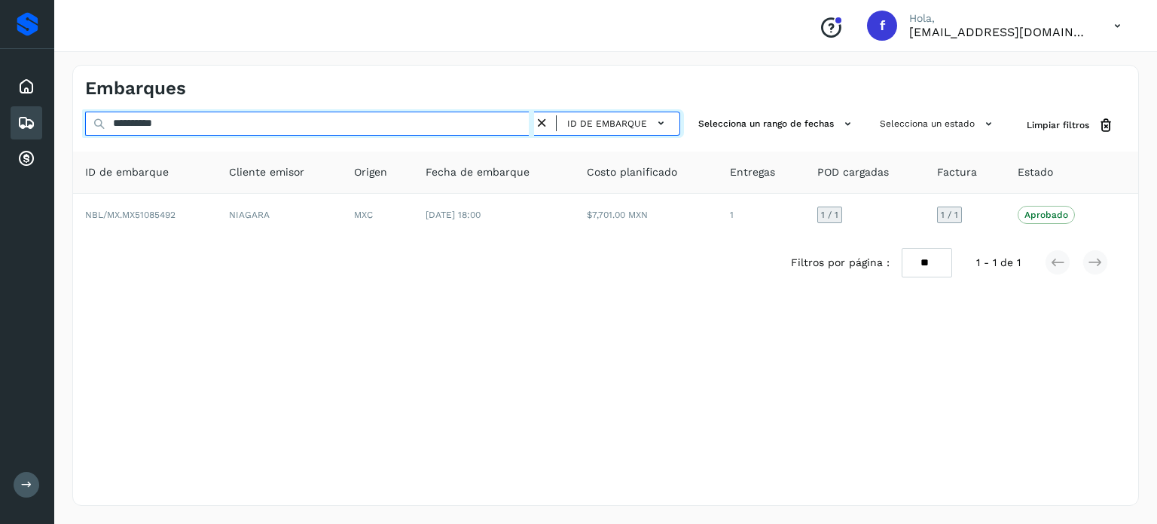
click at [157, 121] on input "**********" at bounding box center [309, 124] width 449 height 24
paste input "text"
click at [157, 120] on input "**********" at bounding box center [309, 124] width 449 height 24
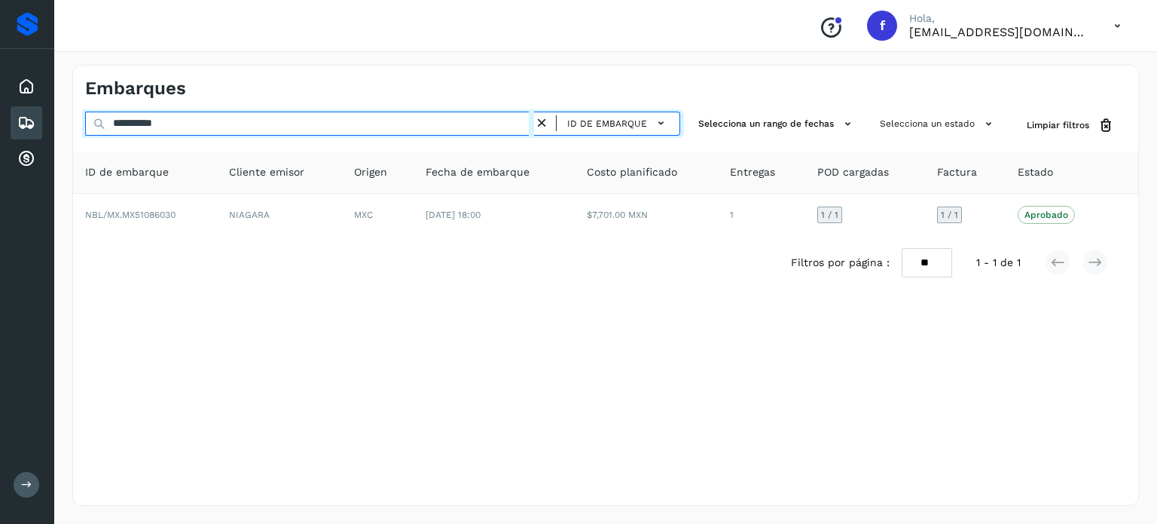
paste input "text"
click at [157, 120] on input "**********" at bounding box center [309, 124] width 449 height 24
paste input "text"
click at [174, 122] on input "**********" at bounding box center [309, 124] width 449 height 24
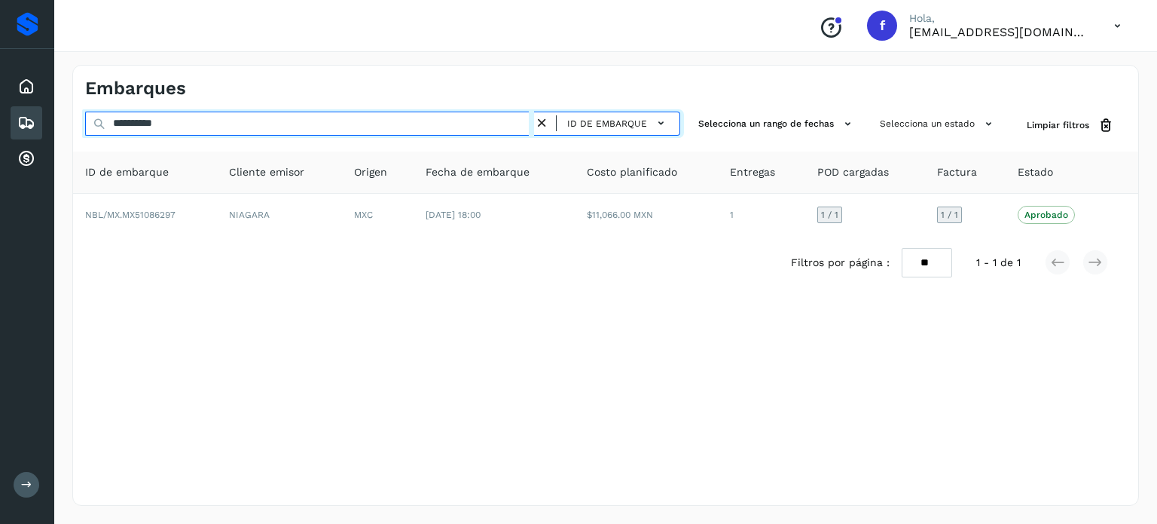
click at [174, 122] on input "**********" at bounding box center [309, 124] width 449 height 24
paste input "text"
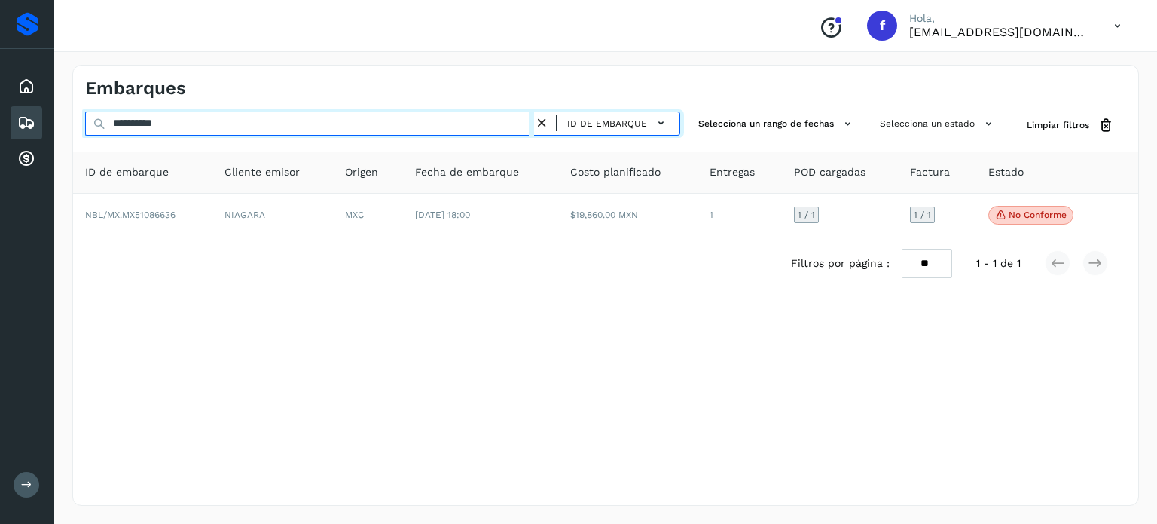
type input "**********"
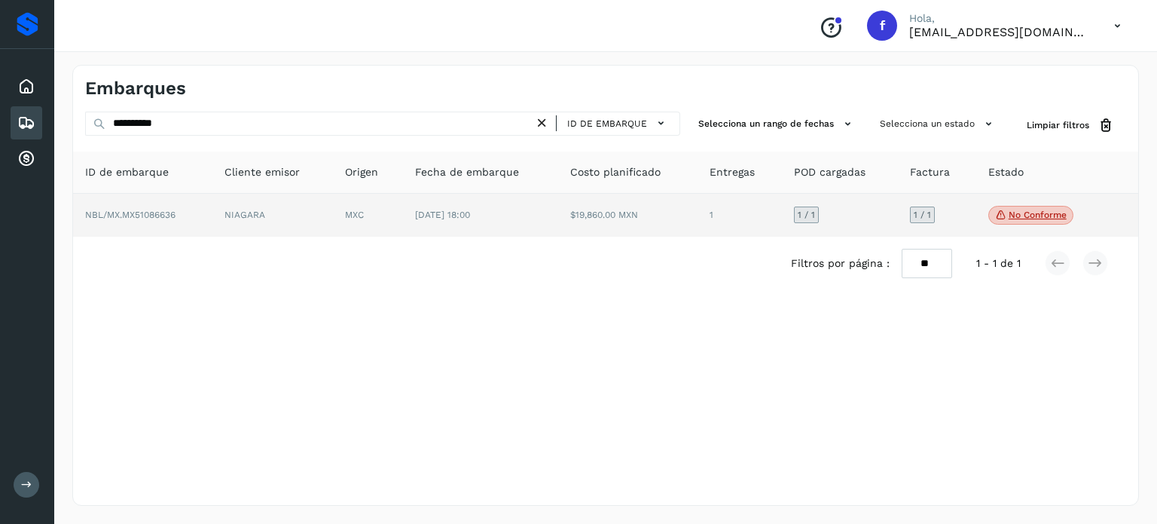
click at [485, 224] on td "[DATE] 18:00" at bounding box center [481, 216] width 156 height 44
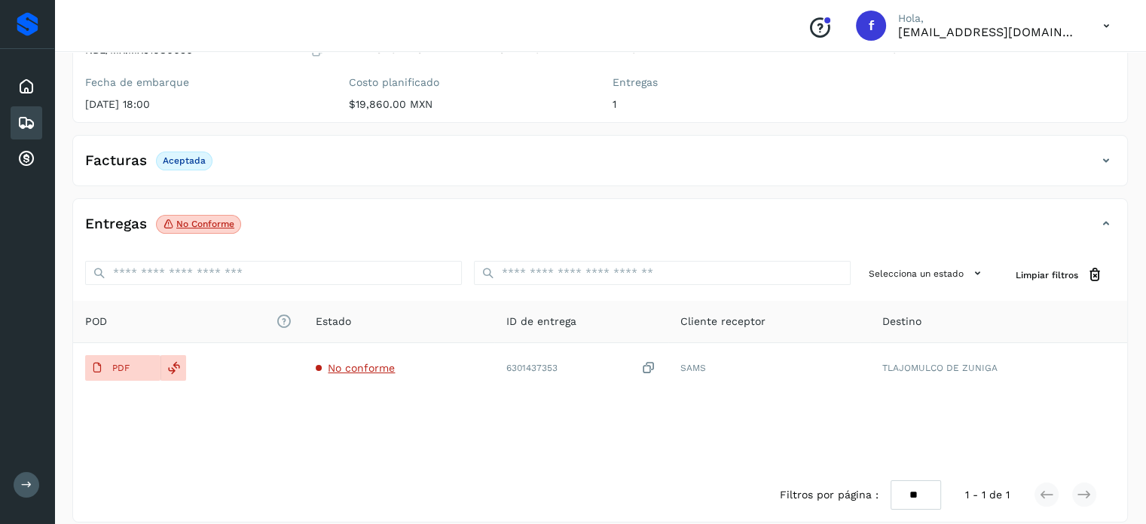
scroll to position [190, 0]
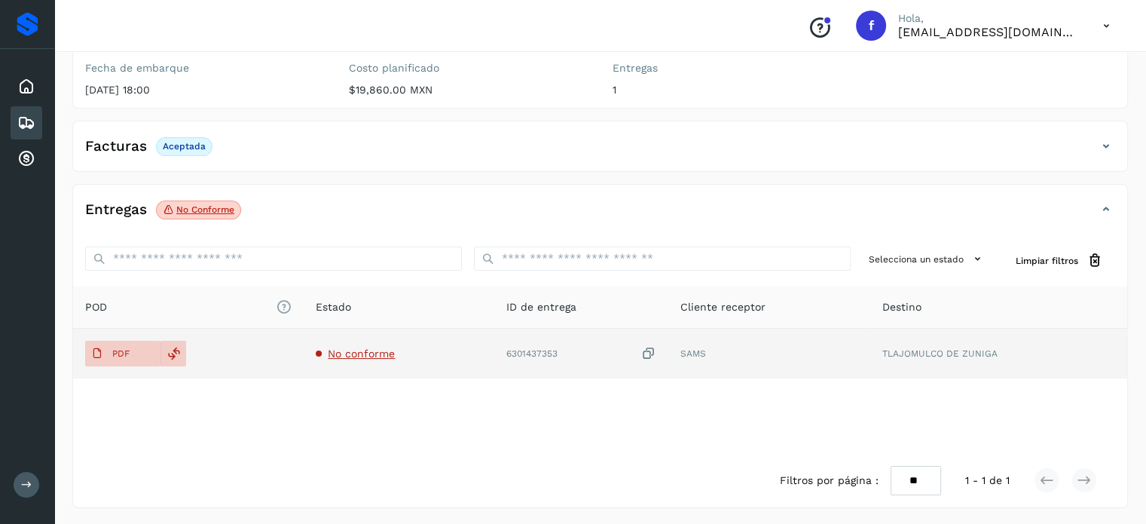
click at [365, 350] on span "No conforme" at bounding box center [361, 353] width 67 height 12
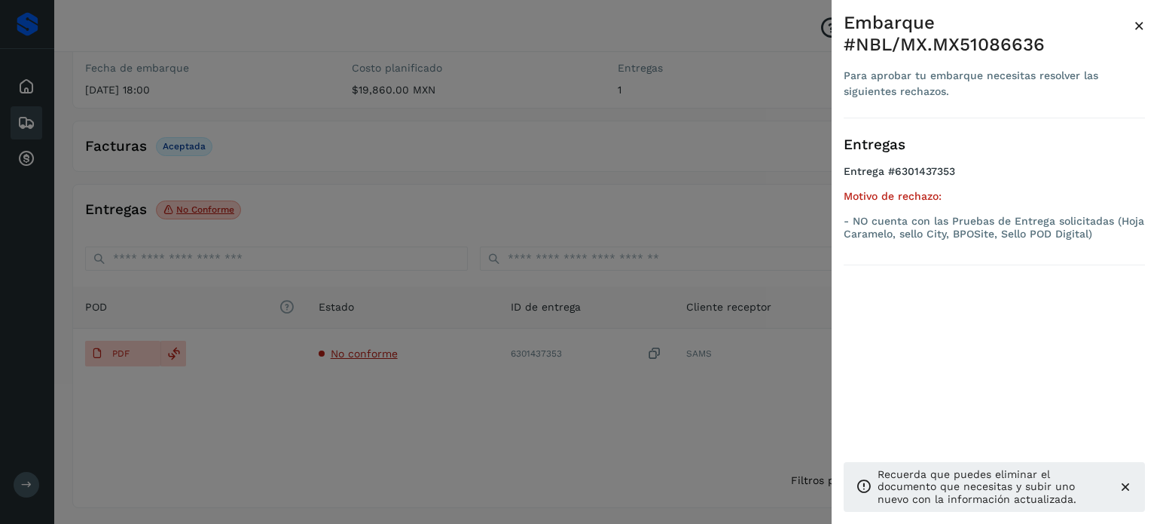
click at [1144, 26] on span "×" at bounding box center [1139, 25] width 11 height 21
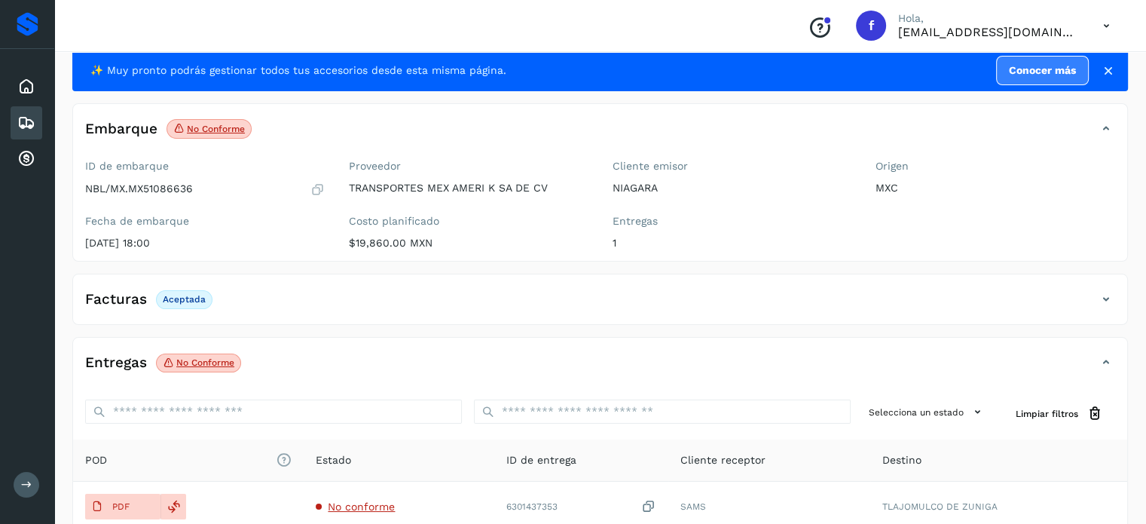
scroll to position [0, 0]
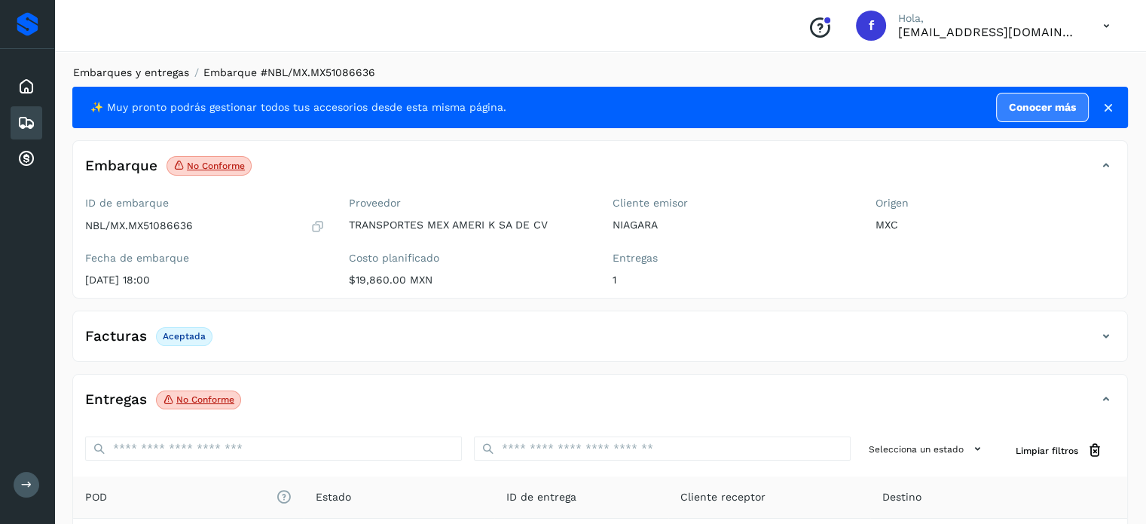
click at [164, 72] on link "Embarques y entregas" at bounding box center [131, 72] width 116 height 12
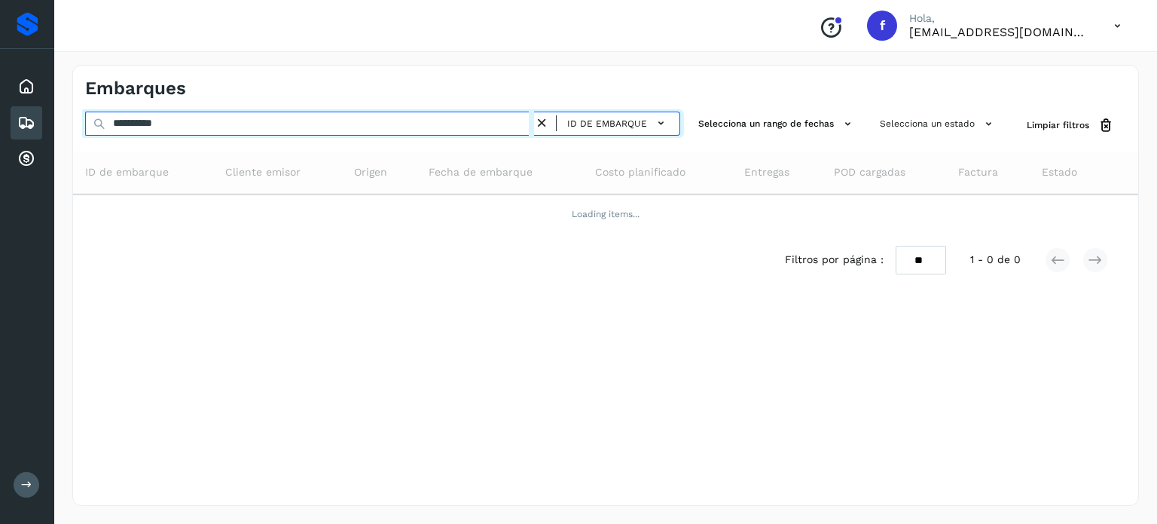
click at [167, 124] on input "**********" at bounding box center [309, 124] width 449 height 24
paste input "text"
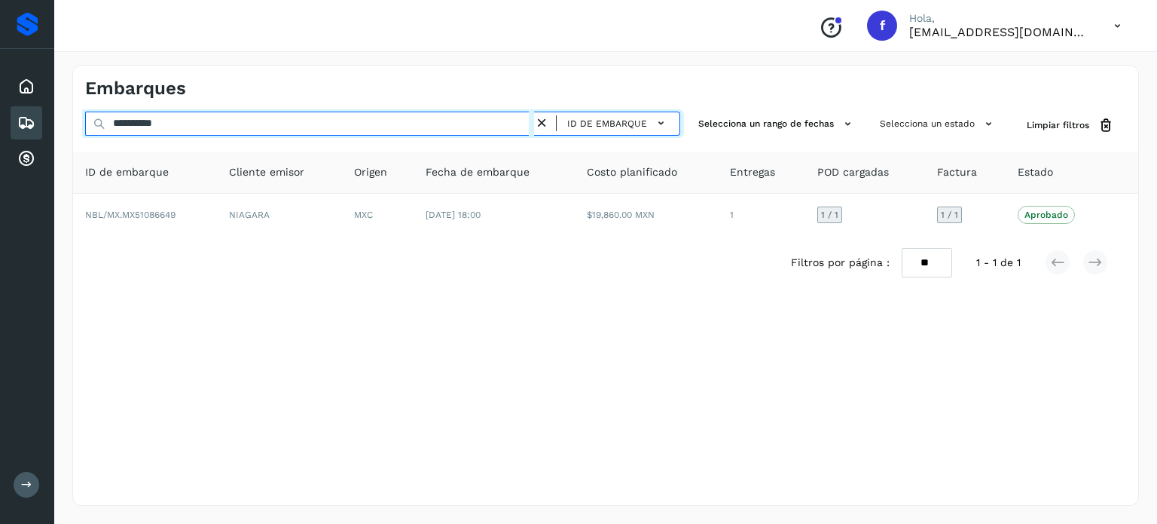
click at [167, 124] on input "**********" at bounding box center [309, 124] width 449 height 24
paste input "text"
click at [0, 123] on div "**********" at bounding box center [578, 262] width 1157 height 524
paste input "text"
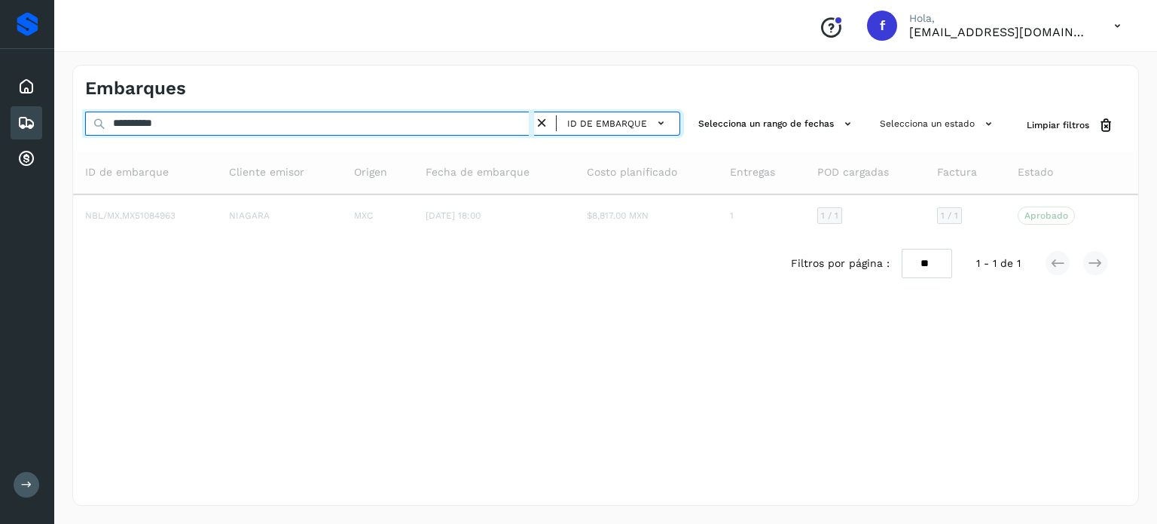
type input "**********"
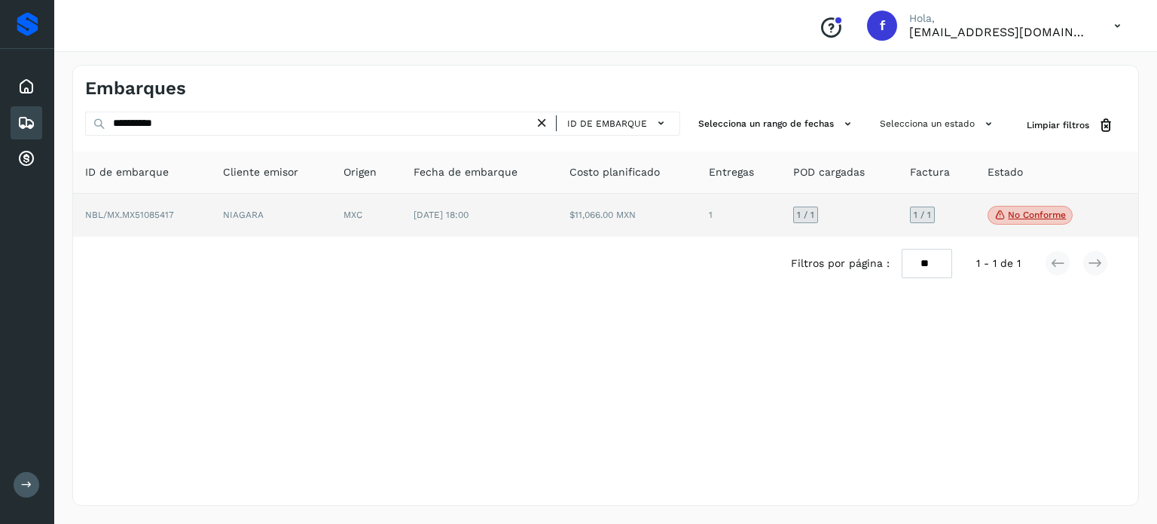
click at [280, 206] on td "NIAGARA" at bounding box center [271, 216] width 121 height 44
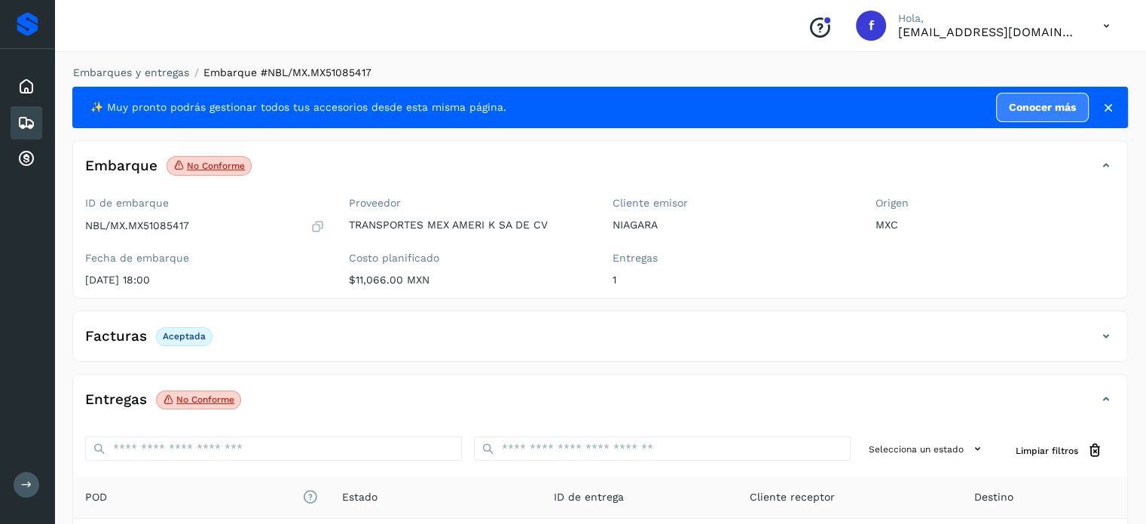
scroll to position [190, 0]
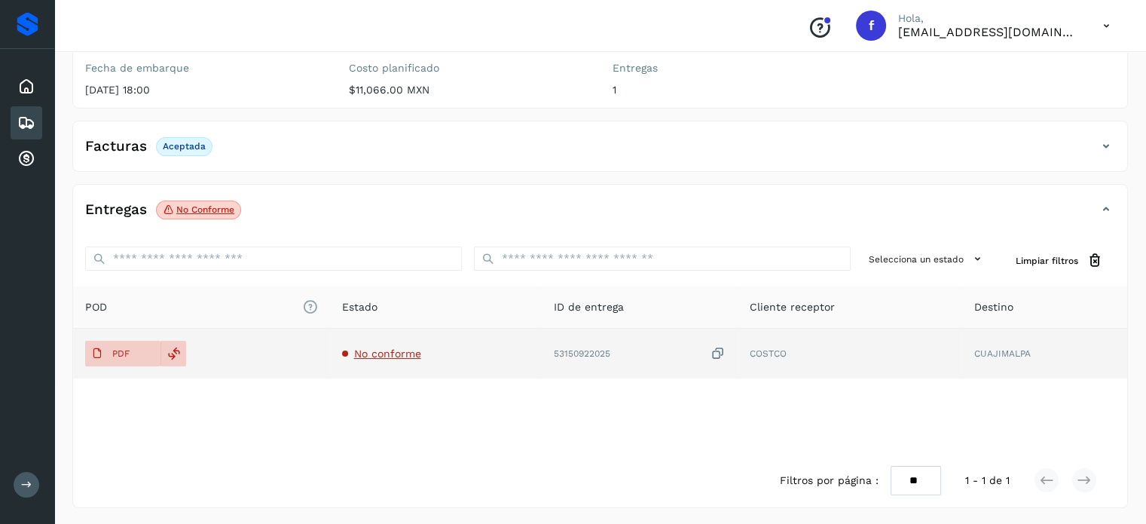
click at [723, 349] on icon at bounding box center [718, 354] width 15 height 16
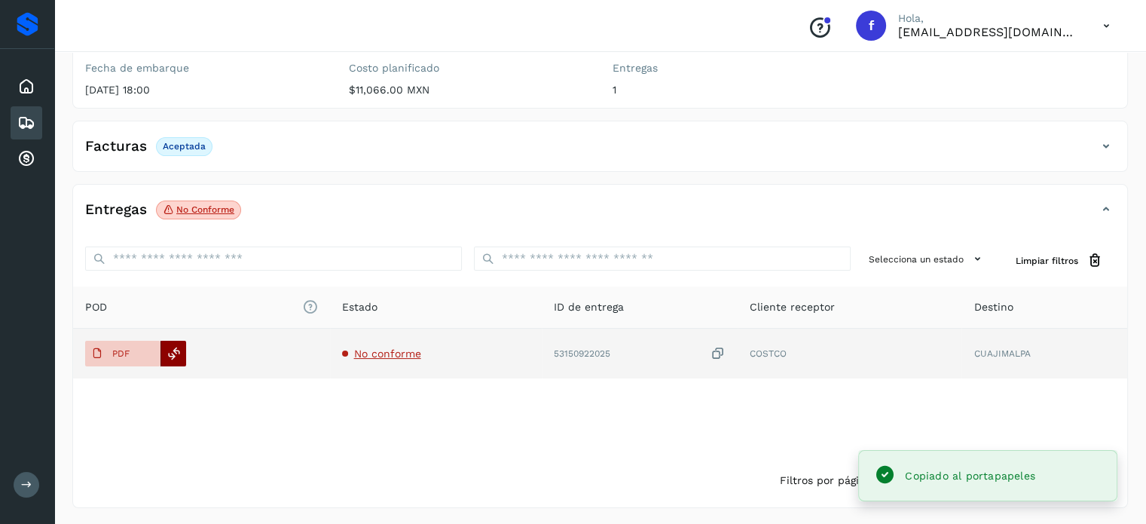
click at [179, 352] on icon at bounding box center [174, 354] width 14 height 14
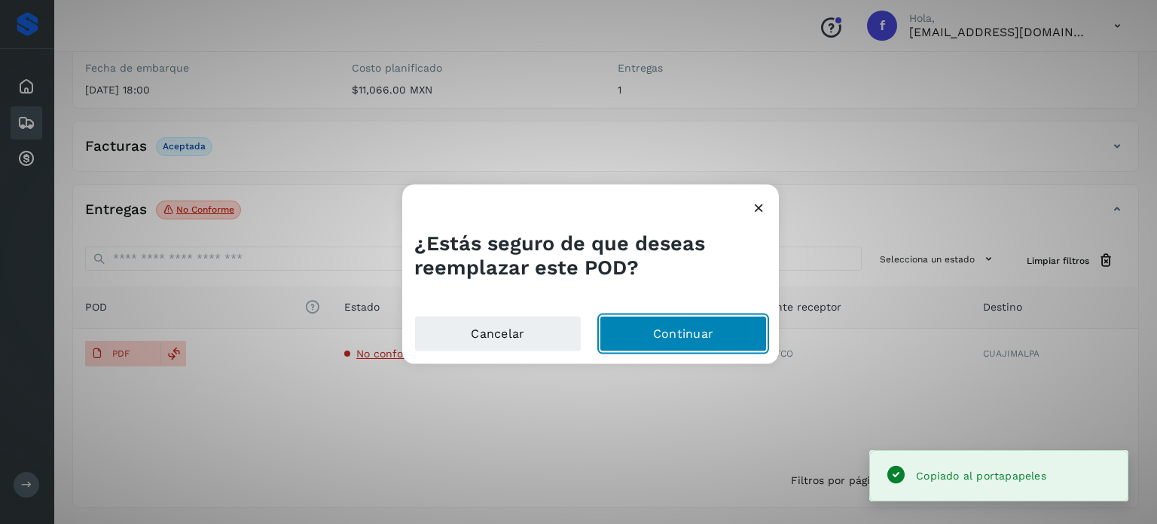
click at [673, 337] on button "Continuar" at bounding box center [683, 334] width 167 height 36
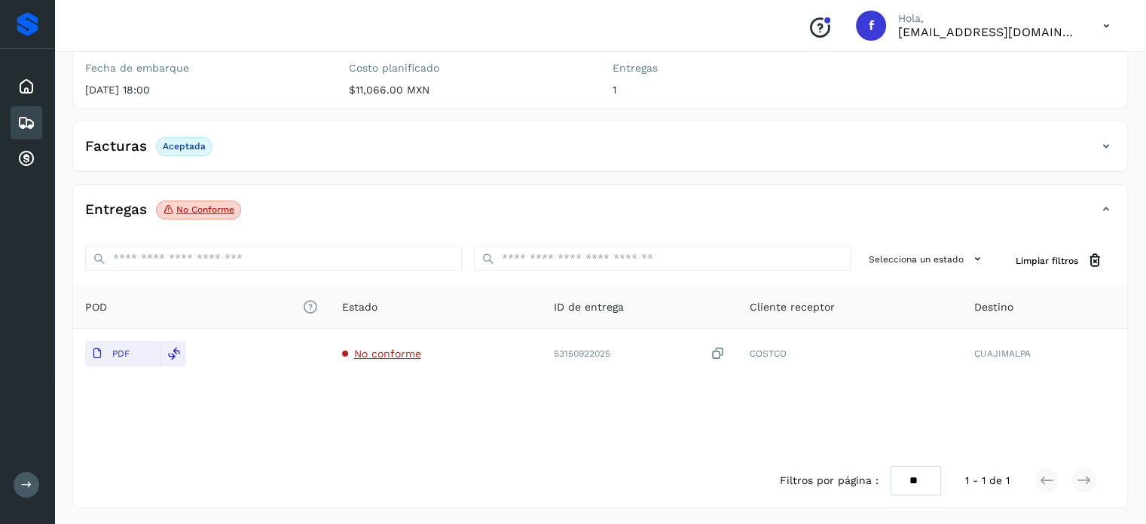
click at [350, 432] on div "POD El tamaño máximo de archivo es de 20 Mb. Estado ID de entrega Cliente recep…" at bounding box center [600, 369] width 1054 height 167
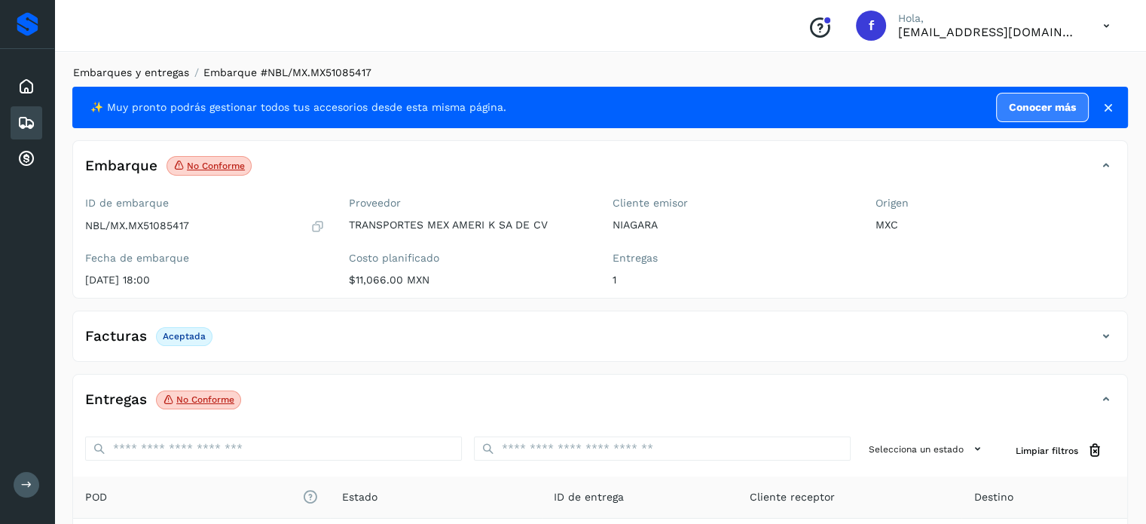
click at [99, 68] on main "Proveedores Inicio Embarques Cuentas por cobrar Salir Conoce nuestros beneficio…" at bounding box center [573, 358] width 1146 height 716
click at [172, 72] on link "Embarques y entregas" at bounding box center [131, 72] width 116 height 12
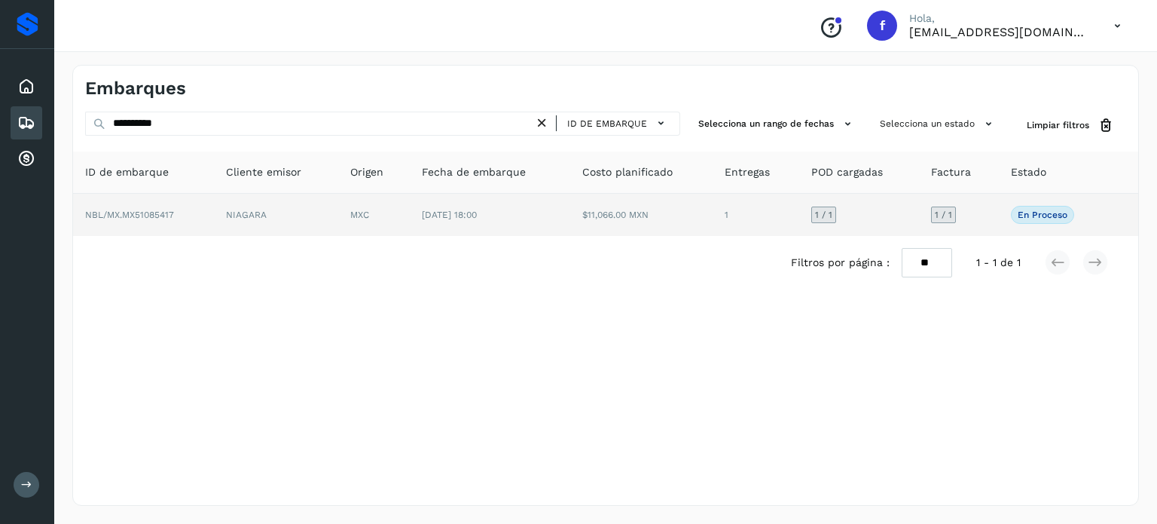
click at [696, 209] on td "$11,066.00 MXN" at bounding box center [641, 215] width 143 height 42
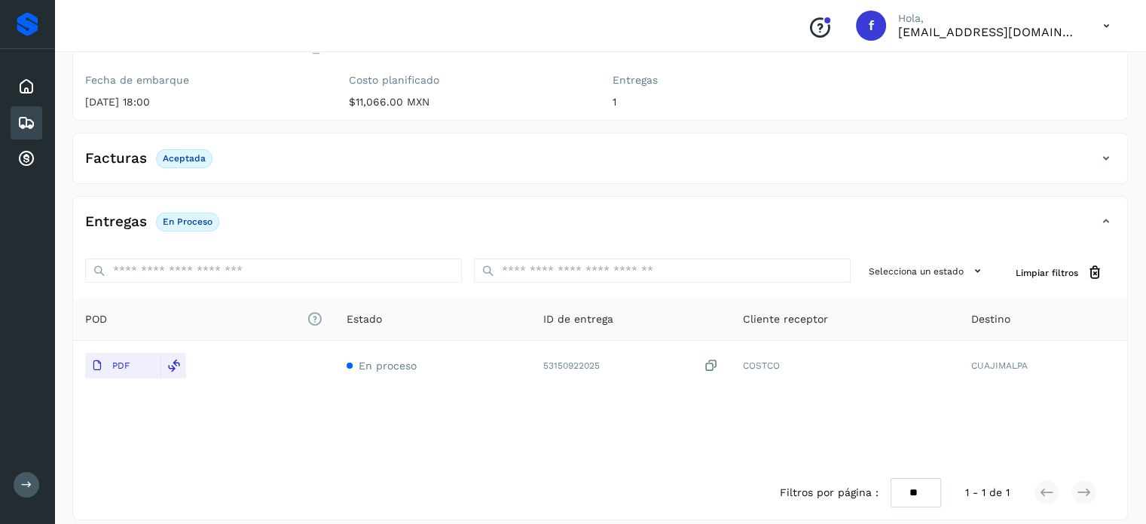
scroll to position [190, 0]
